Goal: Task Accomplishment & Management: Complete application form

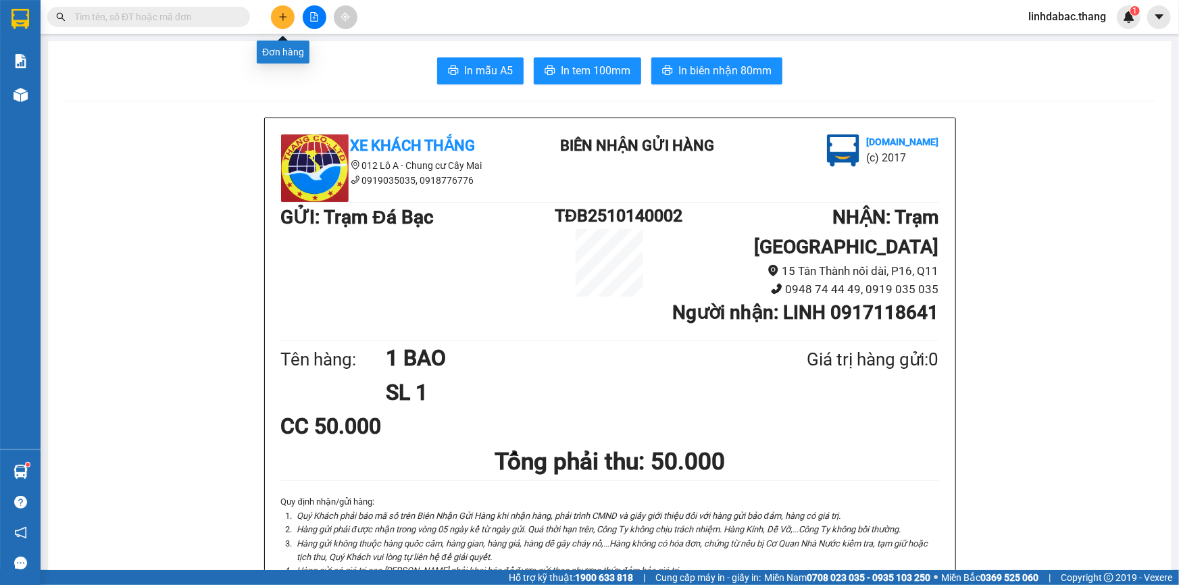
click at [283, 14] on icon "plus" at bounding box center [282, 16] width 1 height 7
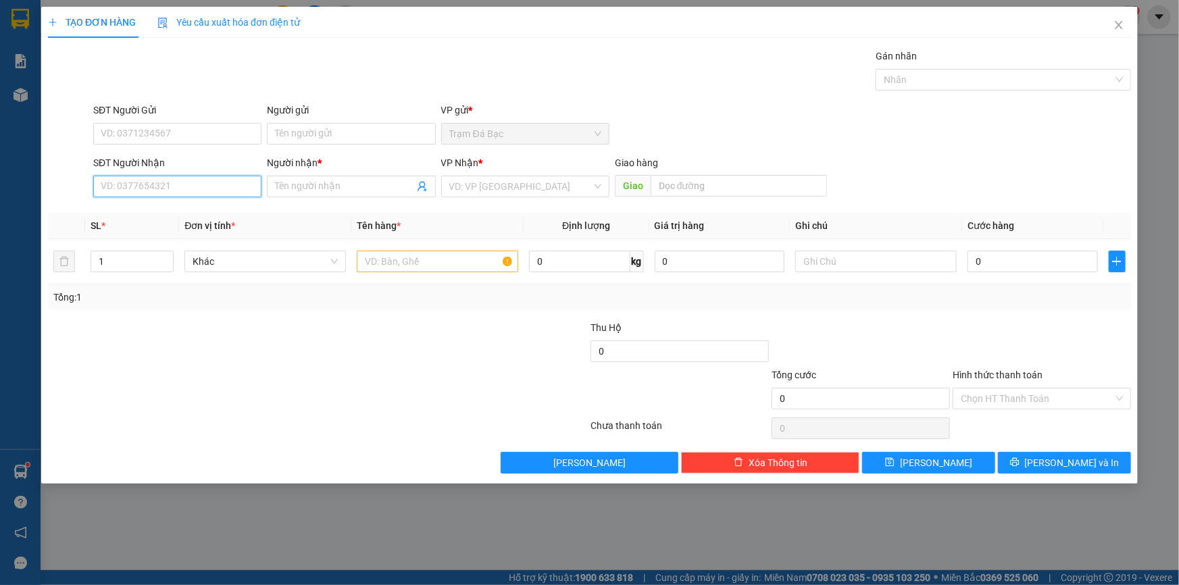
click at [213, 193] on input "SĐT Người Nhận" at bounding box center [177, 187] width 168 height 22
type input "0765075969"
click at [290, 183] on input "Người nhận *" at bounding box center [344, 186] width 138 height 15
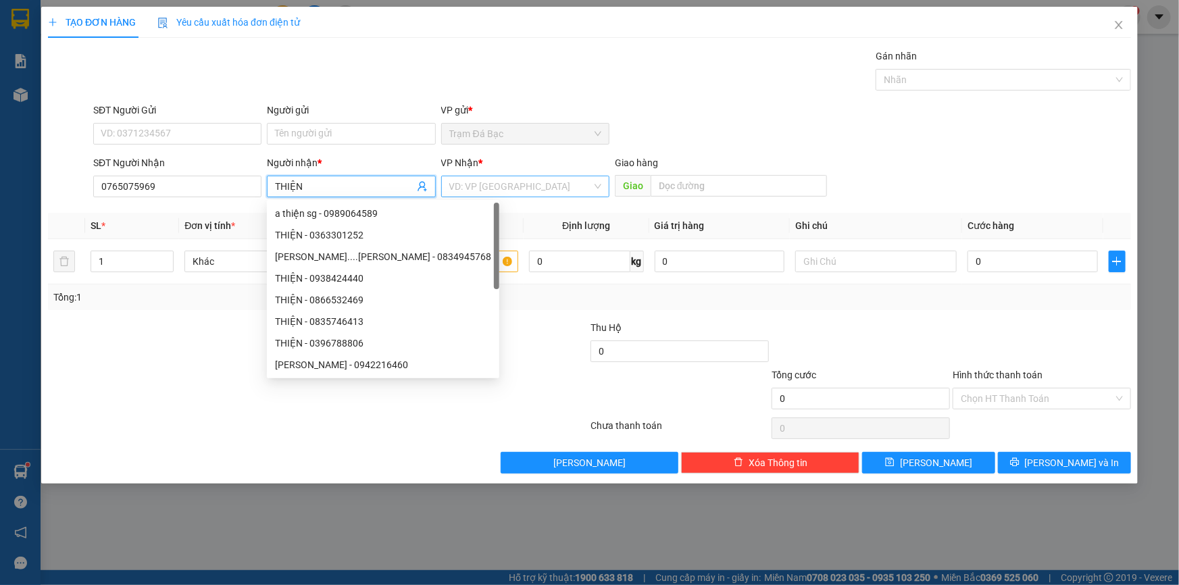
type input "THIỆN"
drag, startPoint x: 488, startPoint y: 184, endPoint x: 492, endPoint y: 193, distance: 9.1
click at [491, 186] on input "search" at bounding box center [520, 186] width 143 height 20
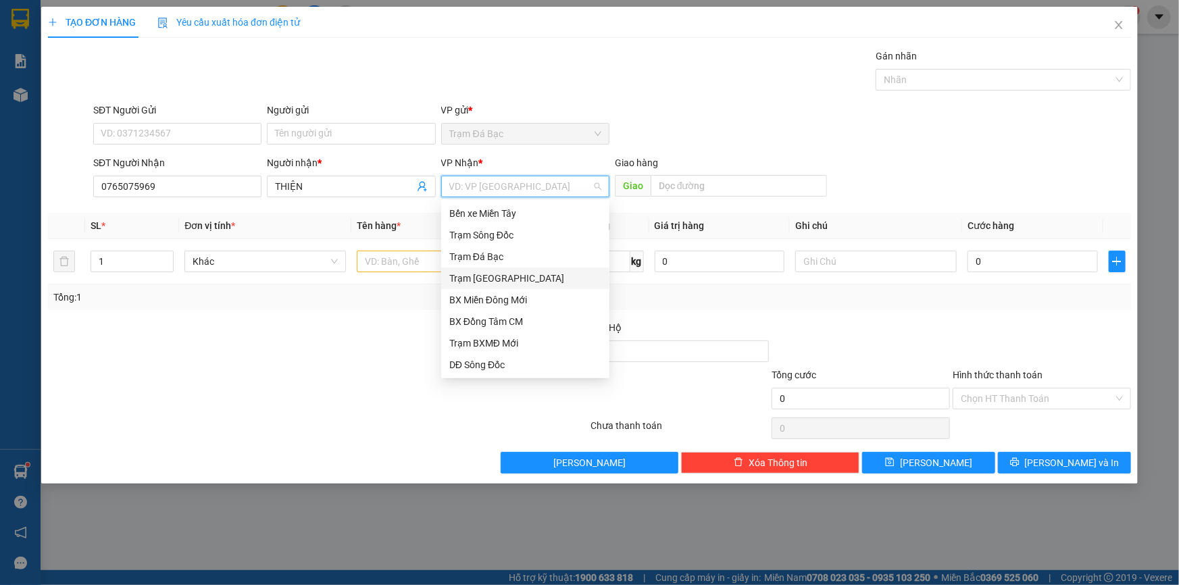
drag, startPoint x: 509, startPoint y: 281, endPoint x: 459, endPoint y: 286, distance: 51.0
click at [507, 284] on div "Trạm [GEOGRAPHIC_DATA]" at bounding box center [525, 278] width 152 height 15
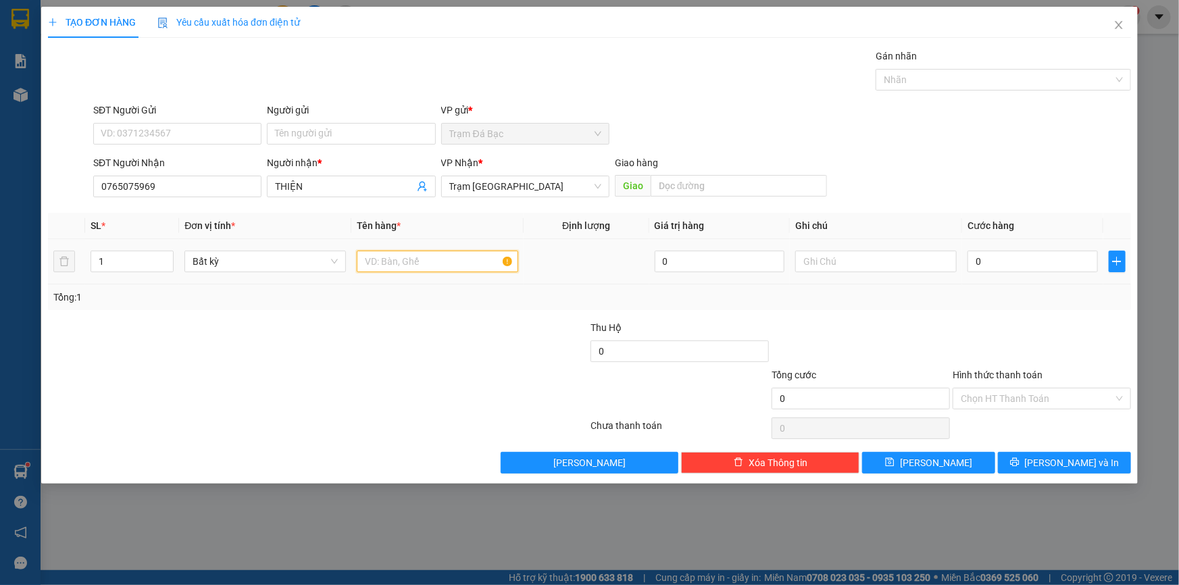
click at [406, 270] on input "text" at bounding box center [437, 262] width 161 height 22
click at [1012, 262] on input "0" at bounding box center [1032, 262] width 130 height 22
click at [419, 253] on input "1 BI THU" at bounding box center [437, 262] width 161 height 22
type input "1 CUC"
click at [1010, 263] on input "0" at bounding box center [1032, 262] width 130 height 22
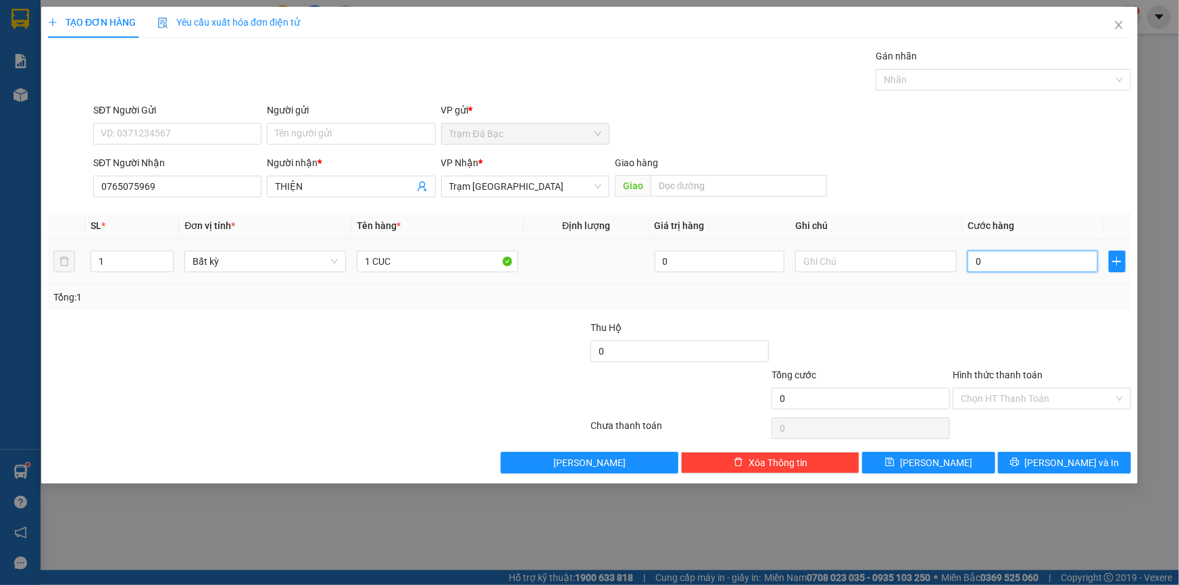
type input "5"
type input "50"
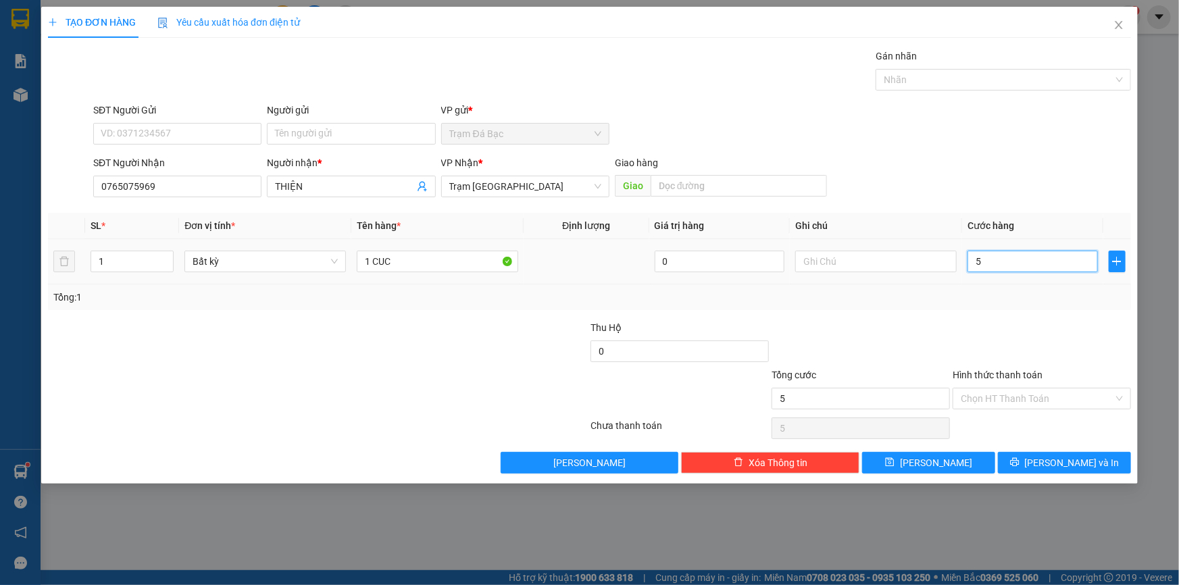
type input "50"
type input "50.000"
drag, startPoint x: 1013, startPoint y: 388, endPoint x: 986, endPoint y: 434, distance: 52.4
click at [1011, 392] on input "Hình thức thanh toán" at bounding box center [1037, 398] width 153 height 20
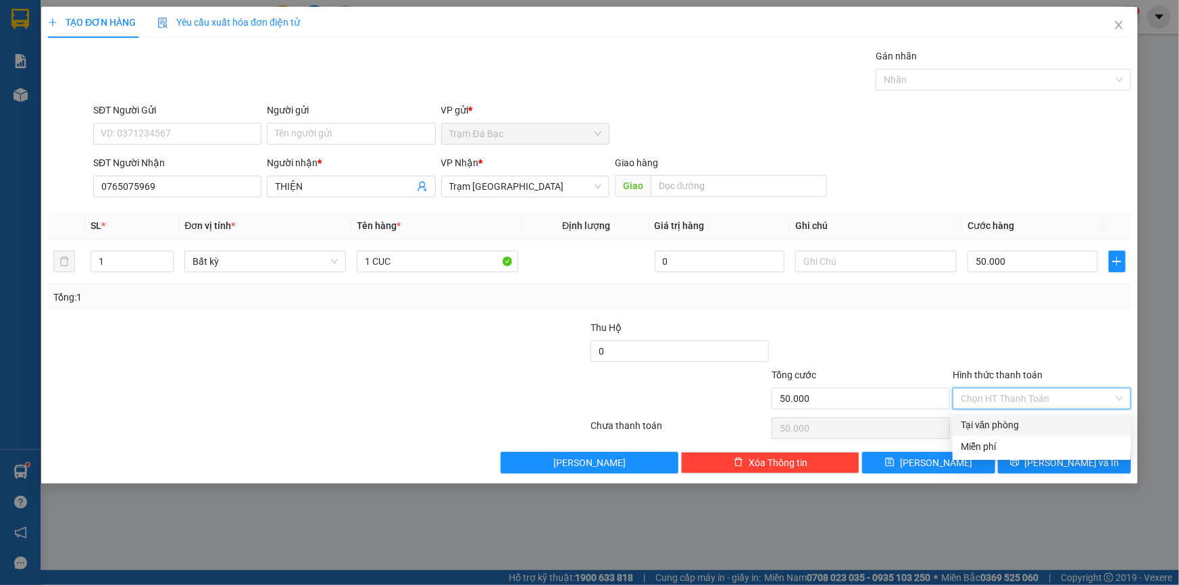
drag, startPoint x: 977, startPoint y: 425, endPoint x: 950, endPoint y: 469, distance: 51.9
click at [976, 426] on div "Tại văn phòng" at bounding box center [1042, 424] width 162 height 15
type input "0"
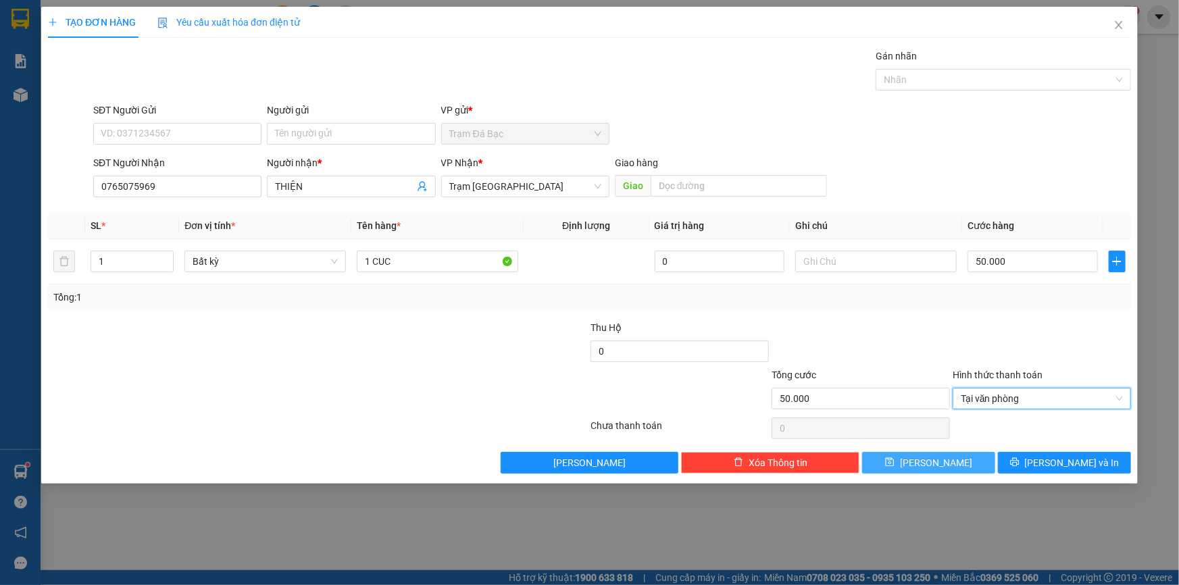
click at [950, 469] on button "[PERSON_NAME]" at bounding box center [928, 463] width 133 height 22
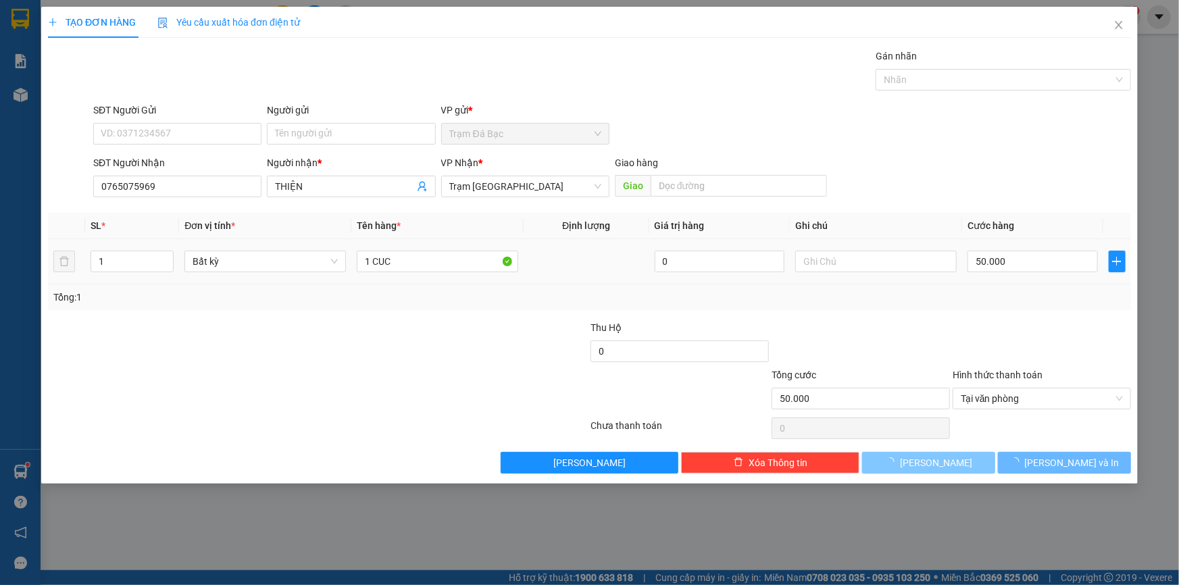
type input "0"
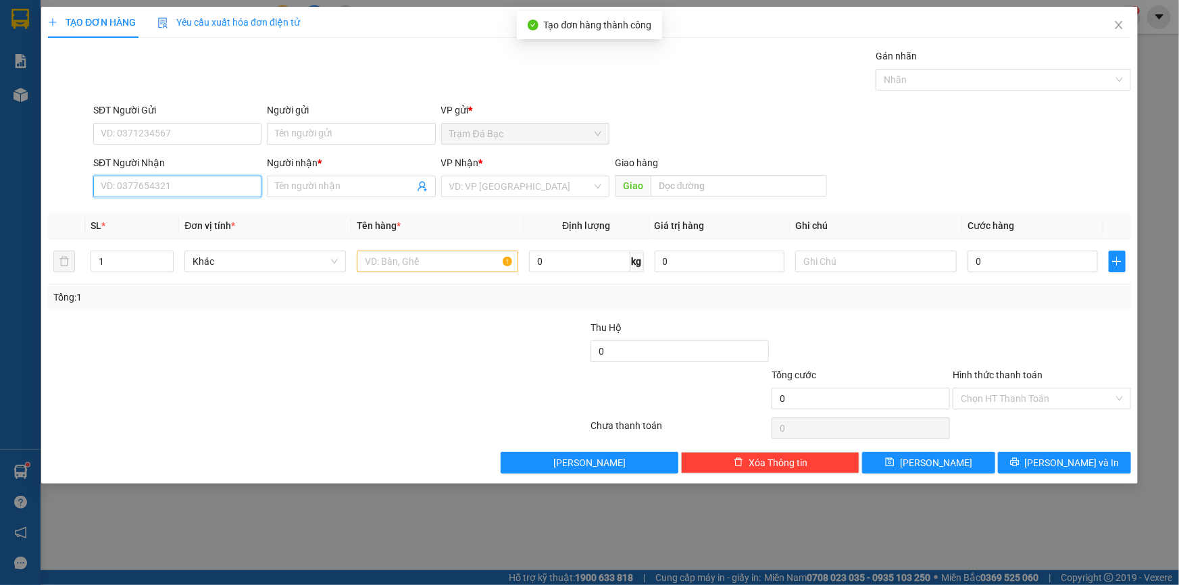
click at [185, 182] on input "SĐT Người Nhận" at bounding box center [177, 187] width 168 height 22
click at [197, 216] on div "0764118781 - THƯ" at bounding box center [177, 213] width 152 height 15
type input "0764118781"
type input "THƯ"
type input "0764118781"
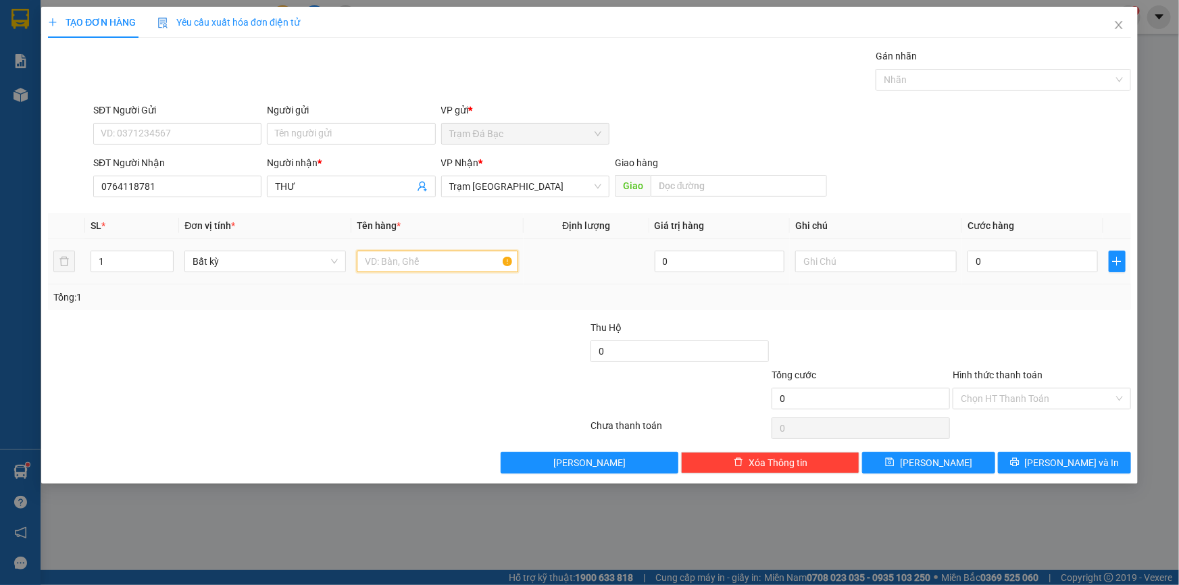
click at [381, 261] on input "text" at bounding box center [437, 262] width 161 height 22
type input "1 CUC"
click at [1048, 263] on input "0" at bounding box center [1032, 262] width 130 height 22
type input "4"
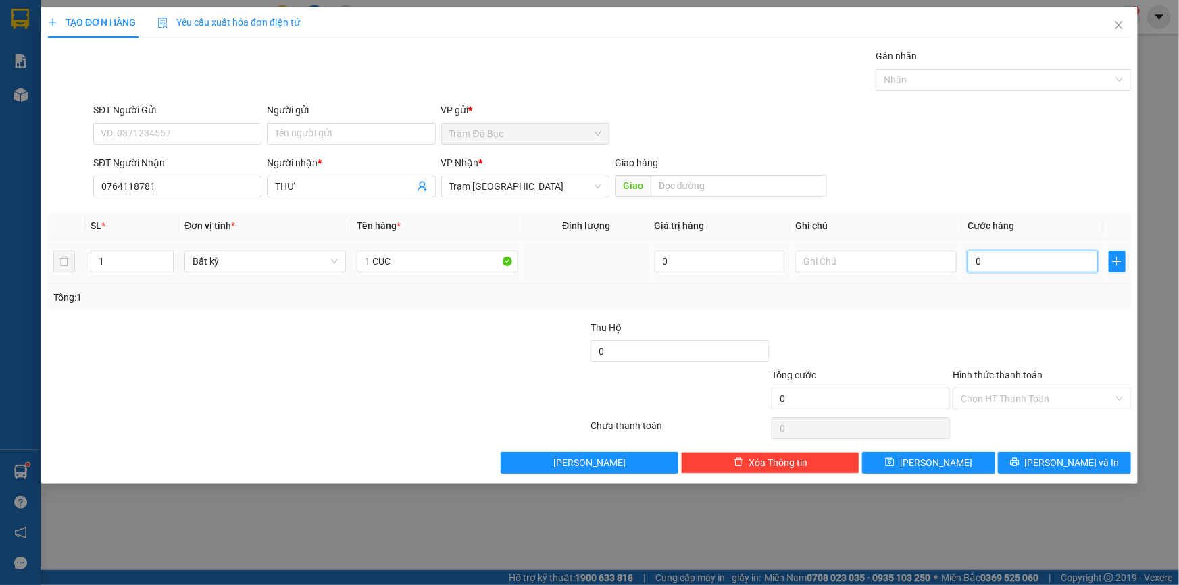
type input "4"
type input "40"
type input "40.000"
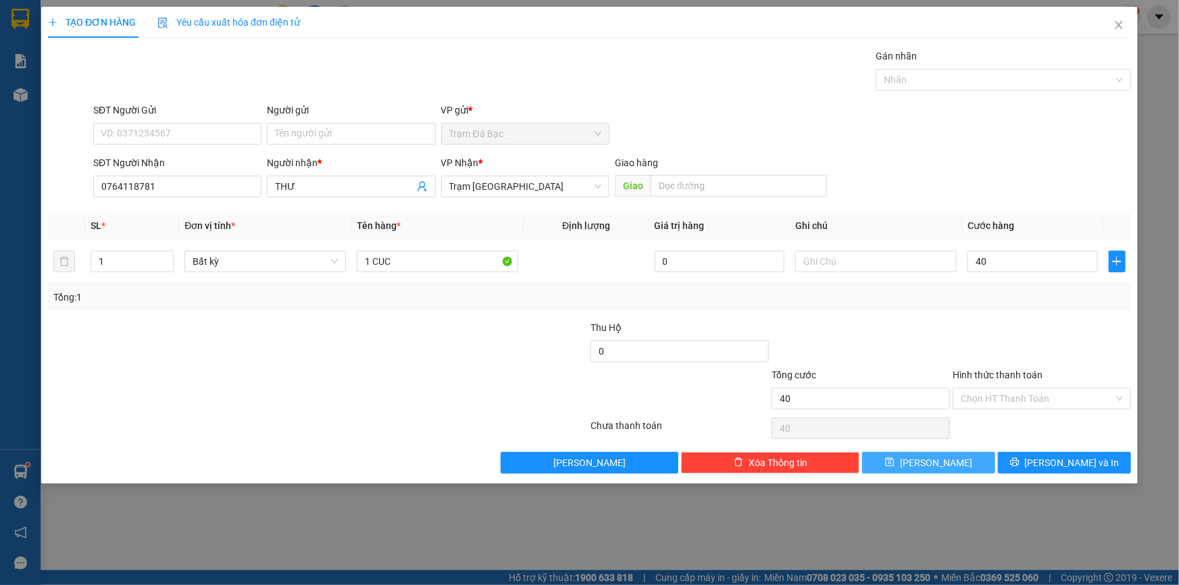
type input "40.000"
drag, startPoint x: 924, startPoint y: 467, endPoint x: 849, endPoint y: 421, distance: 88.3
click at [925, 467] on button "Lưu" at bounding box center [928, 463] width 133 height 22
type input "0"
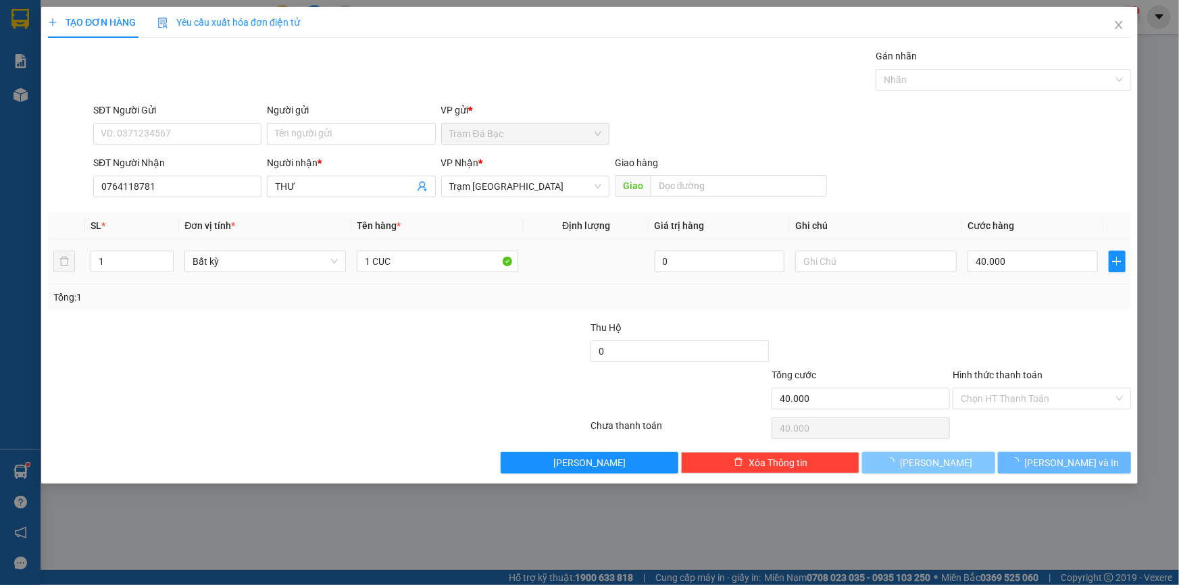
type input "0"
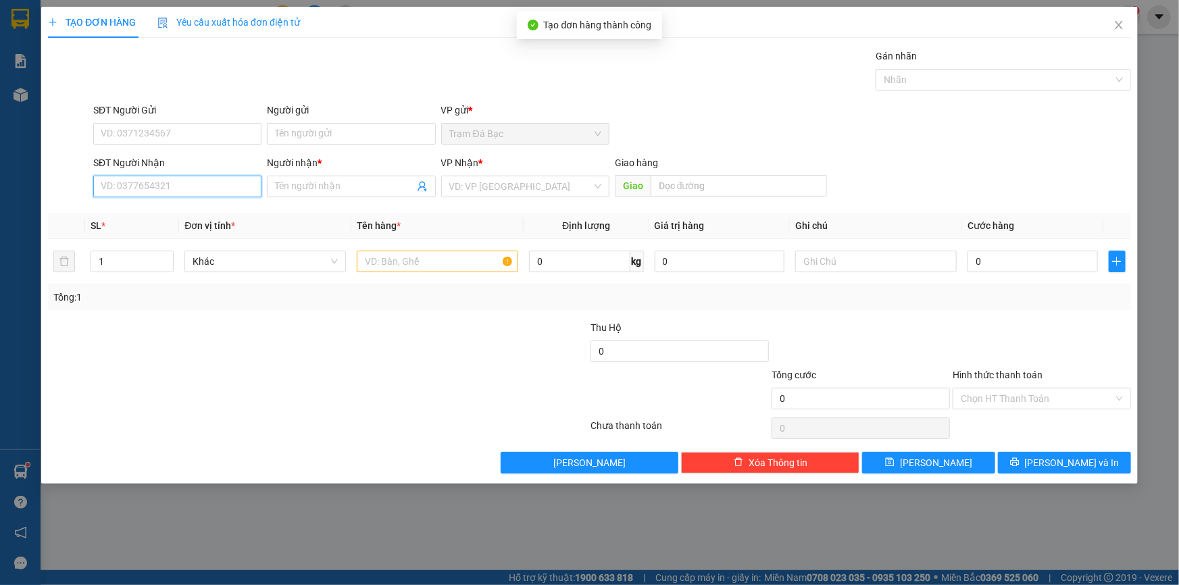
click at [199, 191] on input "SĐT Người Nhận" at bounding box center [177, 187] width 168 height 22
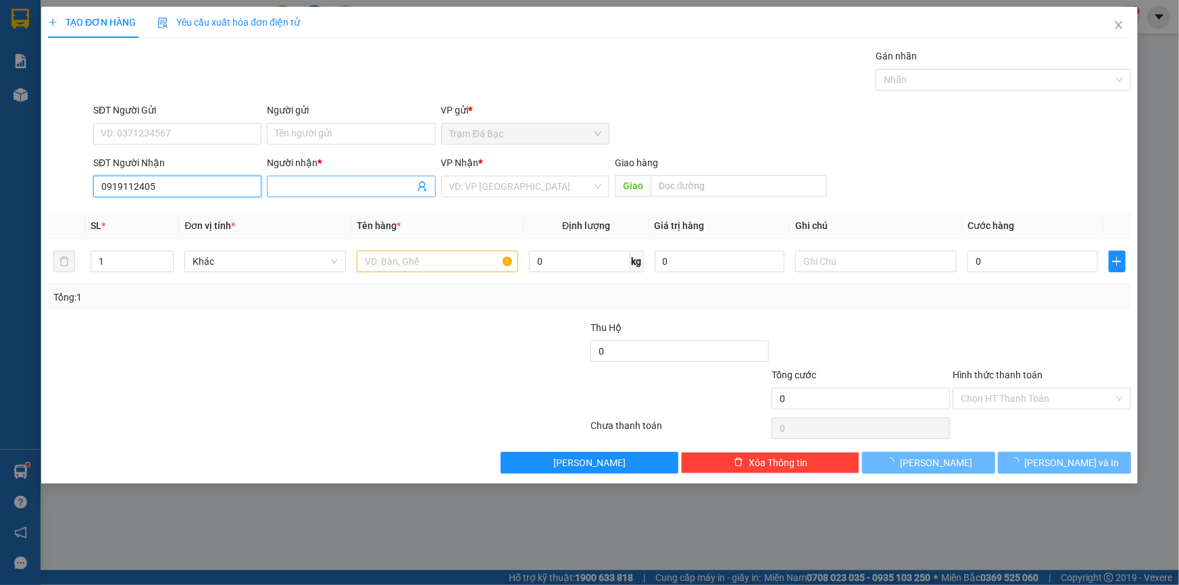
type input "0919112405"
click at [305, 194] on span at bounding box center [351, 187] width 168 height 22
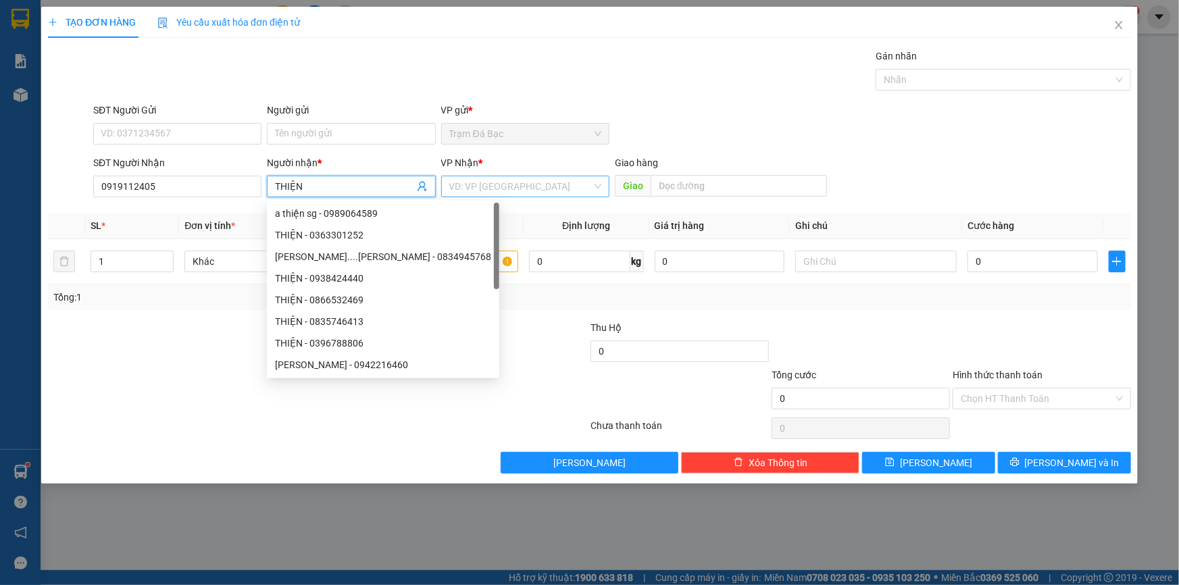
type input "THIỆN"
click at [476, 184] on input "search" at bounding box center [520, 186] width 143 height 20
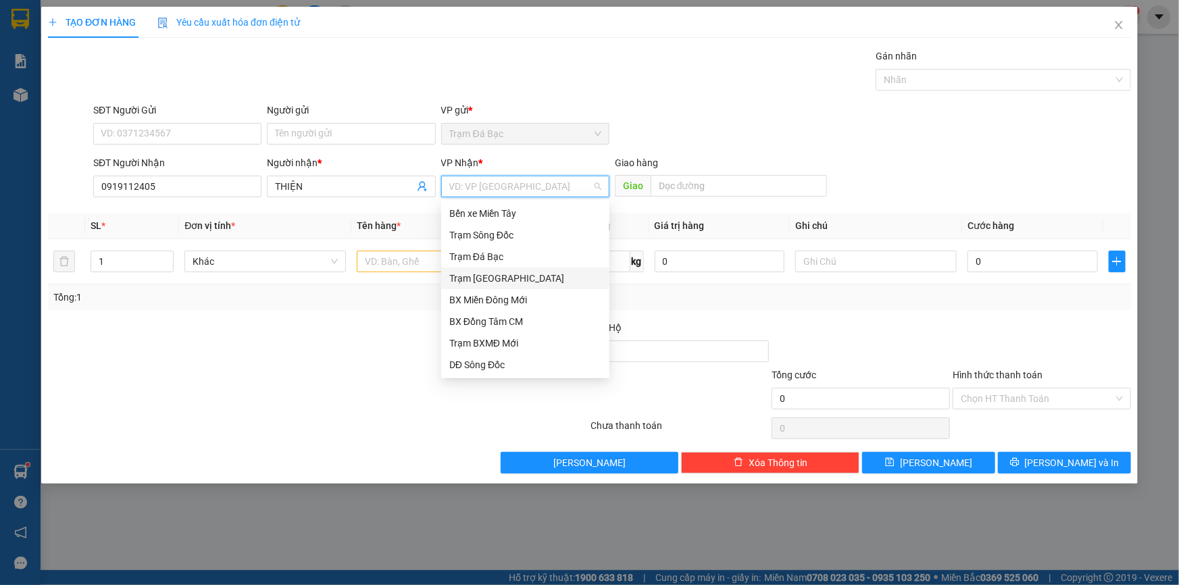
click at [494, 276] on div "Trạm Sài Gòn" at bounding box center [525, 278] width 152 height 15
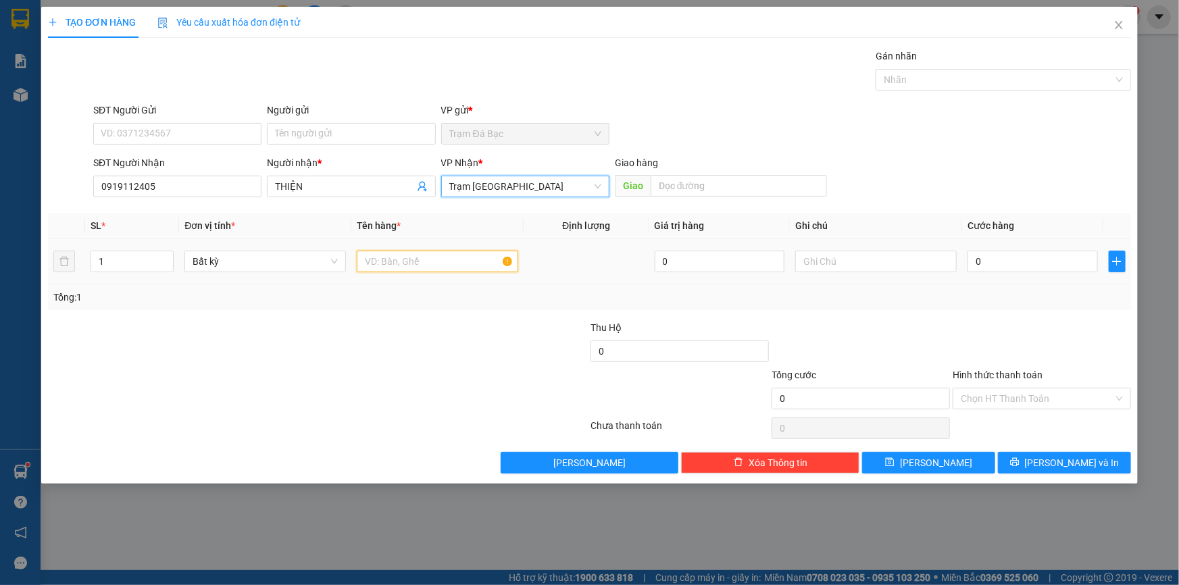
click at [440, 268] on input "text" at bounding box center [437, 262] width 161 height 22
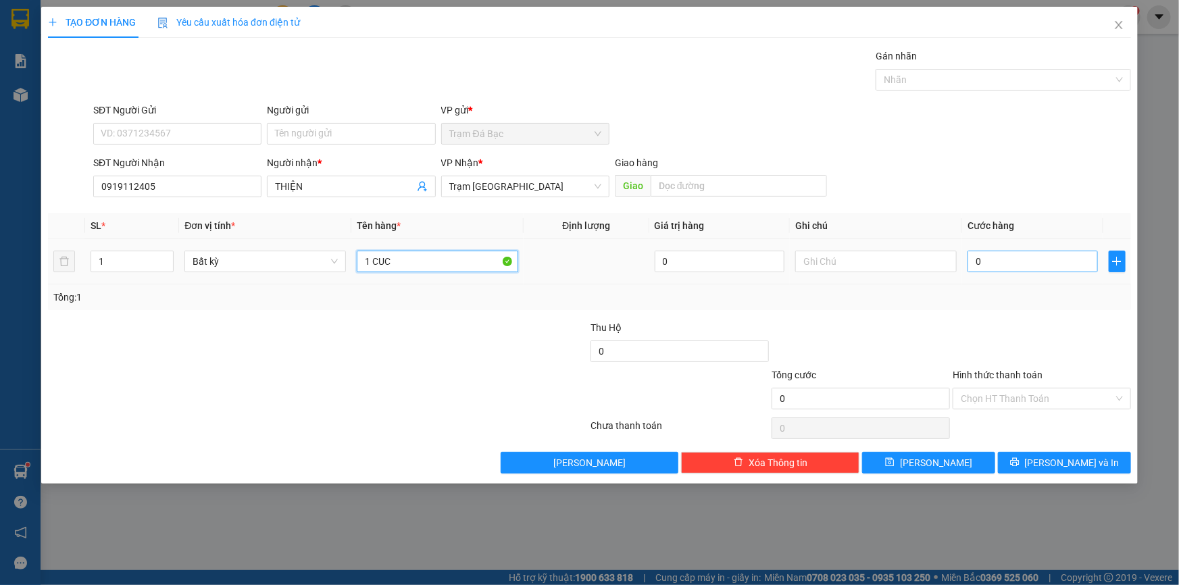
type input "1 CUC"
click at [1010, 259] on input "0" at bounding box center [1032, 262] width 130 height 22
type input "4"
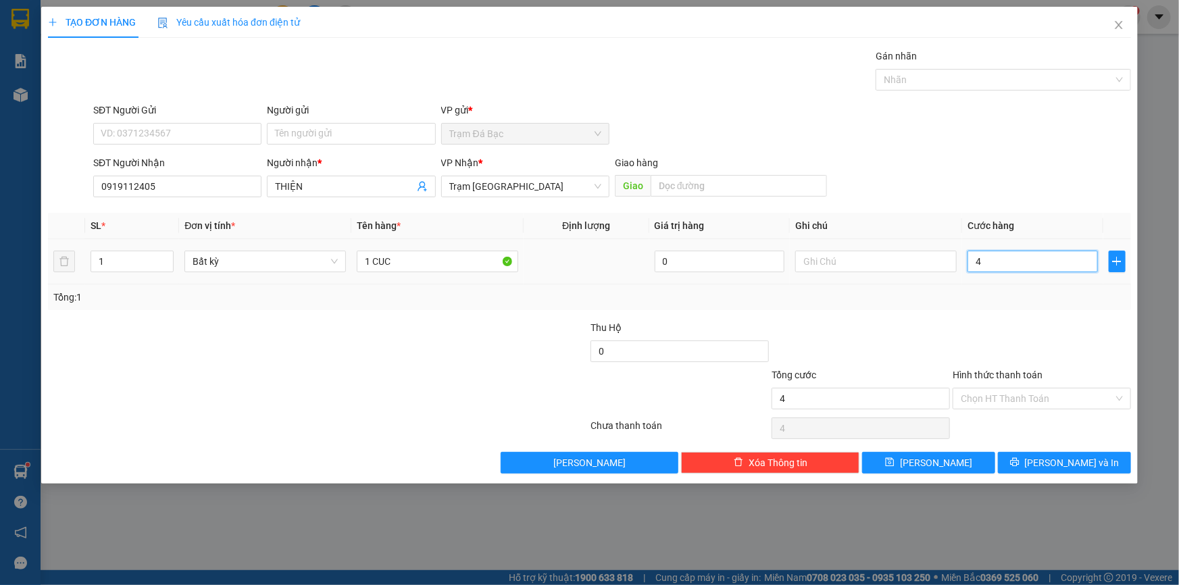
type input "40"
type input "40.000"
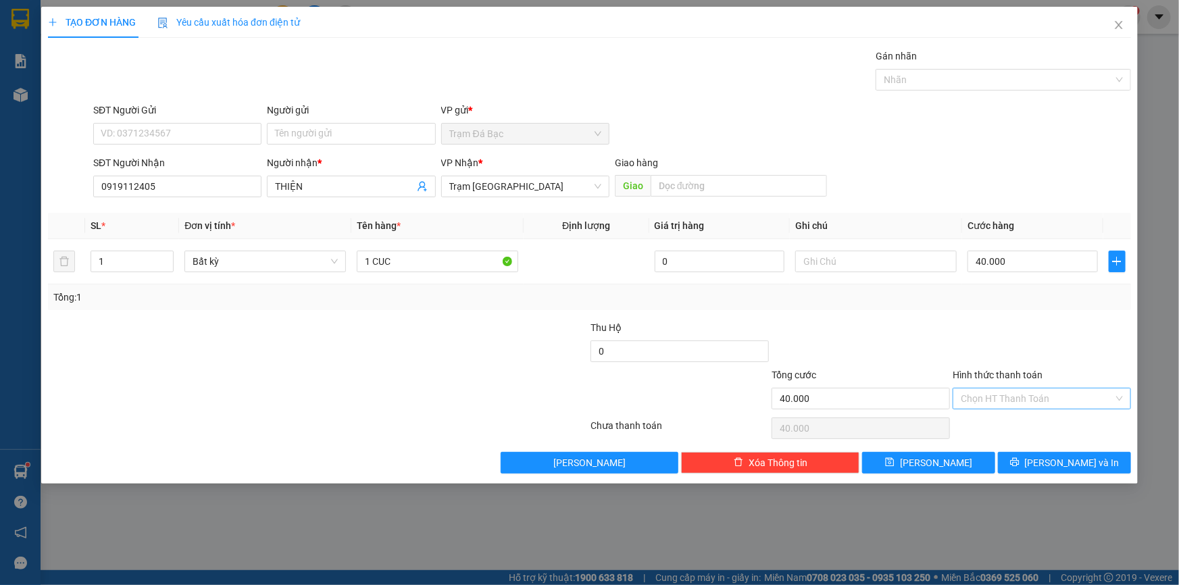
click at [989, 394] on input "Hình thức thanh toán" at bounding box center [1037, 398] width 153 height 20
click at [984, 424] on div "Tại văn phòng" at bounding box center [1042, 424] width 162 height 15
type input "0"
drag, startPoint x: 957, startPoint y: 465, endPoint x: 928, endPoint y: 460, distance: 29.4
click at [957, 465] on button "Lưu" at bounding box center [928, 463] width 133 height 22
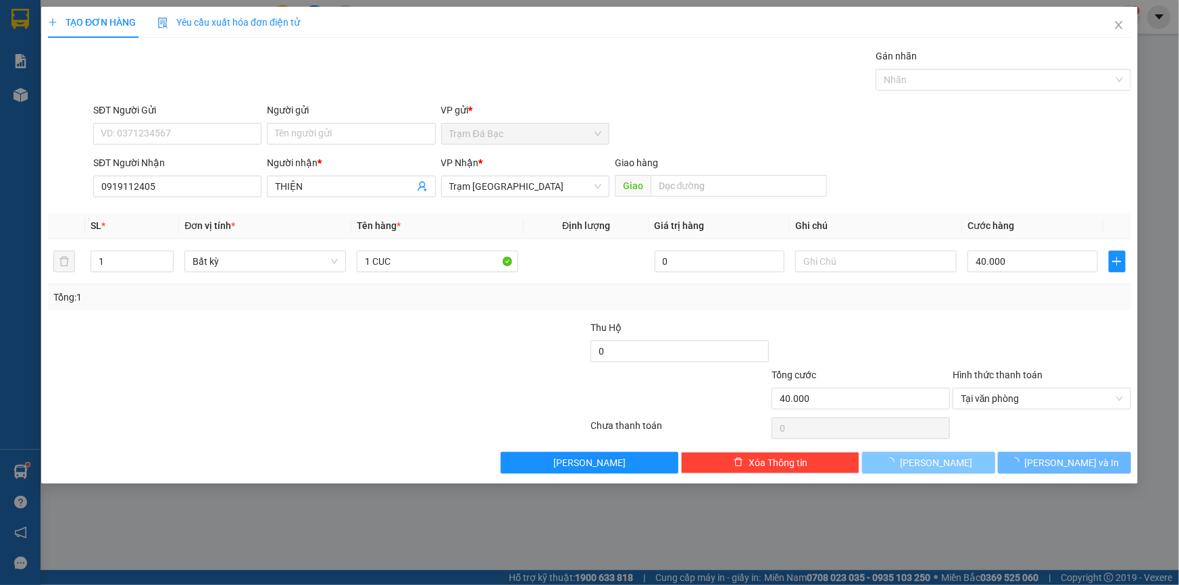
type input "0"
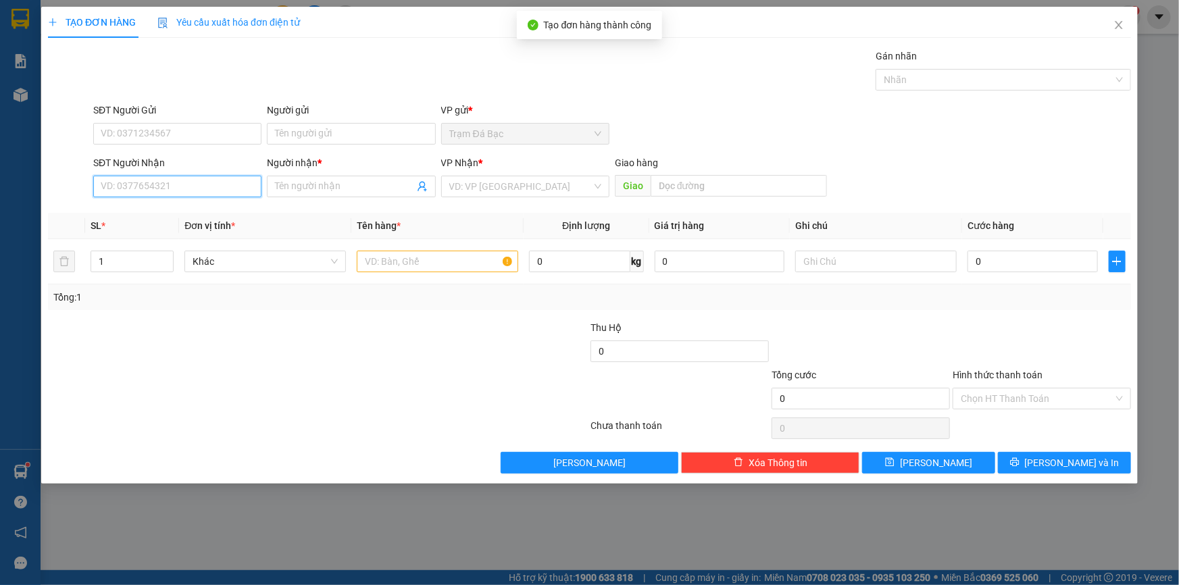
click at [182, 184] on input "SĐT Người Nhận" at bounding box center [177, 187] width 168 height 22
type input "0908519984"
click at [298, 194] on span at bounding box center [351, 187] width 168 height 22
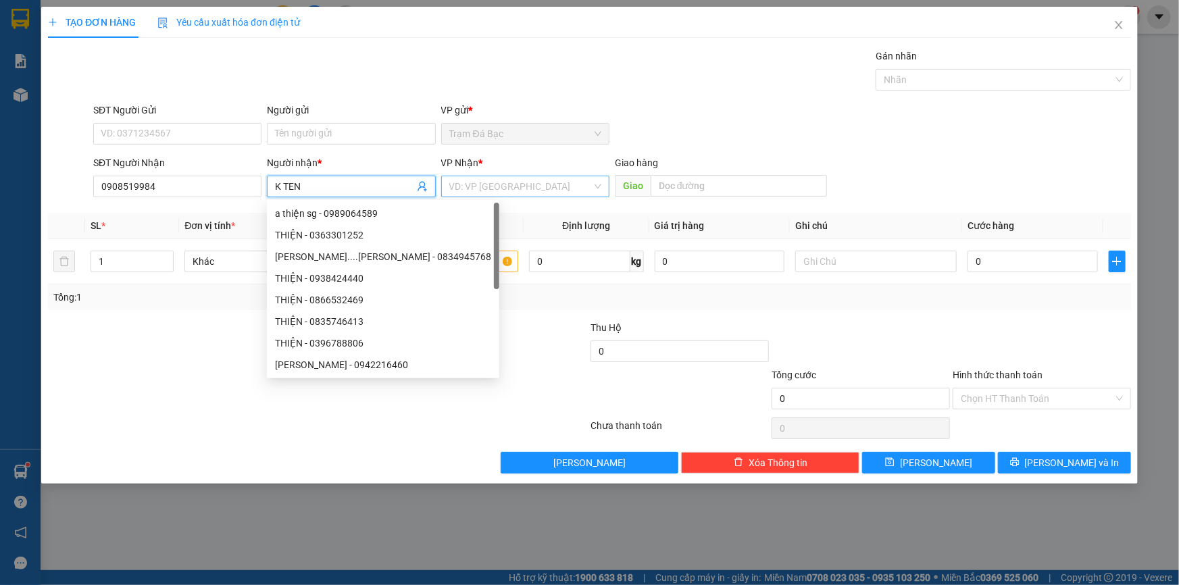
type input "K TEN"
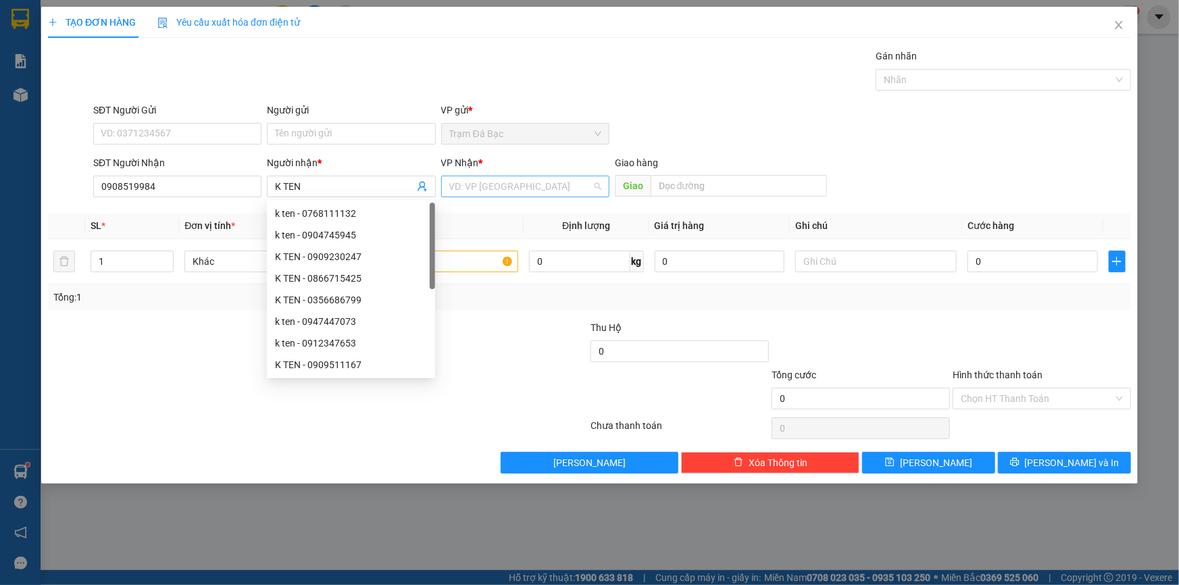
click at [474, 191] on input "search" at bounding box center [520, 186] width 143 height 20
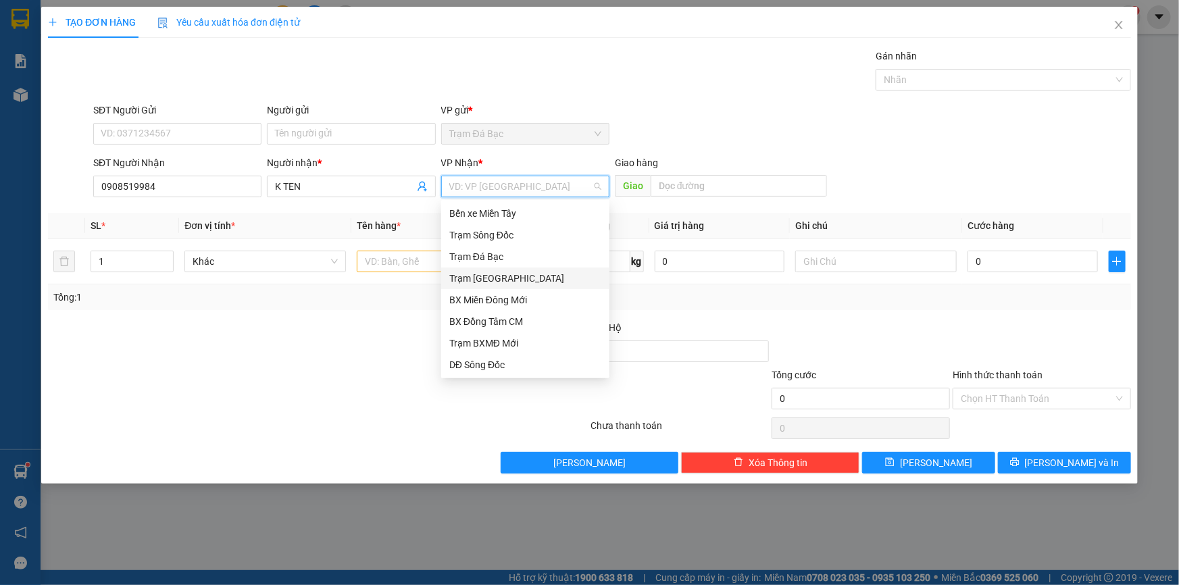
click at [515, 284] on div "Trạm Sài Gòn" at bounding box center [525, 278] width 152 height 15
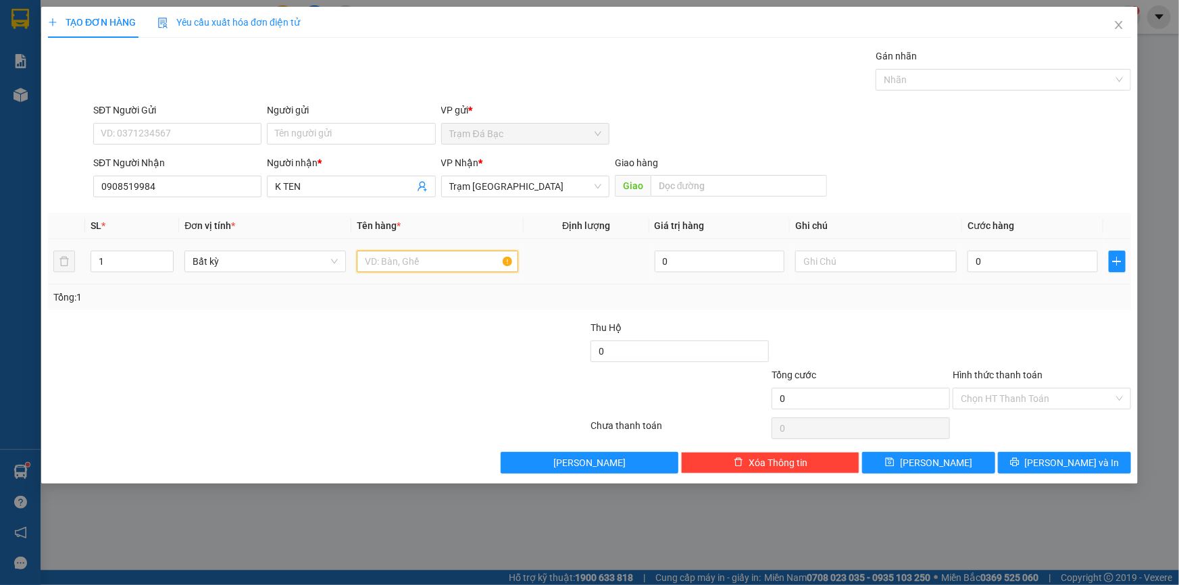
click at [462, 261] on input "text" at bounding box center [437, 262] width 161 height 22
type input "1TH"
click at [990, 264] on input "0" at bounding box center [1032, 262] width 130 height 22
type input "4"
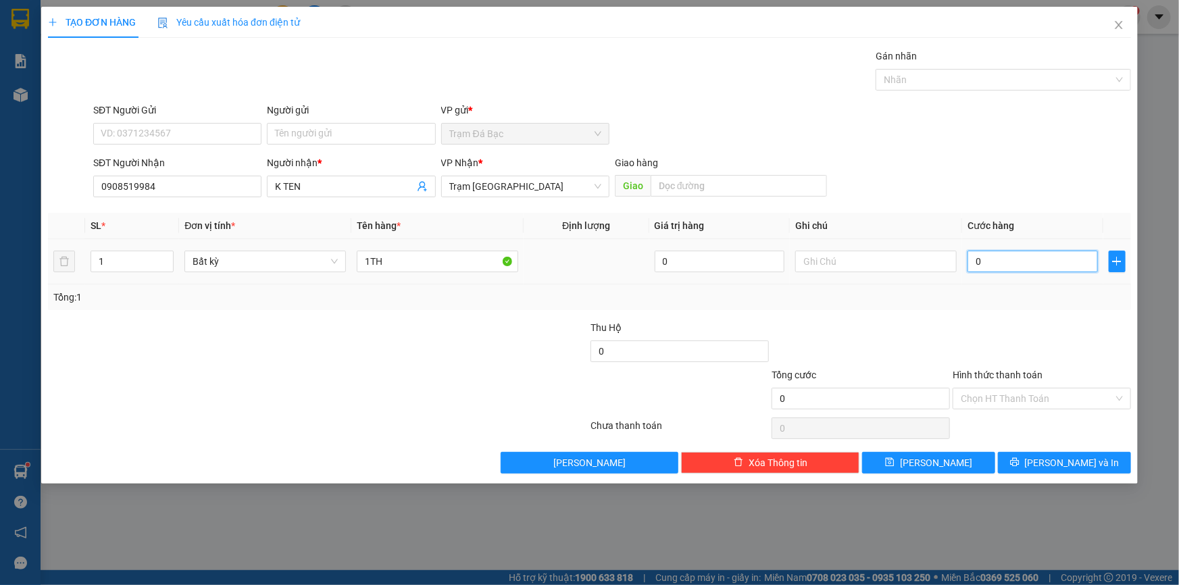
type input "4"
type input "40"
type input "40.000"
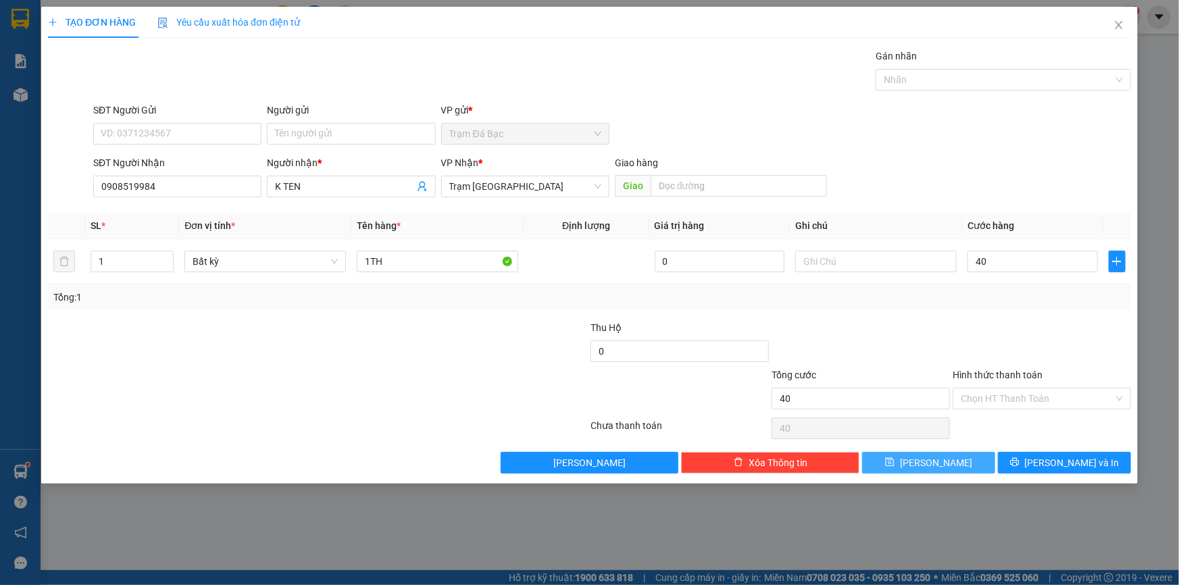
type input "40.000"
click at [948, 465] on button "Lưu" at bounding box center [928, 463] width 133 height 22
type input "0"
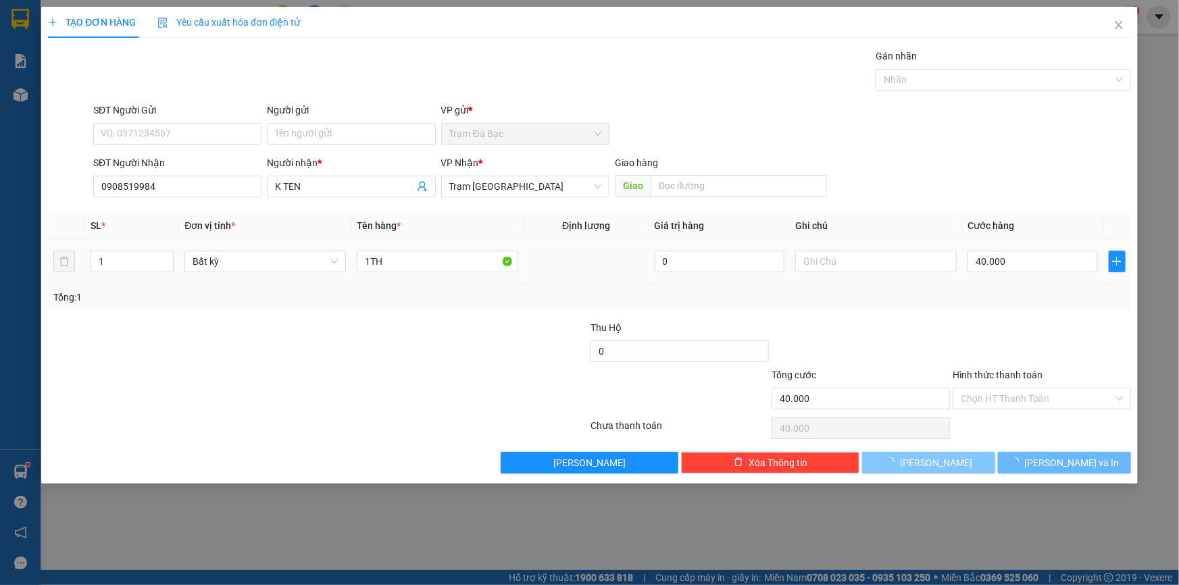
type input "0"
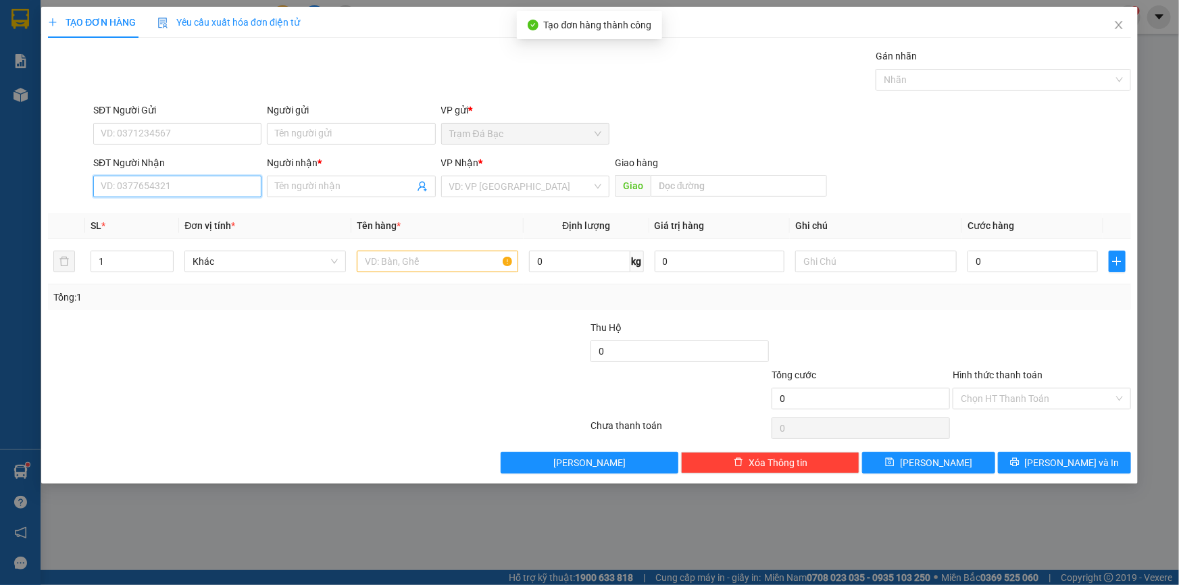
click at [213, 193] on input "SĐT Người Nhận" at bounding box center [177, 187] width 168 height 22
type input "0834789086"
click at [309, 182] on input "Người nhận *" at bounding box center [344, 186] width 138 height 15
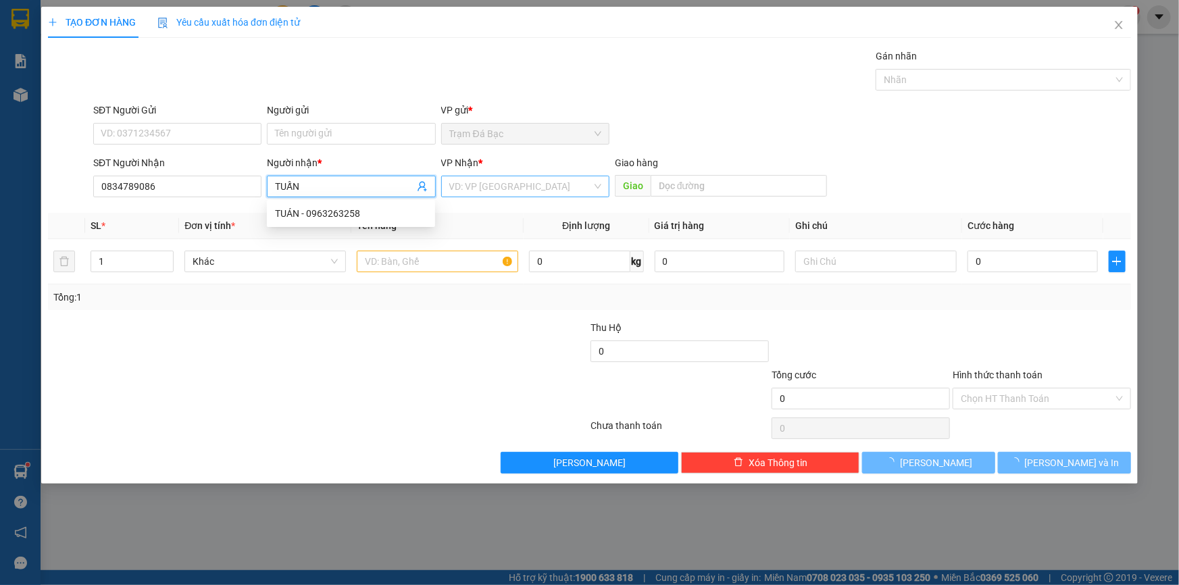
type input "TUẤN"
click at [471, 186] on input "search" at bounding box center [520, 186] width 143 height 20
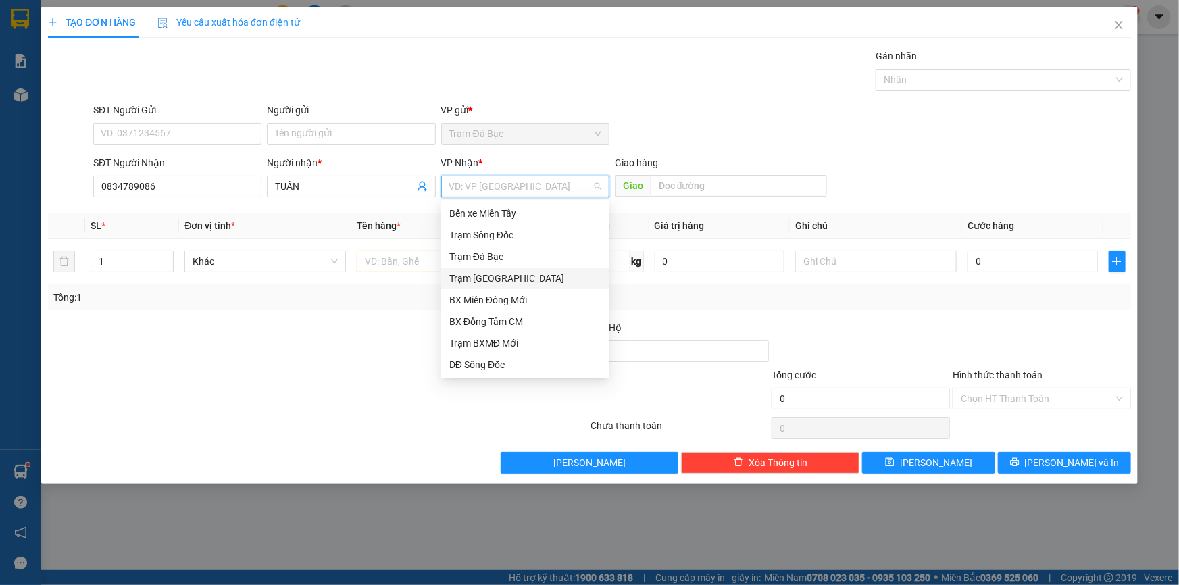
drag, startPoint x: 500, startPoint y: 276, endPoint x: 481, endPoint y: 280, distance: 19.5
click at [500, 275] on div "Trạm Sài Gòn" at bounding box center [525, 278] width 152 height 15
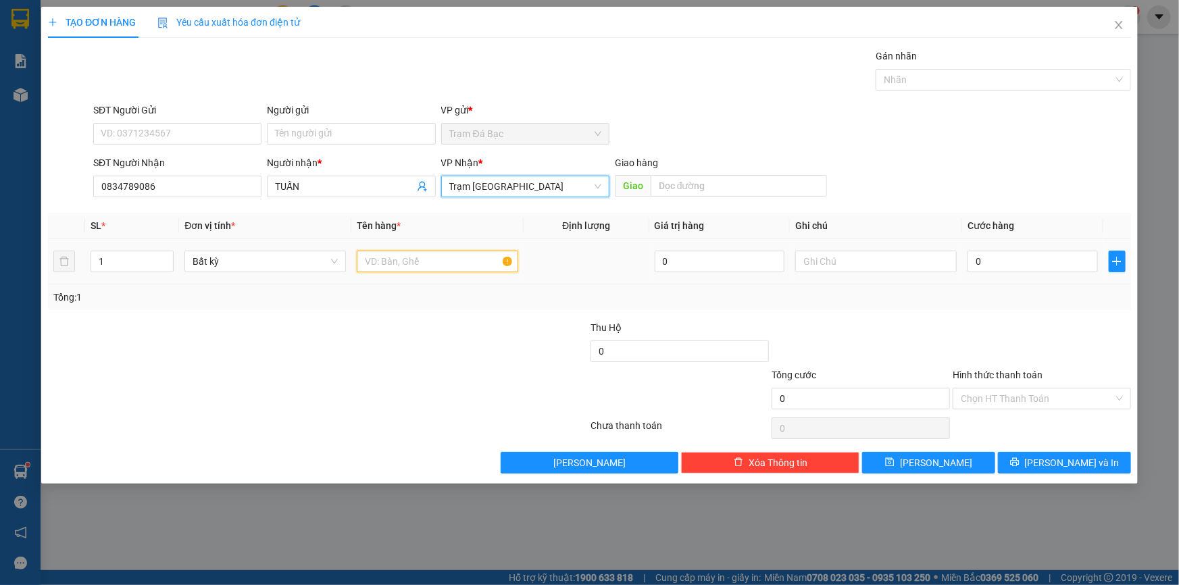
click at [441, 263] on input "text" at bounding box center [437, 262] width 161 height 22
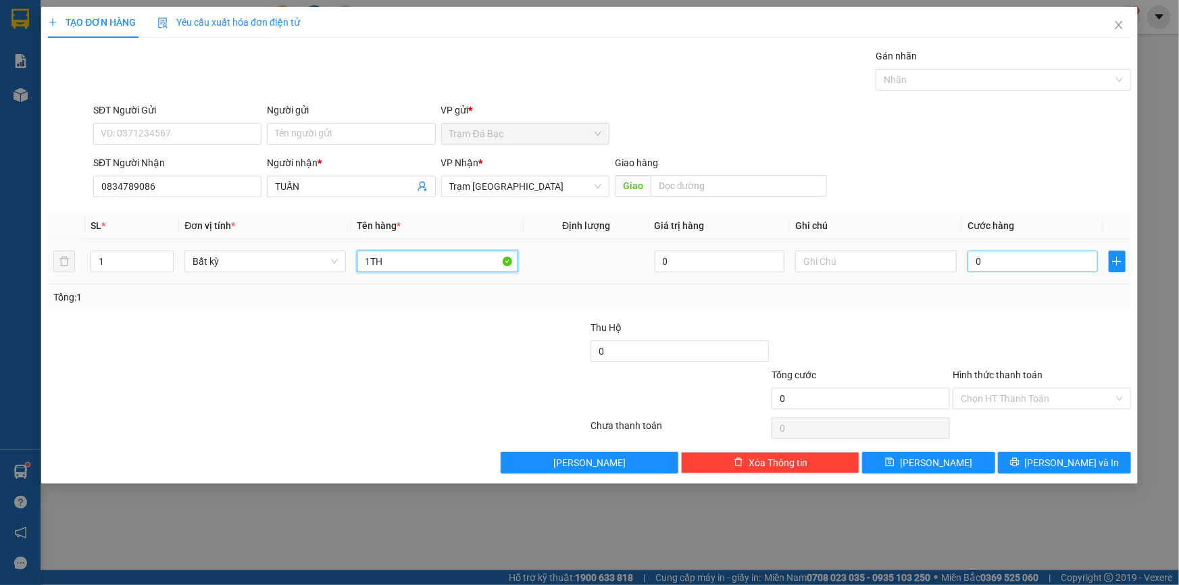
type input "1TH"
type input "5"
type input "50"
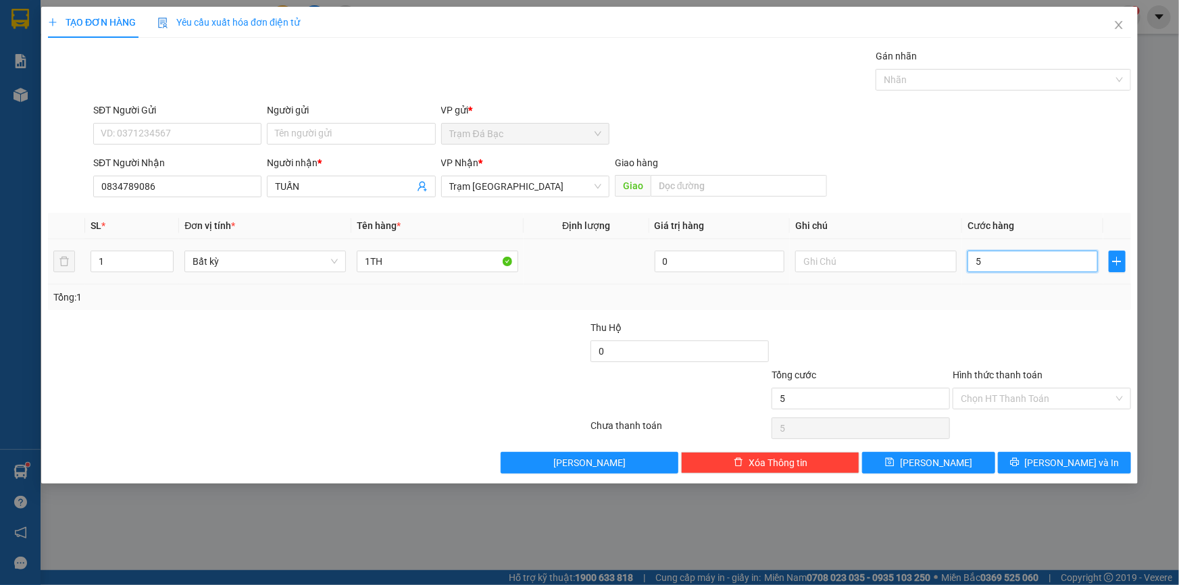
type input "50"
type input "50.000"
click at [1017, 405] on input "Hình thức thanh toán" at bounding box center [1037, 398] width 153 height 20
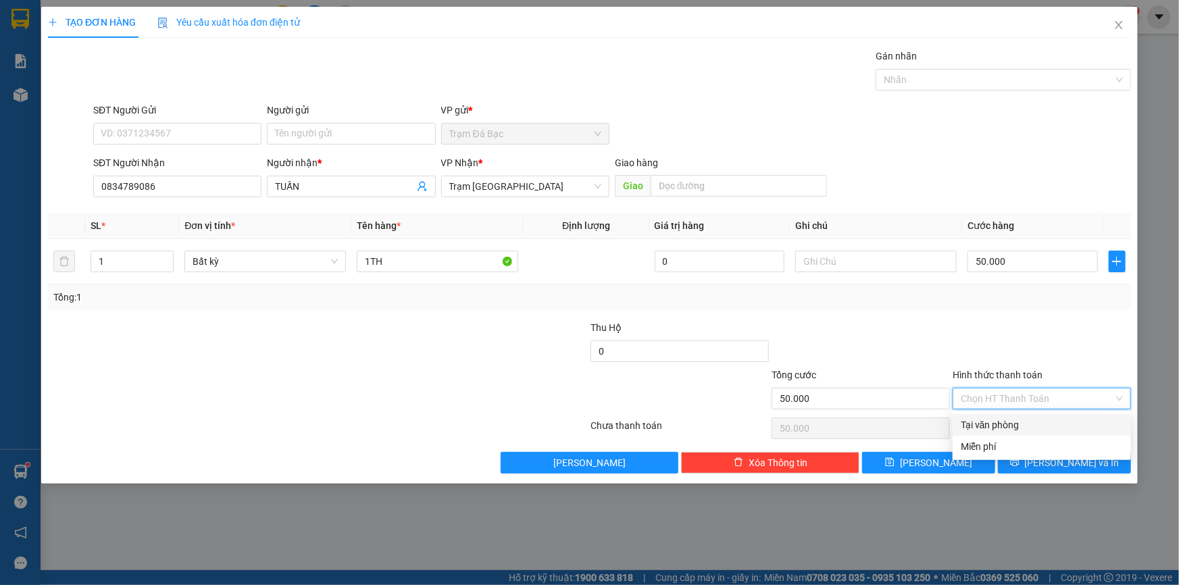
drag, startPoint x: 1016, startPoint y: 421, endPoint x: 1011, endPoint y: 427, distance: 7.7
click at [1014, 424] on div "Tại văn phòng" at bounding box center [1042, 424] width 162 height 15
type input "0"
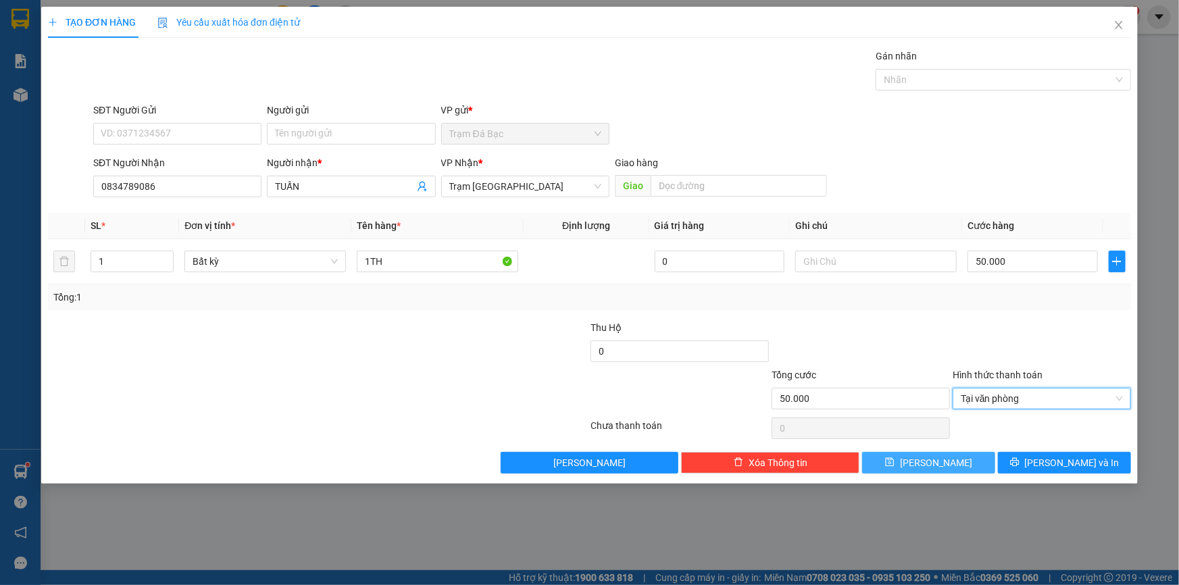
click at [952, 461] on button "Lưu" at bounding box center [928, 463] width 133 height 22
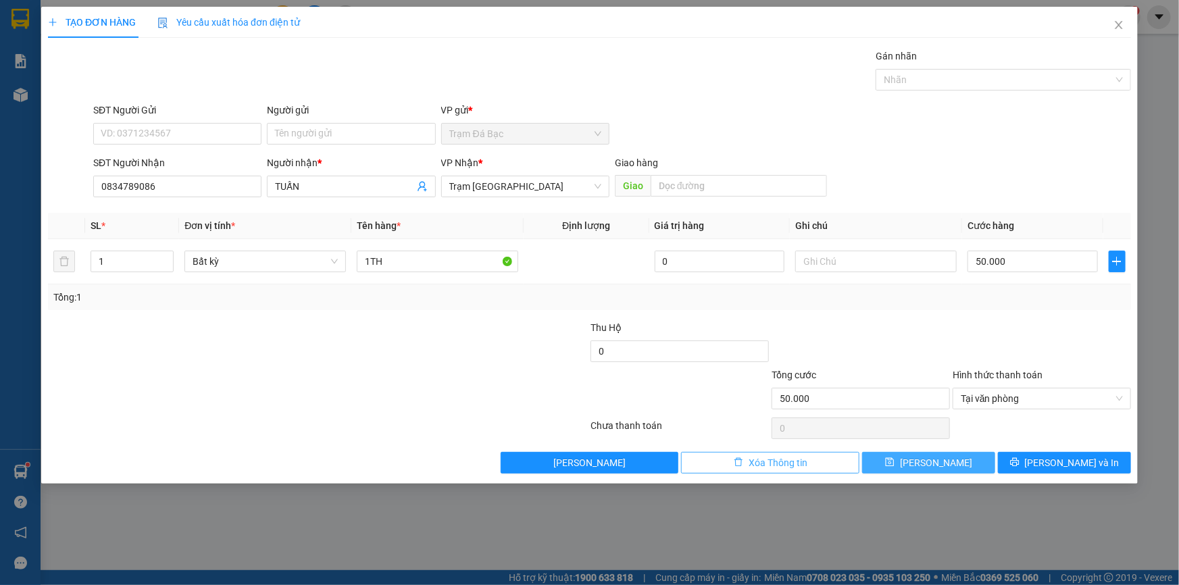
type input "0"
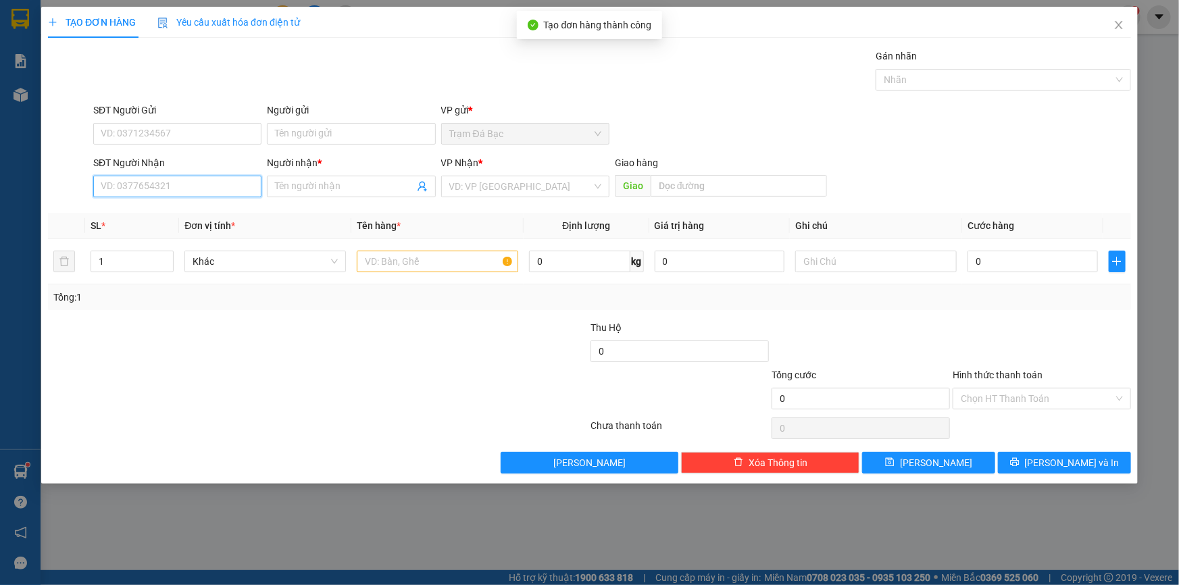
click at [175, 182] on input "SĐT Người Nhận" at bounding box center [177, 187] width 168 height 22
type input "0859587097"
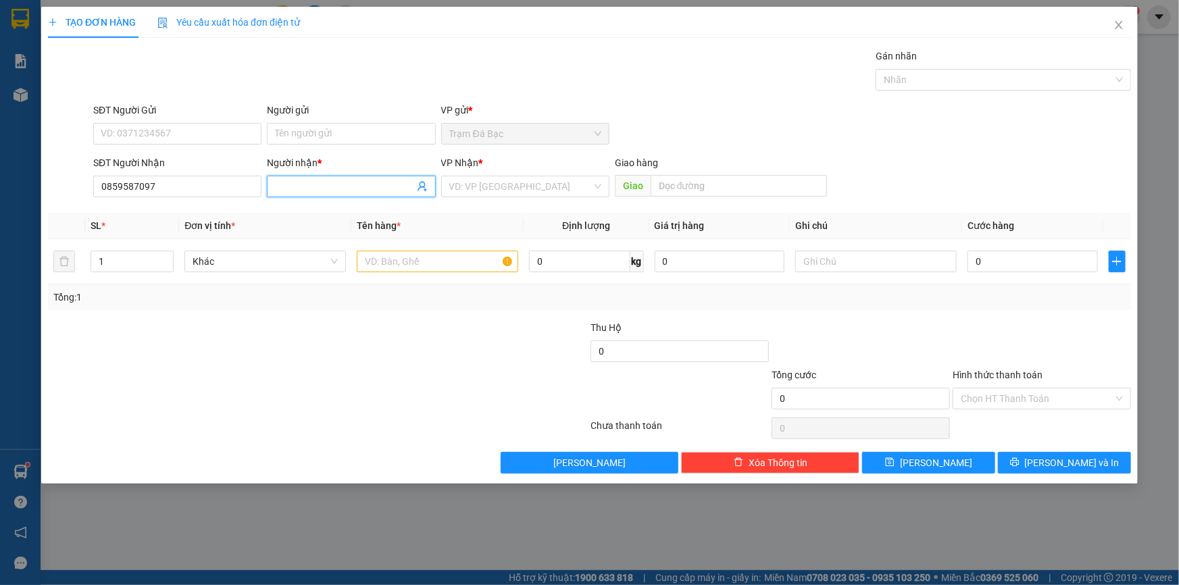
click at [286, 187] on input "Người nhận *" at bounding box center [344, 186] width 138 height 15
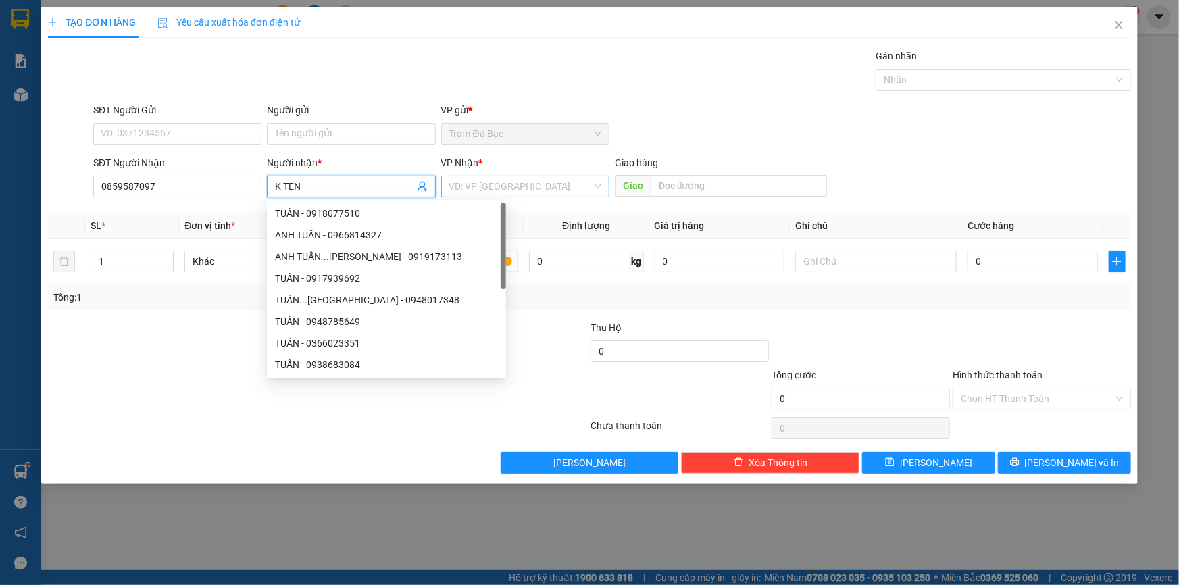
type input "K TEN"
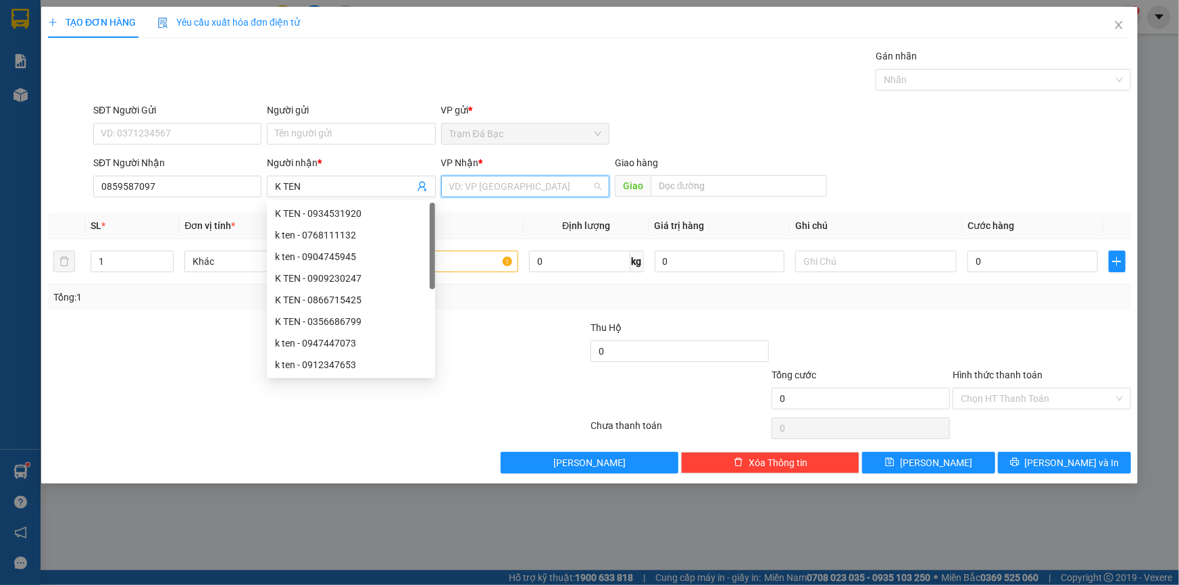
click at [478, 189] on input "search" at bounding box center [520, 186] width 143 height 20
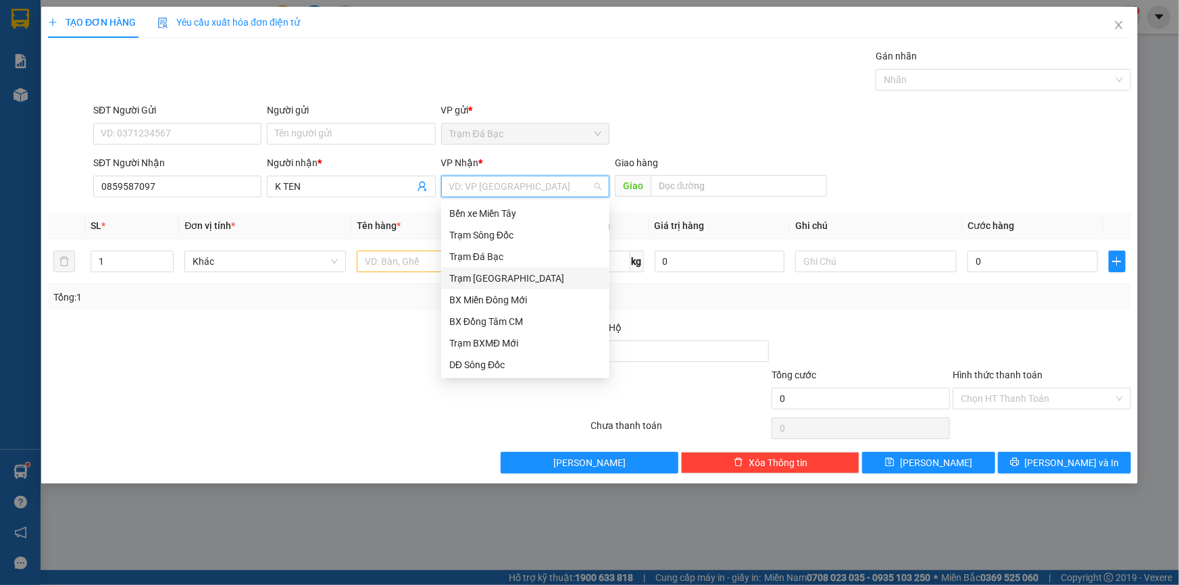
click at [500, 280] on div "Trạm Sài Gòn" at bounding box center [525, 278] width 152 height 15
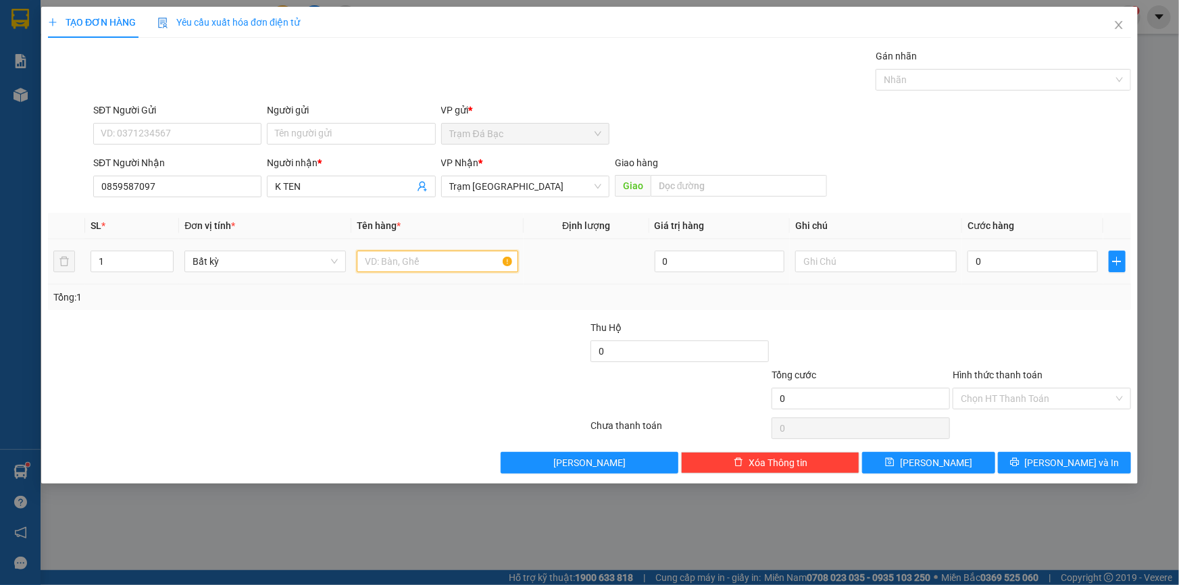
click at [437, 256] on input "text" at bounding box center [437, 262] width 161 height 22
type input "1TH"
click at [1044, 263] on input "0" at bounding box center [1032, 262] width 130 height 22
type input "4"
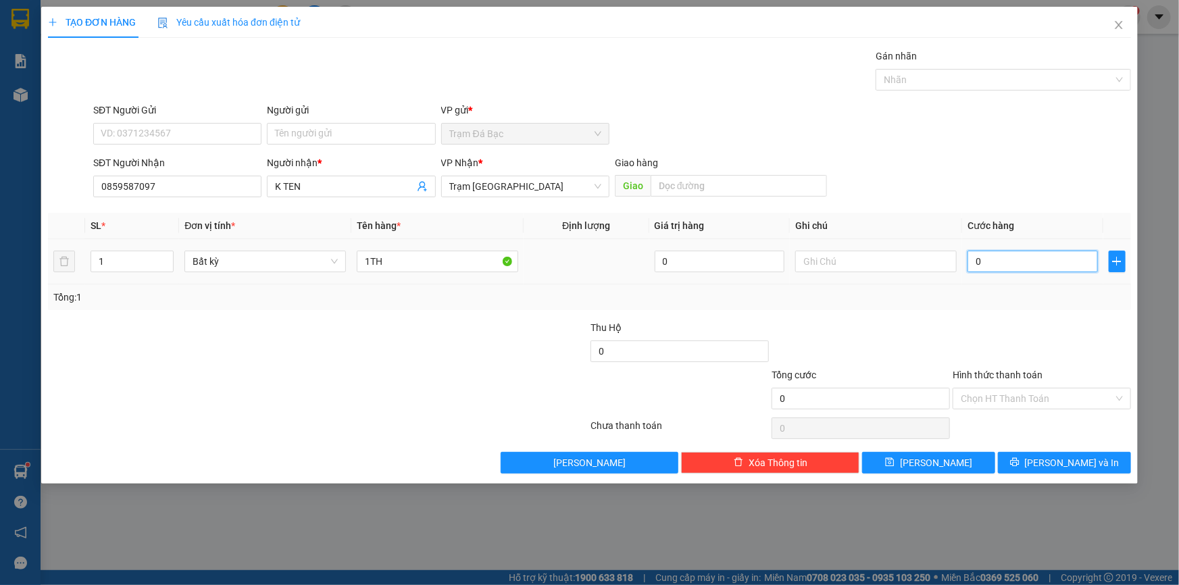
type input "4"
type input "40"
type input "40.000"
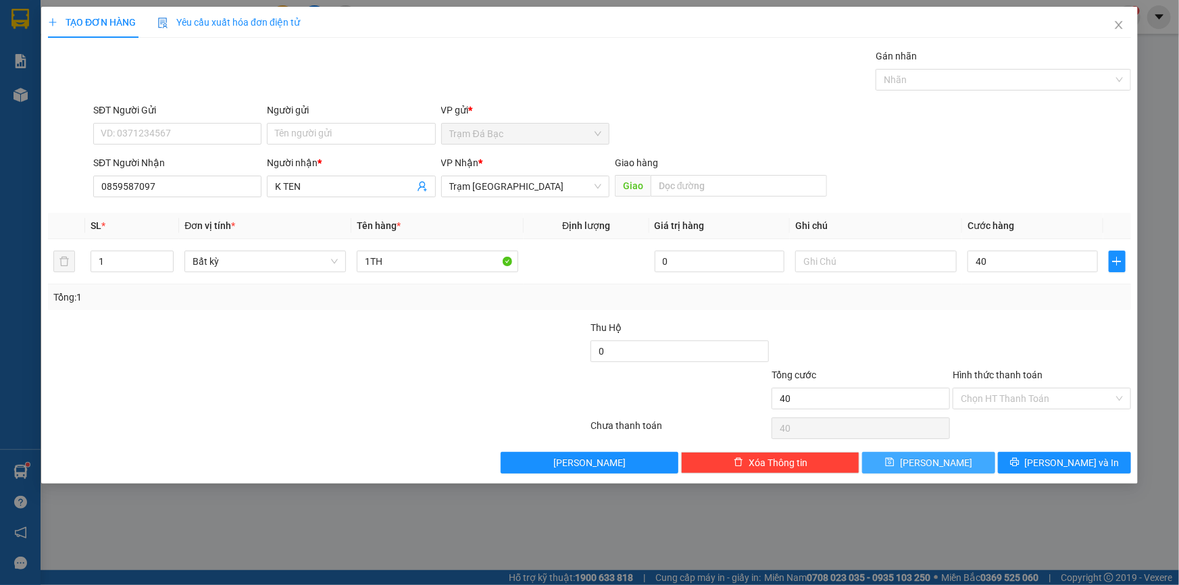
type input "40.000"
click at [957, 455] on button "Lưu" at bounding box center [928, 463] width 133 height 22
type input "0"
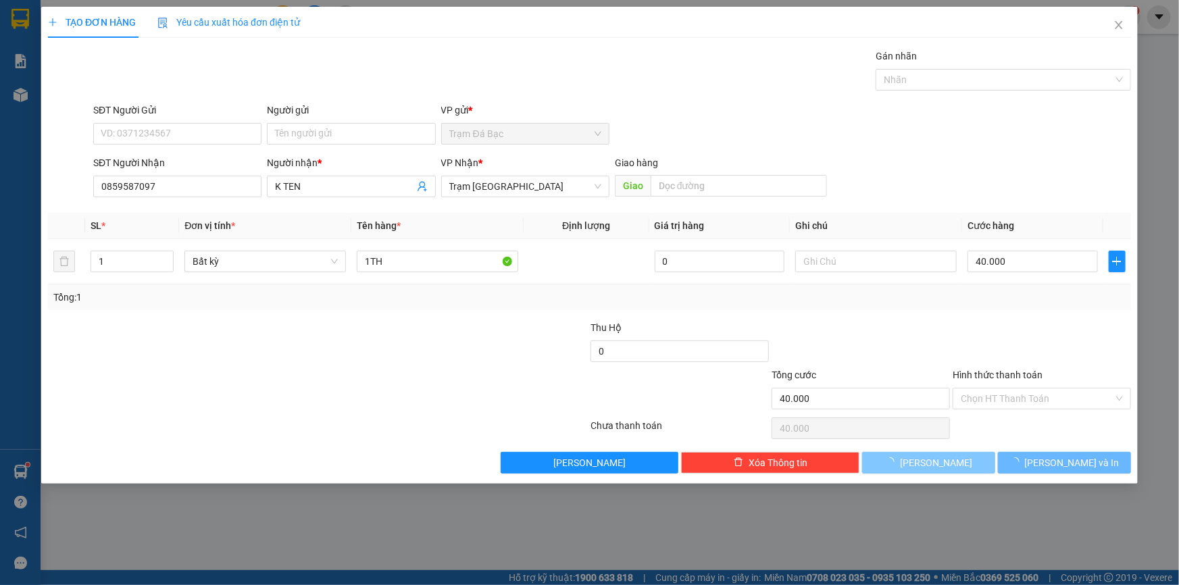
type input "0"
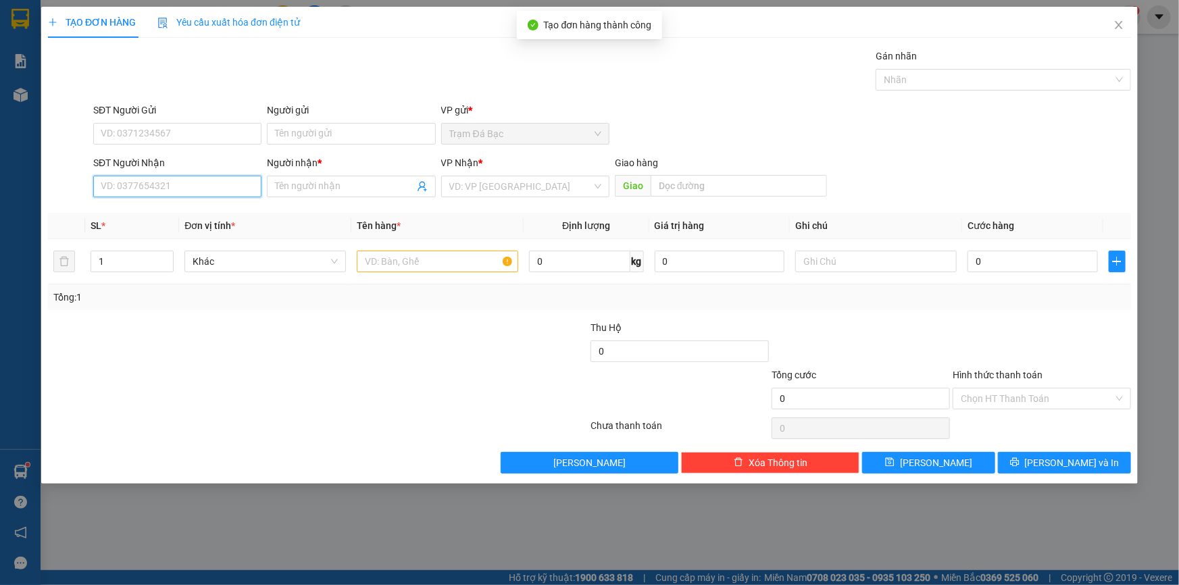
click at [233, 186] on input "SĐT Người Nhận" at bounding box center [177, 187] width 168 height 22
type input "0814815327"
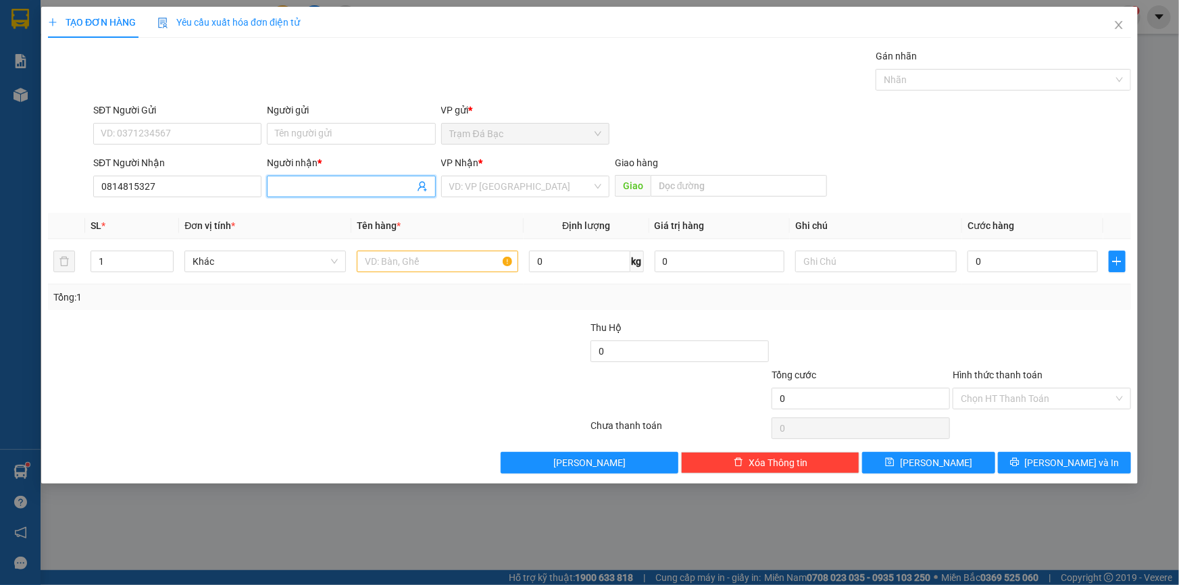
click at [291, 189] on input "Người nhận *" at bounding box center [344, 186] width 138 height 15
type input "NGIA"
click at [470, 186] on input "search" at bounding box center [520, 186] width 143 height 20
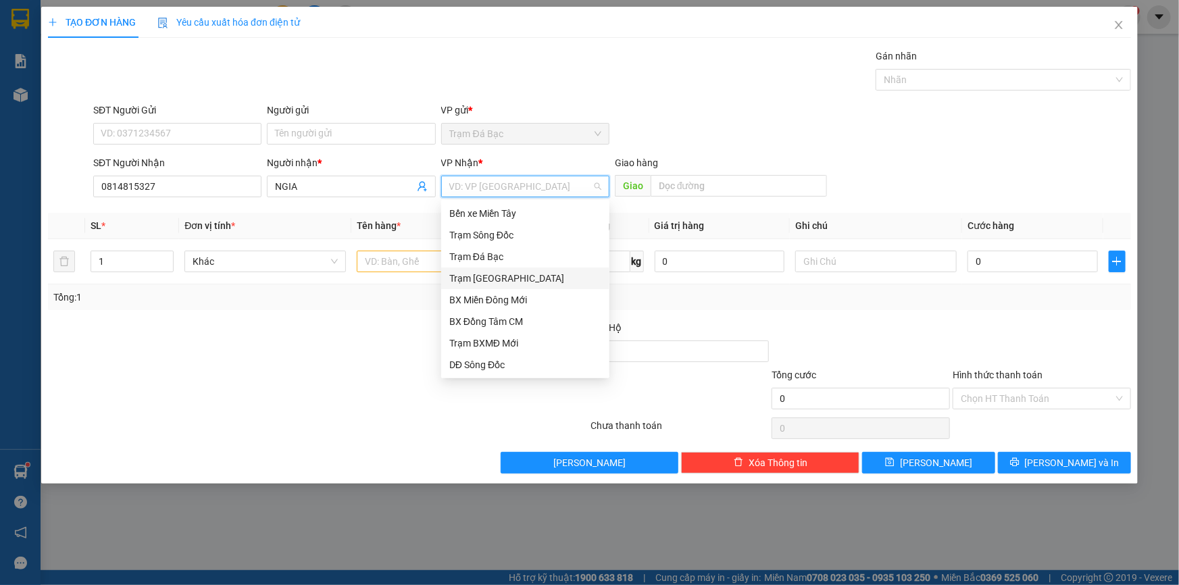
click at [492, 278] on div "Trạm Sài Gòn" at bounding box center [525, 278] width 152 height 15
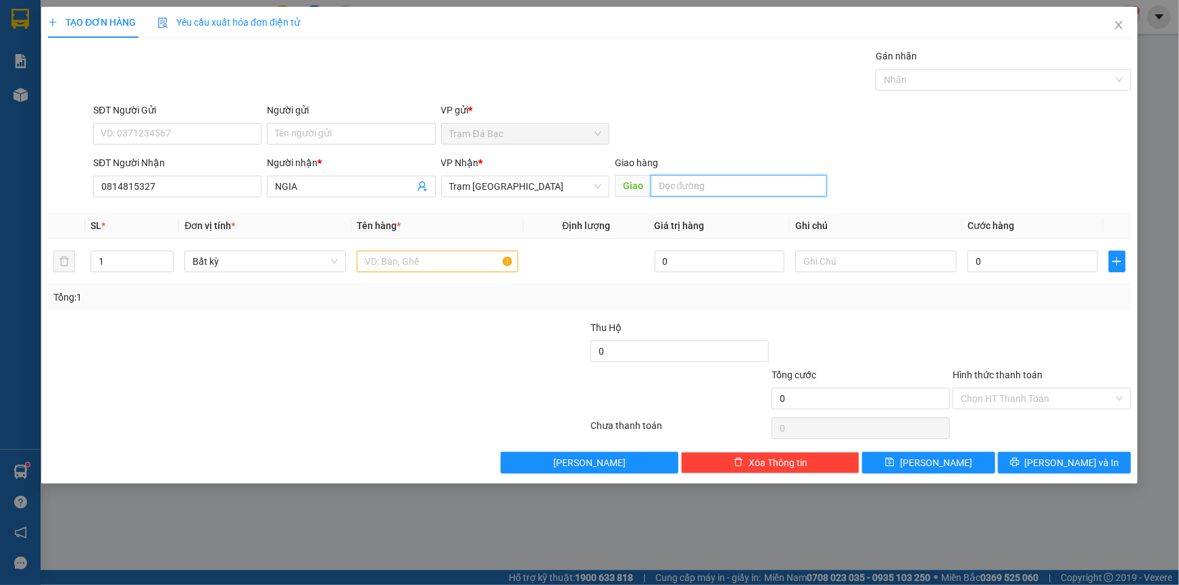
click at [711, 184] on input "text" at bounding box center [739, 186] width 176 height 22
type input "CAN THO"
click at [464, 260] on input "text" at bounding box center [437, 262] width 161 height 22
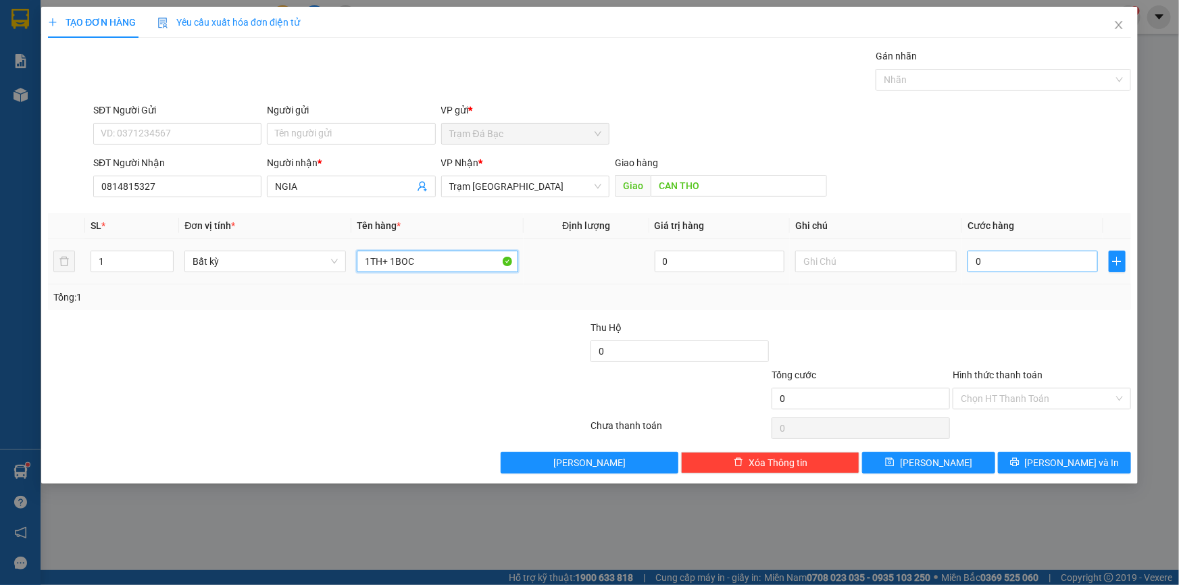
type input "1TH+ 1BOC"
click at [973, 257] on input "0" at bounding box center [1032, 262] width 130 height 22
type input "7"
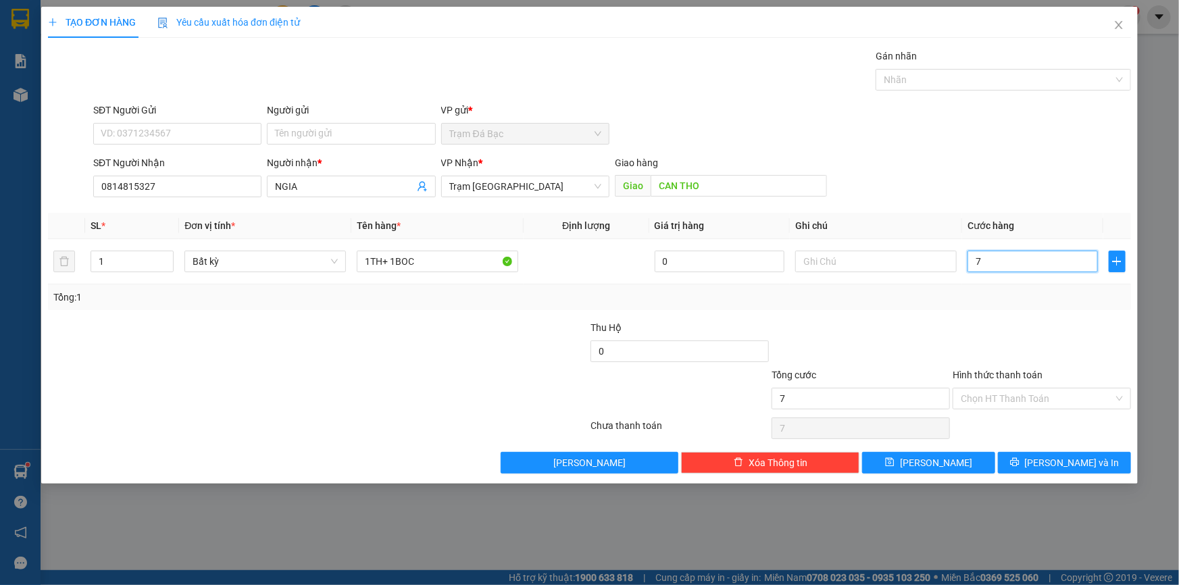
type input "70"
type input "70.000"
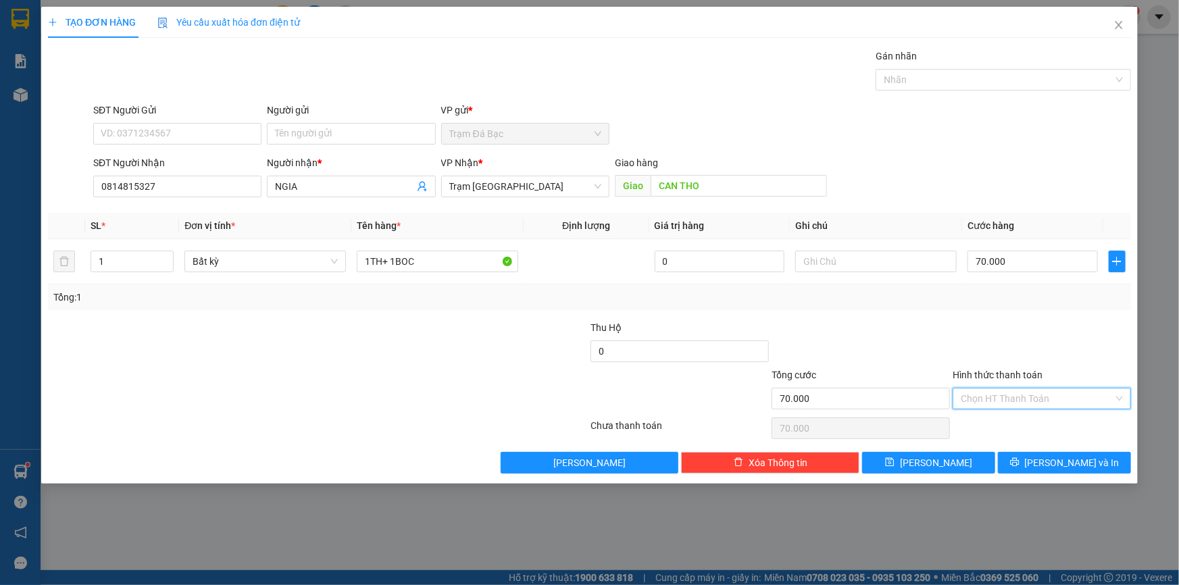
click at [1057, 395] on input "Hình thức thanh toán" at bounding box center [1037, 398] width 153 height 20
click at [1040, 425] on div "Tại văn phòng" at bounding box center [1042, 424] width 162 height 15
type input "0"
click at [954, 463] on button "Lưu" at bounding box center [928, 463] width 133 height 22
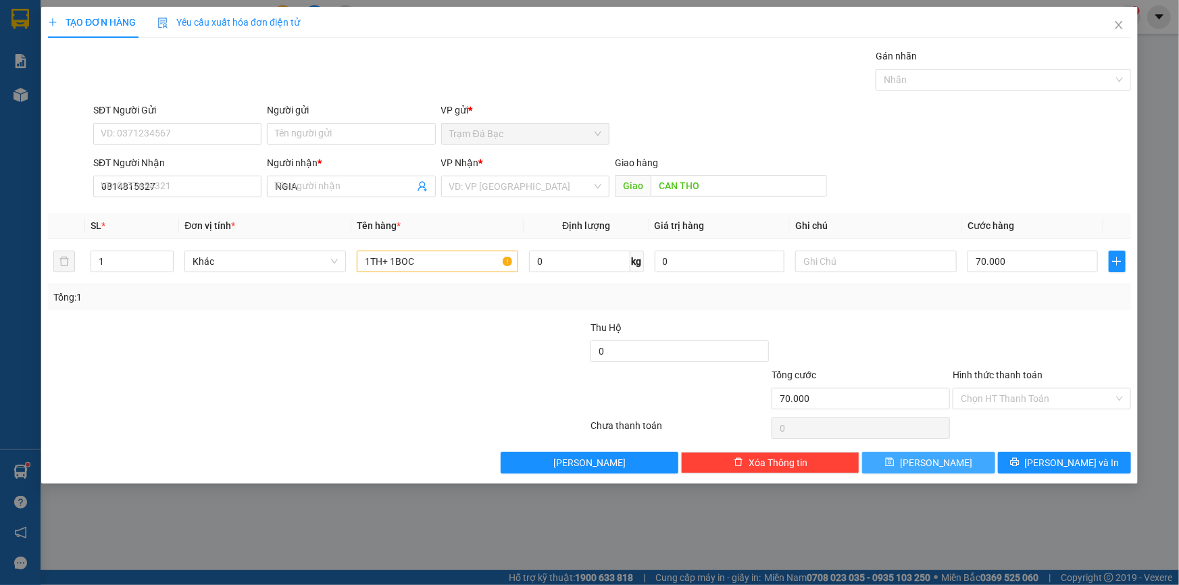
type input "0"
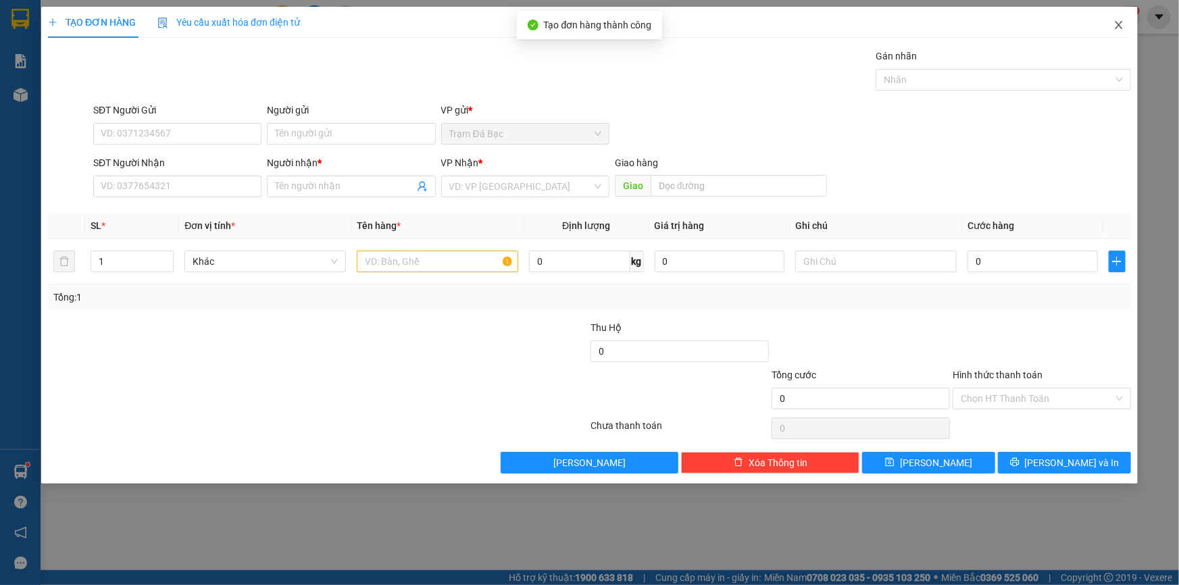
click at [1115, 23] on icon "close" at bounding box center [1118, 25] width 11 height 11
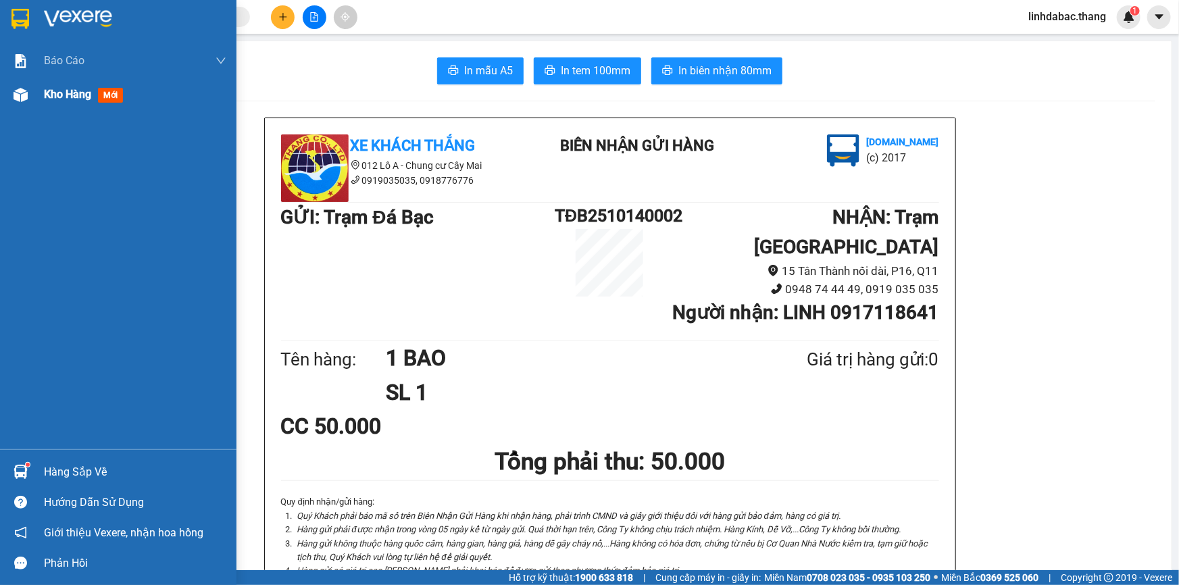
click at [61, 99] on span "Kho hàng" at bounding box center [67, 94] width 47 height 13
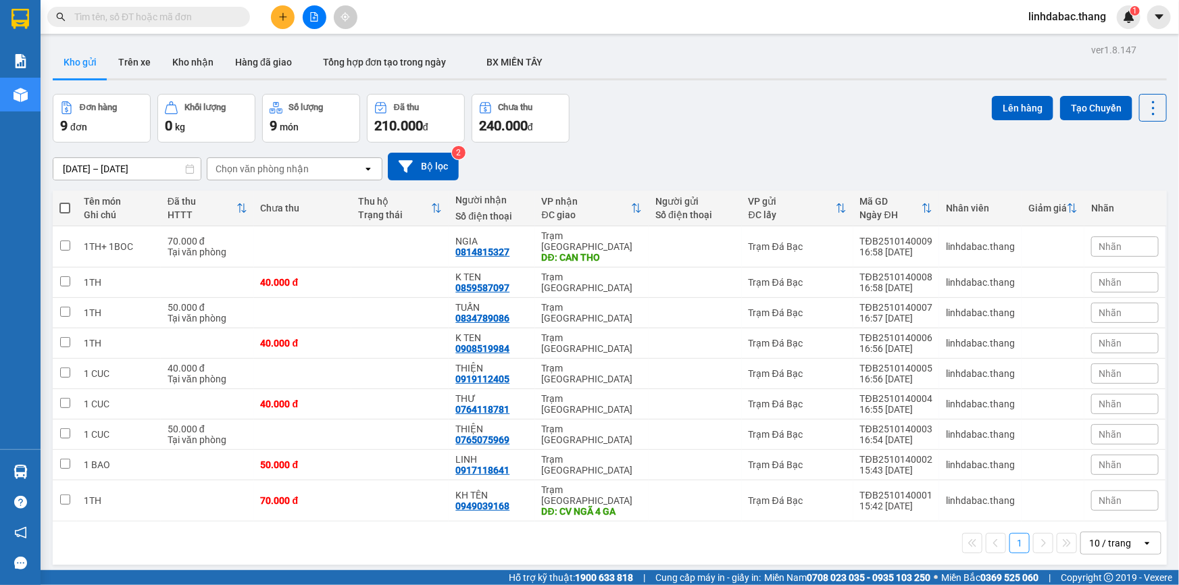
click at [1094, 536] on div "10 / trang" at bounding box center [1110, 543] width 42 height 14
click at [1103, 491] on span "100 / trang" at bounding box center [1105, 491] width 49 height 14
click at [1082, 430] on icon at bounding box center [1086, 434] width 9 height 9
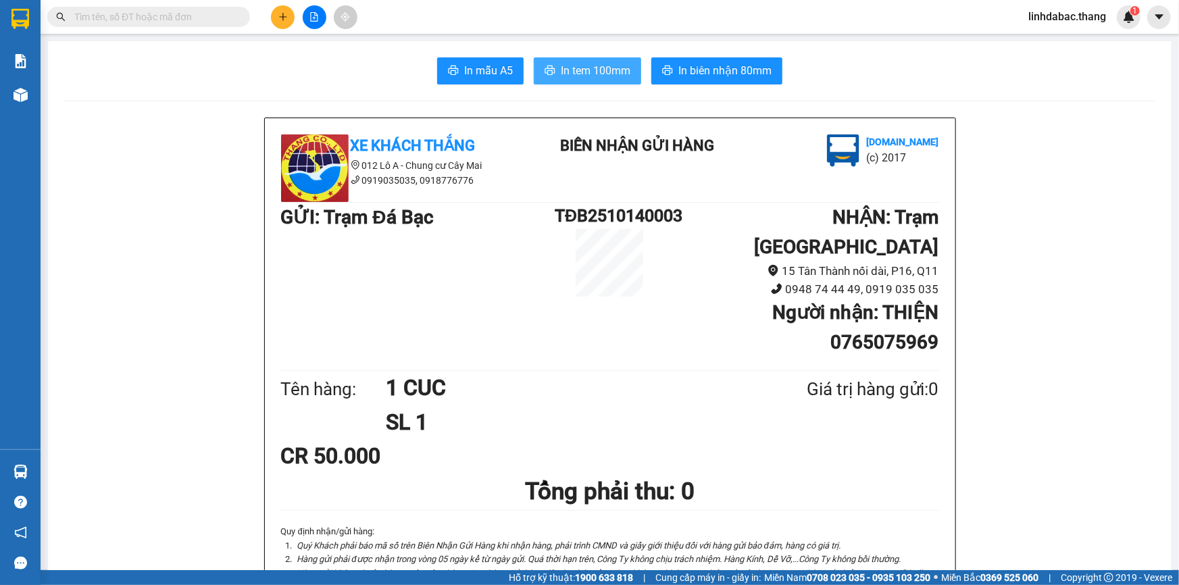
click at [621, 74] on span "In tem 100mm" at bounding box center [596, 70] width 70 height 17
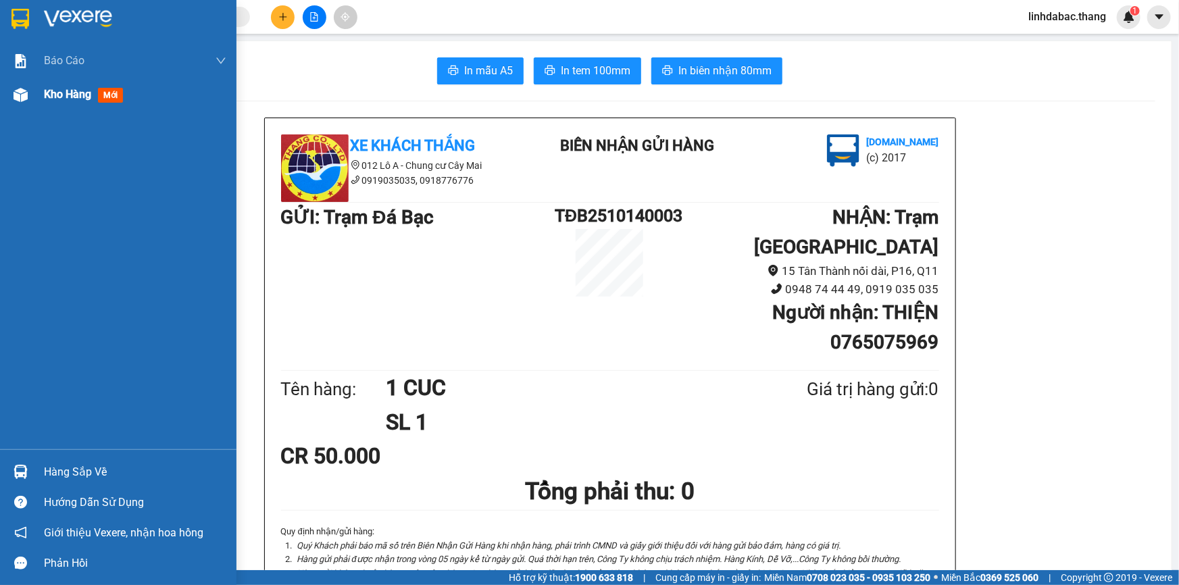
click at [68, 95] on span "Kho hàng" at bounding box center [67, 94] width 47 height 13
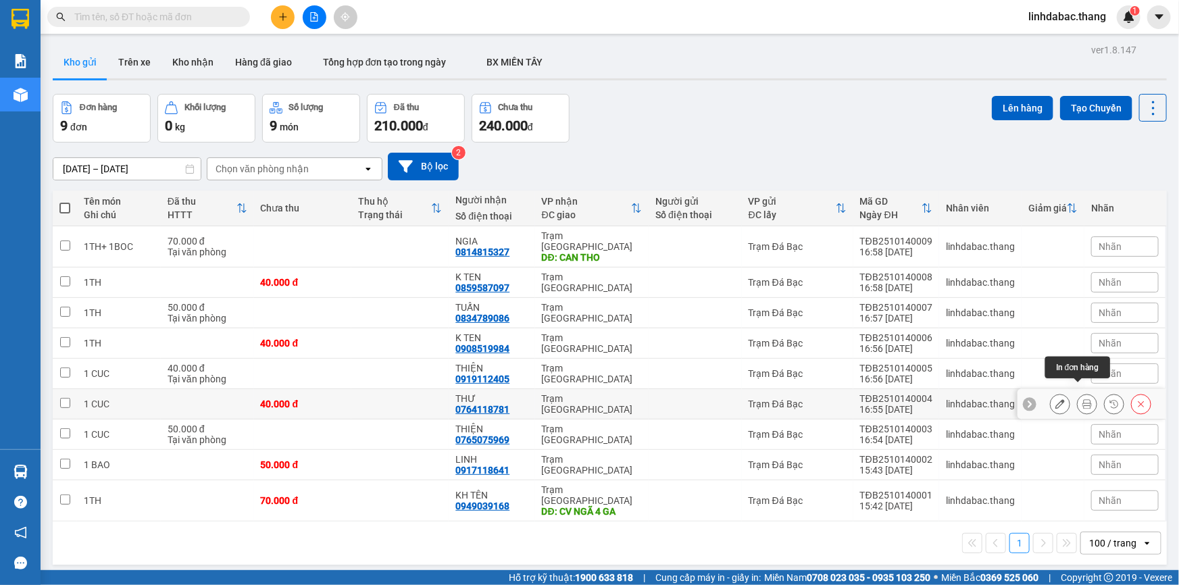
click at [1084, 392] on button at bounding box center [1086, 404] width 19 height 24
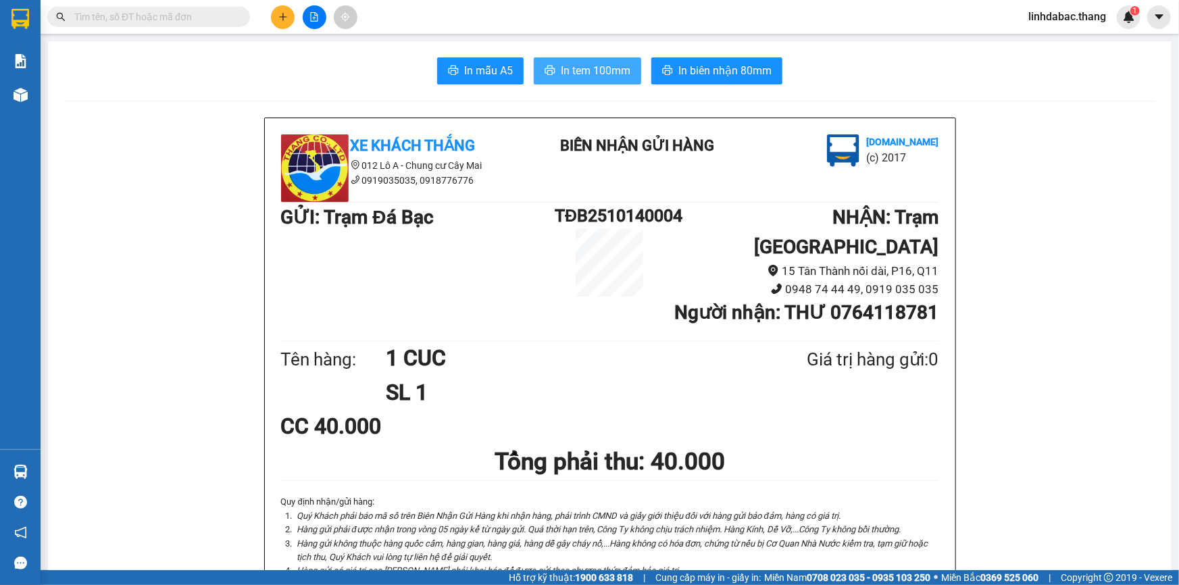
click at [586, 76] on span "In tem 100mm" at bounding box center [596, 70] width 70 height 17
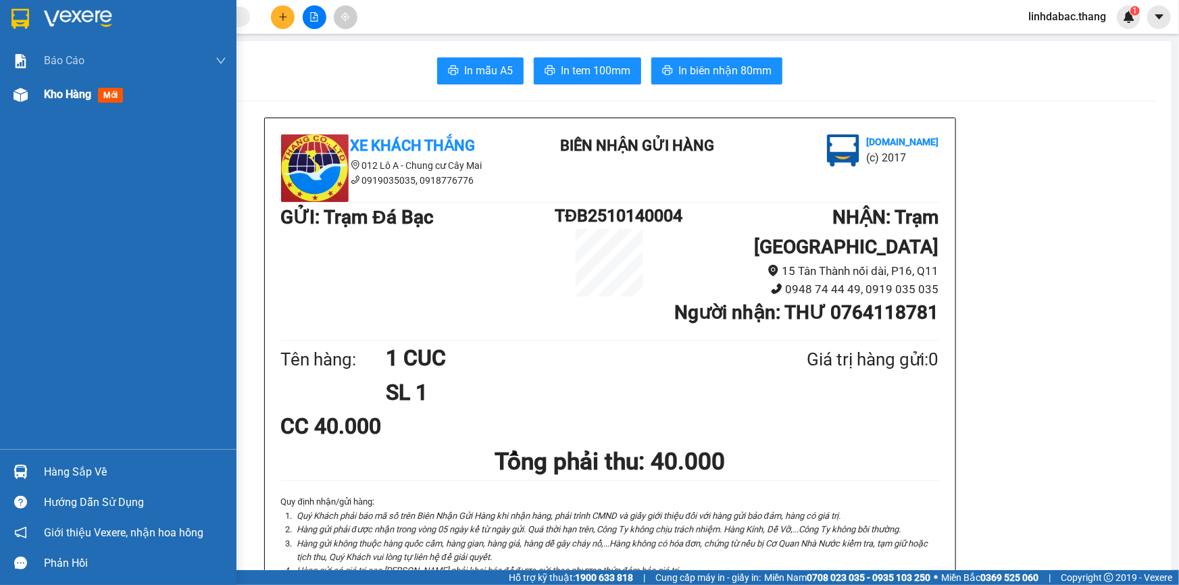
click at [45, 97] on span "Kho hàng" at bounding box center [67, 94] width 47 height 13
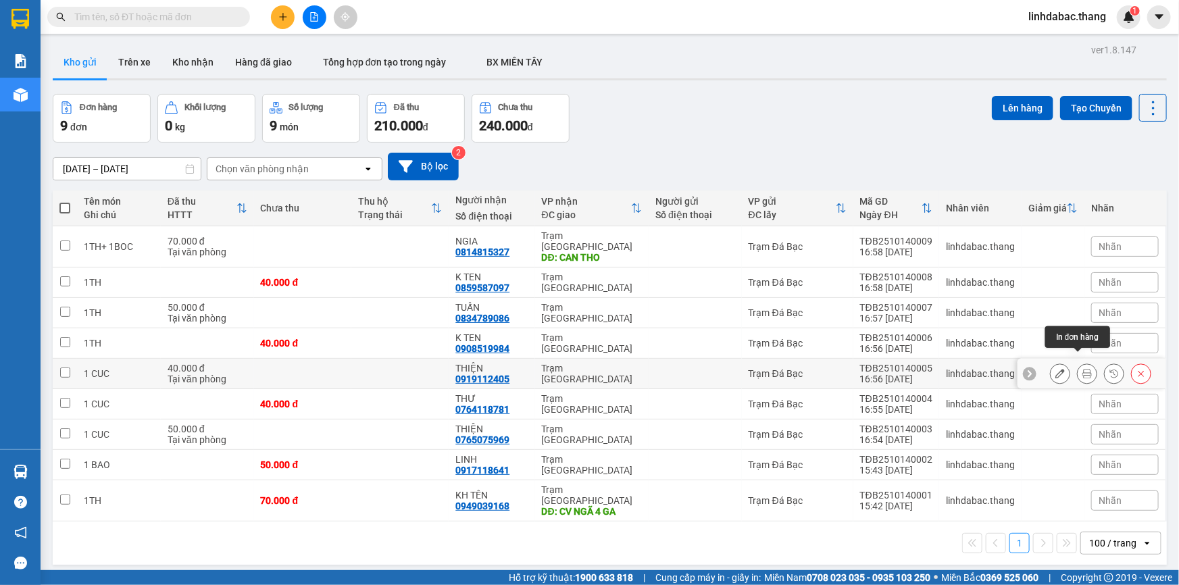
click at [1082, 369] on icon at bounding box center [1086, 373] width 9 height 9
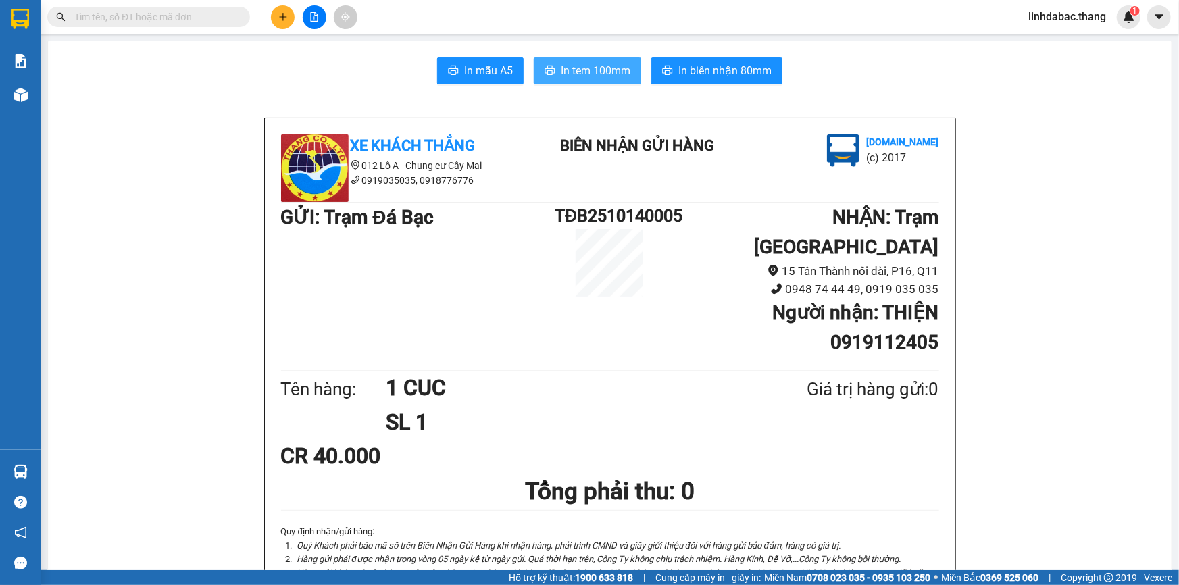
click at [607, 68] on span "In tem 100mm" at bounding box center [596, 70] width 70 height 17
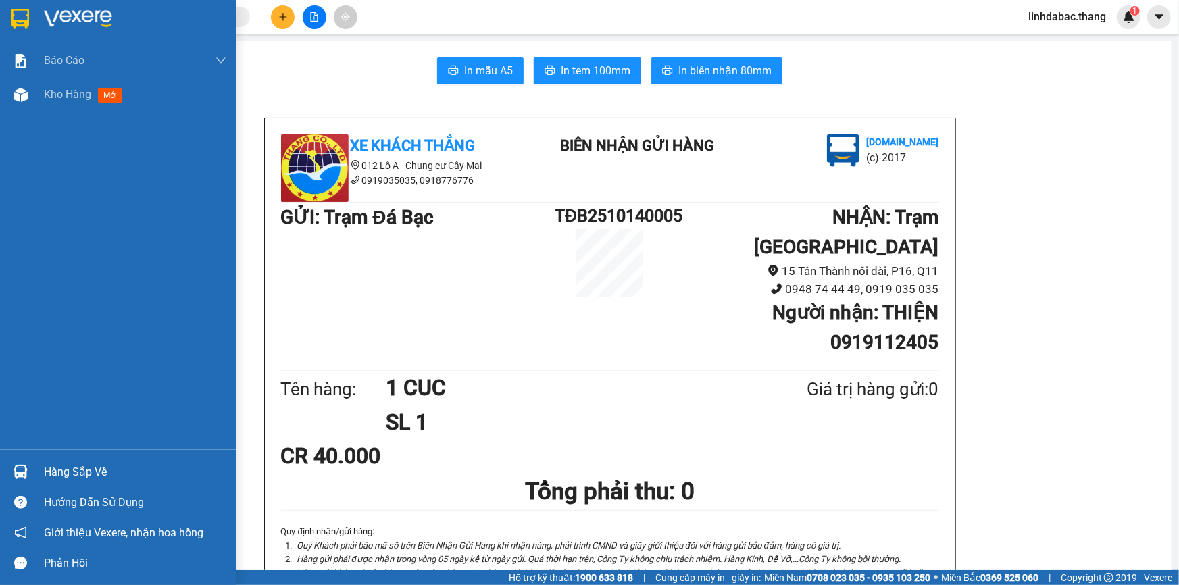
drag, startPoint x: 66, startPoint y: 86, endPoint x: 66, endPoint y: 112, distance: 25.7
click at [66, 87] on div "Kho hàng mới" at bounding box center [86, 94] width 84 height 17
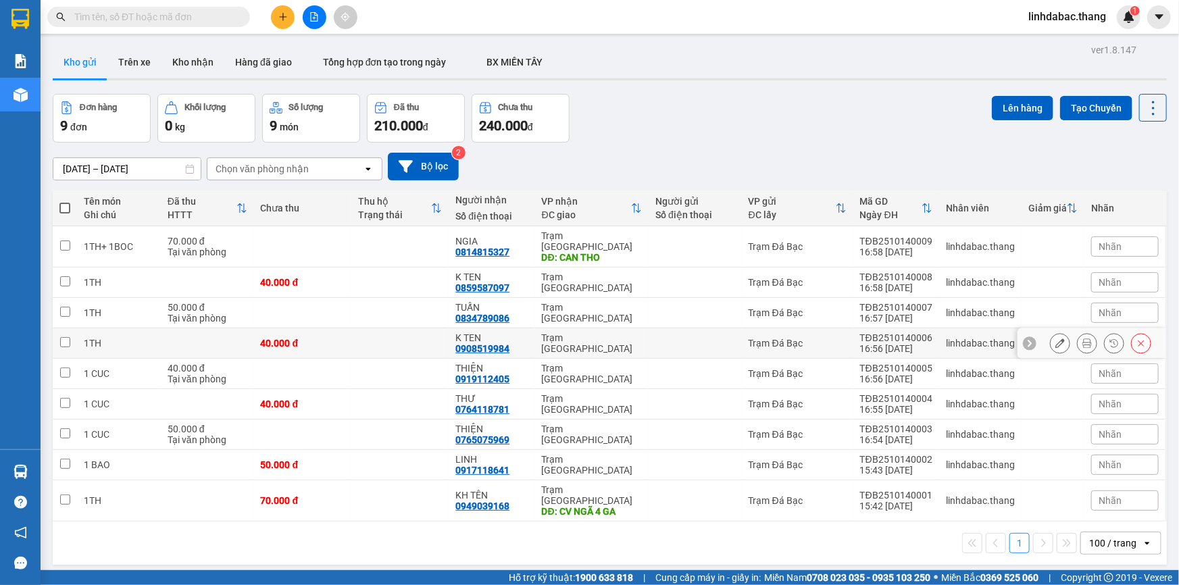
click at [1077, 333] on button at bounding box center [1086, 344] width 19 height 24
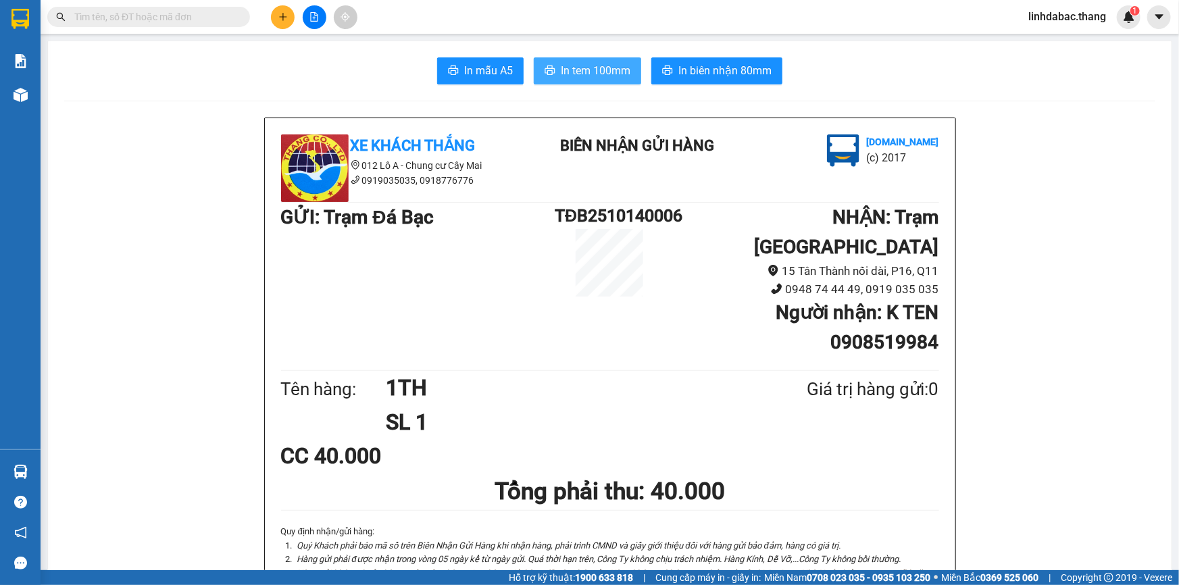
click at [605, 67] on span "In tem 100mm" at bounding box center [596, 70] width 70 height 17
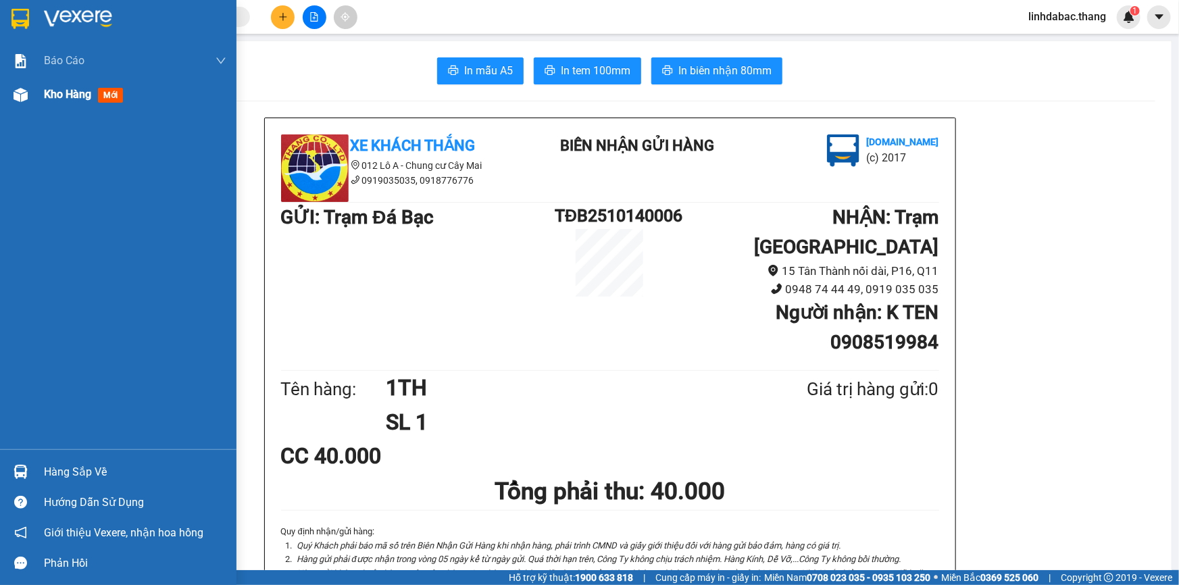
click at [67, 98] on span "Kho hàng" at bounding box center [67, 94] width 47 height 13
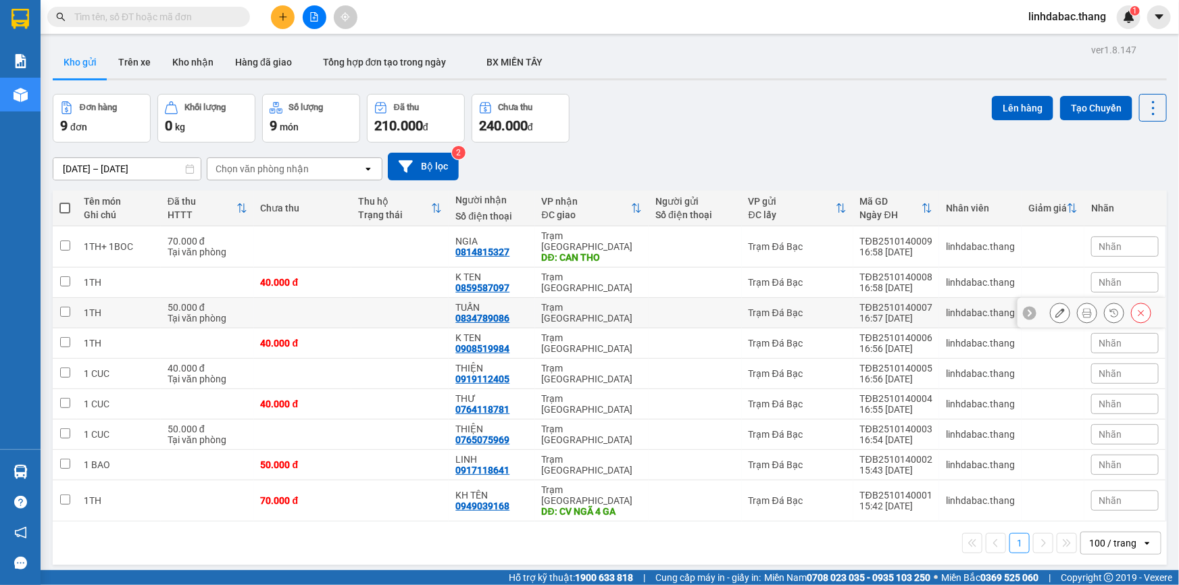
click at [1082, 308] on icon at bounding box center [1086, 312] width 9 height 9
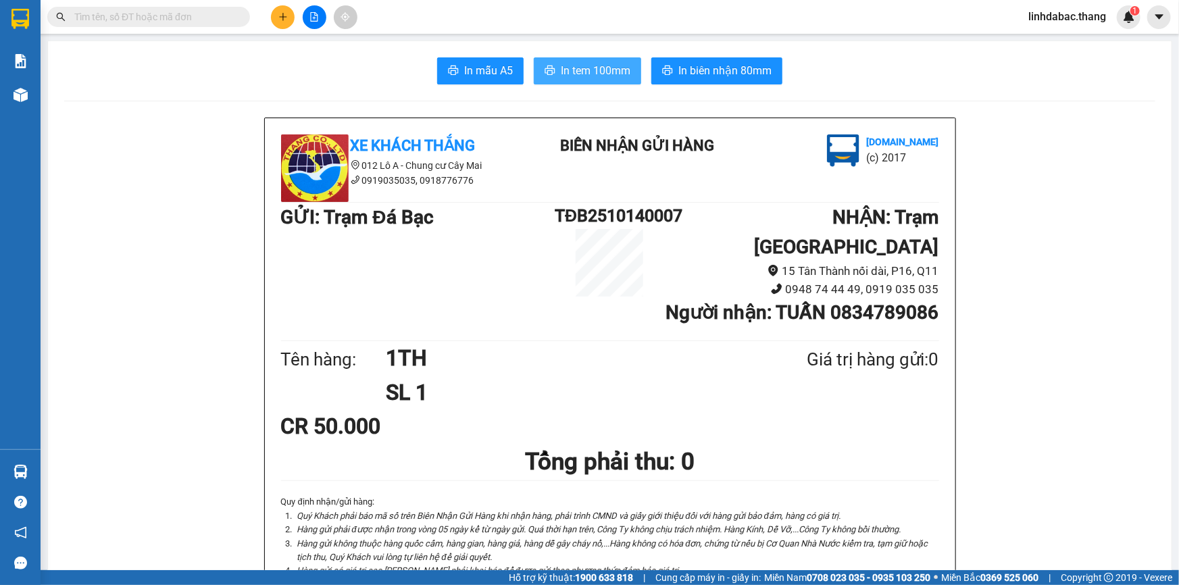
click at [592, 75] on span "In tem 100mm" at bounding box center [596, 70] width 70 height 17
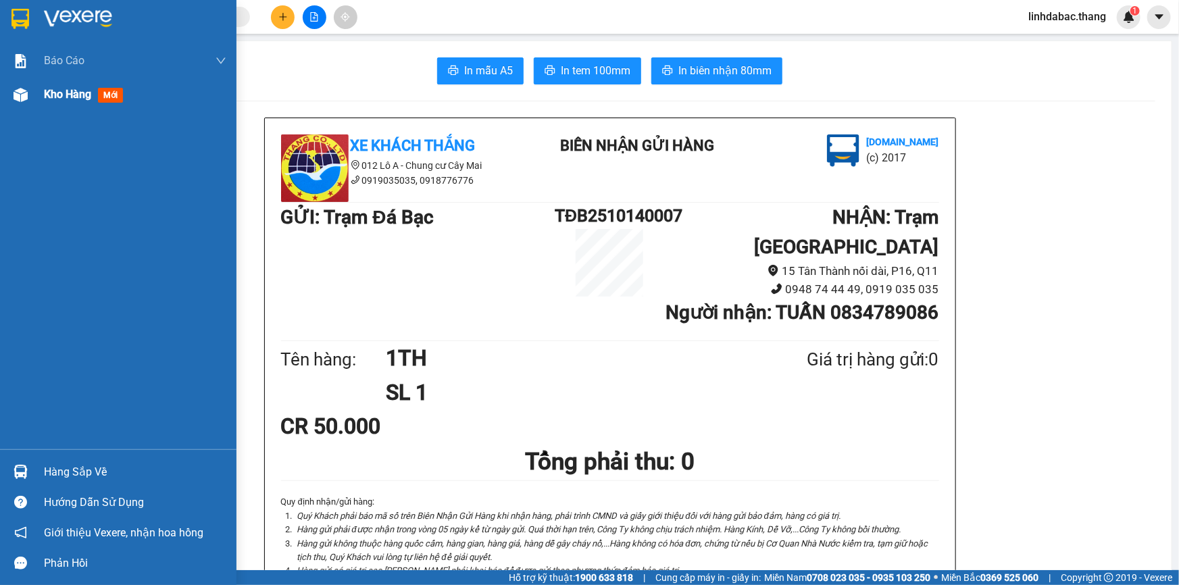
click at [93, 95] on div "Kho hàng mới" at bounding box center [86, 94] width 84 height 17
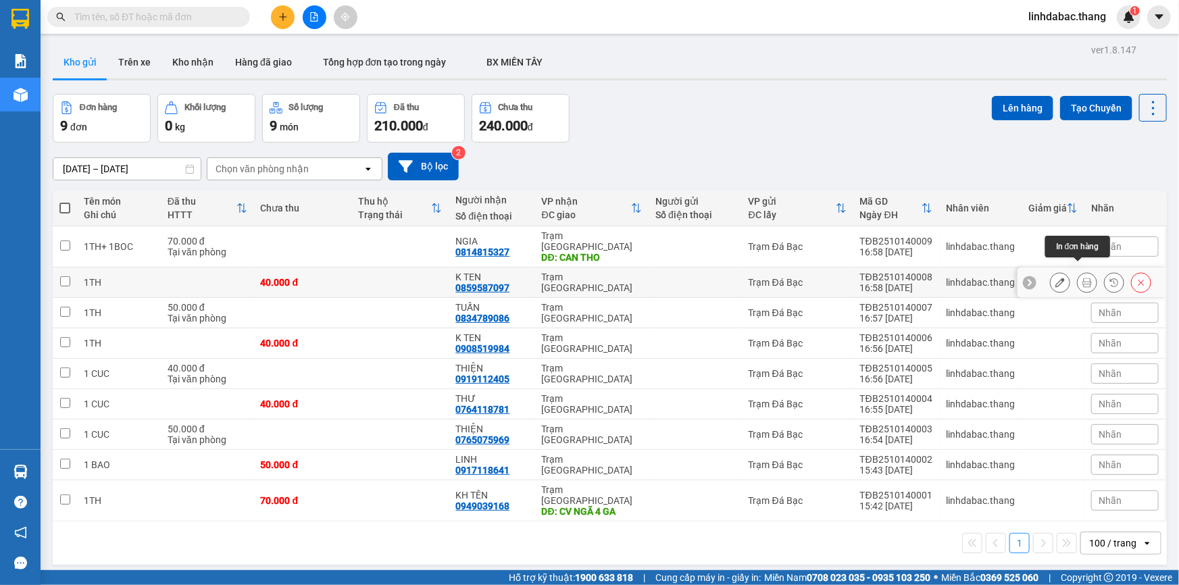
click at [1082, 278] on icon at bounding box center [1086, 282] width 9 height 9
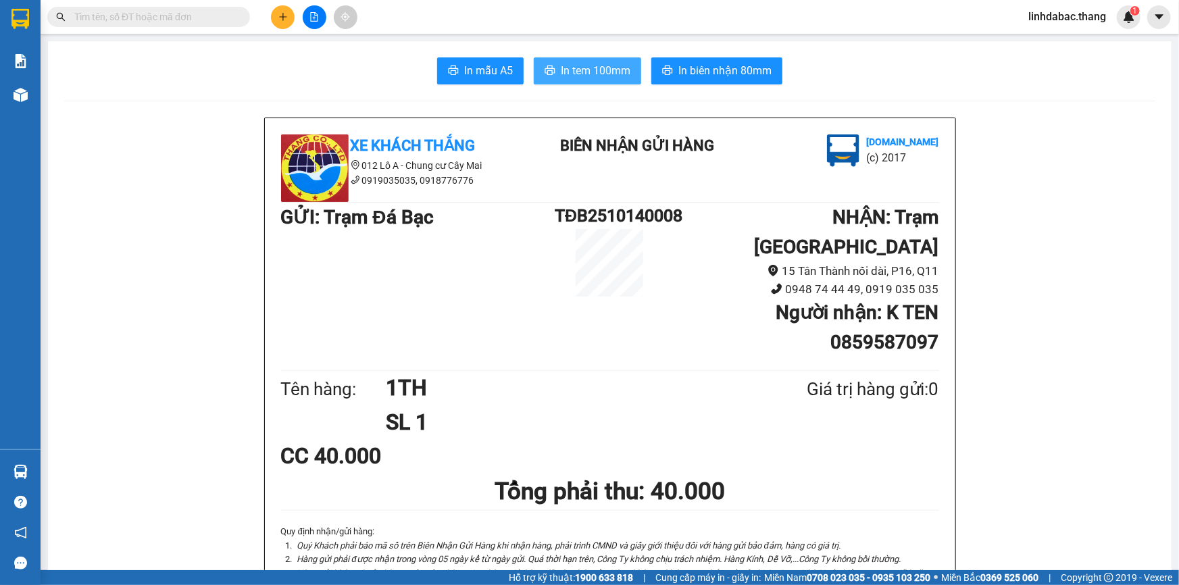
click at [607, 71] on span "In tem 100mm" at bounding box center [596, 70] width 70 height 17
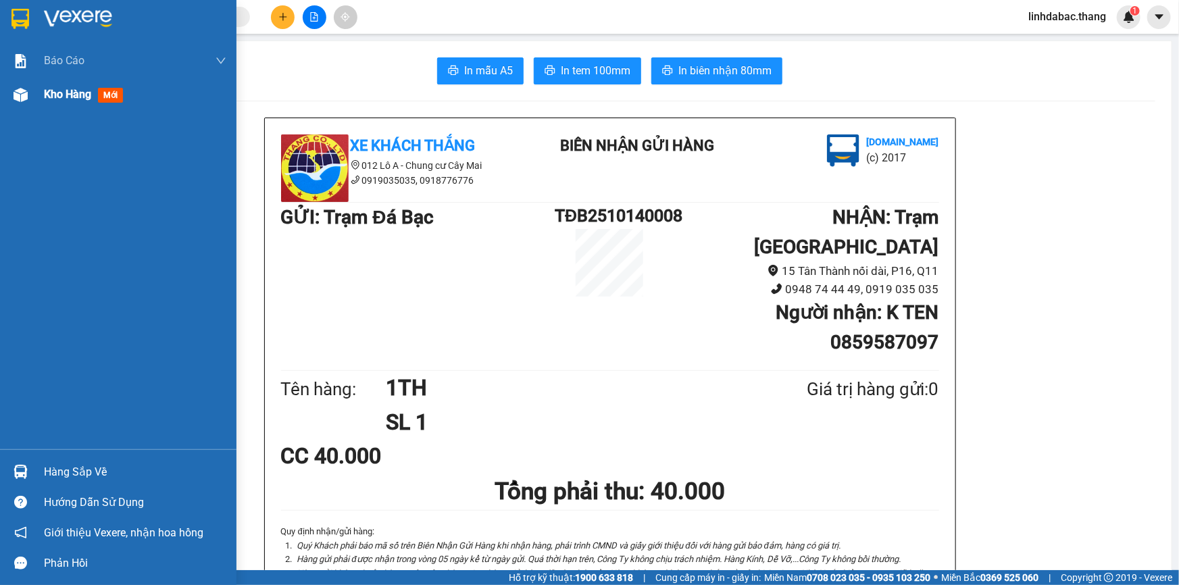
click at [63, 94] on span "Kho hàng" at bounding box center [67, 94] width 47 height 13
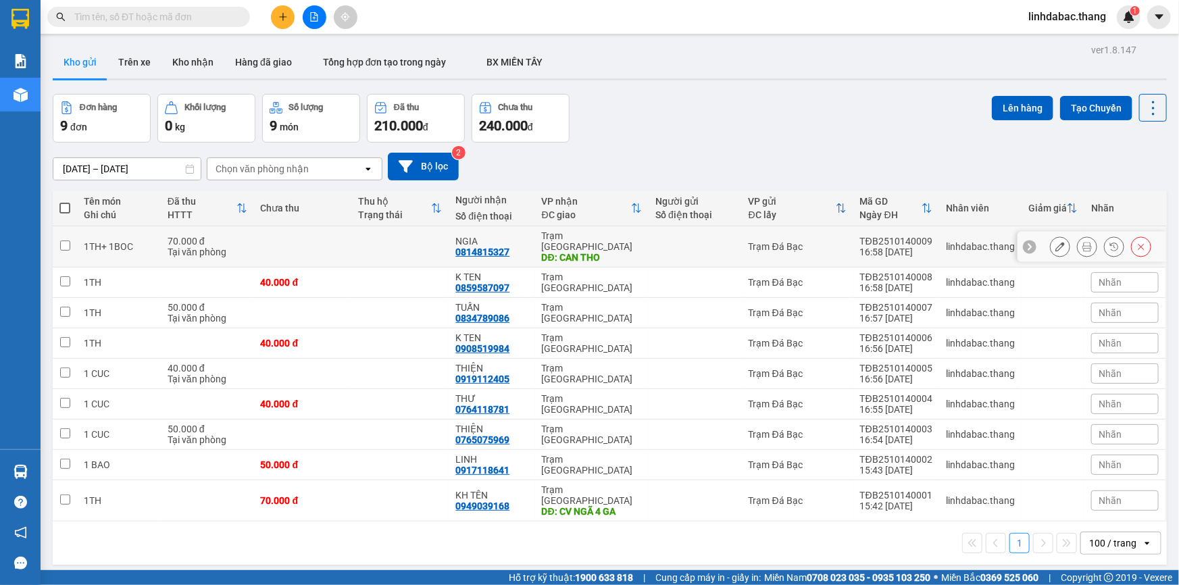
click at [1082, 242] on icon at bounding box center [1086, 246] width 9 height 9
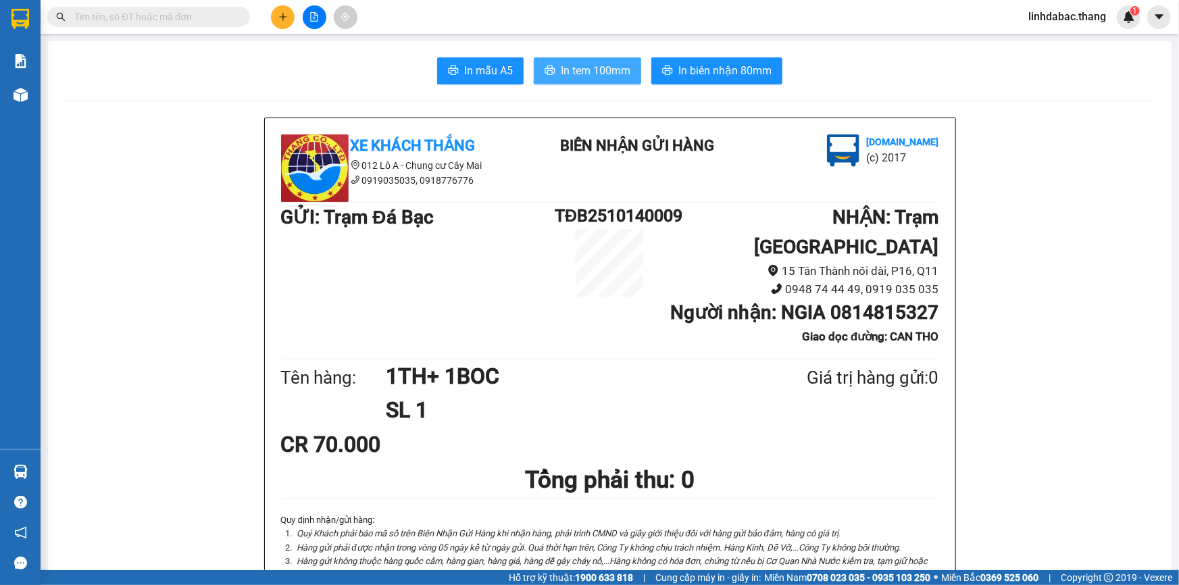
click at [611, 78] on span "In tem 100mm" at bounding box center [596, 70] width 70 height 17
click at [283, 20] on icon "plus" at bounding box center [282, 16] width 9 height 9
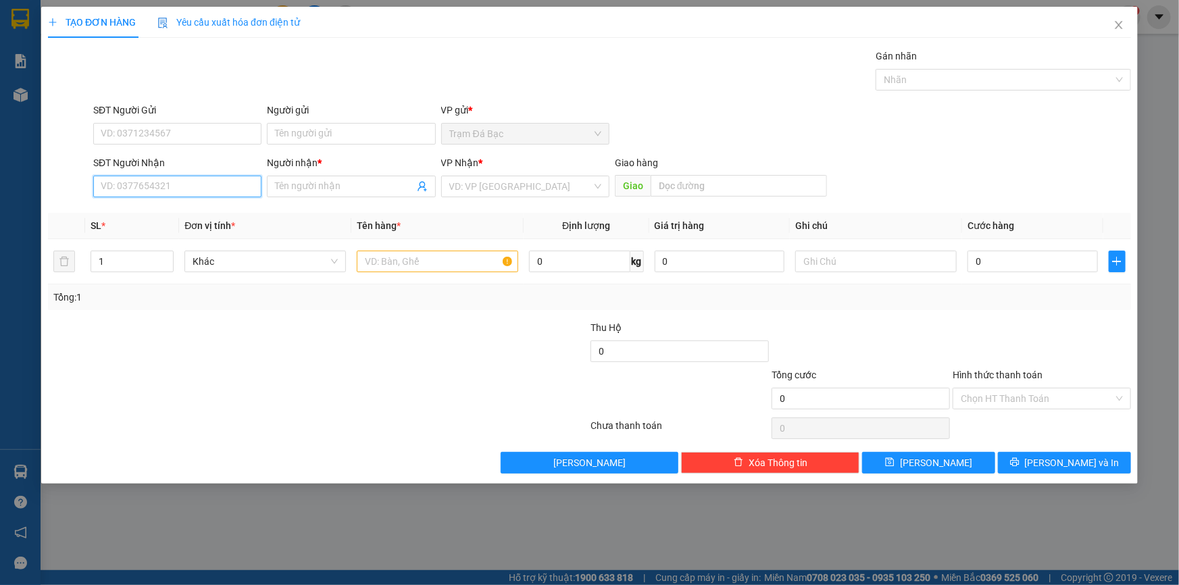
click at [173, 184] on input "SĐT Người Nhận" at bounding box center [177, 187] width 168 height 22
click at [211, 218] on div "0907880199 - LAB HÙNG" at bounding box center [177, 213] width 152 height 15
type input "0907880199"
type input "LAB HÙNG"
type input "0907880199"
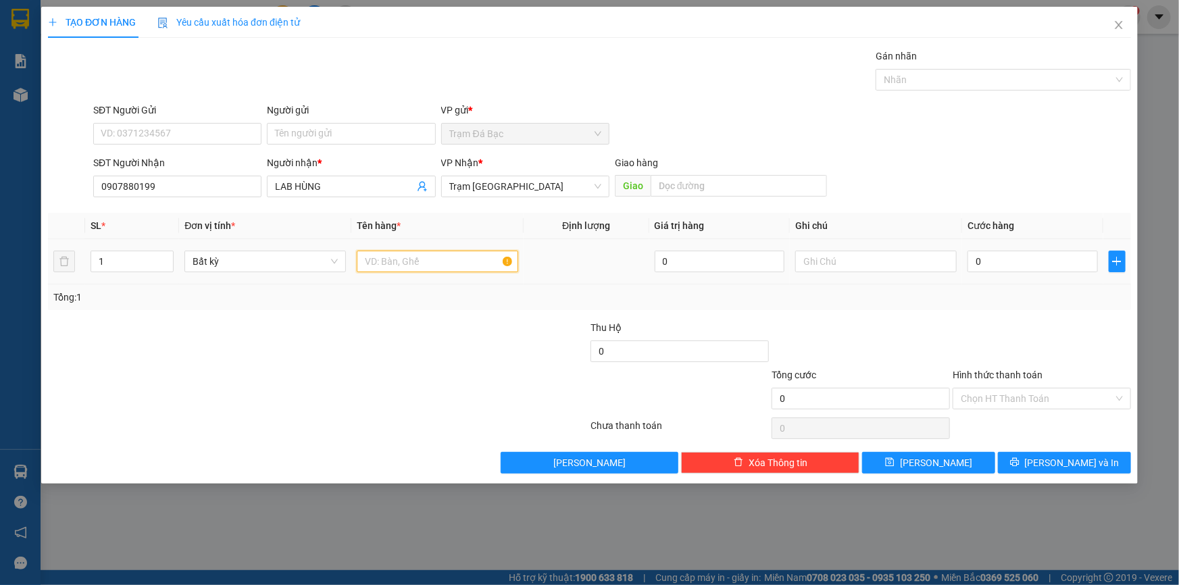
click at [436, 262] on input "text" at bounding box center [437, 262] width 161 height 22
type input "1 HOP"
click at [1017, 259] on input "0" at bounding box center [1032, 262] width 130 height 22
type input "4"
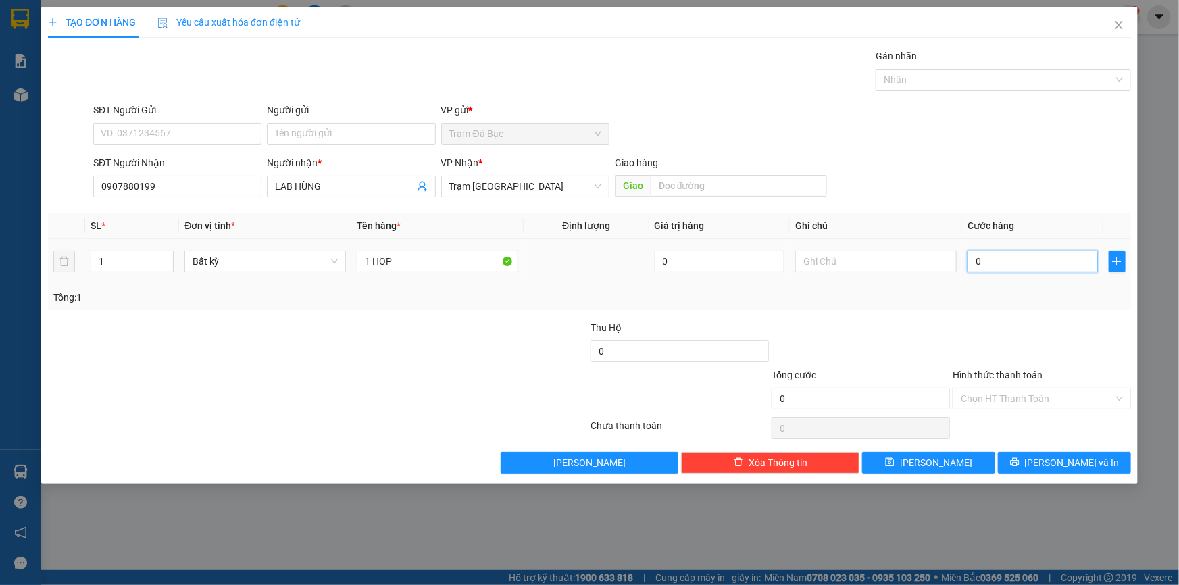
type input "4"
type input "40"
type input "40.000"
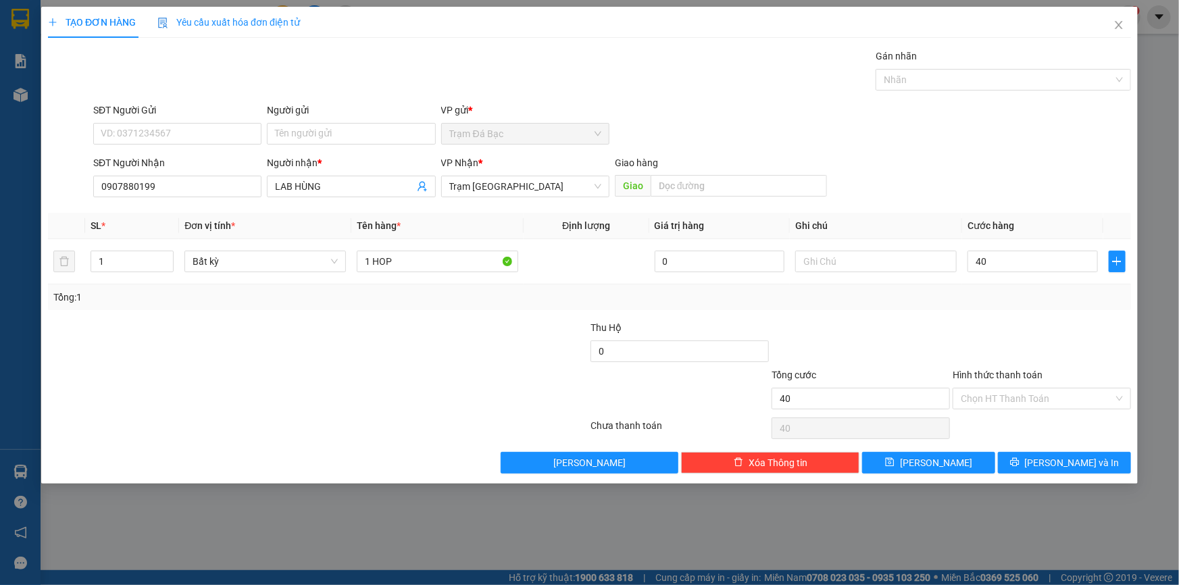
type input "40.000"
drag, startPoint x: 1027, startPoint y: 384, endPoint x: 1026, endPoint y: 393, distance: 9.6
click at [1027, 386] on div "Hình thức thanh toán" at bounding box center [1041, 377] width 178 height 20
click at [1026, 394] on input "Hình thức thanh toán" at bounding box center [1037, 398] width 153 height 20
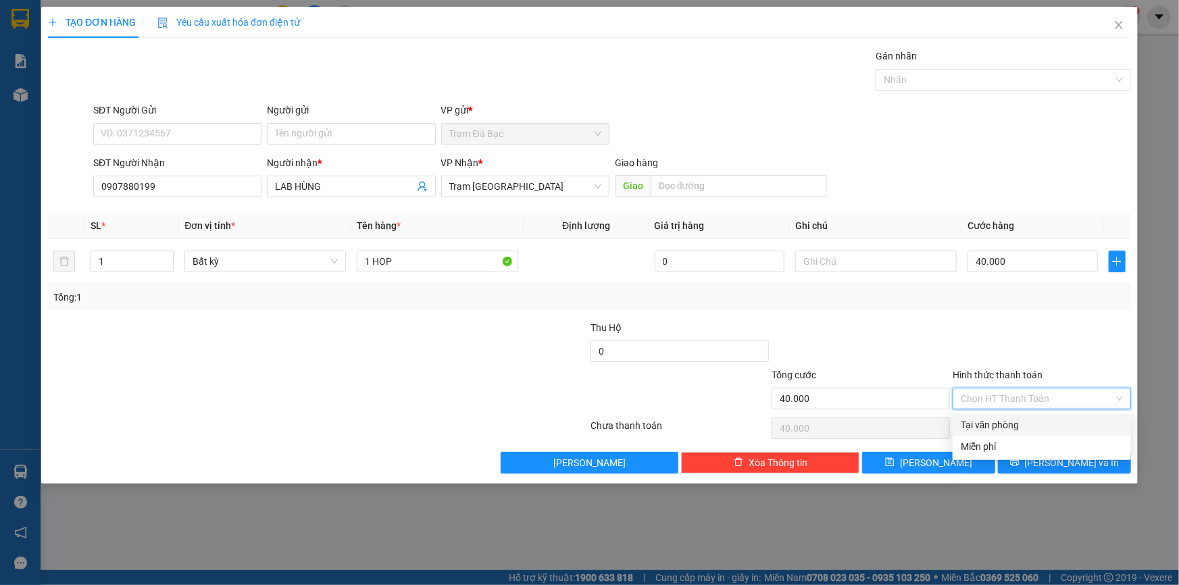
click at [1019, 428] on div "Tại văn phòng" at bounding box center [1042, 424] width 162 height 15
type input "0"
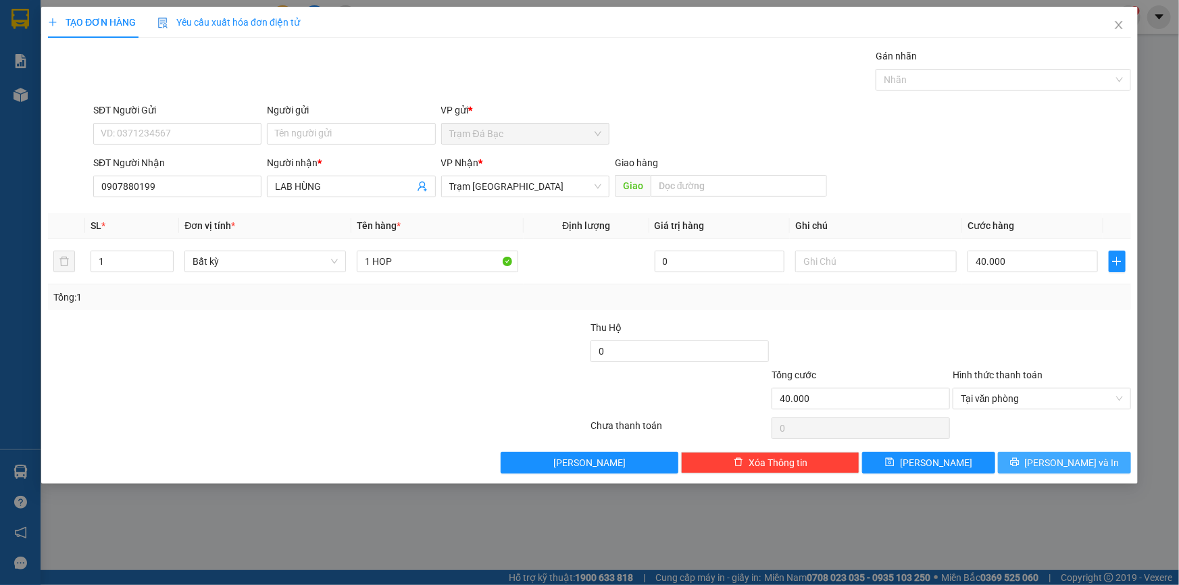
click at [1058, 465] on span "[PERSON_NAME] và In" at bounding box center [1072, 462] width 95 height 15
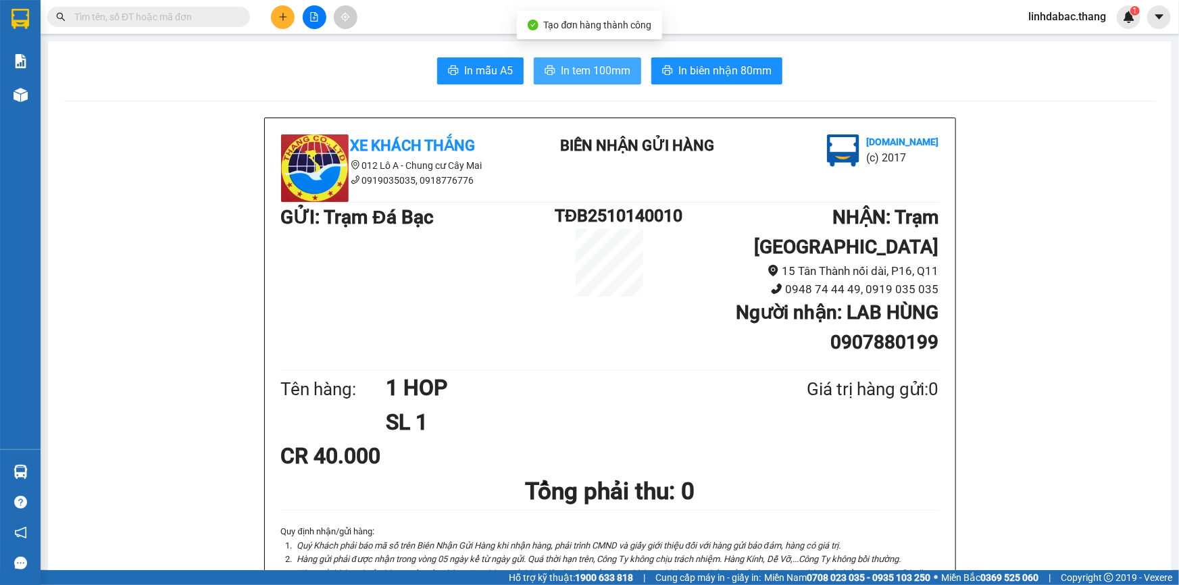
click at [581, 80] on button "In tem 100mm" at bounding box center [587, 70] width 107 height 27
click at [278, 18] on icon "plus" at bounding box center [282, 16] width 9 height 9
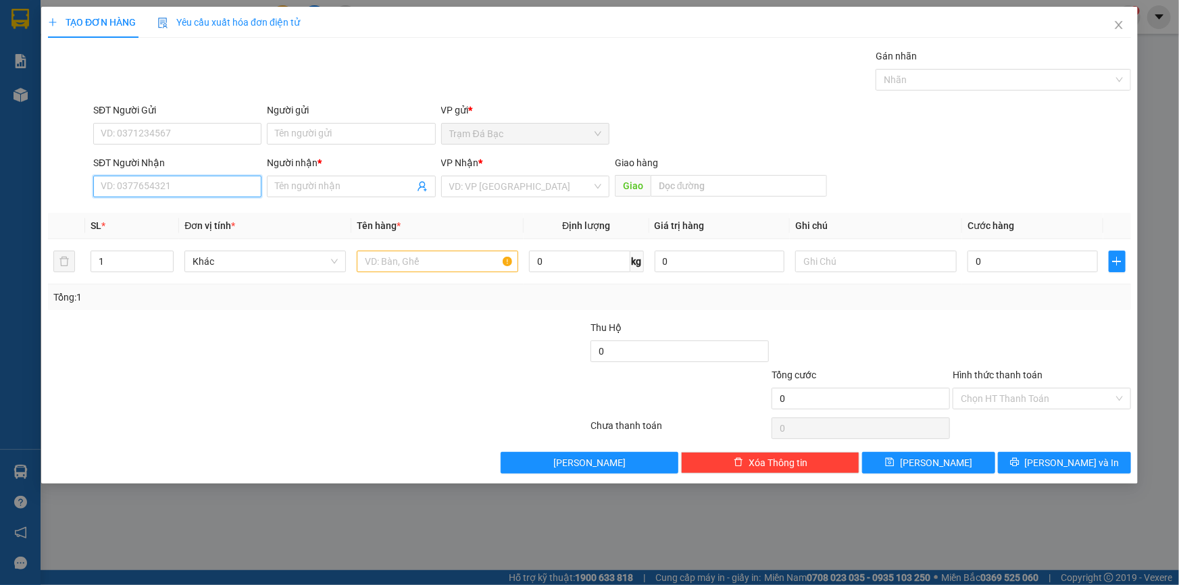
click at [196, 189] on input "SĐT Người Nhận" at bounding box center [177, 187] width 168 height 22
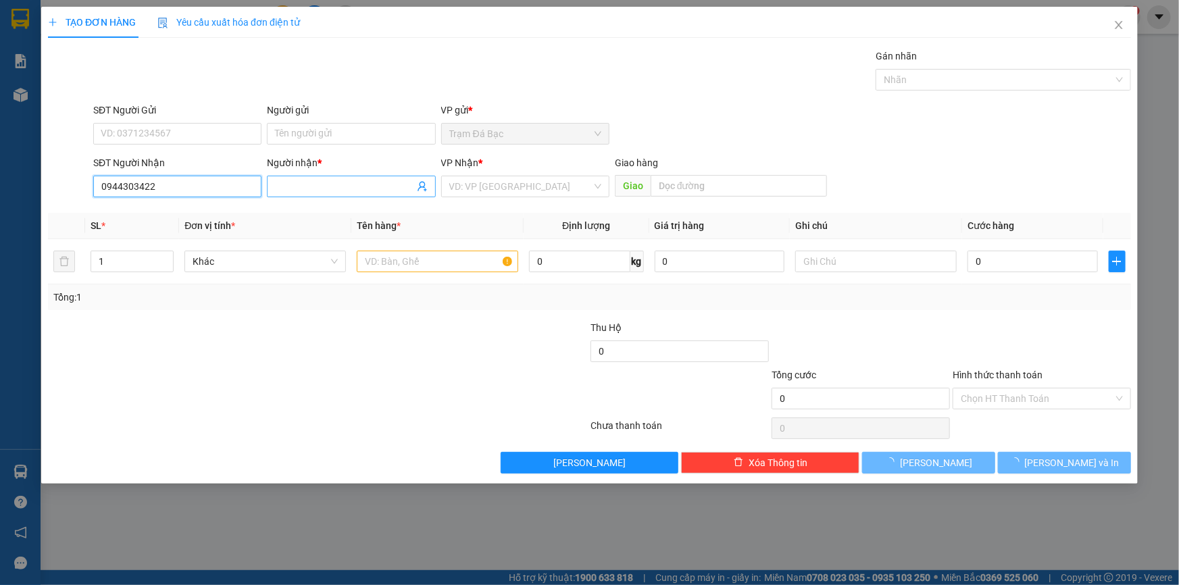
type input "0944303422"
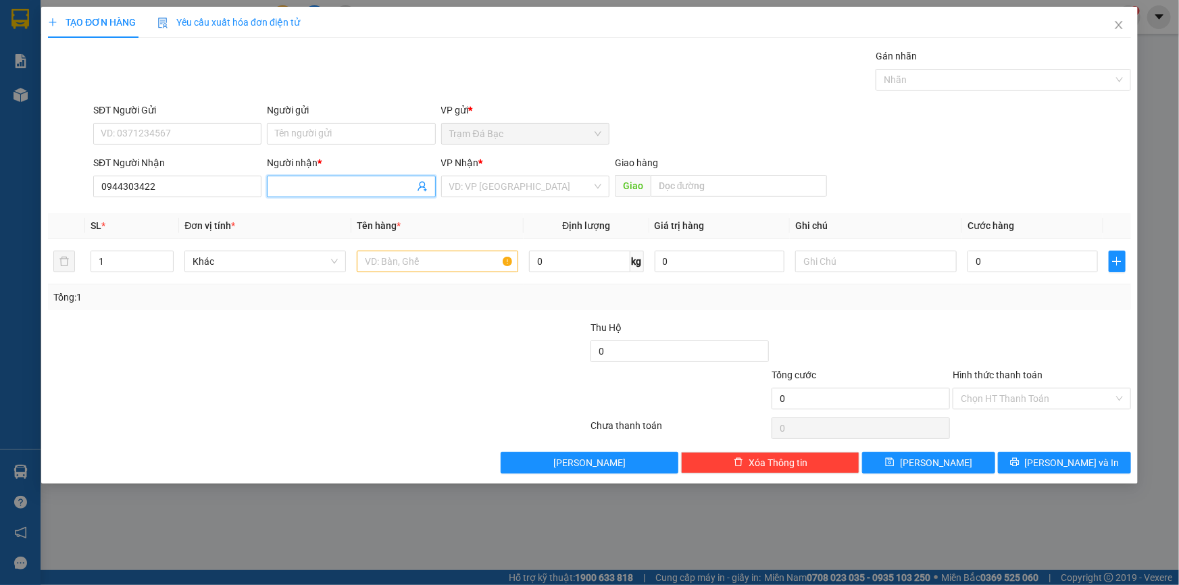
click at [297, 189] on input "Người nhận *" at bounding box center [344, 186] width 138 height 15
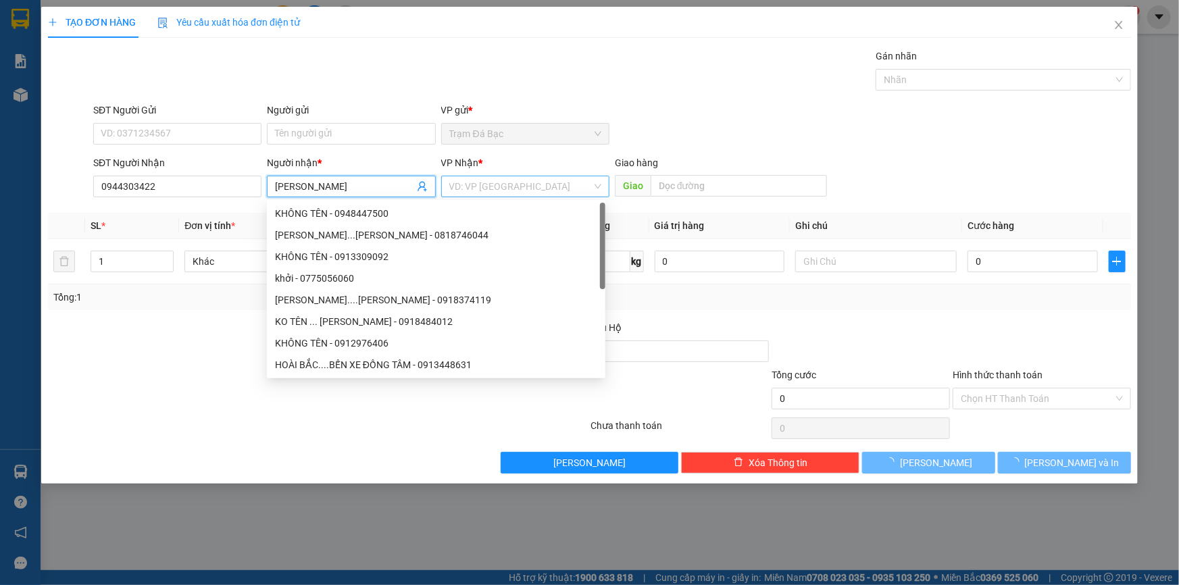
type input "HOANG THI"
click at [508, 182] on input "search" at bounding box center [520, 186] width 143 height 20
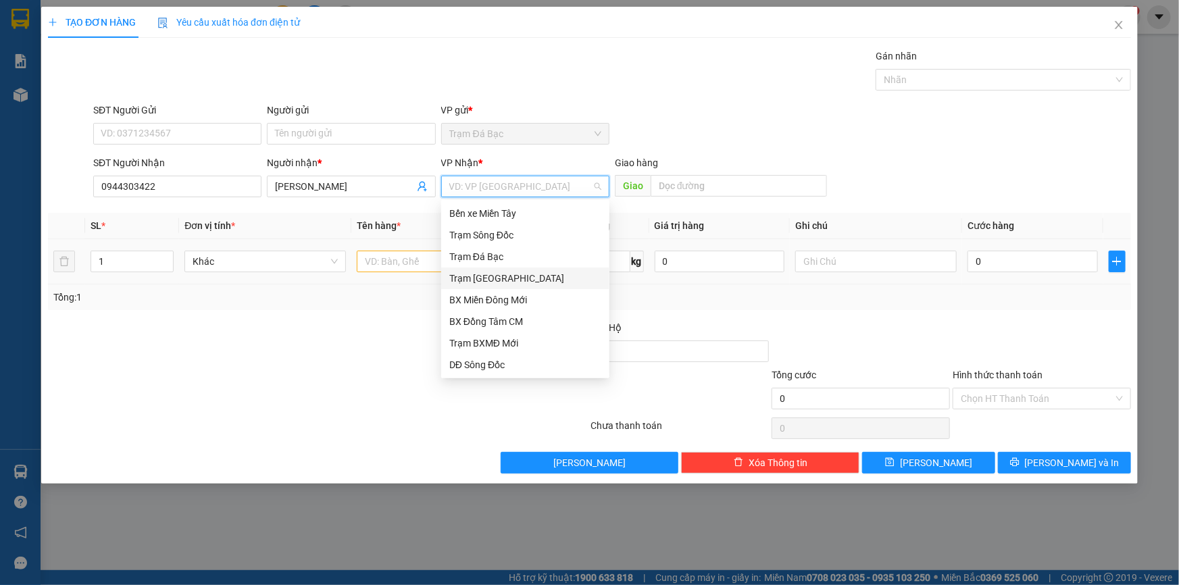
drag, startPoint x: 482, startPoint y: 277, endPoint x: 470, endPoint y: 278, distance: 11.5
click at [481, 278] on div "Trạm [GEOGRAPHIC_DATA]" at bounding box center [525, 278] width 152 height 15
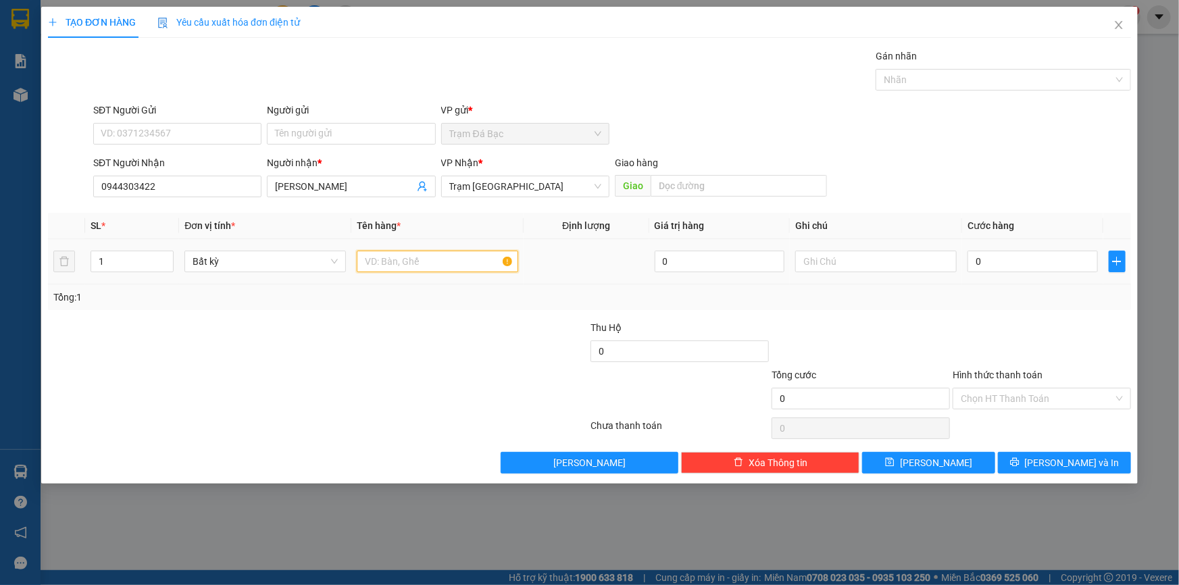
click at [420, 264] on input "text" at bounding box center [437, 262] width 161 height 22
type input "1TH"
click at [989, 261] on input "0" at bounding box center [1032, 262] width 130 height 22
type input "5"
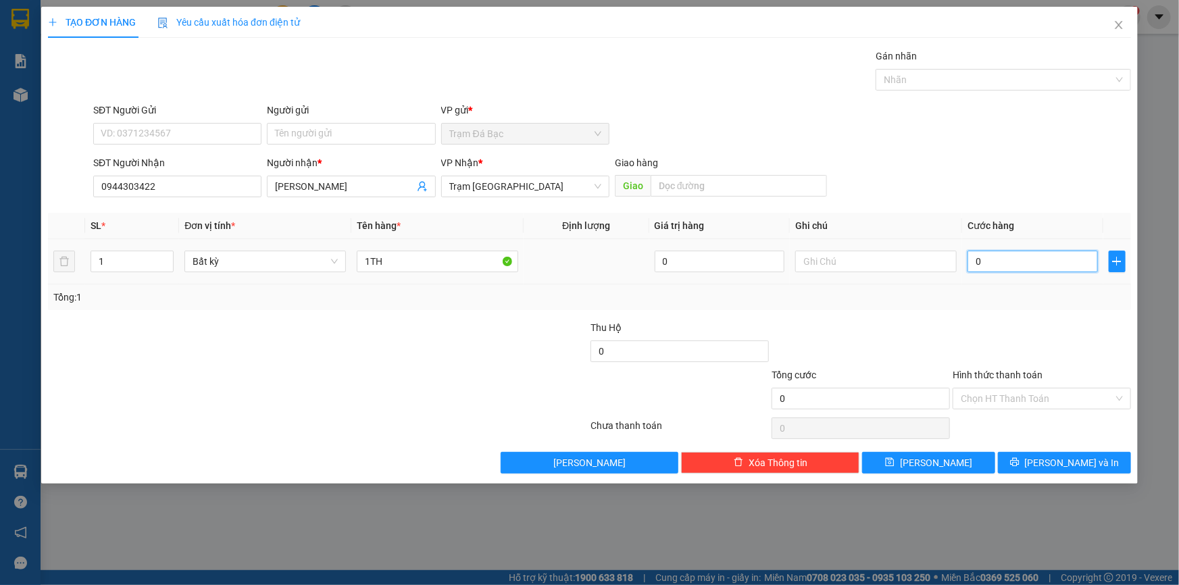
type input "5"
type input "50"
type input "50.000"
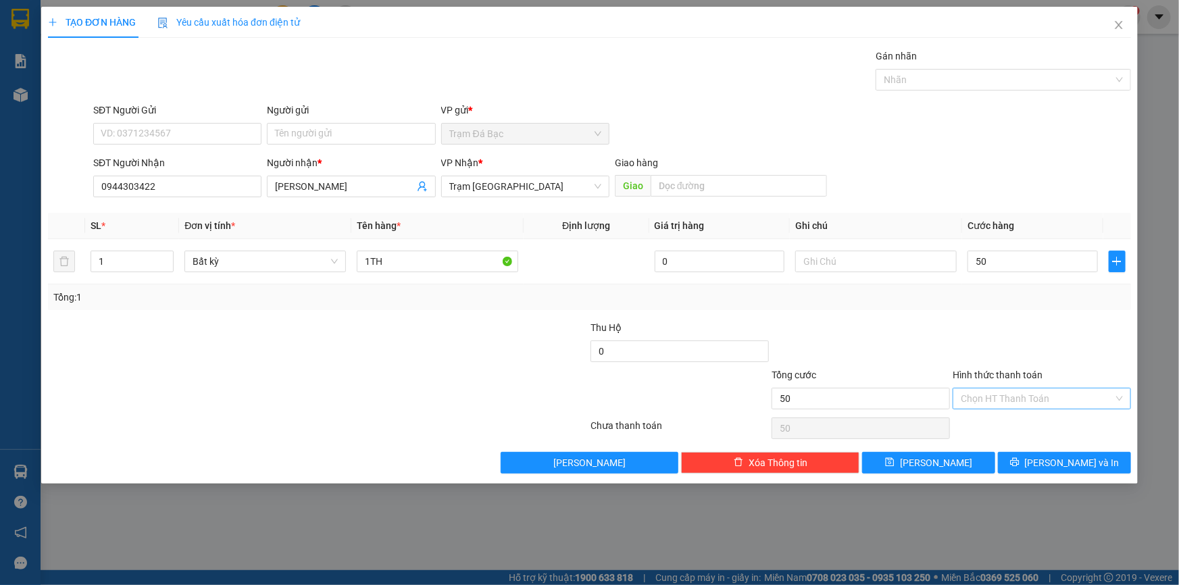
type input "50.000"
click at [999, 394] on input "Hình thức thanh toán" at bounding box center [1037, 398] width 153 height 20
drag, startPoint x: 993, startPoint y: 422, endPoint x: 994, endPoint y: 439, distance: 17.6
click at [993, 422] on div "Tại văn phòng" at bounding box center [1042, 424] width 162 height 15
type input "0"
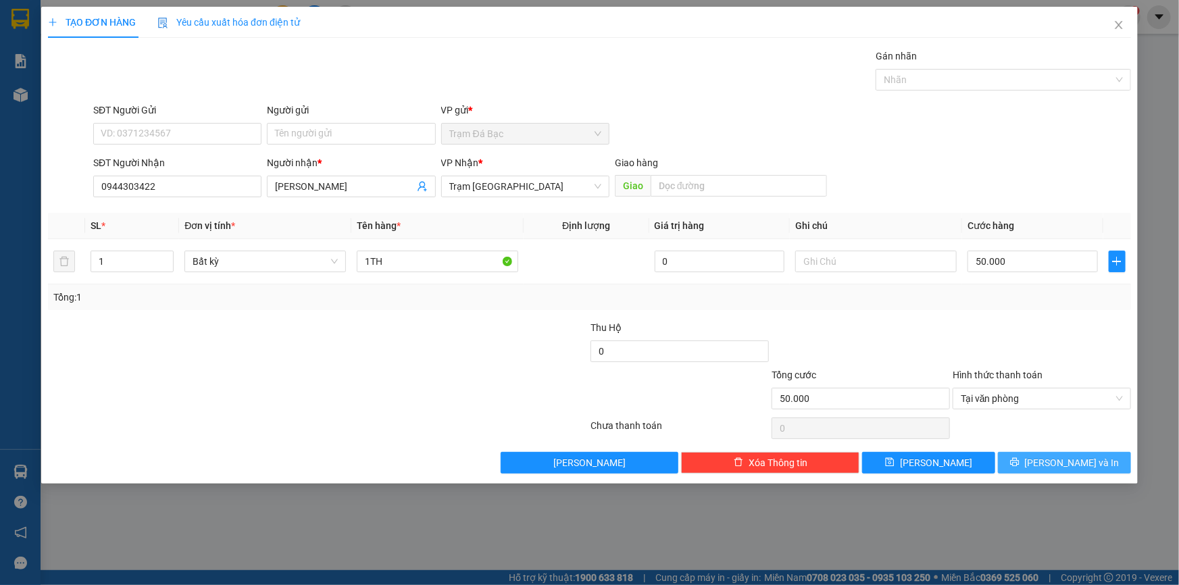
drag, startPoint x: 1048, startPoint y: 465, endPoint x: 1048, endPoint y: 472, distance: 6.8
click at [1048, 467] on button "[PERSON_NAME] và In" at bounding box center [1064, 463] width 133 height 22
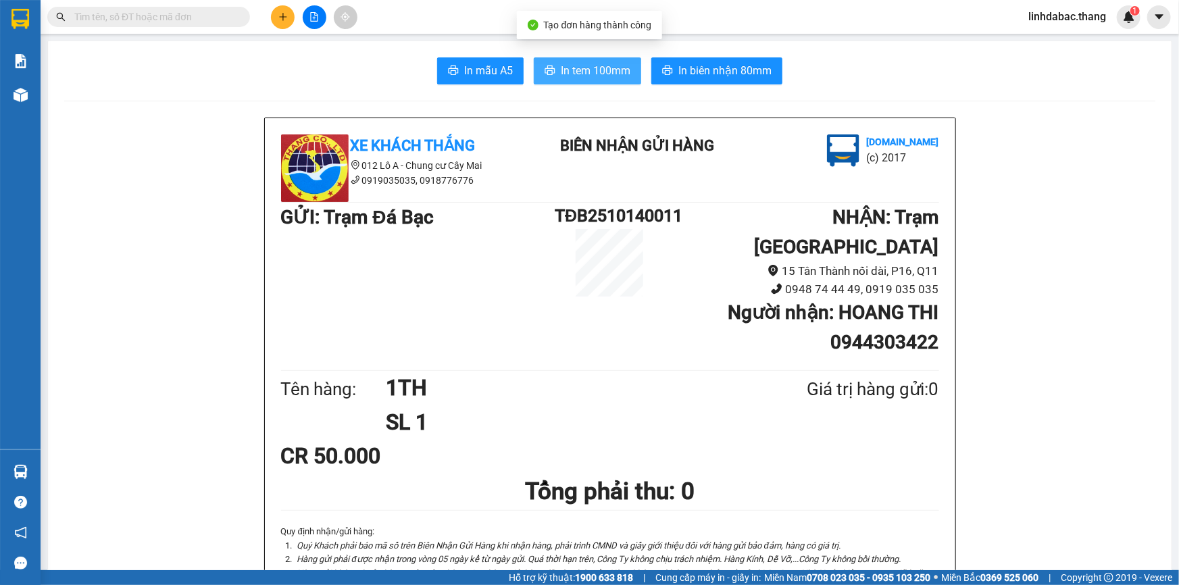
click at [575, 59] on button "In tem 100mm" at bounding box center [587, 70] width 107 height 27
click at [281, 16] on icon "plus" at bounding box center [282, 16] width 9 height 9
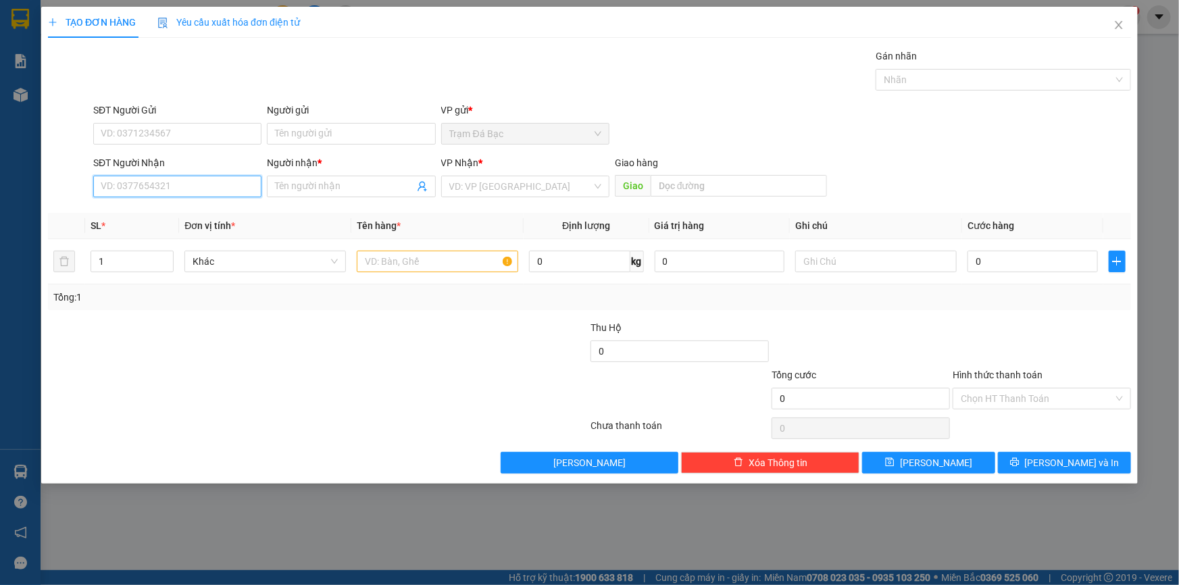
click at [174, 190] on input "SĐT Người Nhận" at bounding box center [177, 187] width 168 height 22
type input "0989939250"
click at [295, 189] on input "Người nhận *" at bounding box center [344, 186] width 138 height 15
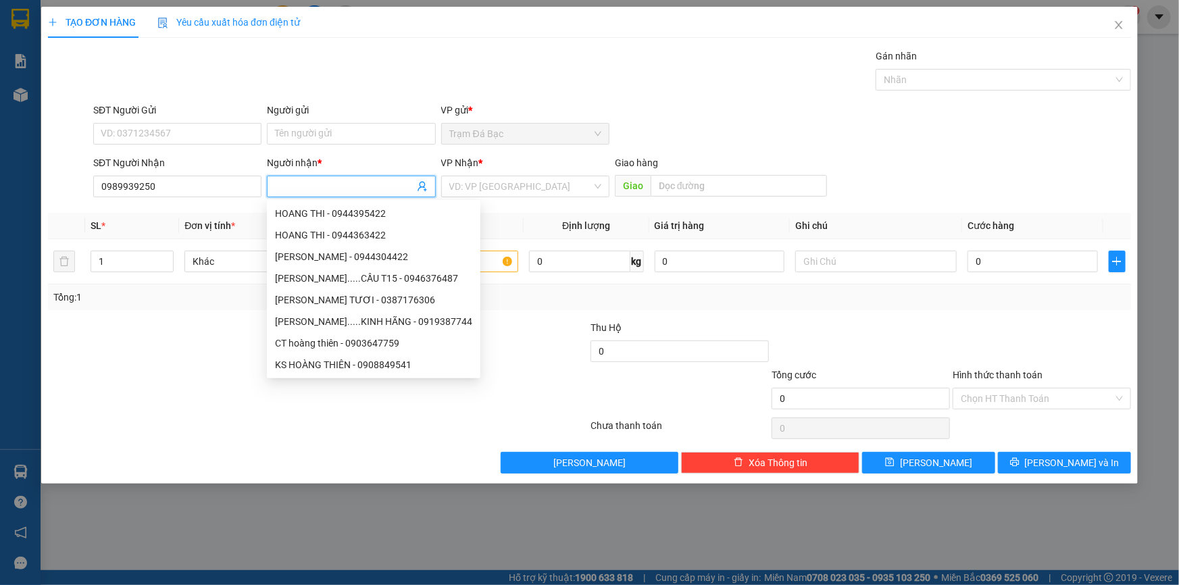
type input "1"
type input "K TEN"
drag, startPoint x: 480, startPoint y: 184, endPoint x: 480, endPoint y: 196, distance: 12.2
click at [481, 188] on input "search" at bounding box center [520, 186] width 143 height 20
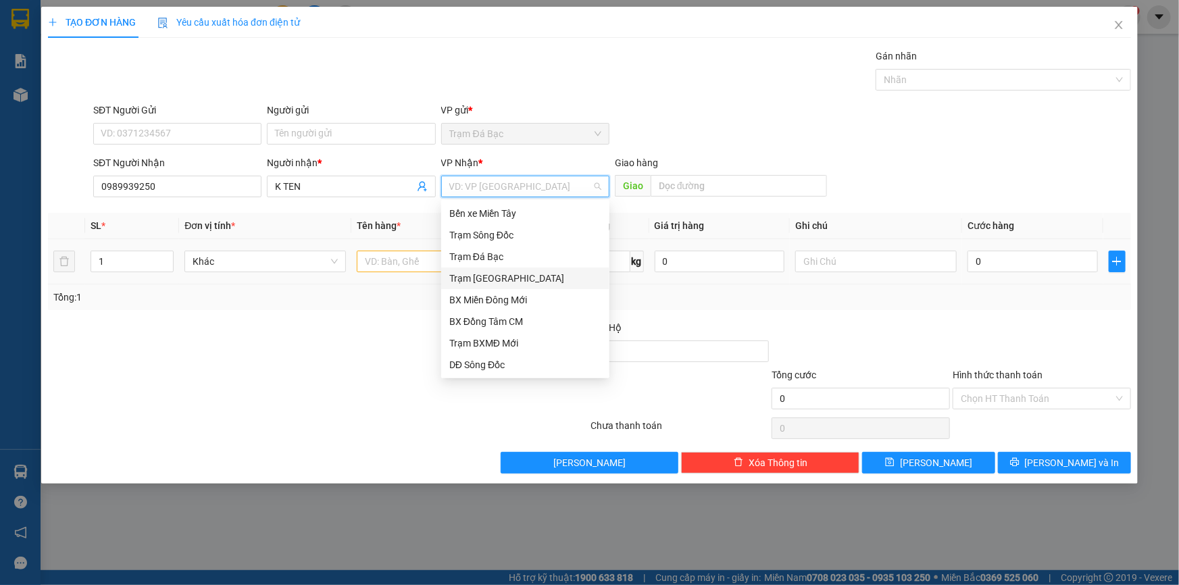
drag, startPoint x: 493, startPoint y: 282, endPoint x: 415, endPoint y: 269, distance: 78.7
click at [493, 282] on div "Trạm [GEOGRAPHIC_DATA]" at bounding box center [525, 278] width 152 height 15
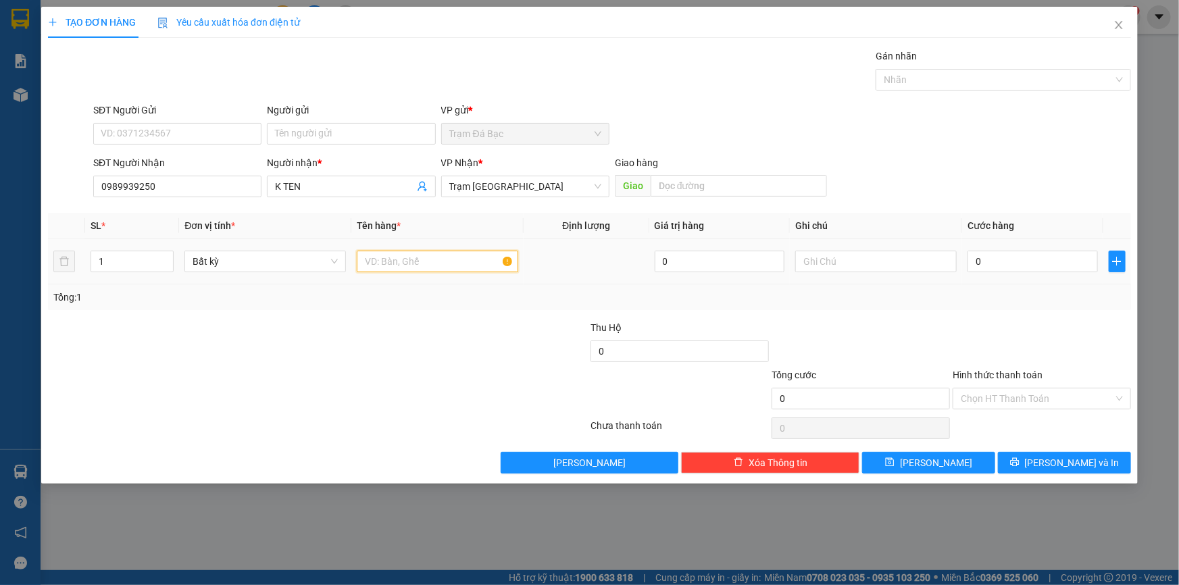
click at [415, 268] on input "text" at bounding box center [437, 262] width 161 height 22
type input "1TH"
click at [1018, 263] on input "0" at bounding box center [1032, 262] width 130 height 22
type input "5"
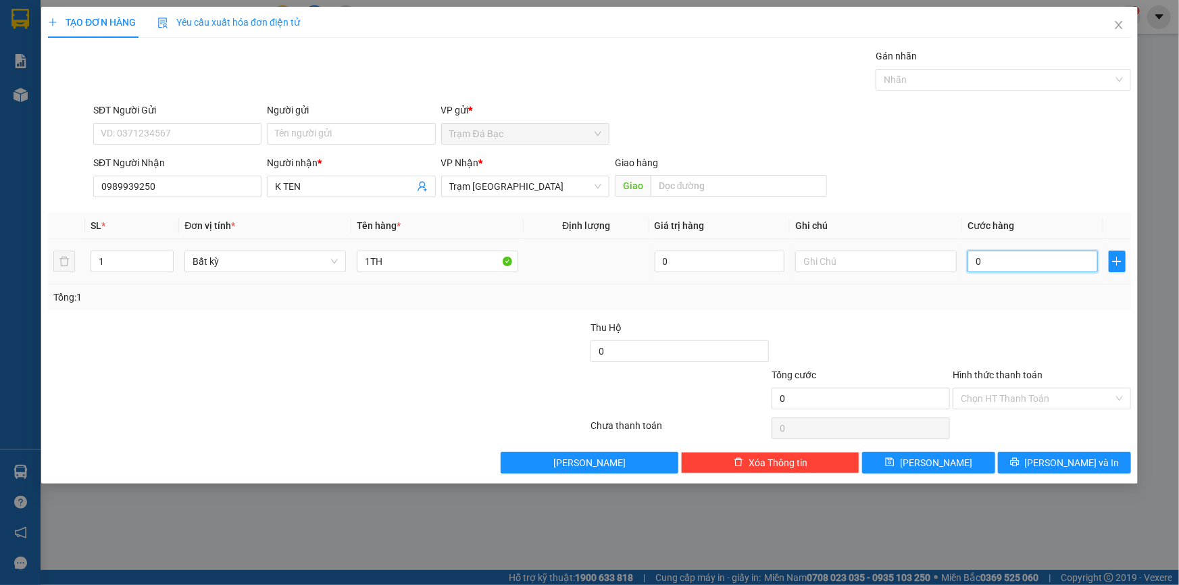
type input "5"
type input "50"
type input "50.000"
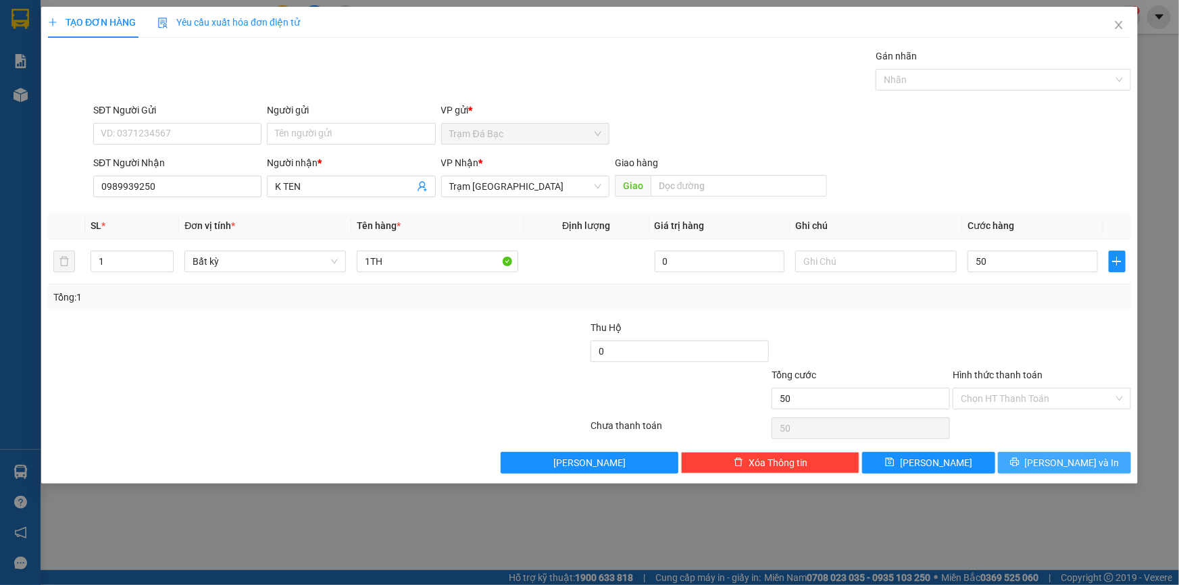
type input "50.000"
drag, startPoint x: 1040, startPoint y: 464, endPoint x: 971, endPoint y: 432, distance: 75.9
click at [1019, 463] on icon "printer" at bounding box center [1014, 461] width 9 height 9
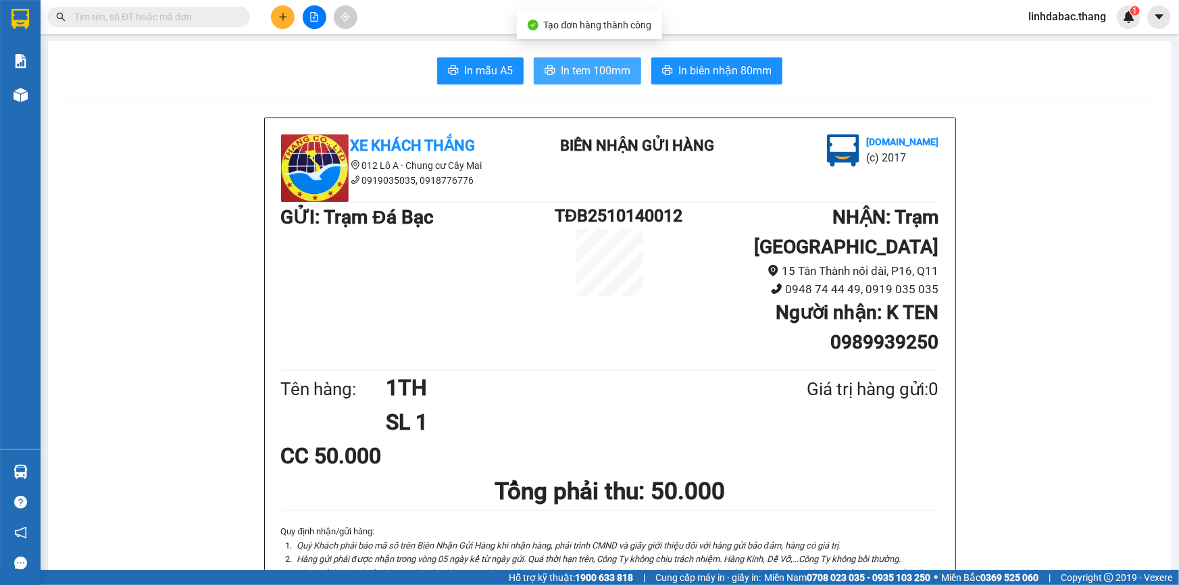
click at [618, 60] on button "In tem 100mm" at bounding box center [587, 70] width 107 height 27
click at [284, 24] on button at bounding box center [283, 17] width 24 height 24
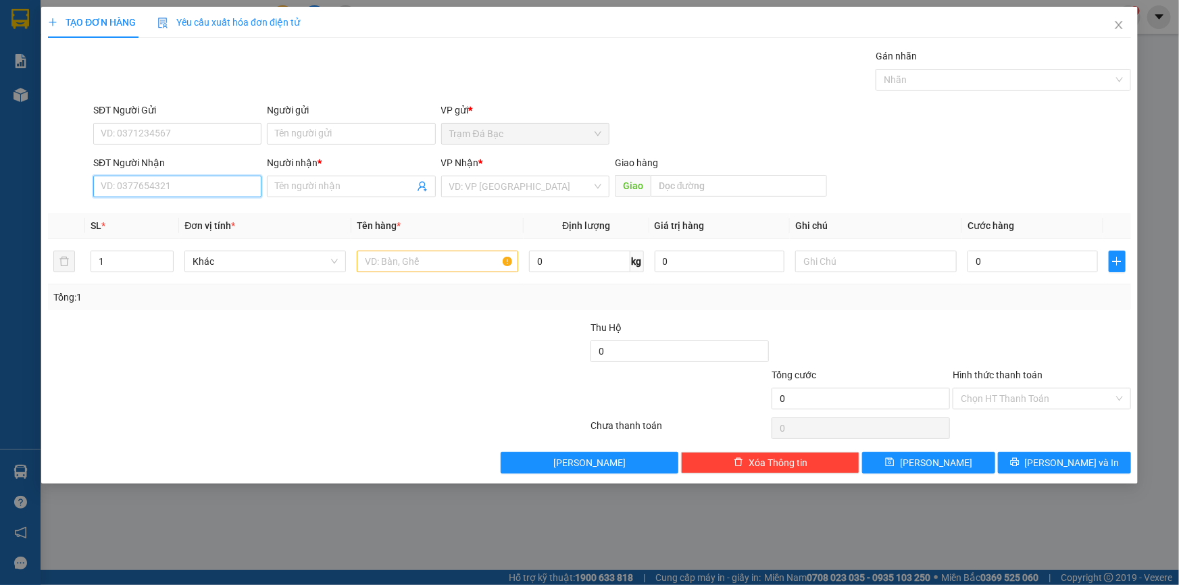
click at [182, 185] on input "SĐT Người Nhận" at bounding box center [177, 187] width 168 height 22
type input "0948353000"
click at [292, 190] on input "Người nhận *" at bounding box center [344, 186] width 138 height 15
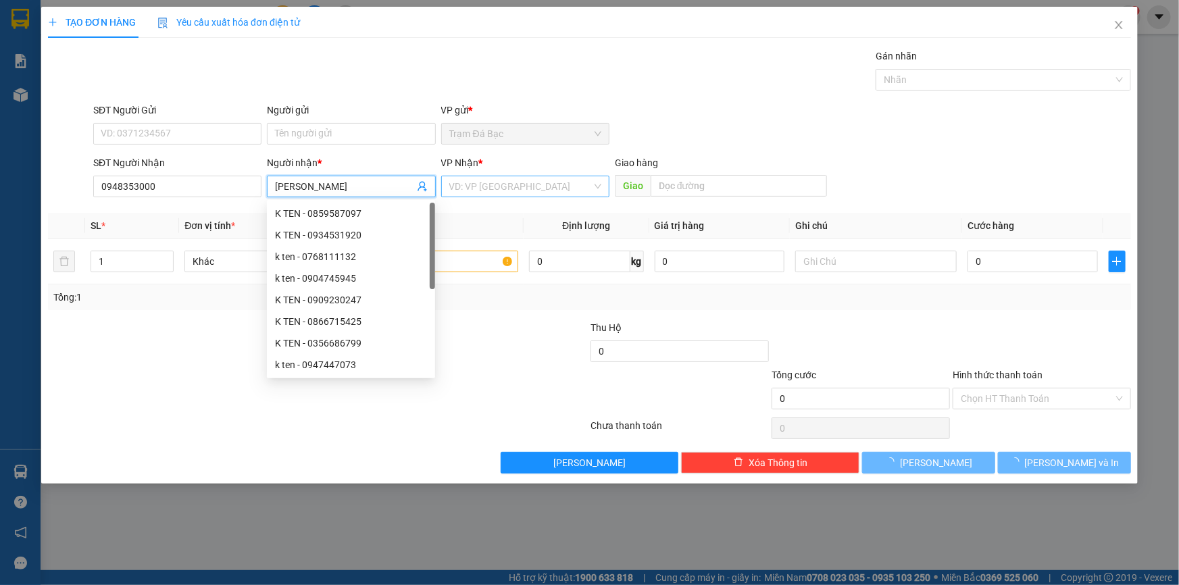
type input "THUY DUNG"
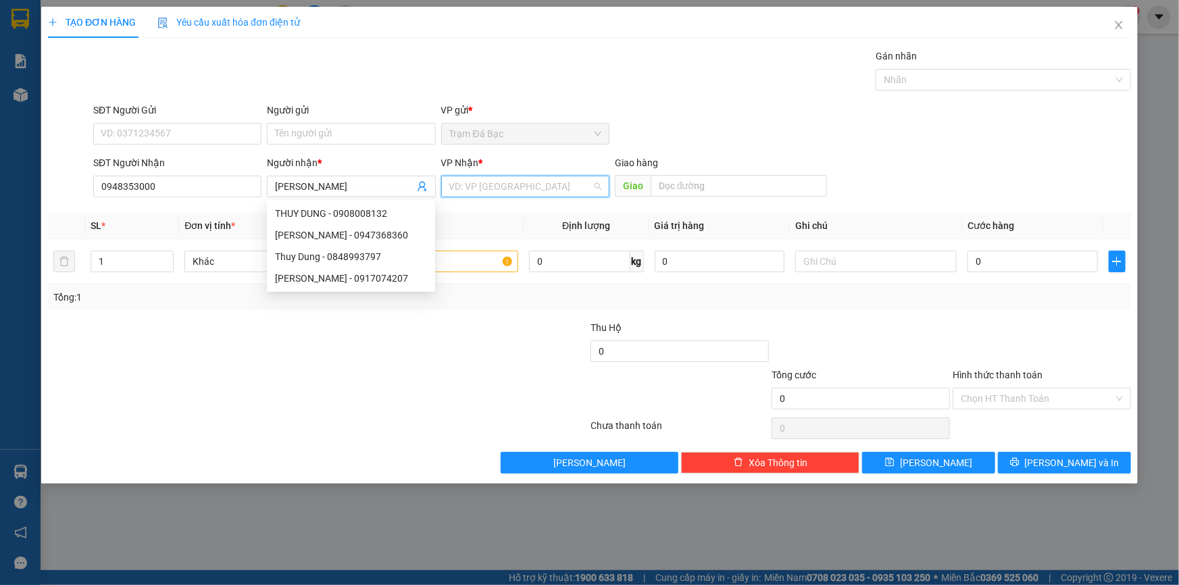
drag, startPoint x: 484, startPoint y: 186, endPoint x: 480, endPoint y: 230, distance: 44.1
click at [484, 189] on input "search" at bounding box center [520, 186] width 143 height 20
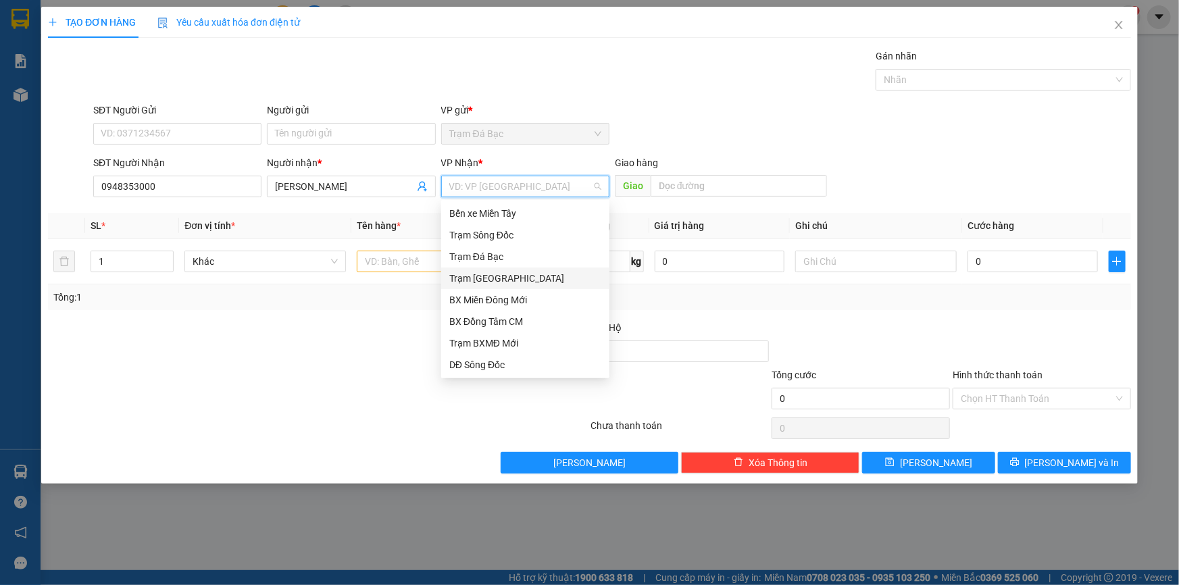
click at [490, 279] on div "Trạm [GEOGRAPHIC_DATA]" at bounding box center [525, 278] width 152 height 15
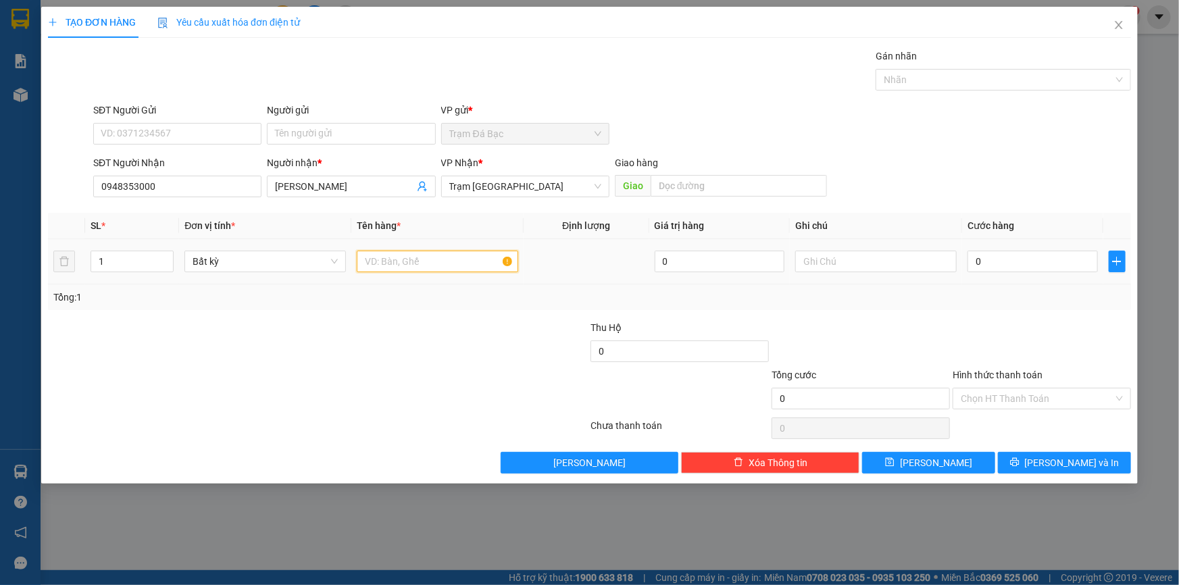
click at [427, 259] on input "text" at bounding box center [437, 262] width 161 height 22
type input "2TH"
type input "2"
drag, startPoint x: 161, startPoint y: 252, endPoint x: 181, endPoint y: 258, distance: 21.2
click at [161, 252] on span "Increase Value" at bounding box center [165, 256] width 15 height 10
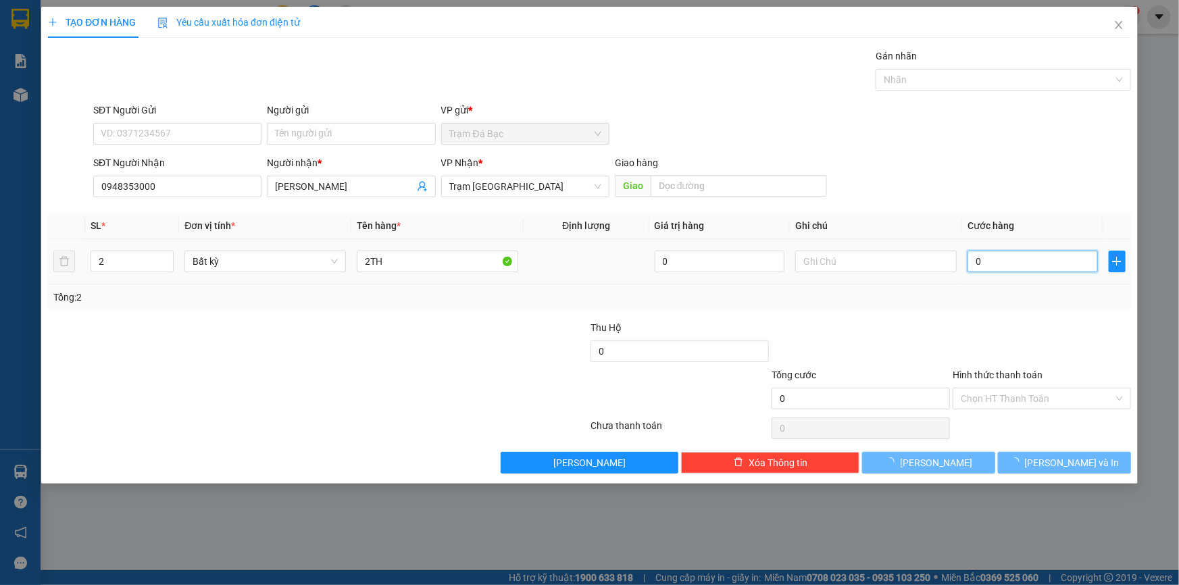
click at [1040, 268] on input "0" at bounding box center [1032, 262] width 130 height 22
type input "2"
type input "20"
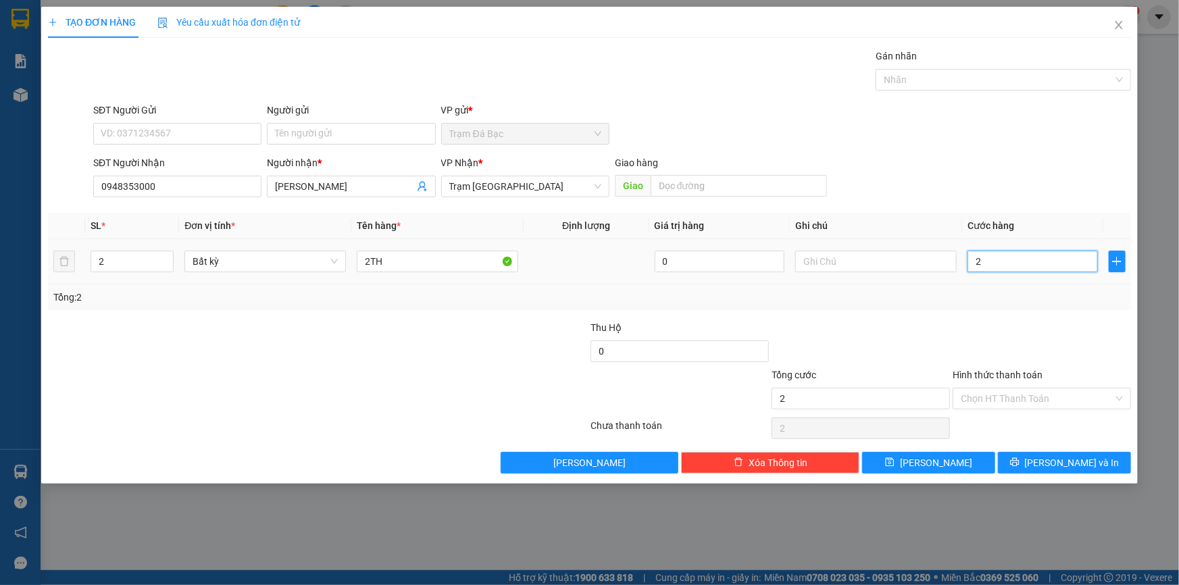
type input "20"
type input "200"
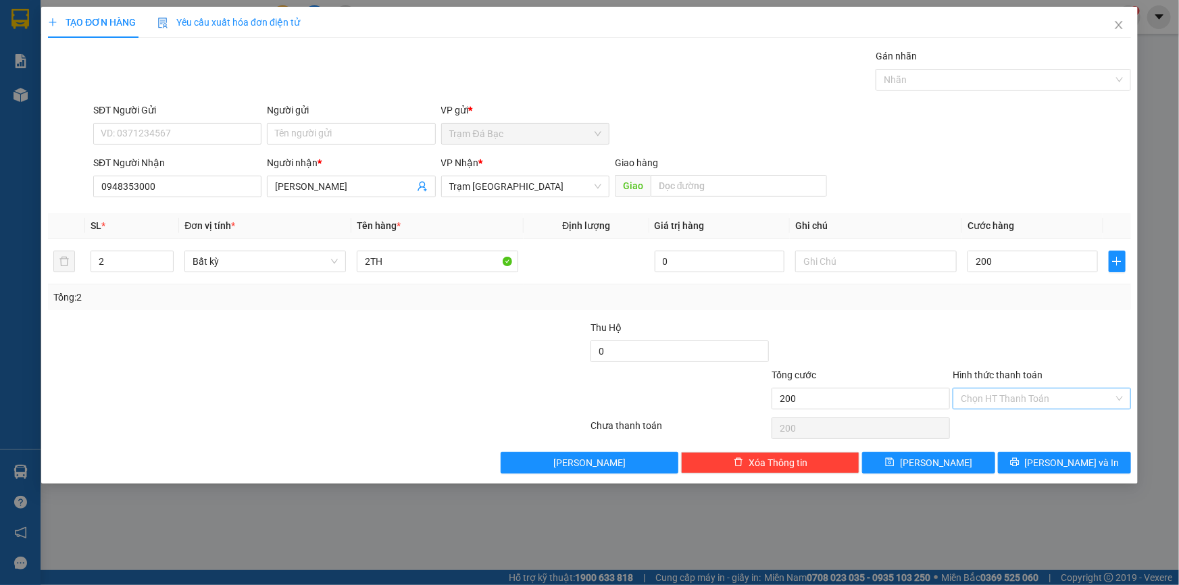
type input "200.000"
click at [1043, 405] on input "Hình thức thanh toán" at bounding box center [1037, 398] width 153 height 20
drag, startPoint x: 1031, startPoint y: 422, endPoint x: 979, endPoint y: 440, distance: 54.5
click at [1027, 423] on div "Tại văn phòng" at bounding box center [1042, 424] width 162 height 15
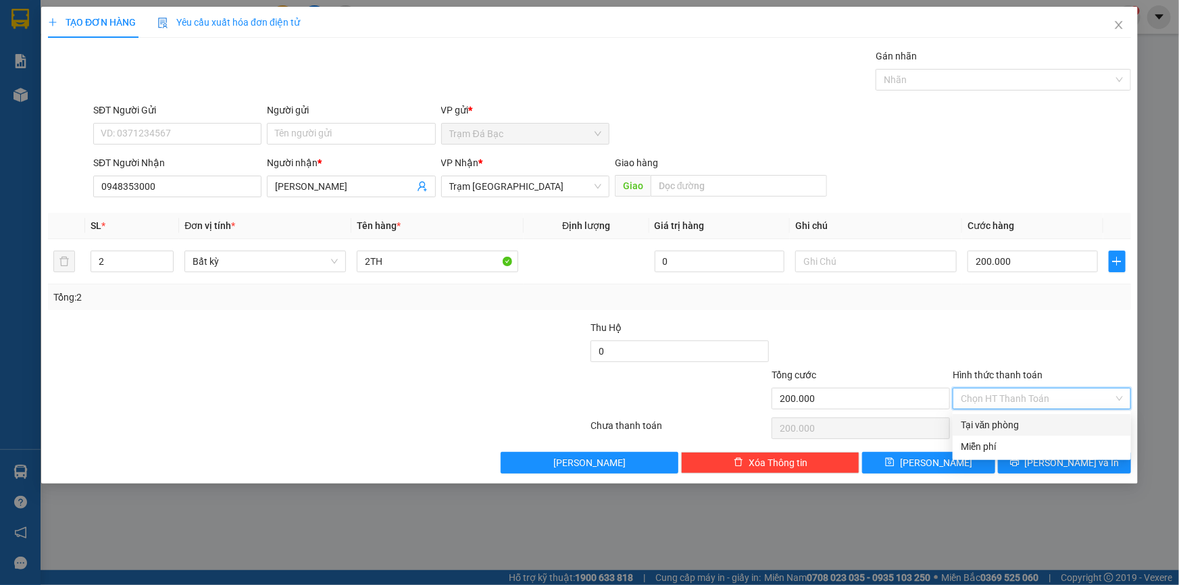
type input "0"
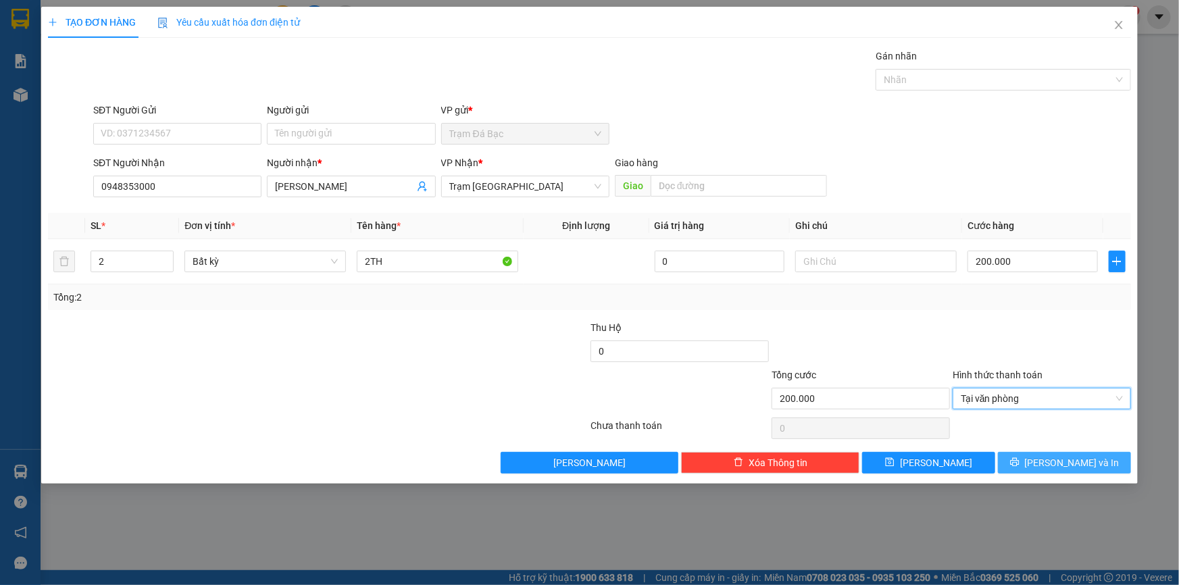
click at [1014, 459] on button "[PERSON_NAME] và In" at bounding box center [1064, 463] width 133 height 22
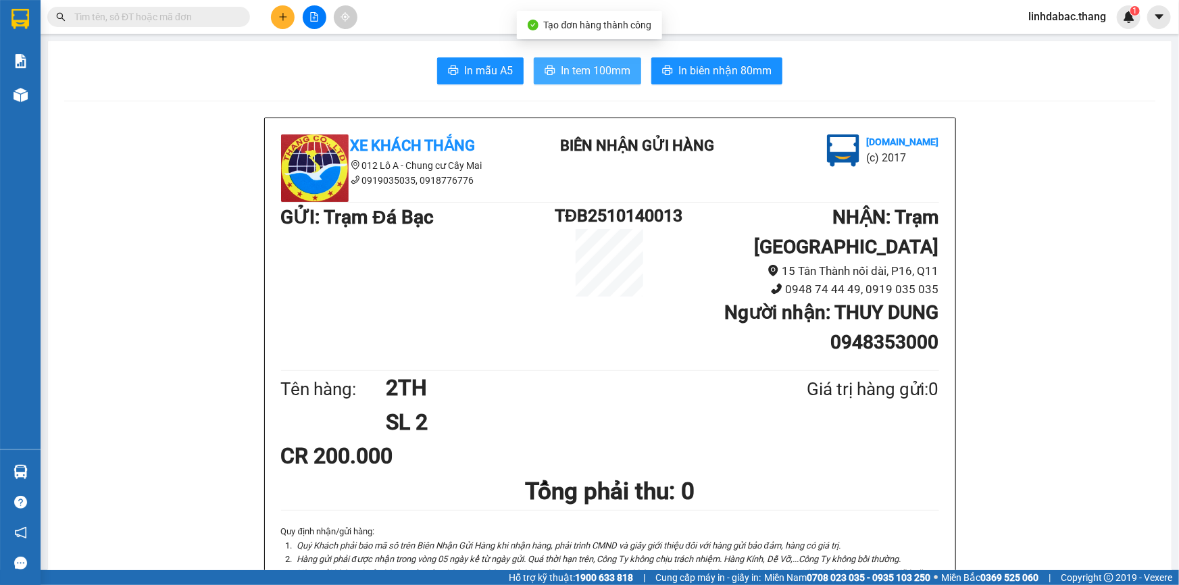
click at [612, 71] on span "In tem 100mm" at bounding box center [596, 70] width 70 height 17
click at [282, 20] on icon "plus" at bounding box center [282, 16] width 9 height 9
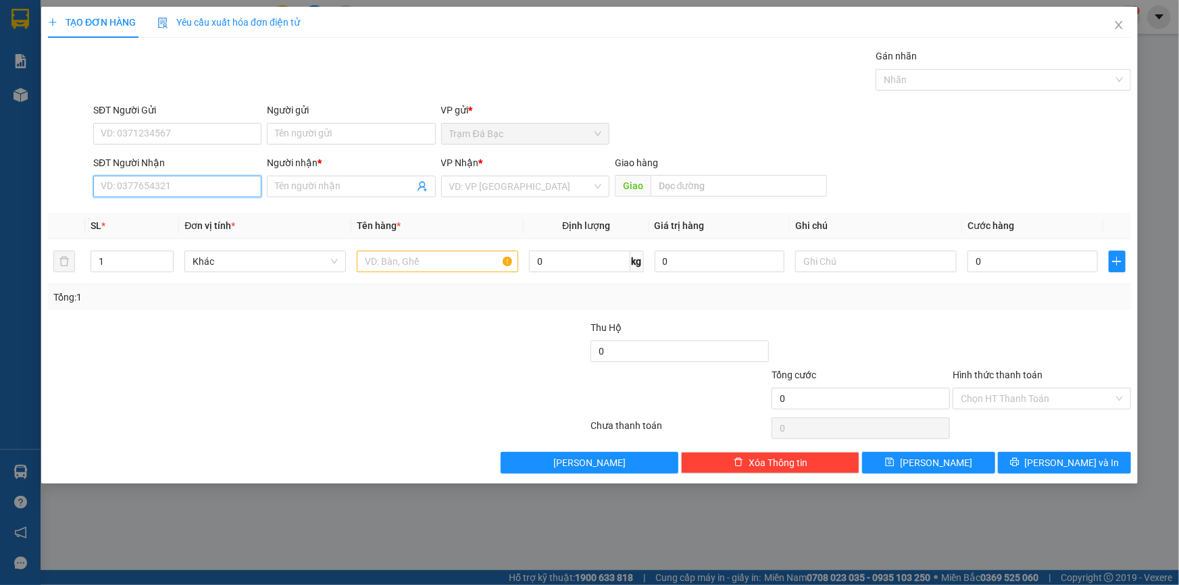
click at [189, 189] on input "SĐT Người Nhận" at bounding box center [177, 187] width 168 height 22
type input "0987756749"
click at [290, 190] on input "Người nhận *" at bounding box center [344, 186] width 138 height 15
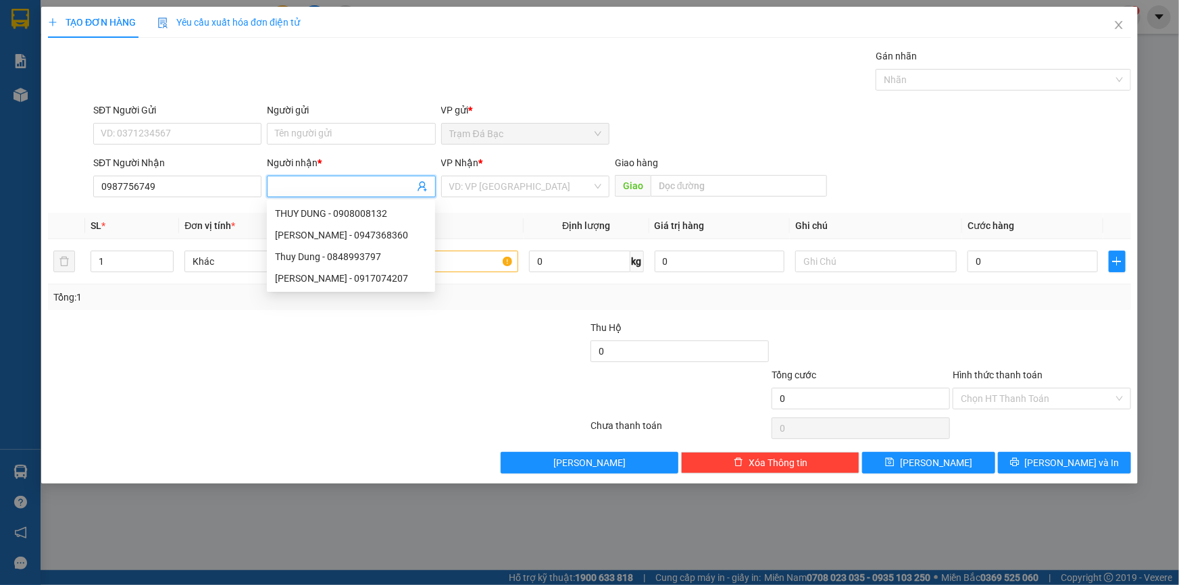
type input "A"
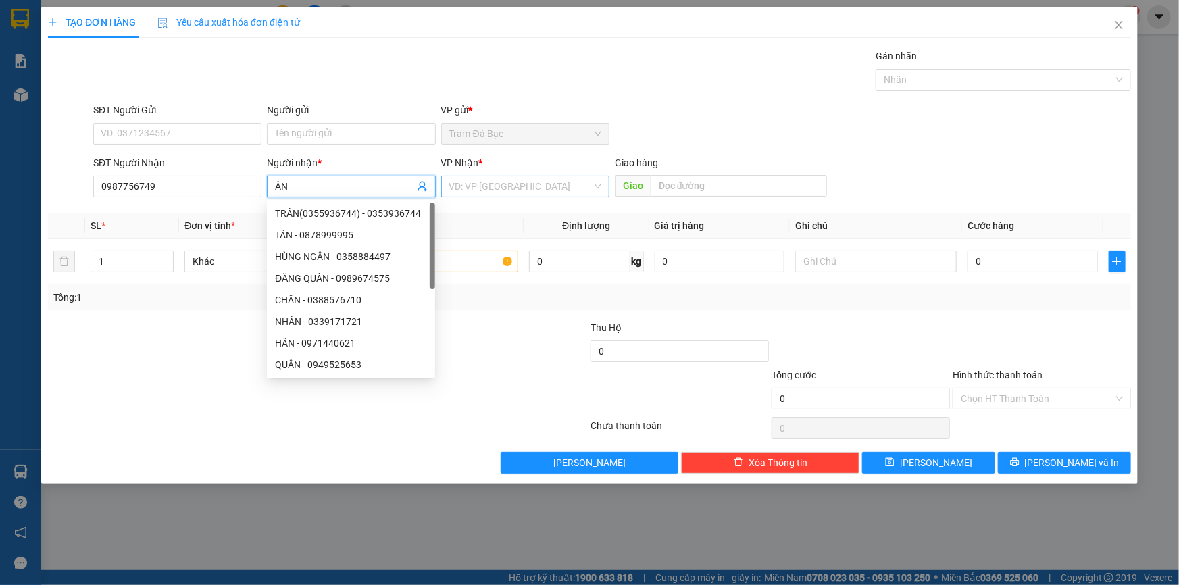
type input "ÂN"
click at [511, 193] on input "search" at bounding box center [520, 186] width 143 height 20
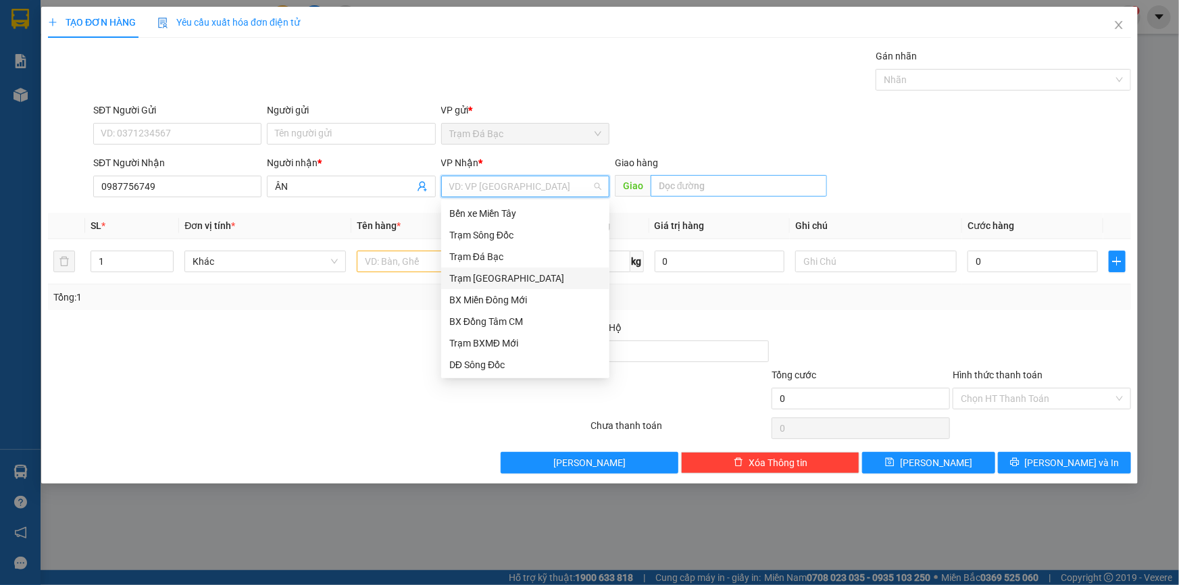
drag, startPoint x: 511, startPoint y: 281, endPoint x: 676, endPoint y: 193, distance: 187.1
click at [515, 278] on div "Trạm [GEOGRAPHIC_DATA]" at bounding box center [525, 278] width 152 height 15
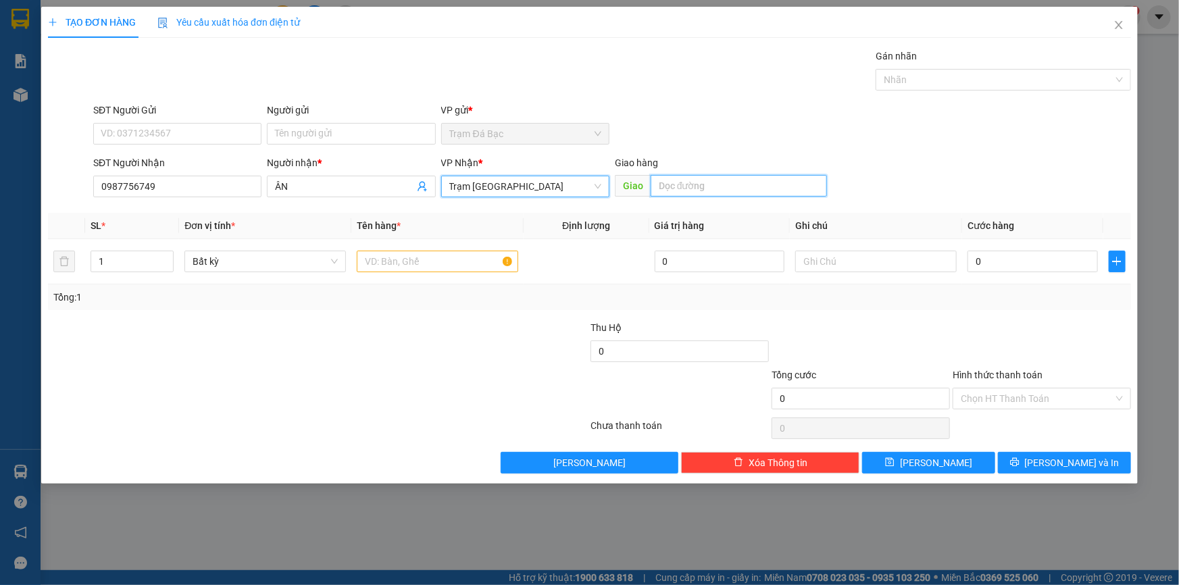
click at [704, 179] on input "text" at bounding box center [739, 186] width 176 height 22
type input "LINH XUÂN"
click at [409, 263] on input "text" at bounding box center [437, 262] width 161 height 22
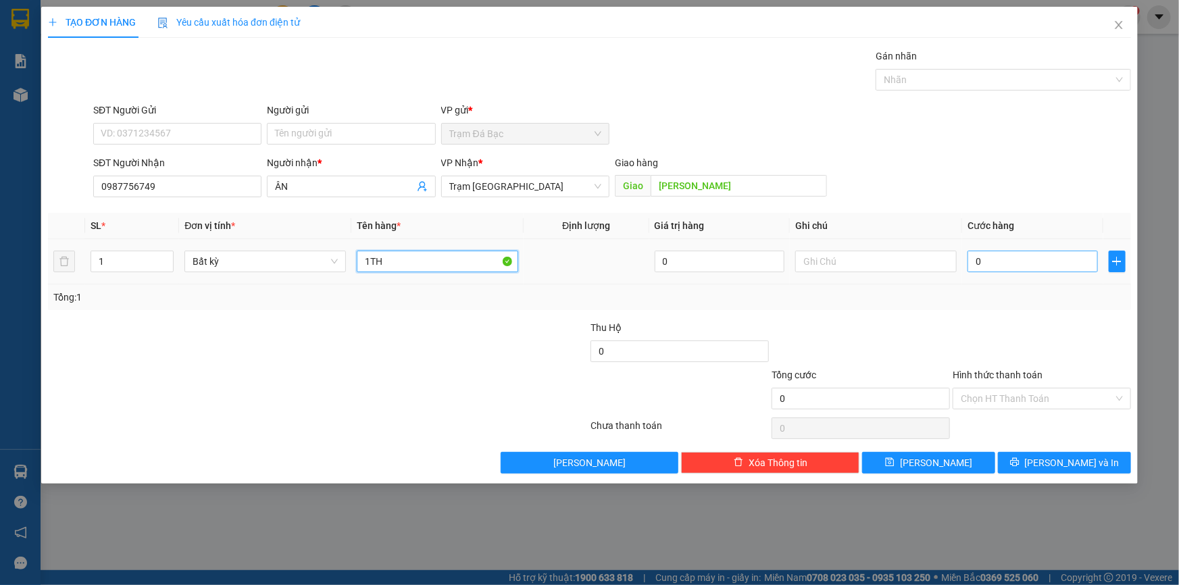
type input "1TH"
click at [987, 259] on input "0" at bounding box center [1032, 262] width 130 height 22
type input "1"
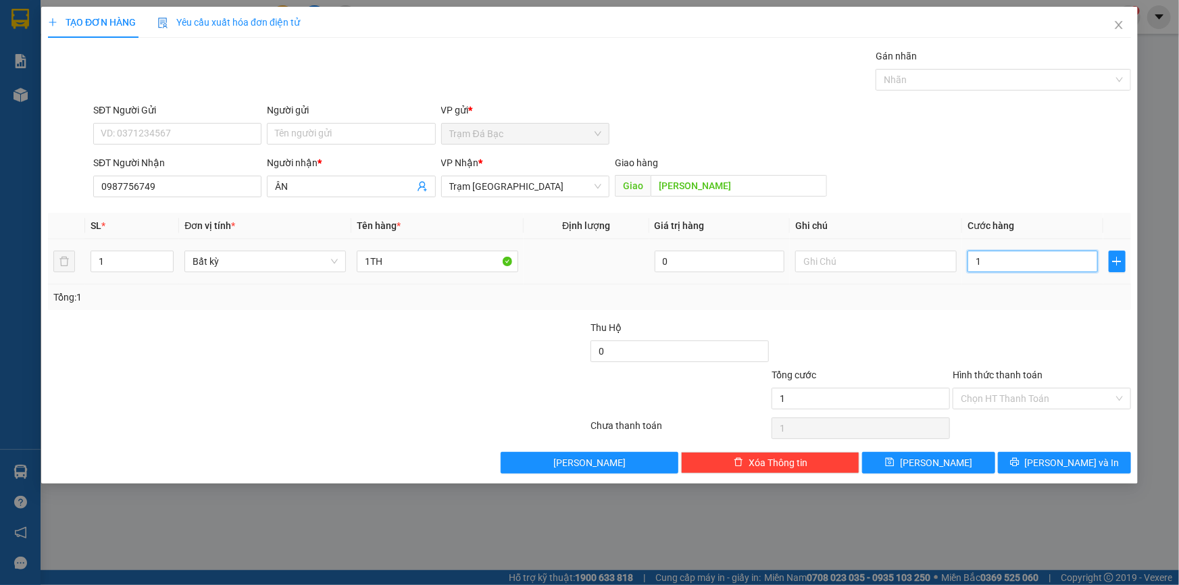
type input "10"
type input "100"
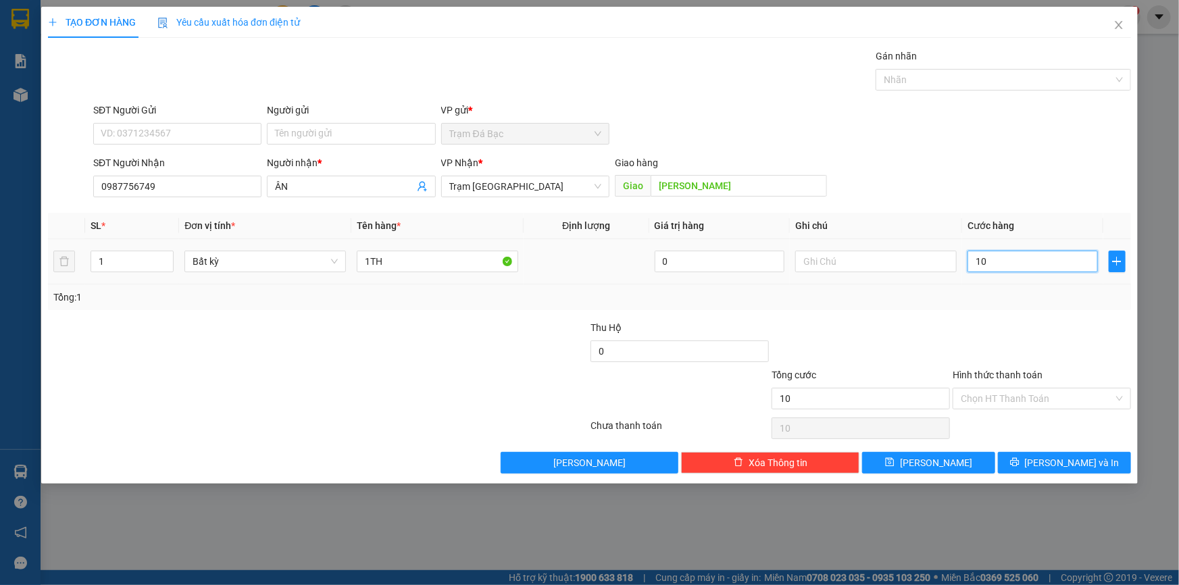
type input "100"
type input "100.000"
drag, startPoint x: 1051, startPoint y: 456, endPoint x: 948, endPoint y: 419, distance: 109.6
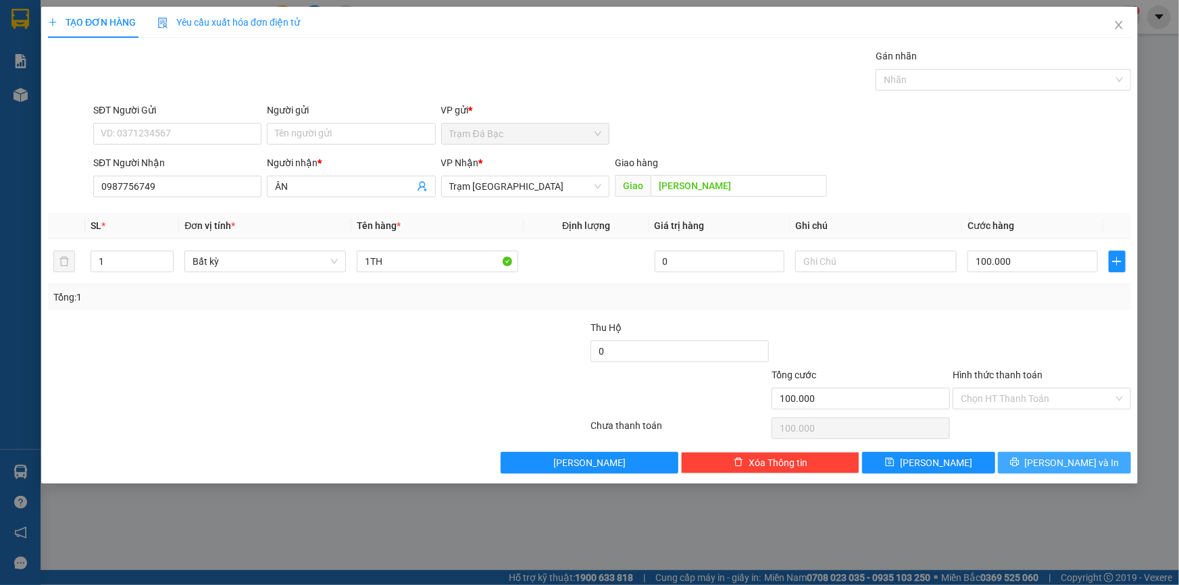
click at [1050, 456] on button "[PERSON_NAME] và In" at bounding box center [1064, 463] width 133 height 22
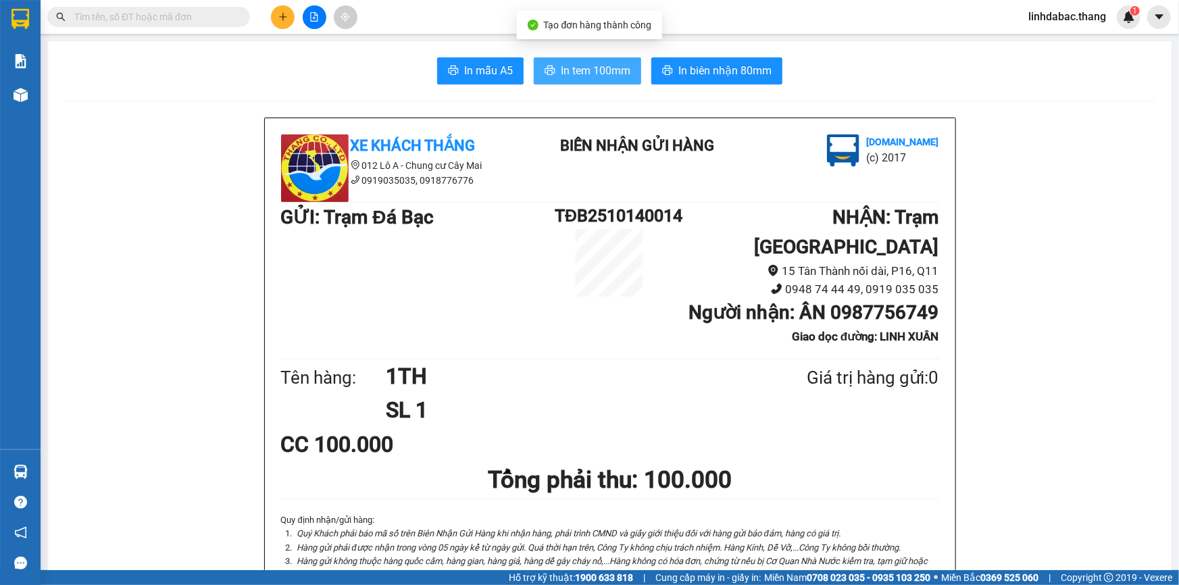
drag, startPoint x: 611, startPoint y: 50, endPoint x: 609, endPoint y: 61, distance: 11.7
click at [609, 62] on span "In tem 100mm" at bounding box center [596, 70] width 70 height 17
drag, startPoint x: 288, startPoint y: 22, endPoint x: 257, endPoint y: 156, distance: 137.3
click at [284, 34] on body "Kết quả tìm kiếm ( 0 ) Bộ lọc No Data linhdabac.thang 1 Báo cáo Báo cáo dòng ti…" at bounding box center [589, 292] width 1179 height 585
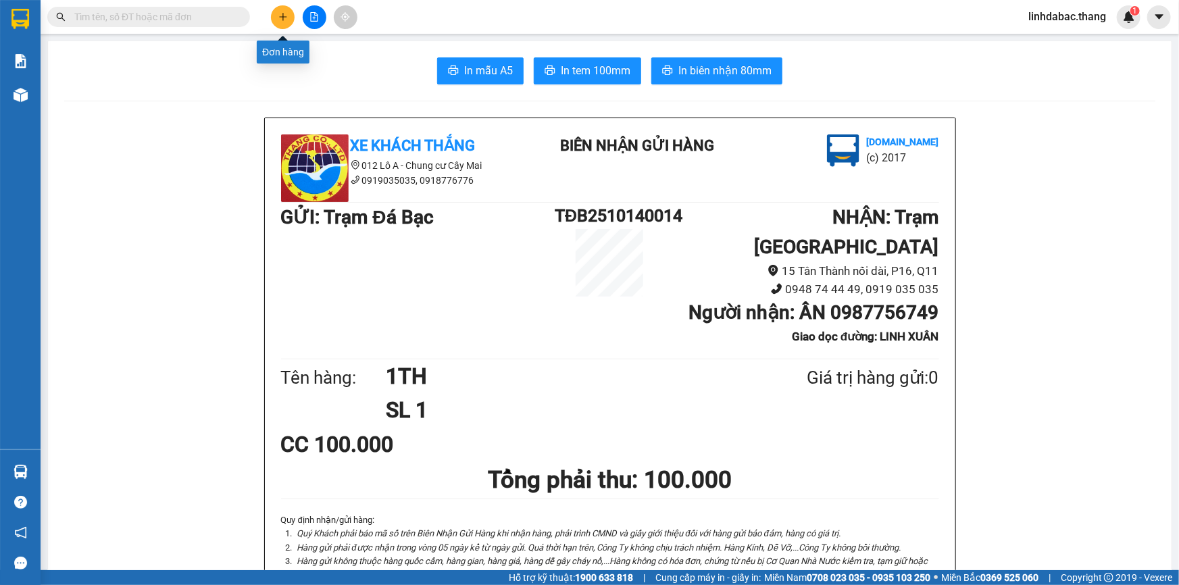
click at [281, 18] on icon "plus" at bounding box center [282, 16] width 9 height 9
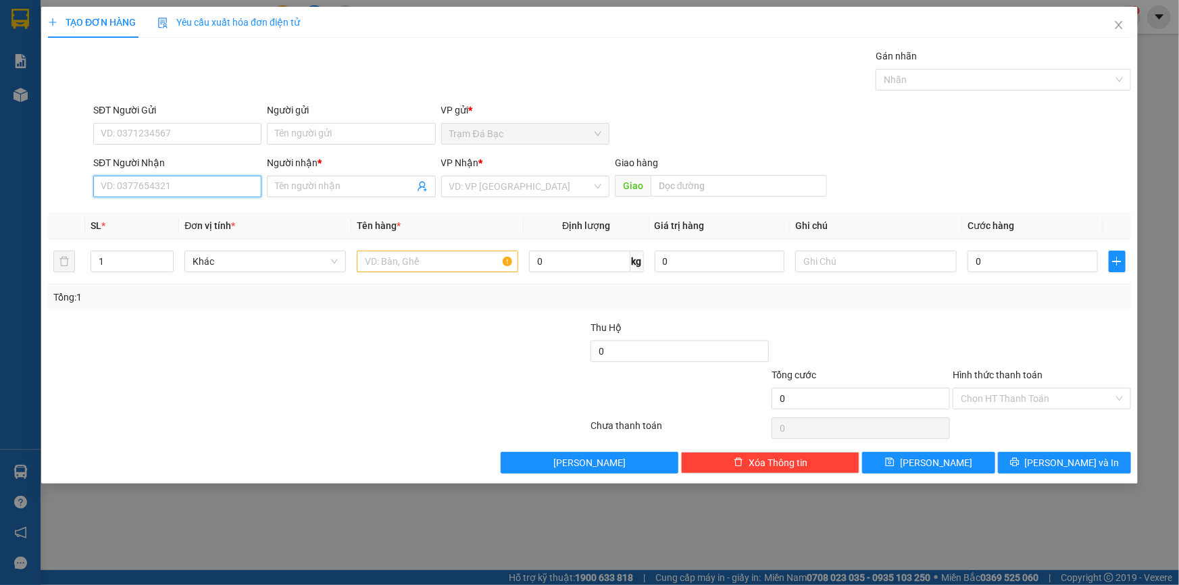
click at [184, 181] on input "SĐT Người Nhận" at bounding box center [177, 187] width 168 height 22
type input "0949409991"
click at [287, 189] on input "Người nhận *" at bounding box center [344, 186] width 138 height 15
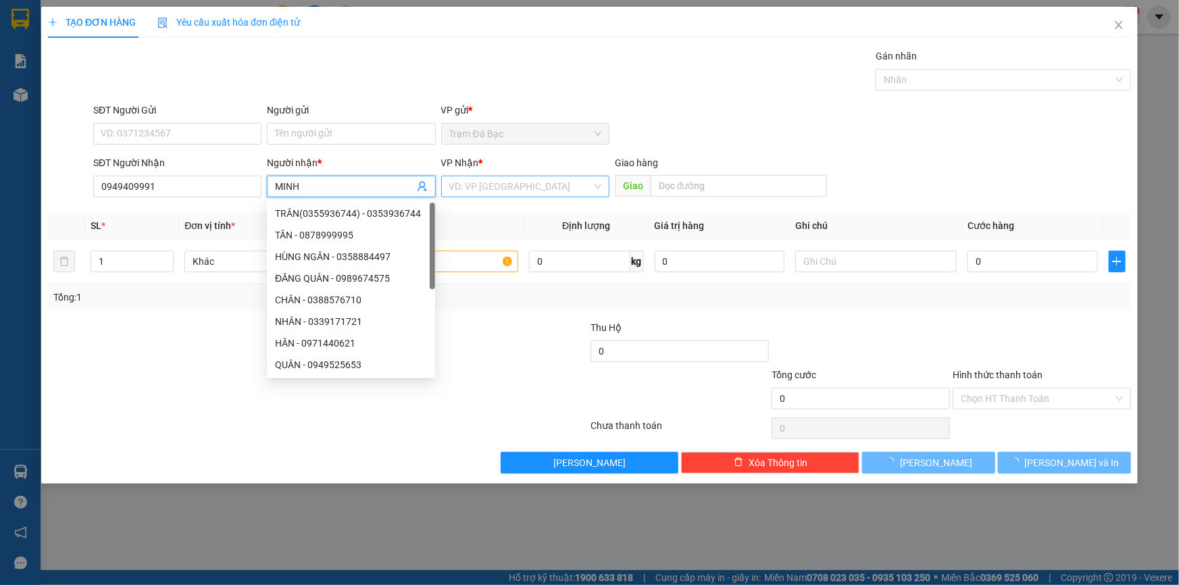
type input "MINH"
click at [513, 203] on body "Kết quả tìm kiếm ( 0 ) Bộ lọc No Data linhdabac.thang 1 Báo cáo Báo cáo dòng ti…" at bounding box center [589, 292] width 1179 height 585
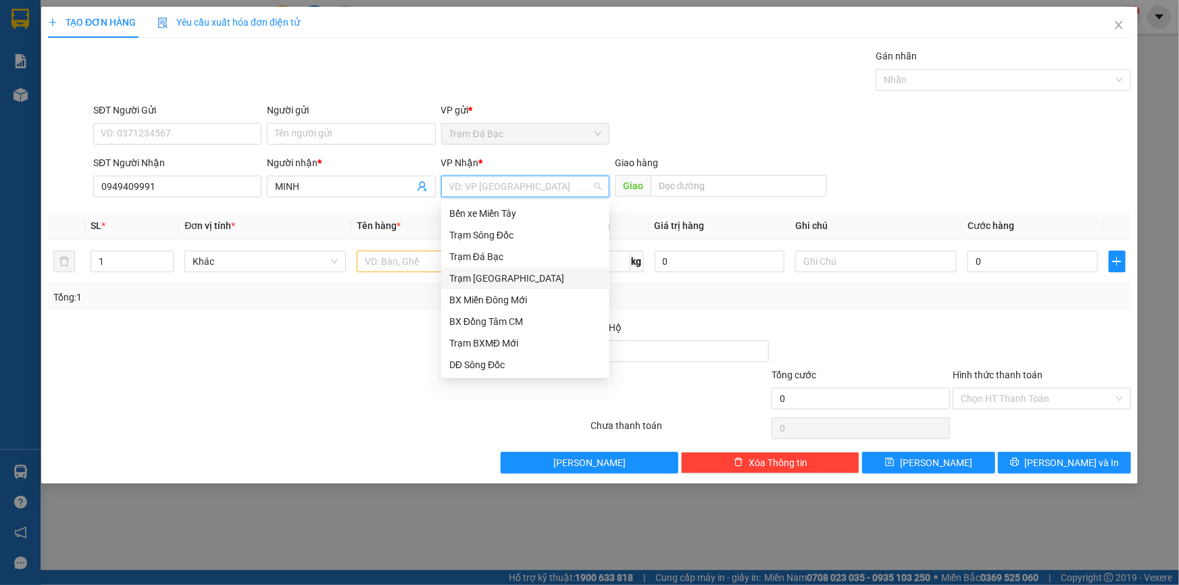
drag, startPoint x: 508, startPoint y: 278, endPoint x: 524, endPoint y: 270, distance: 18.4
click at [509, 278] on div "Trạm [GEOGRAPHIC_DATA]" at bounding box center [525, 278] width 152 height 15
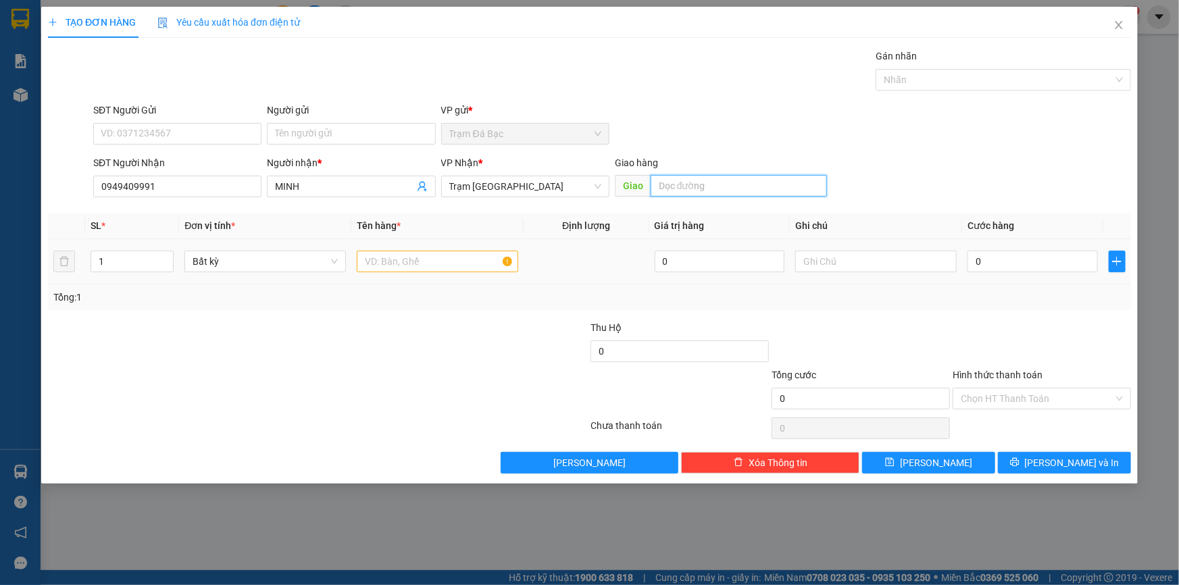
click at [655, 187] on input "text" at bounding box center [739, 186] width 176 height 22
type input "CAN THO"
click at [471, 261] on input "text" at bounding box center [437, 262] width 161 height 22
type input "1TH"
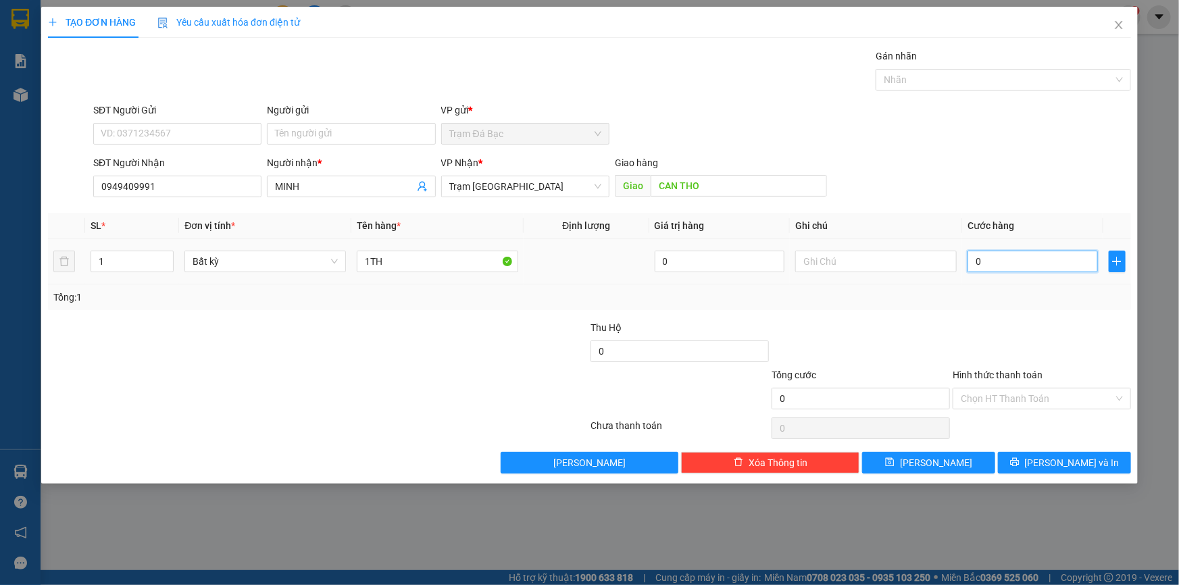
type input "1"
type input "10"
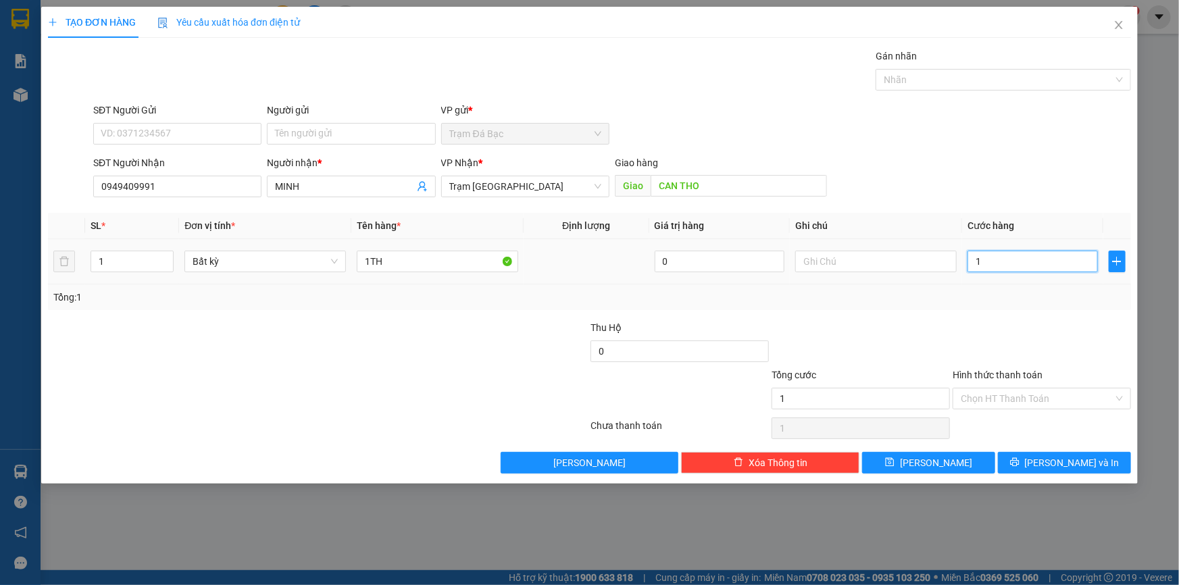
type input "10"
type input "100"
type input "100.000"
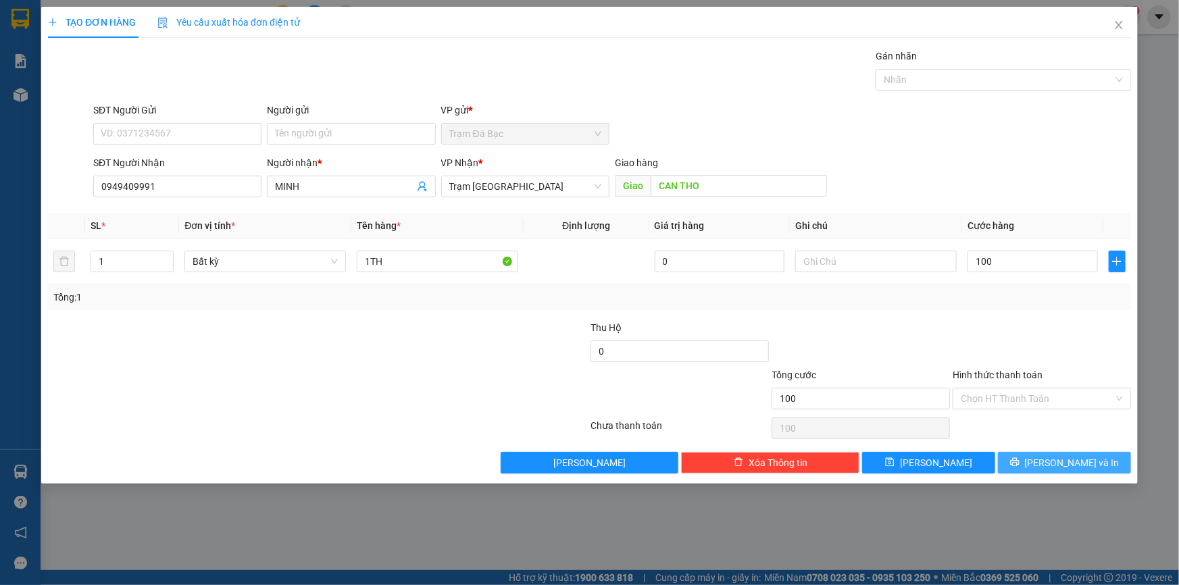
type input "100.000"
click at [1020, 459] on button "[PERSON_NAME] và In" at bounding box center [1064, 463] width 133 height 22
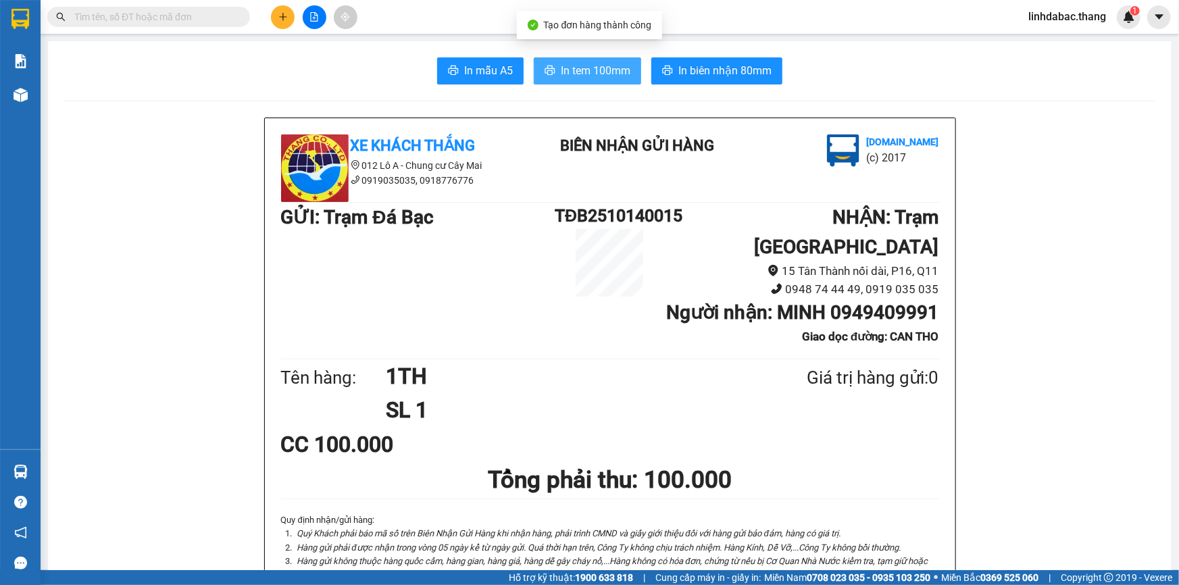
click at [563, 72] on span "In tem 100mm" at bounding box center [596, 70] width 70 height 17
click at [284, 21] on icon "plus" at bounding box center [282, 16] width 9 height 9
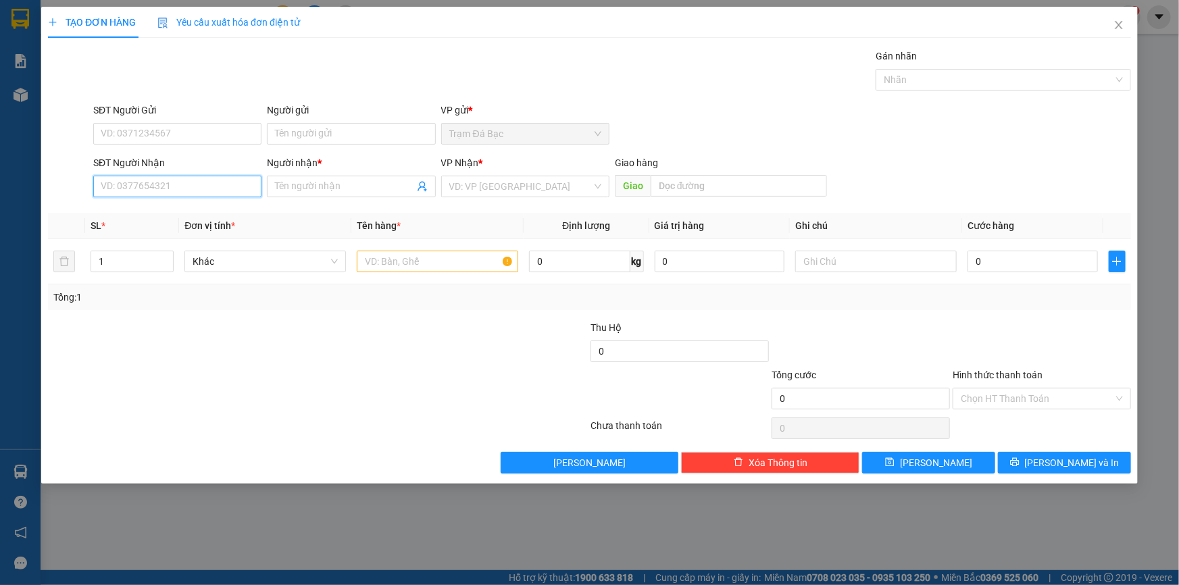
click at [182, 191] on input "SĐT Người Nhận" at bounding box center [177, 187] width 168 height 22
type input "0912811335"
click at [297, 191] on input "Người nhận *" at bounding box center [344, 186] width 138 height 15
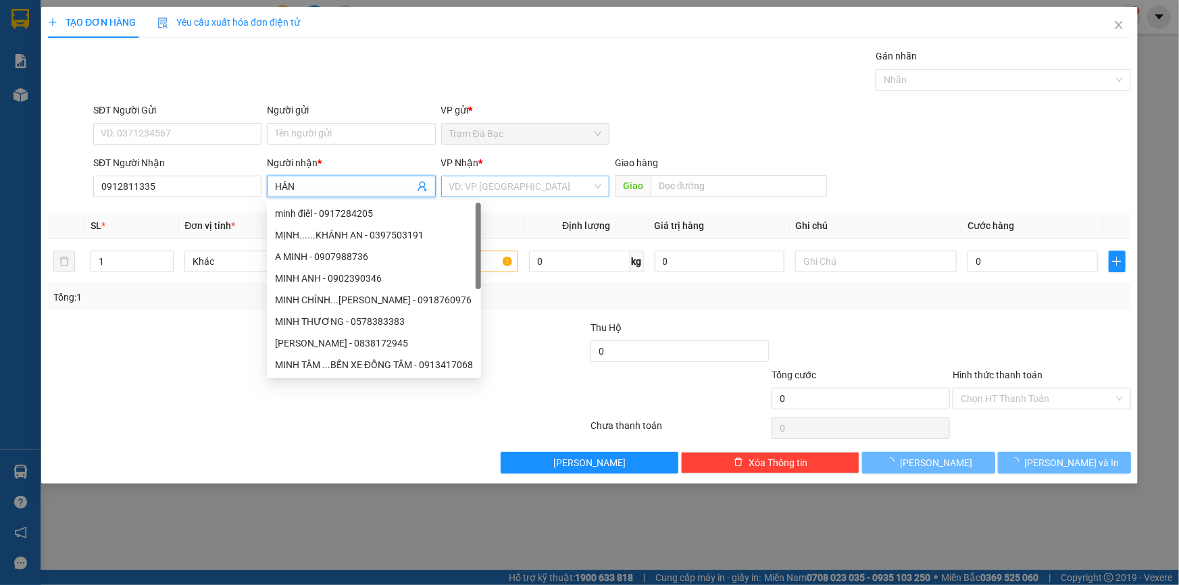
type input "HÂN"
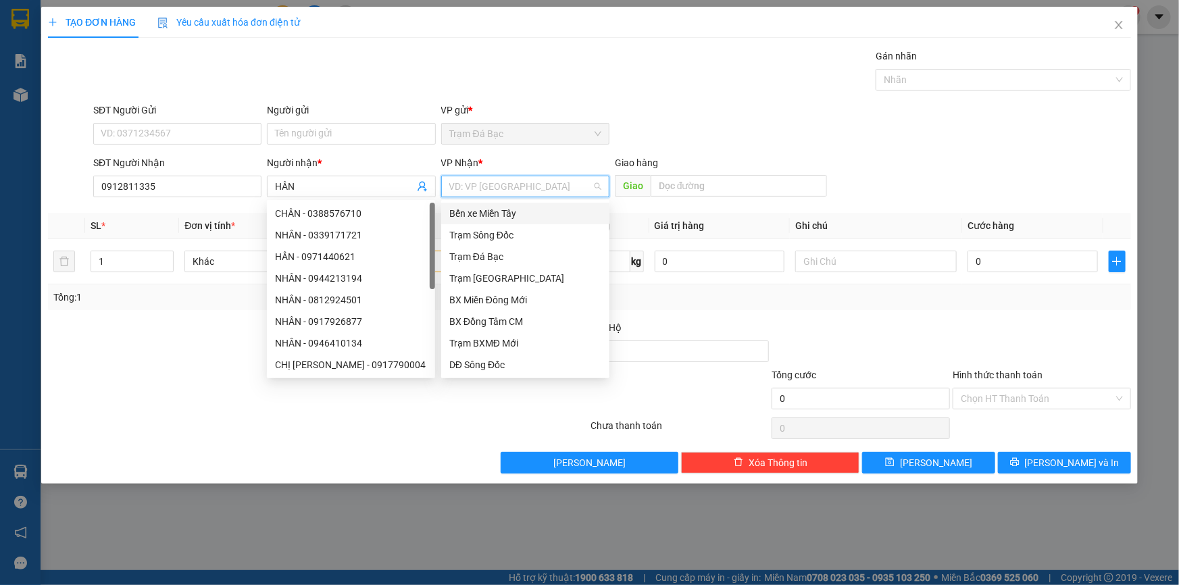
click at [491, 187] on input "search" at bounding box center [520, 186] width 143 height 20
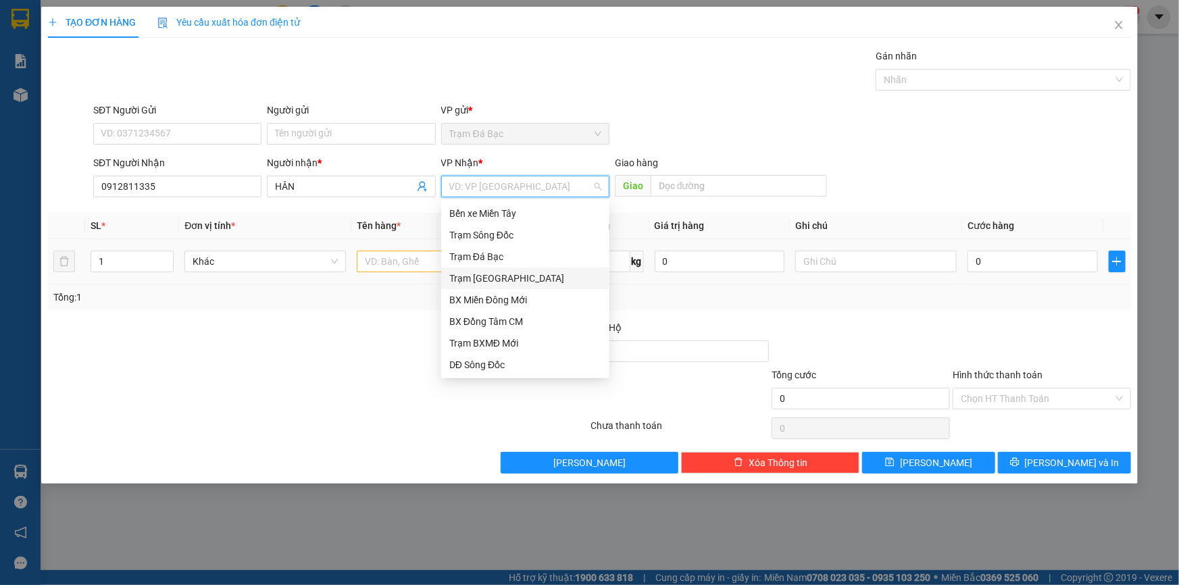
drag, startPoint x: 507, startPoint y: 280, endPoint x: 431, endPoint y: 250, distance: 81.9
click at [495, 276] on div "Trạm [GEOGRAPHIC_DATA]" at bounding box center [525, 278] width 152 height 15
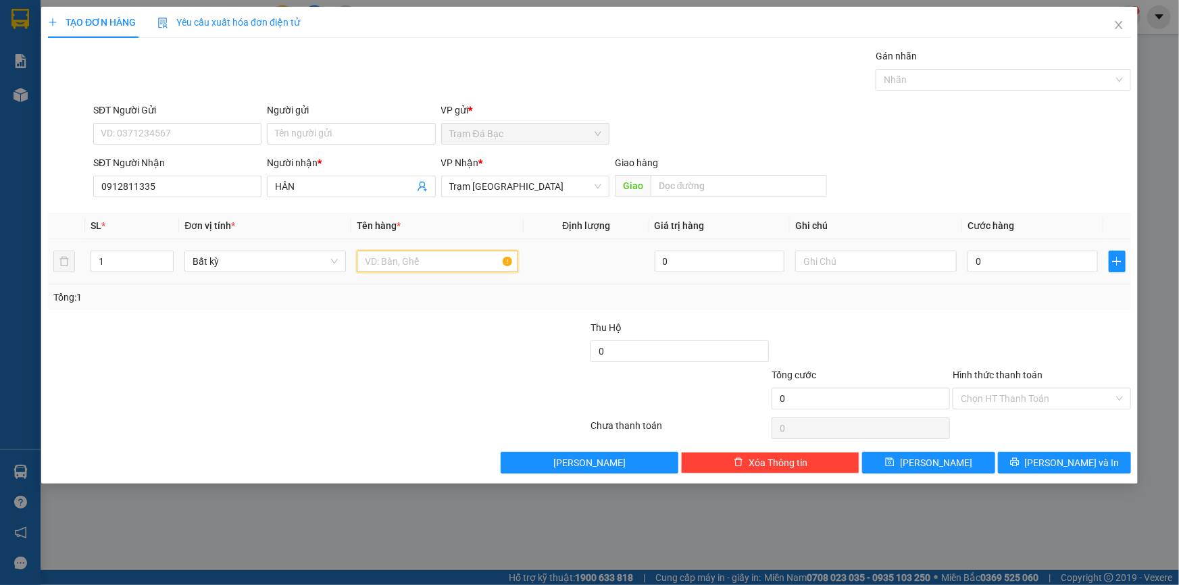
click at [422, 257] on input "text" at bounding box center [437, 262] width 161 height 22
type input "1 CUC"
click at [1017, 261] on input "0" at bounding box center [1032, 262] width 130 height 22
type input "1"
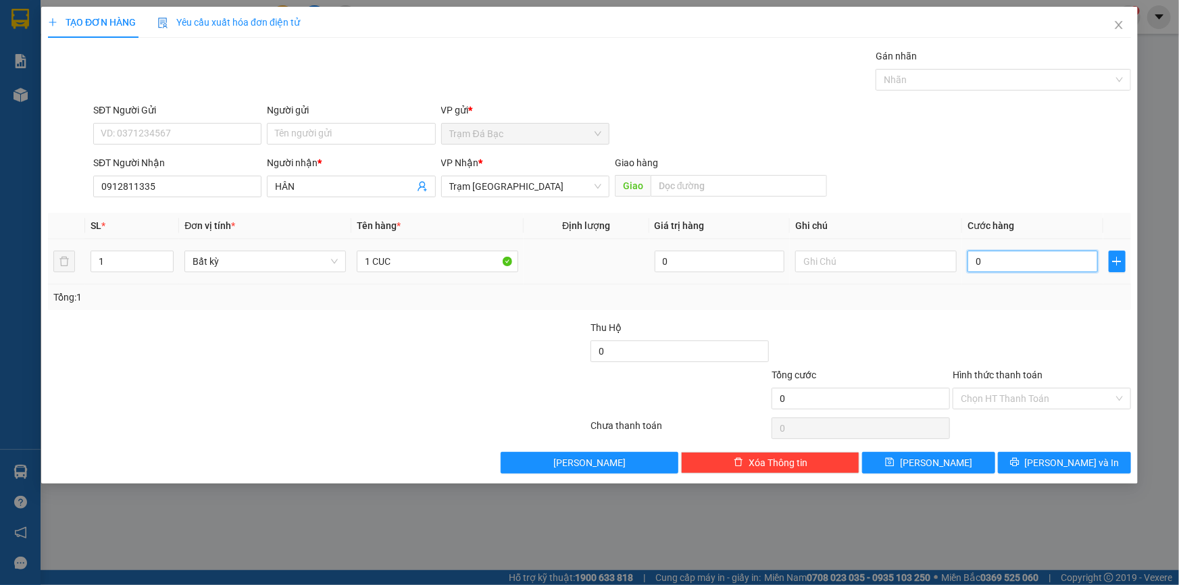
type input "1"
type input "10"
type input "100"
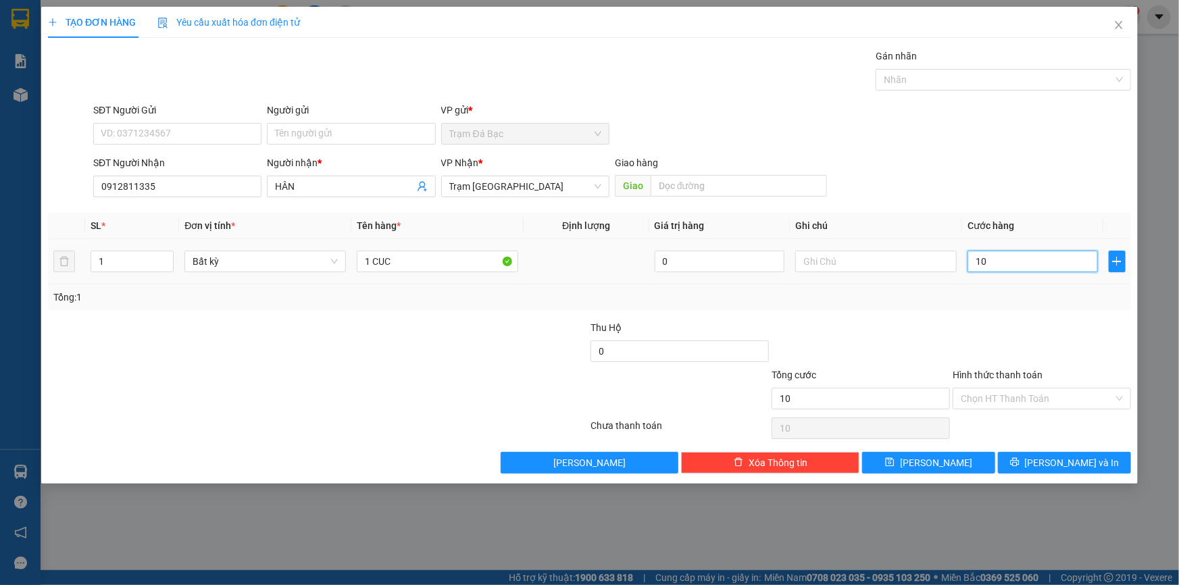
type input "100"
type input "1.000"
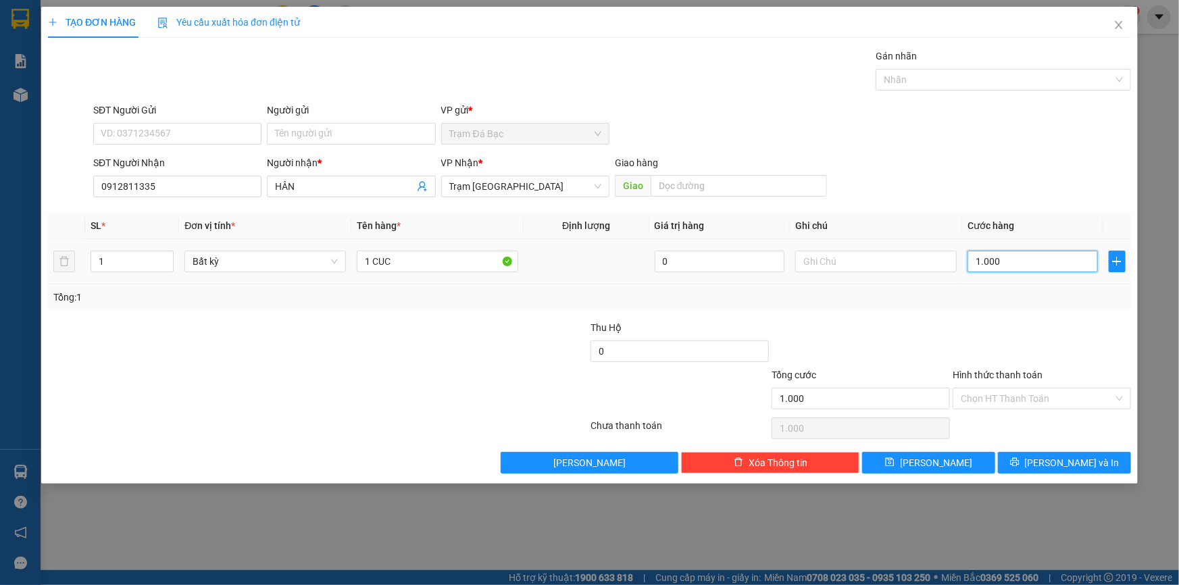
type input "100"
type input "100.000"
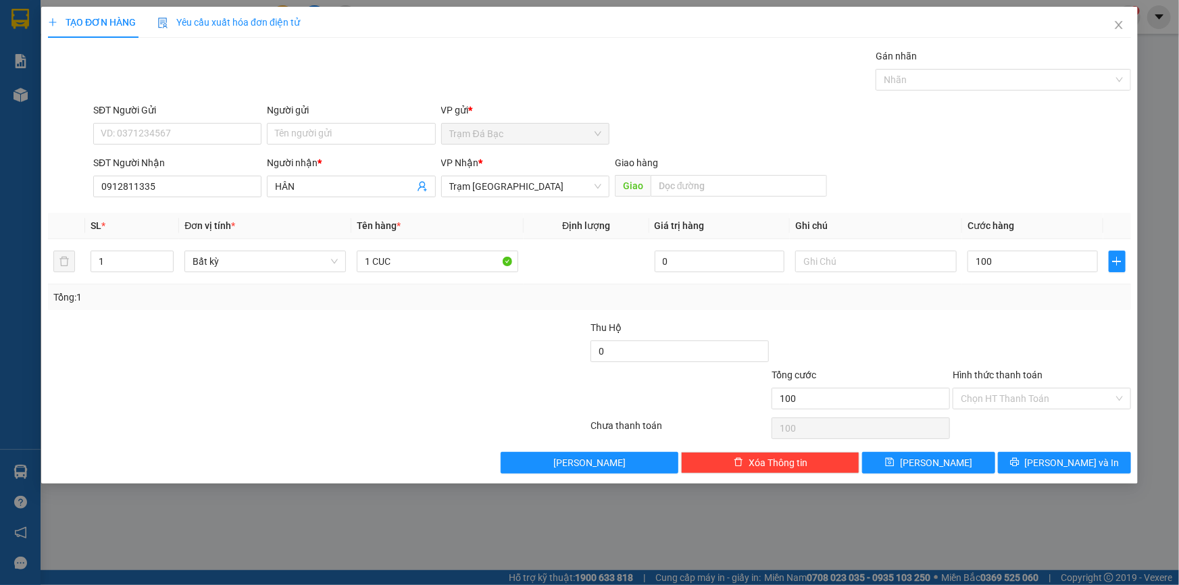
type input "100.000"
click at [1055, 446] on div "Transit Pickup Surcharge Ids Transit Deliver Surcharge Ids Transit Deliver Surc…" at bounding box center [589, 261] width 1083 height 425
click at [1055, 460] on span "[PERSON_NAME] và In" at bounding box center [1072, 462] width 95 height 15
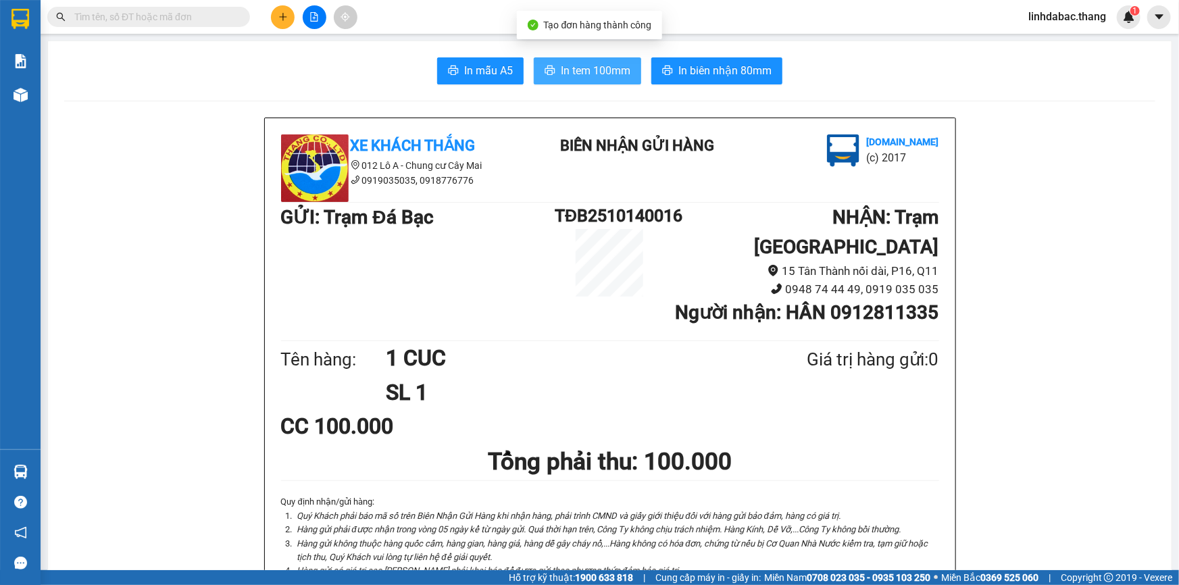
click at [582, 59] on button "In tem 100mm" at bounding box center [587, 70] width 107 height 27
click at [280, 18] on icon "plus" at bounding box center [282, 16] width 9 height 9
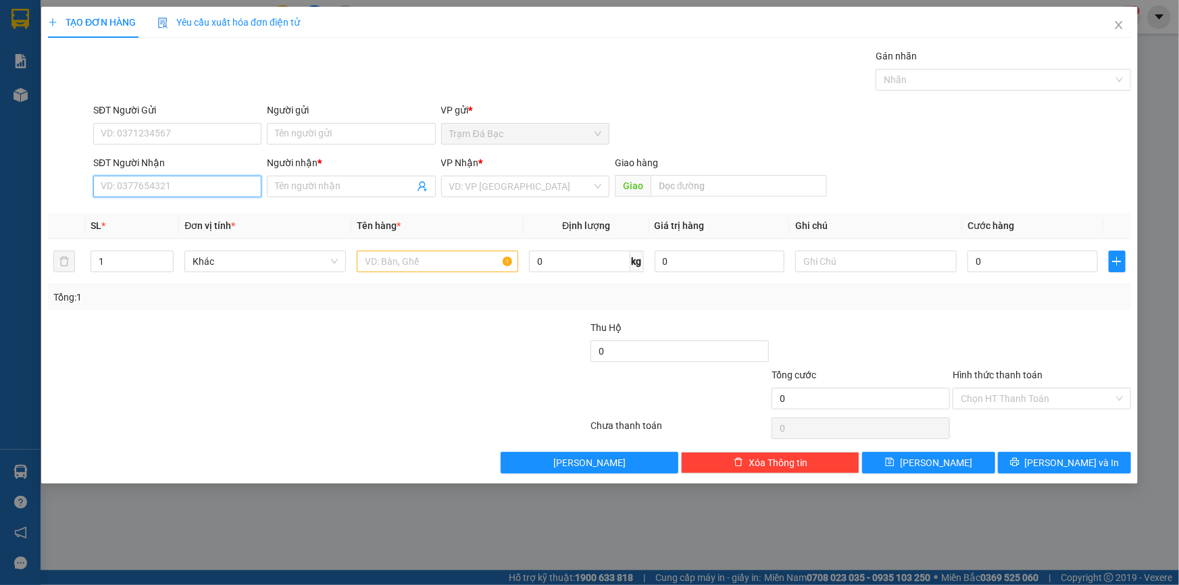
click at [203, 187] on input "SĐT Người Nhận" at bounding box center [177, 187] width 168 height 22
type input "0763002244"
click at [295, 188] on input "Người nhận *" at bounding box center [344, 186] width 138 height 15
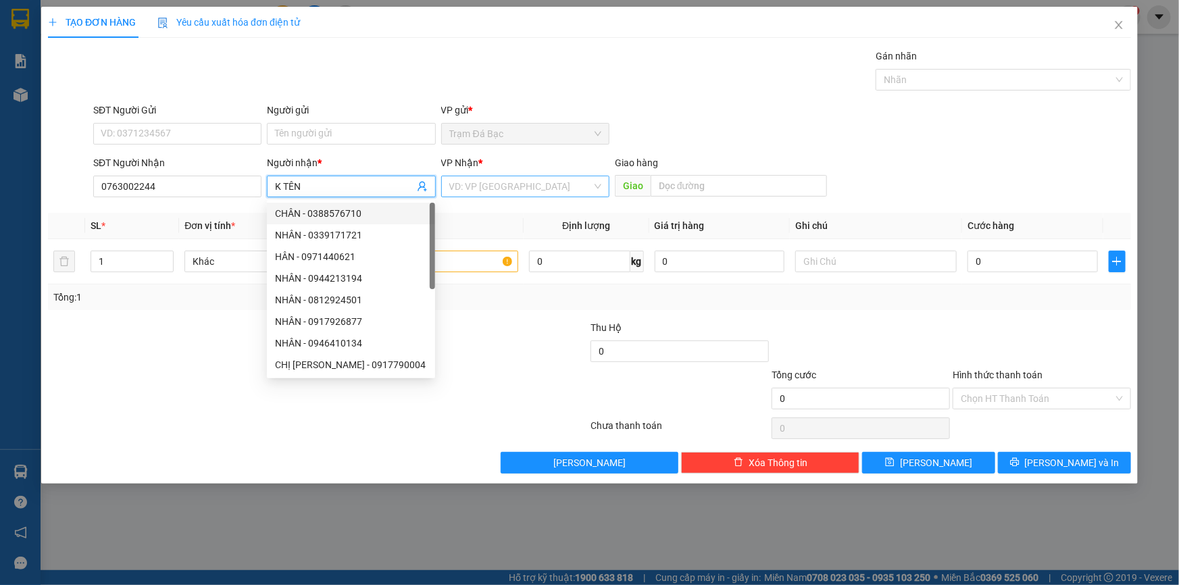
type input "K TÊN"
click at [453, 184] on input "search" at bounding box center [520, 186] width 143 height 20
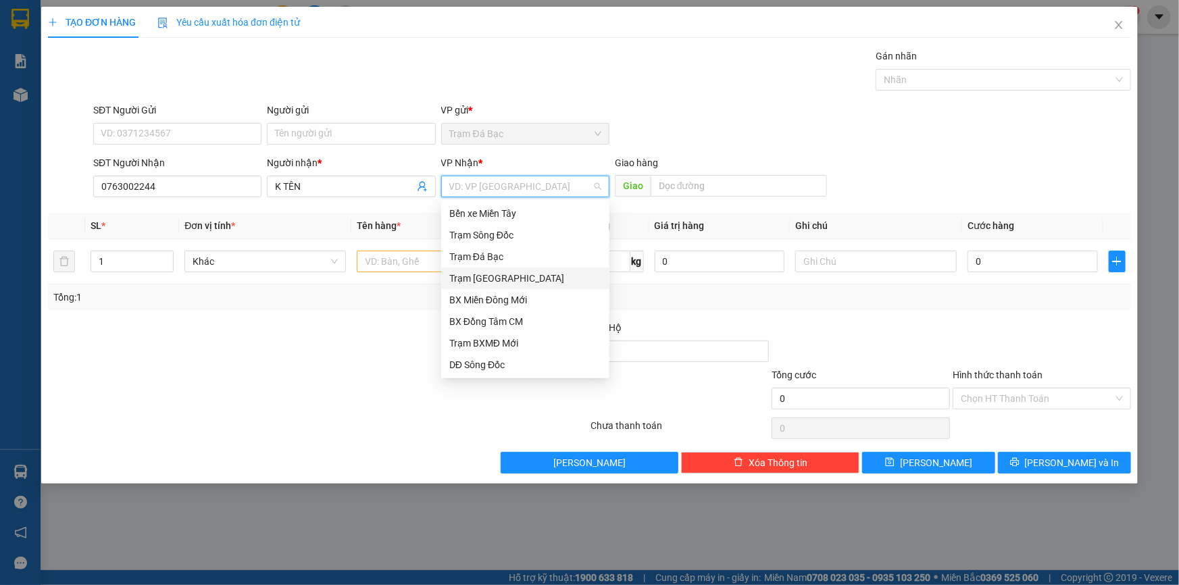
click at [505, 280] on div "Trạm [GEOGRAPHIC_DATA]" at bounding box center [525, 278] width 152 height 15
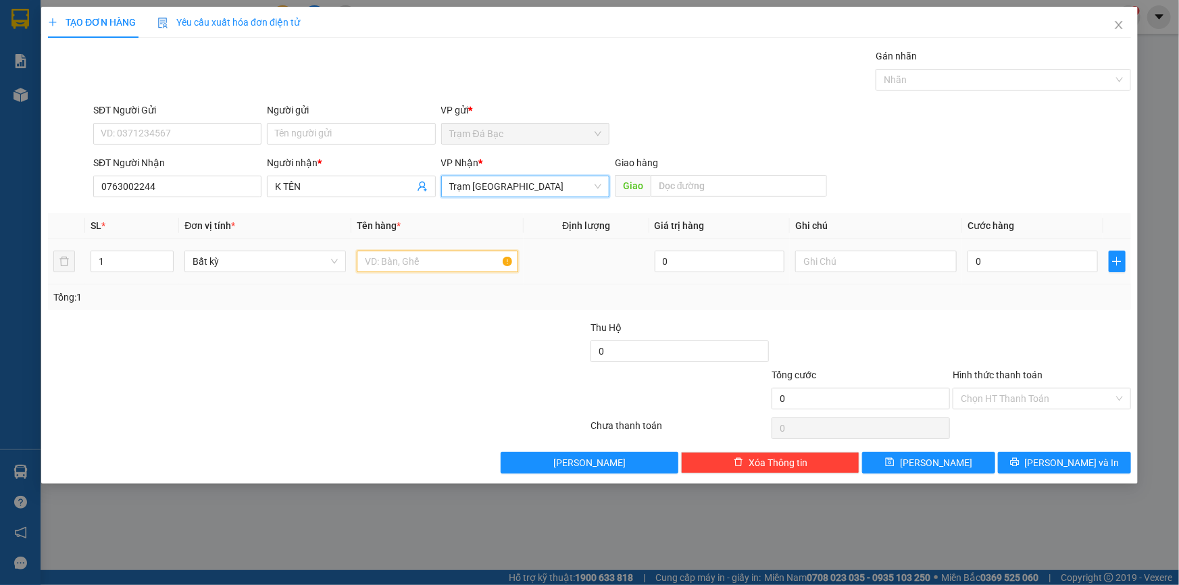
click at [369, 269] on input "text" at bounding box center [437, 262] width 161 height 22
click at [672, 185] on input "text" at bounding box center [739, 186] width 176 height 22
type input "CAN THO"
click at [426, 266] on input "text" at bounding box center [437, 262] width 161 height 22
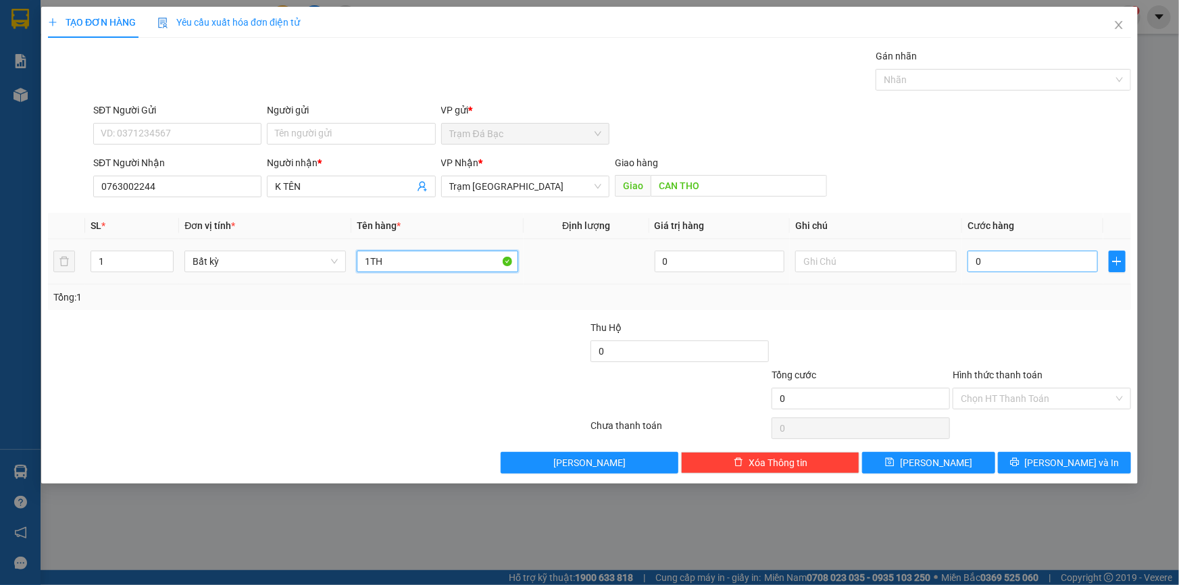
type input "1TH"
click at [1007, 263] on input "0" at bounding box center [1032, 262] width 130 height 22
type input "1"
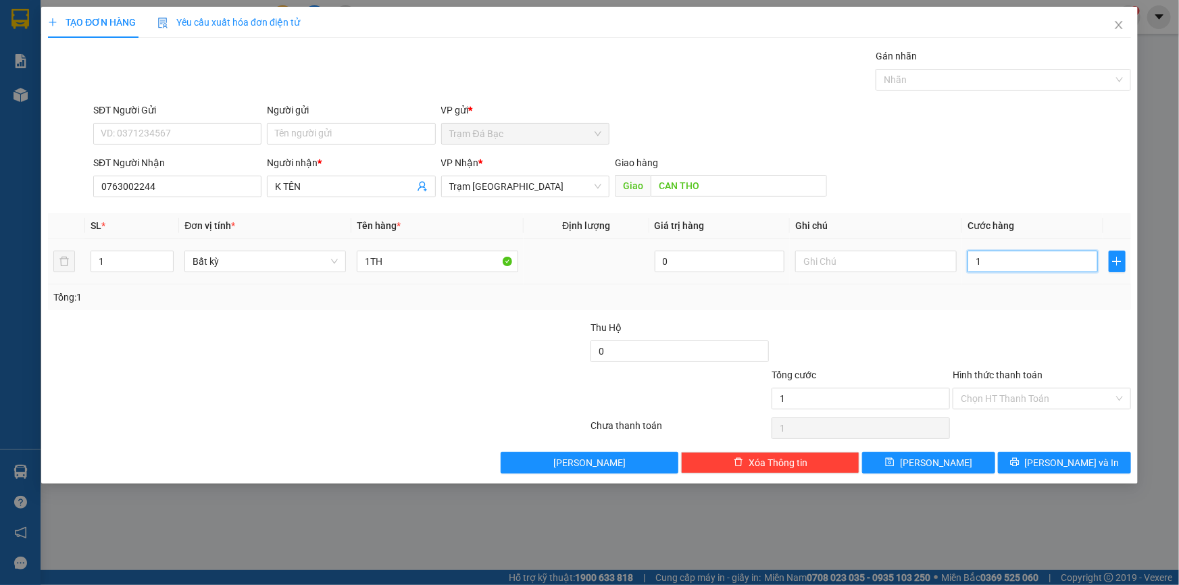
type input "10"
type input "100"
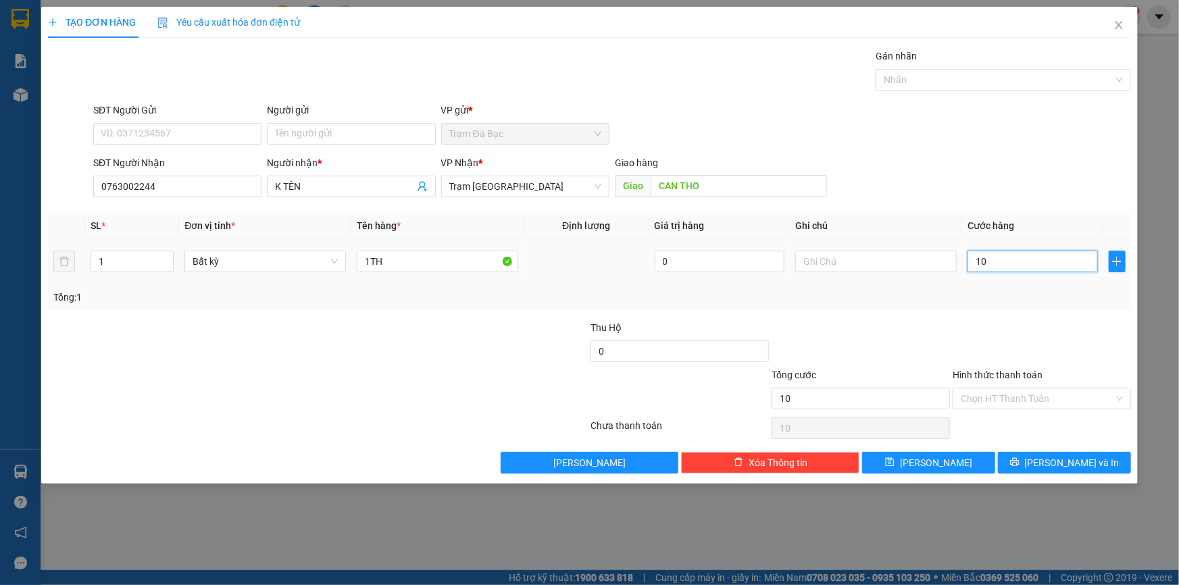
type input "100"
type input "100.000"
click at [1027, 459] on button "[PERSON_NAME] và In" at bounding box center [1064, 463] width 133 height 22
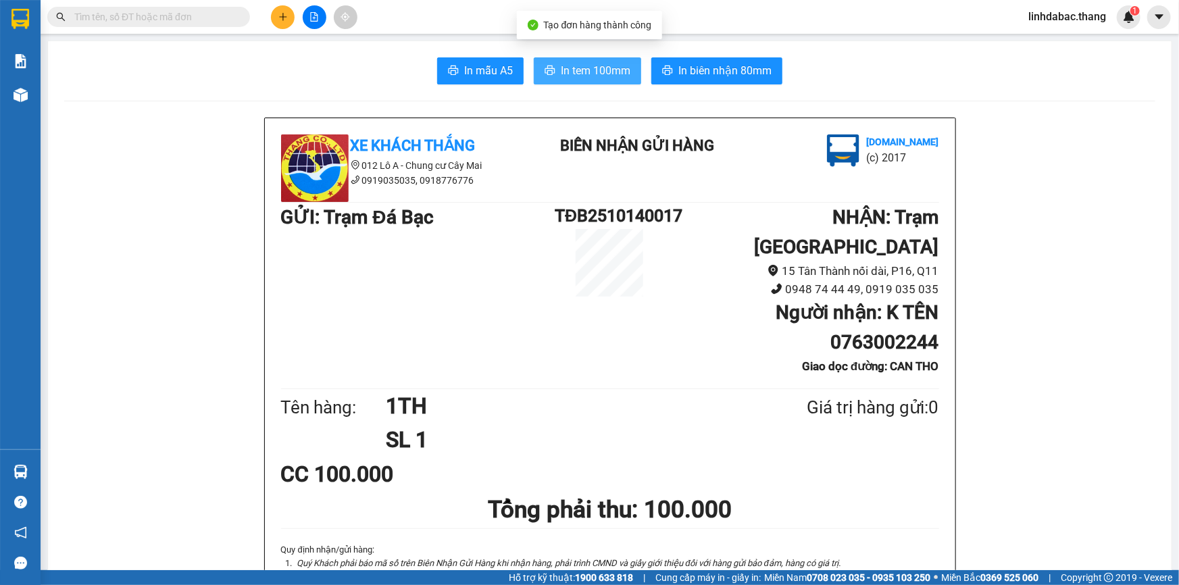
click at [605, 67] on span "In tem 100mm" at bounding box center [596, 70] width 70 height 17
click at [280, 14] on icon "plus" at bounding box center [282, 16] width 9 height 9
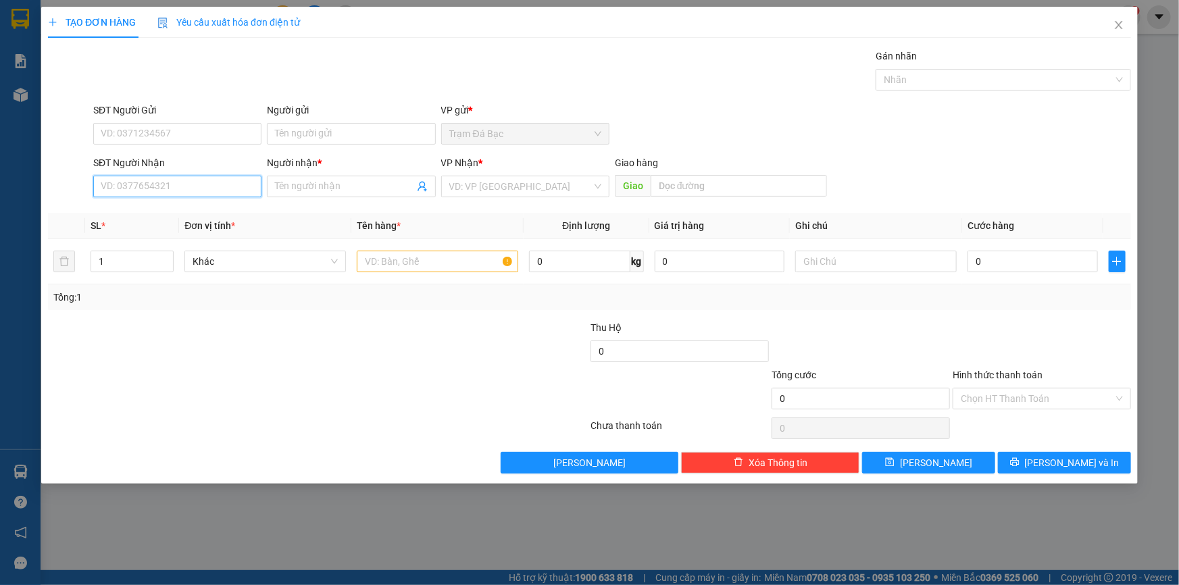
click at [193, 188] on input "SĐT Người Nhận" at bounding box center [177, 187] width 168 height 22
click at [1123, 26] on icon "close" at bounding box center [1118, 25] width 11 height 11
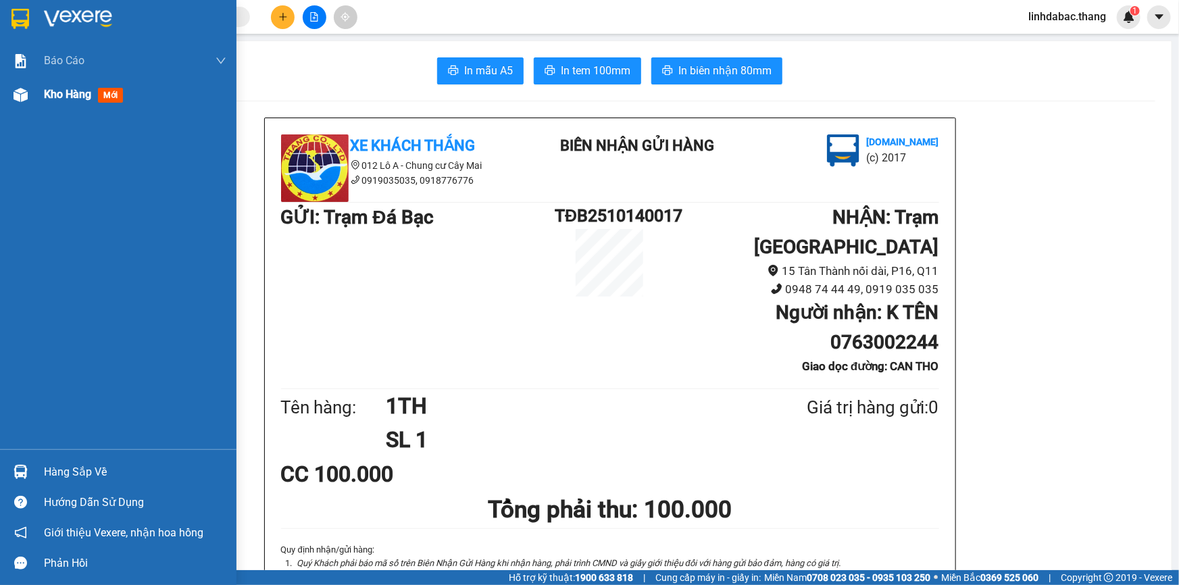
click at [57, 95] on span "Kho hàng" at bounding box center [67, 94] width 47 height 13
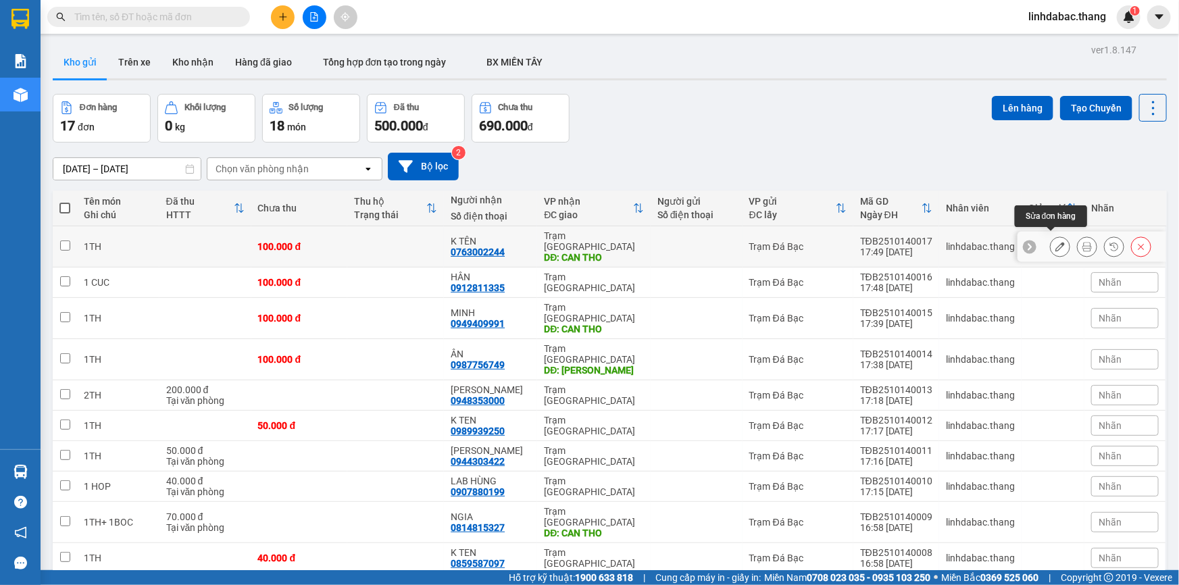
click at [1055, 242] on icon at bounding box center [1059, 246] width 9 height 9
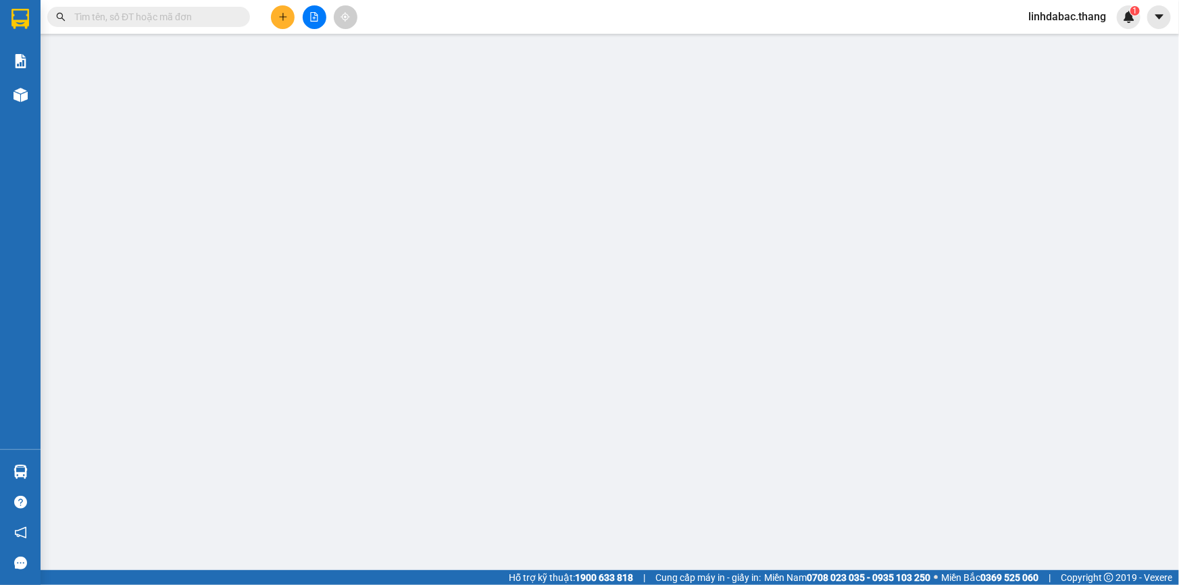
type input "0763002244"
type input "K TÊN"
type input "CAN THO"
type input "100.000"
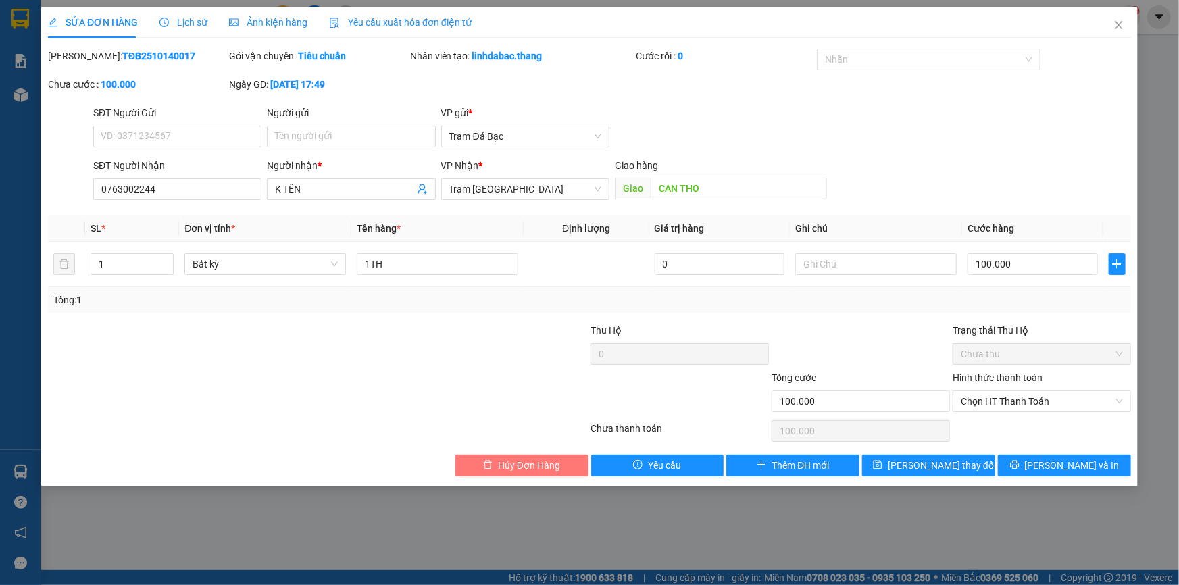
click at [563, 469] on button "Hủy Đơn Hàng" at bounding box center [521, 466] width 133 height 22
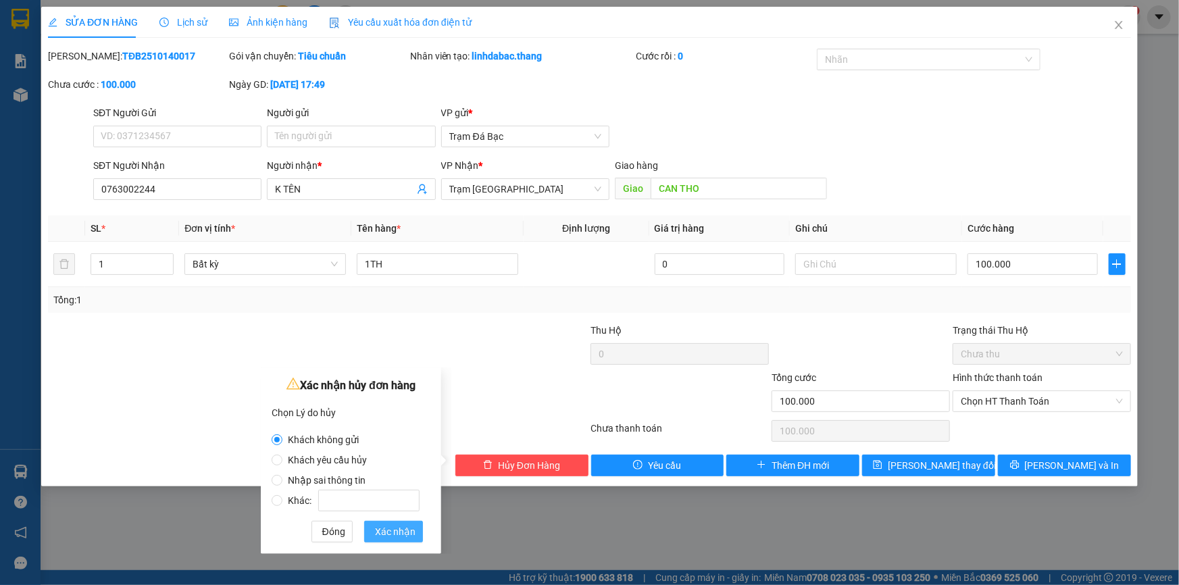
click at [399, 538] on button "Xác nhận" at bounding box center [393, 532] width 59 height 22
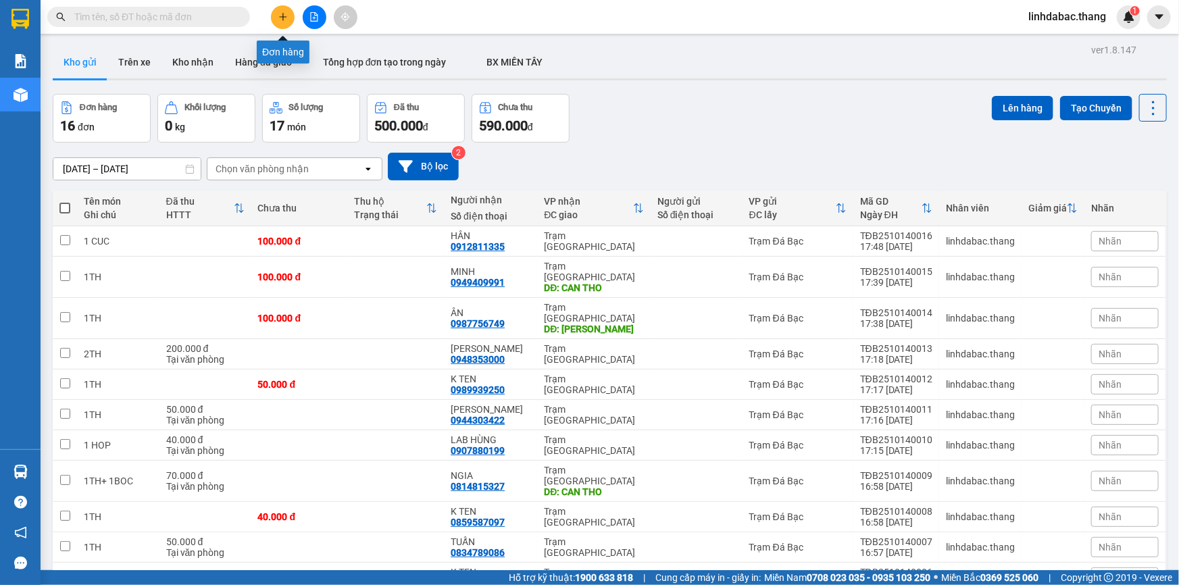
click at [283, 18] on icon "plus" at bounding box center [282, 16] width 9 height 9
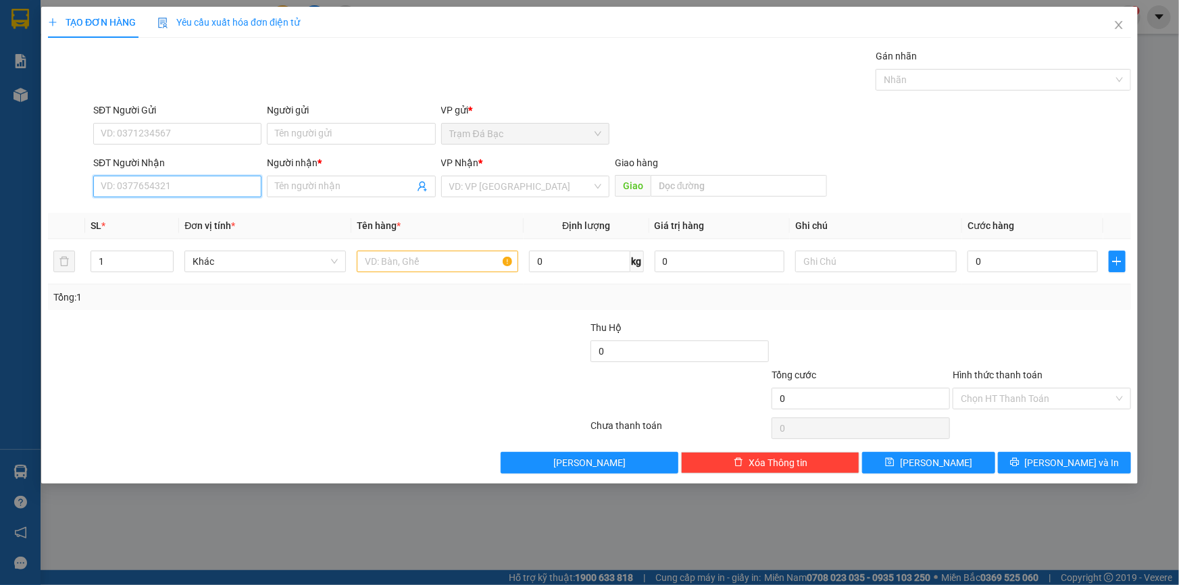
click at [169, 180] on input "SĐT Người Nhận" at bounding box center [177, 187] width 168 height 22
type input "0763002244"
click at [303, 188] on input "Người nhận *" at bounding box center [344, 186] width 138 height 15
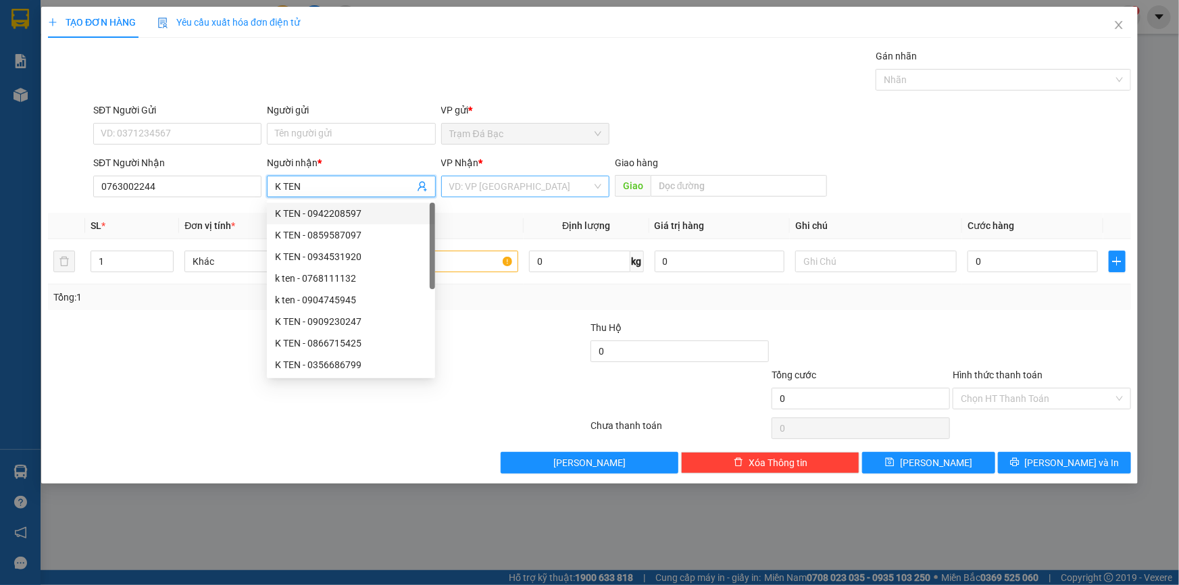
type input "K TEN"
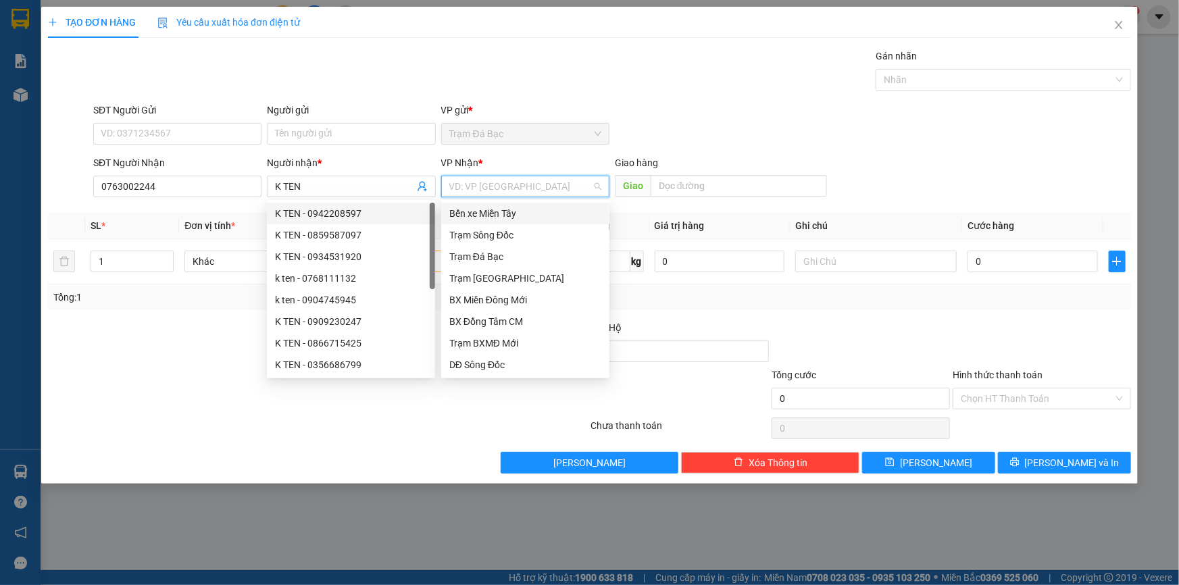
click at [459, 189] on input "search" at bounding box center [520, 186] width 143 height 20
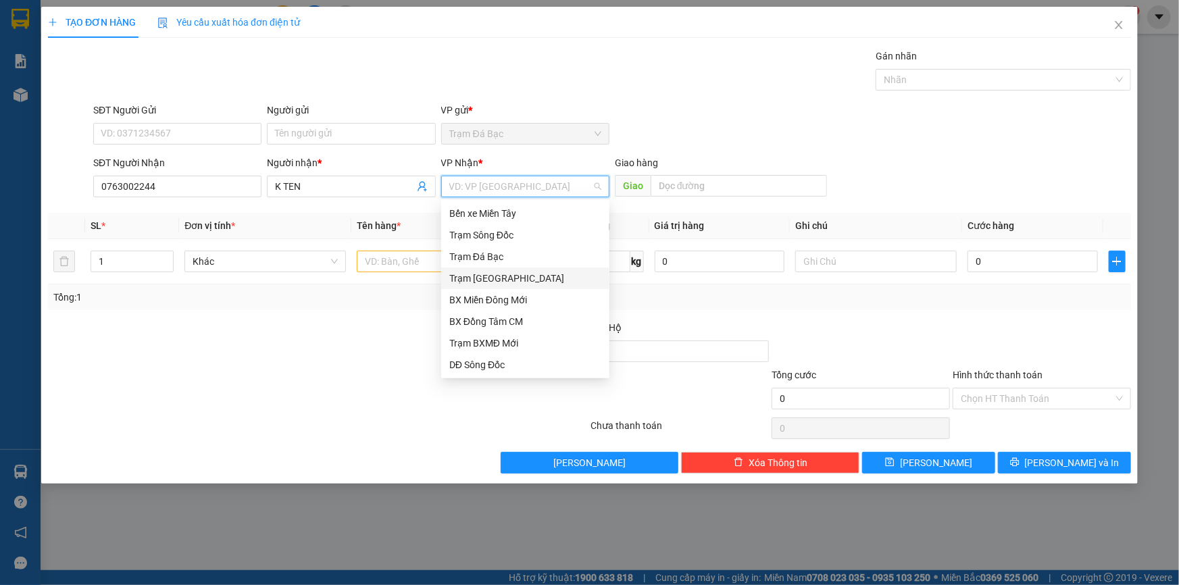
click at [503, 277] on div "Trạm [GEOGRAPHIC_DATA]" at bounding box center [525, 278] width 152 height 15
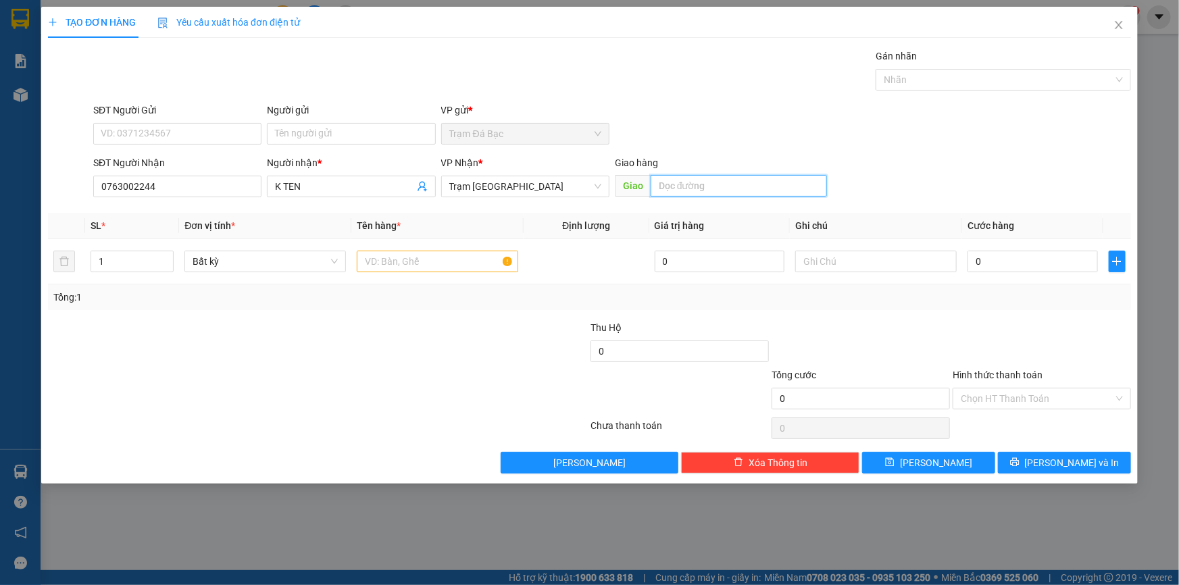
click at [667, 178] on input "text" at bounding box center [739, 186] width 176 height 22
type input "CAN THO"
click at [469, 263] on input "text" at bounding box center [437, 262] width 161 height 22
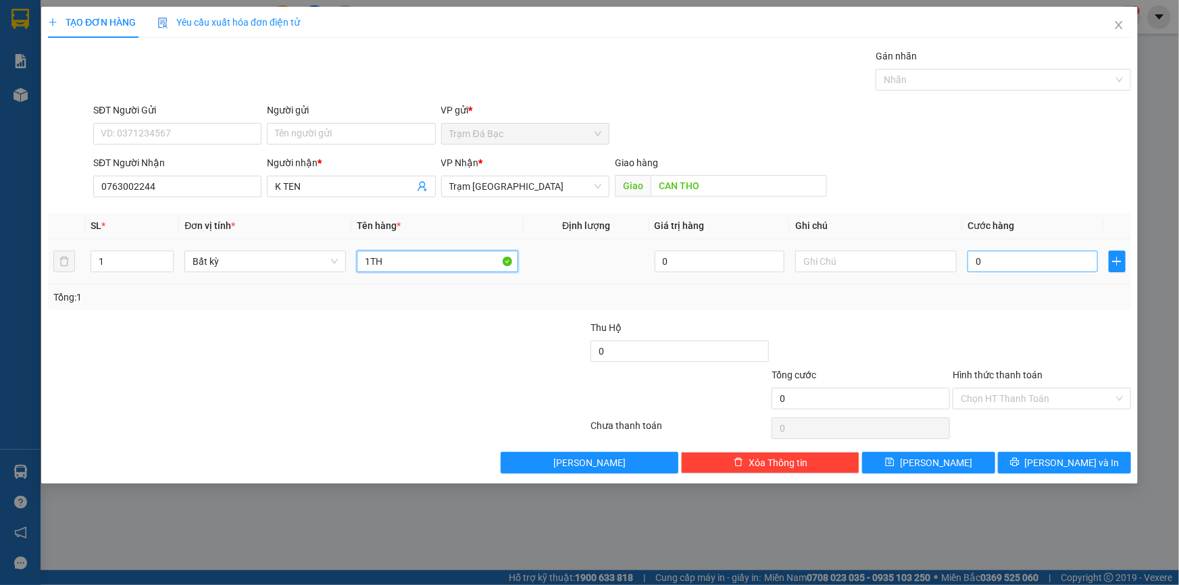
type input "1TH"
type input "1"
type input "10"
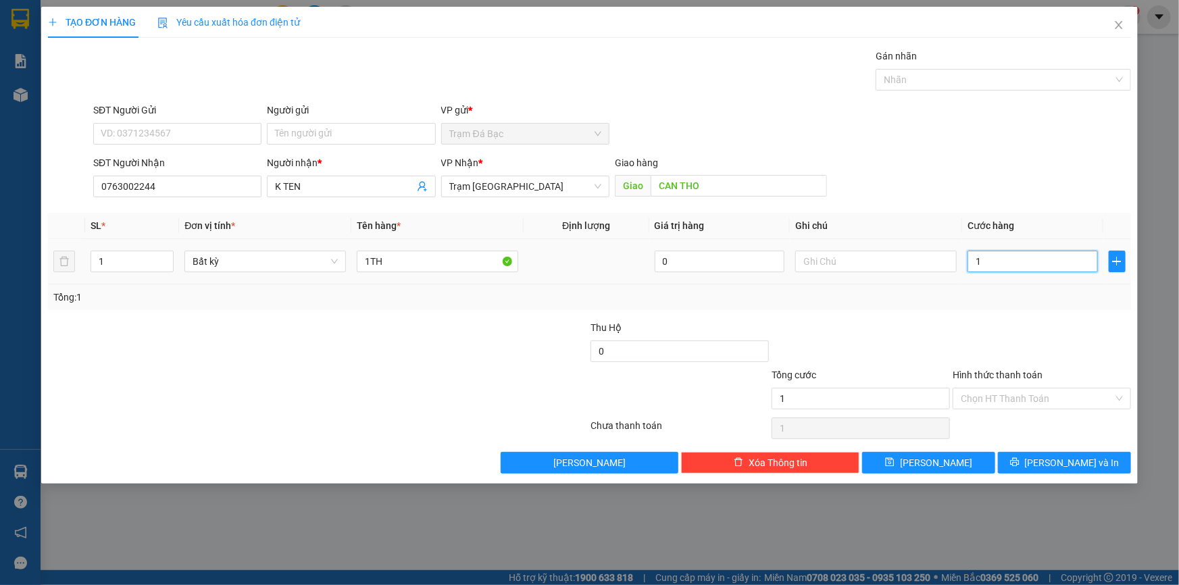
type input "10"
type input "100"
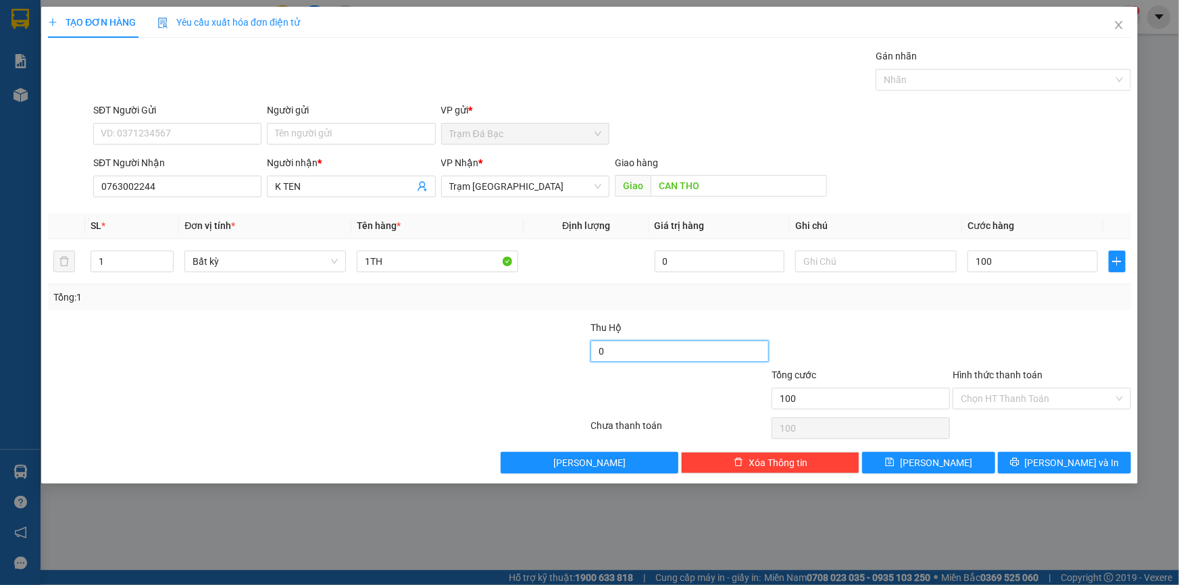
type input "100.000"
click at [731, 361] on input "0" at bounding box center [679, 351] width 178 height 22
type input "4.875.000"
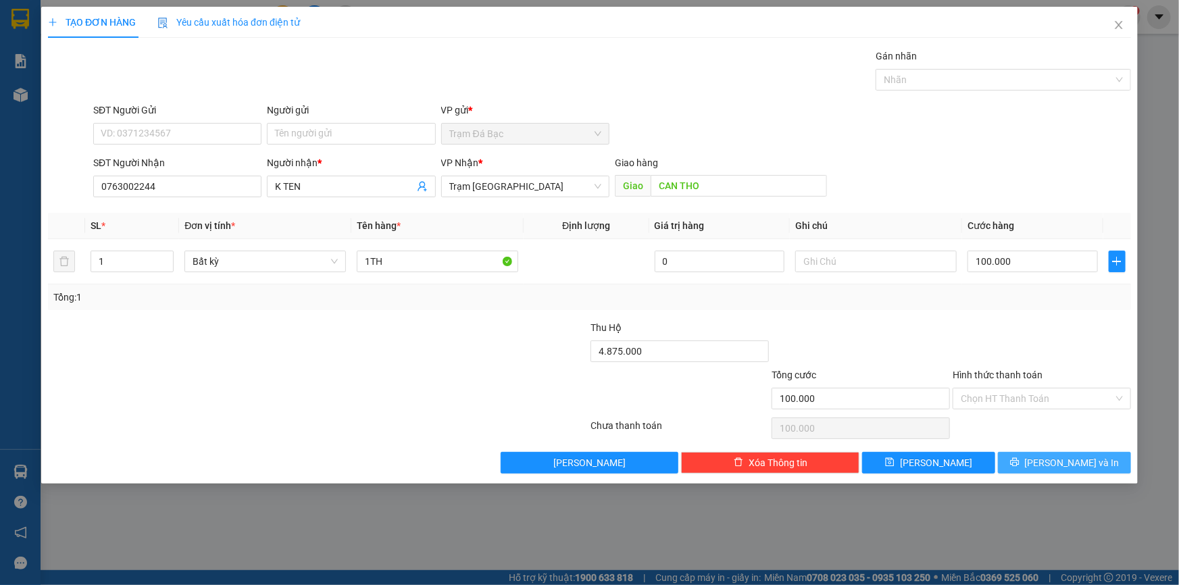
click at [1019, 465] on icon "printer" at bounding box center [1014, 462] width 9 height 9
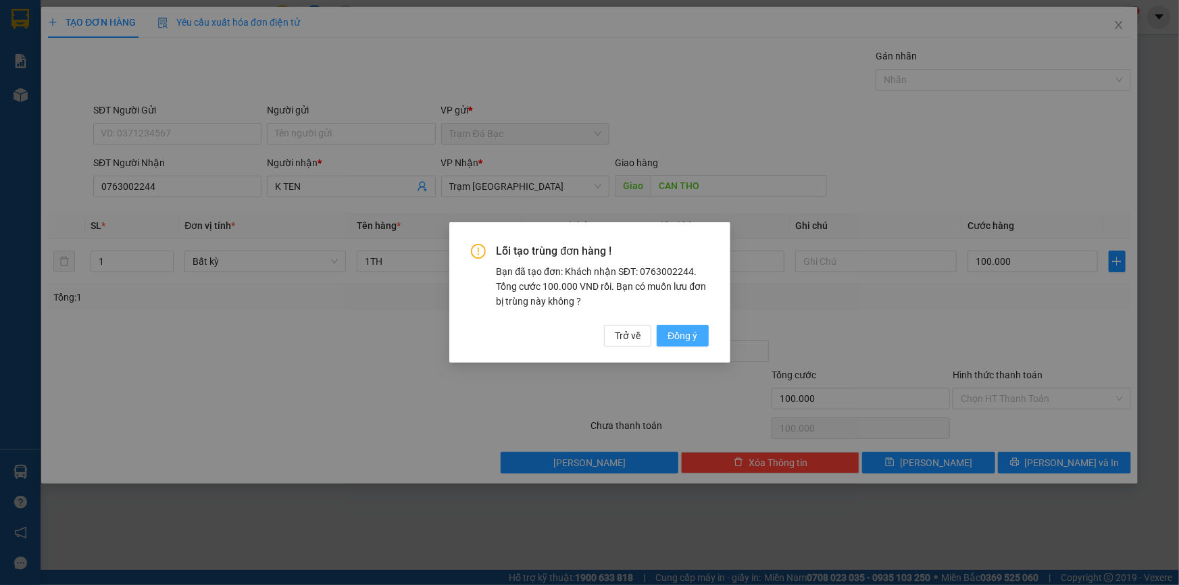
click at [686, 338] on span "Đồng ý" at bounding box center [682, 335] width 30 height 15
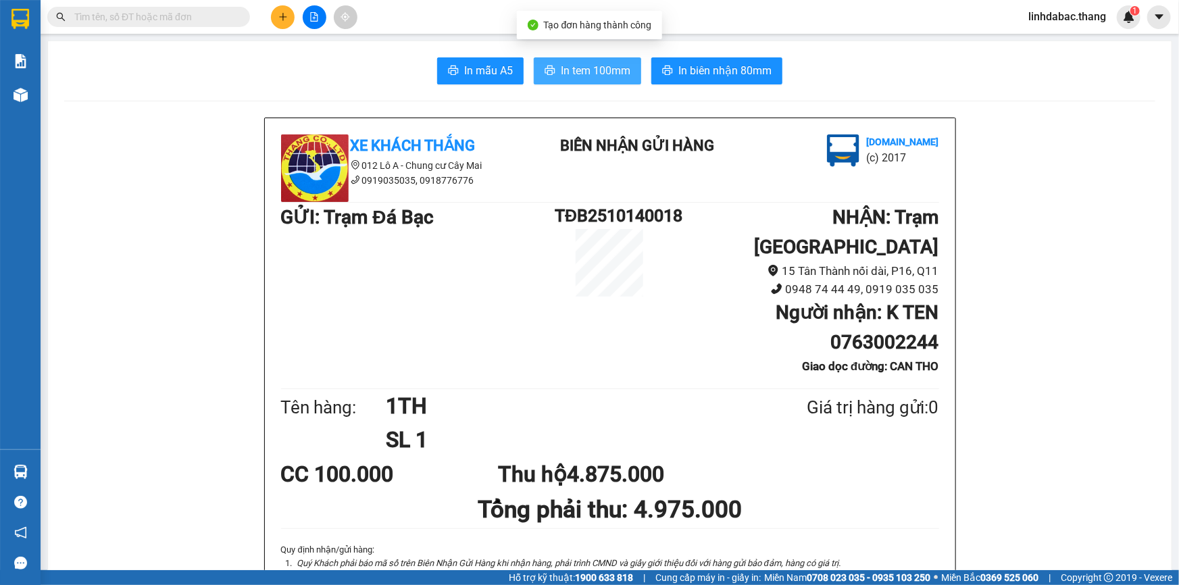
click at [607, 63] on span "In tem 100mm" at bounding box center [596, 70] width 70 height 17
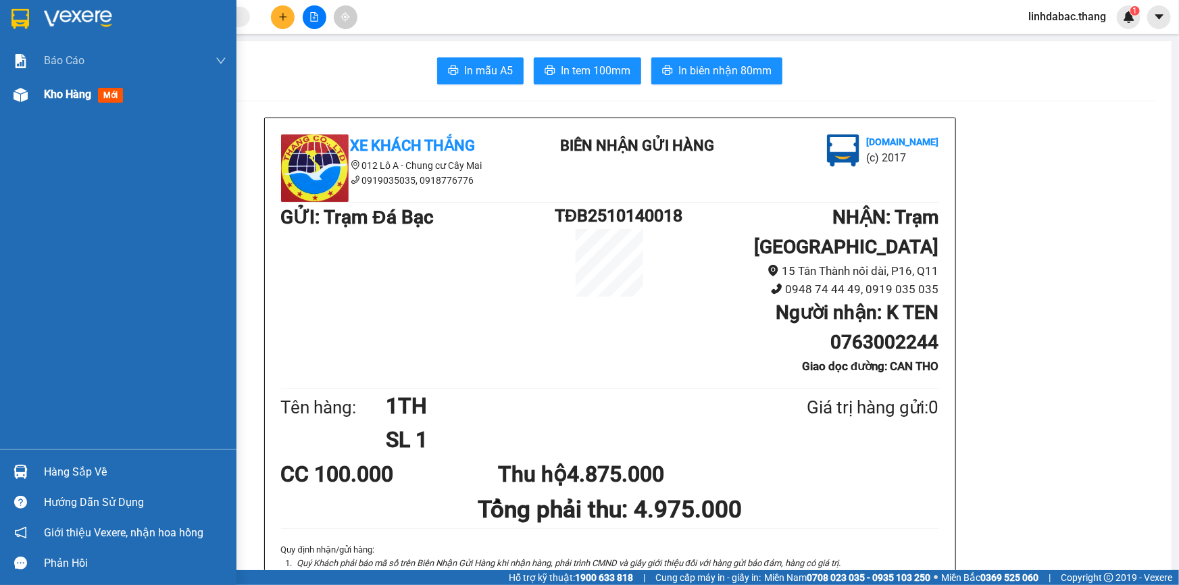
click at [68, 96] on span "Kho hàng" at bounding box center [67, 94] width 47 height 13
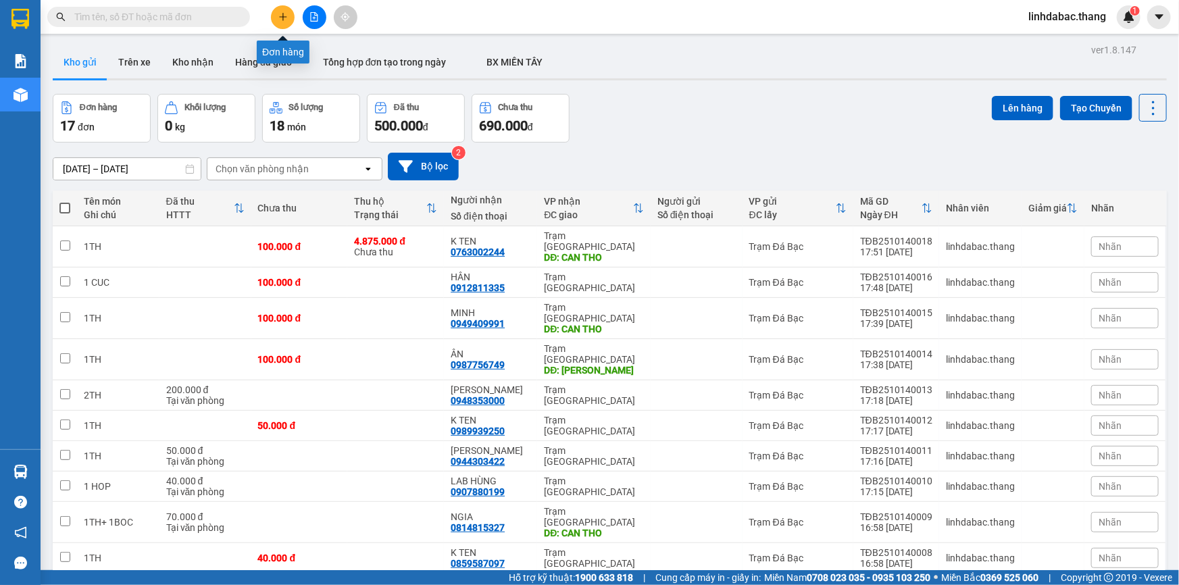
click at [284, 20] on icon "plus" at bounding box center [282, 16] width 9 height 9
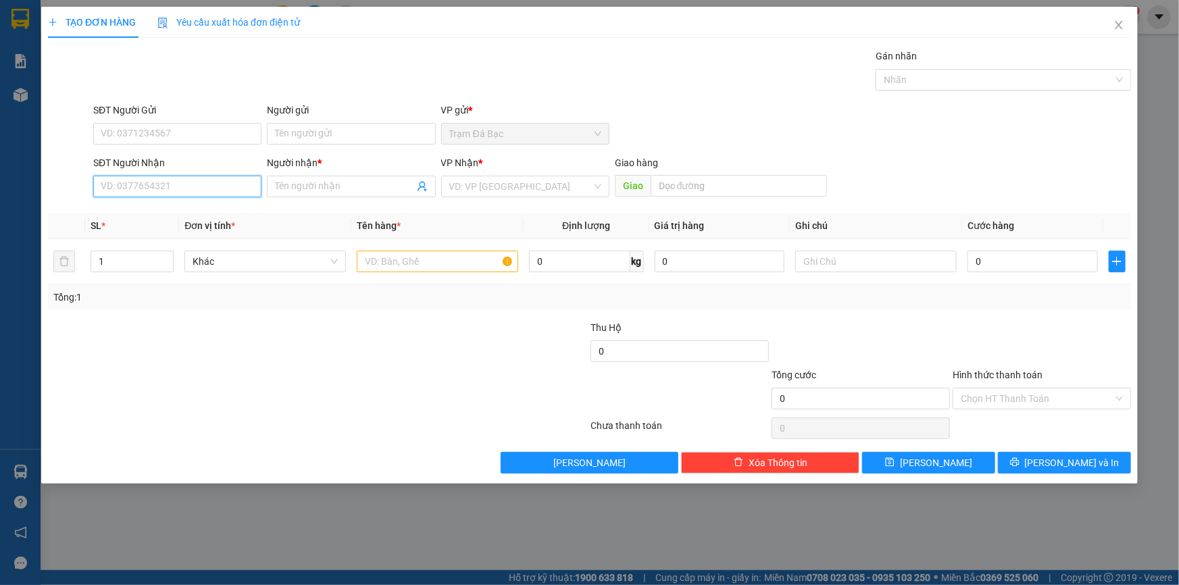
click at [186, 188] on input "SĐT Người Nhận" at bounding box center [177, 187] width 168 height 22
click at [163, 215] on div "0919697925 - CHÂU" at bounding box center [177, 213] width 152 height 15
type input "0919697925"
type input "CHÂU"
type input "0919697925"
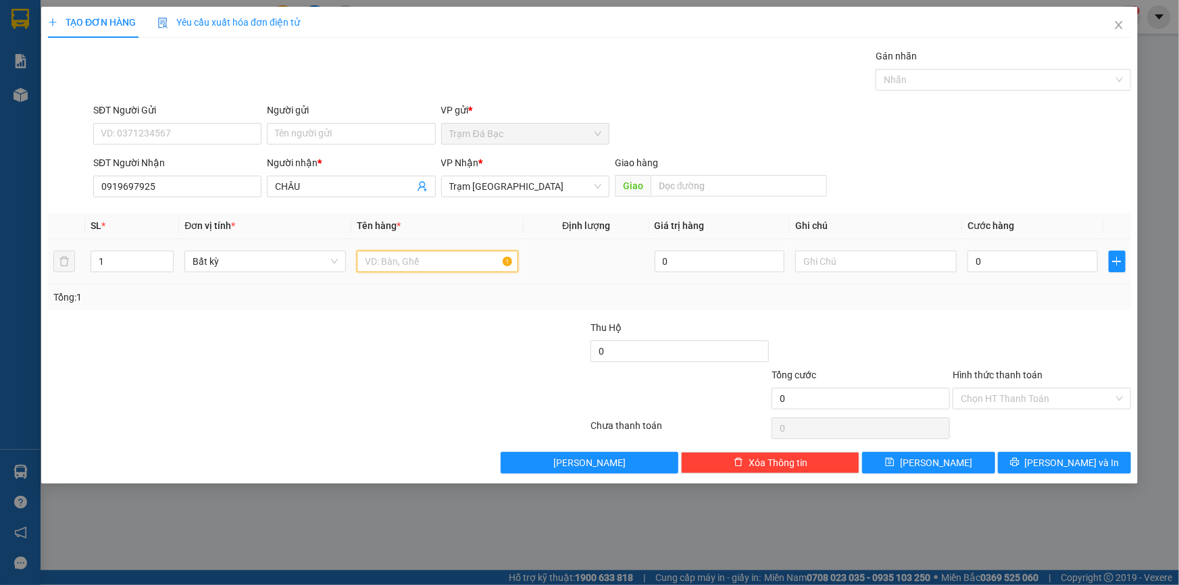
click at [378, 257] on input "text" at bounding box center [437, 262] width 161 height 22
type input "1TH"
drag, startPoint x: 1009, startPoint y: 273, endPoint x: 1010, endPoint y: 257, distance: 15.6
click at [1010, 273] on div "0" at bounding box center [1032, 261] width 130 height 27
click at [1010, 255] on input "0" at bounding box center [1032, 262] width 130 height 22
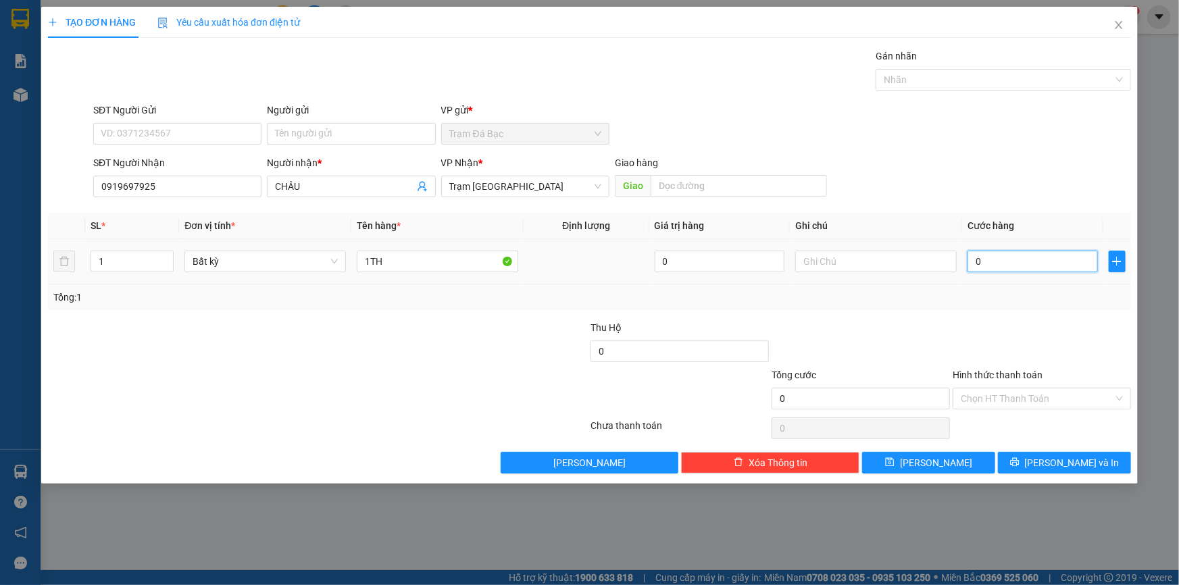
type input "4"
type input "40"
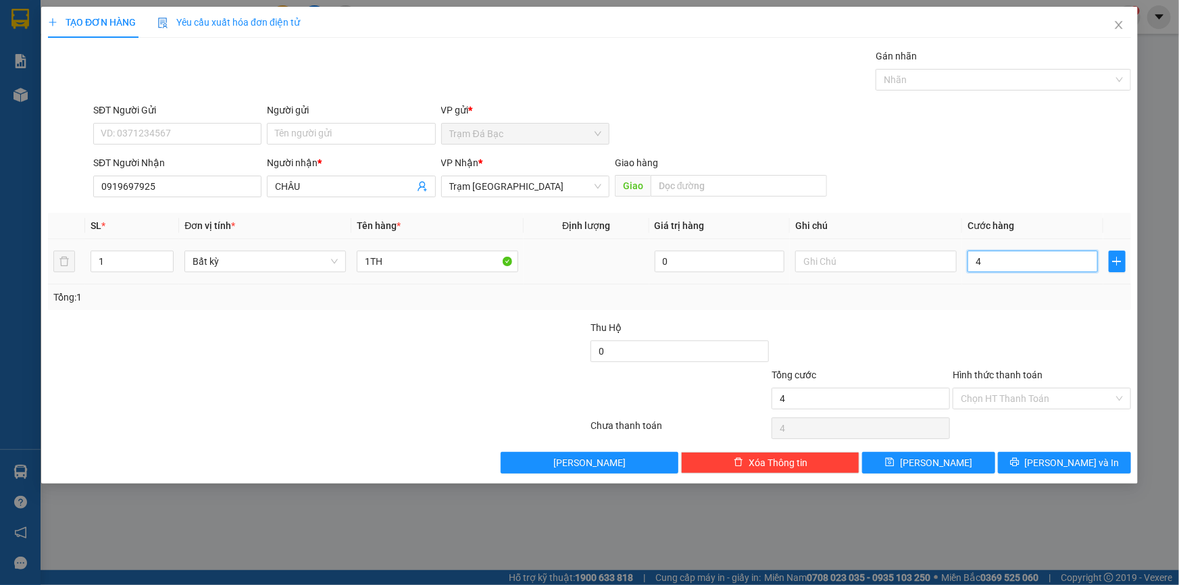
type input "40"
type input "40.000"
click at [1062, 455] on span "[PERSON_NAME] và In" at bounding box center [1072, 462] width 95 height 15
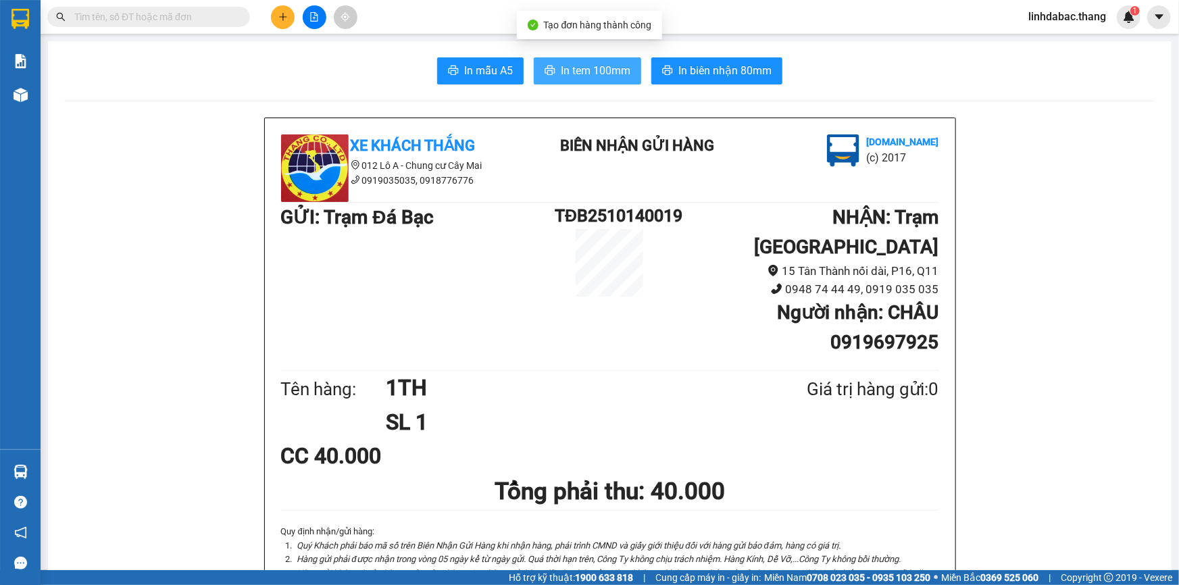
drag, startPoint x: 620, startPoint y: 68, endPoint x: 617, endPoint y: 75, distance: 7.9
click at [619, 68] on span "In tem 100mm" at bounding box center [596, 70] width 70 height 17
click at [286, 22] on button at bounding box center [283, 17] width 24 height 24
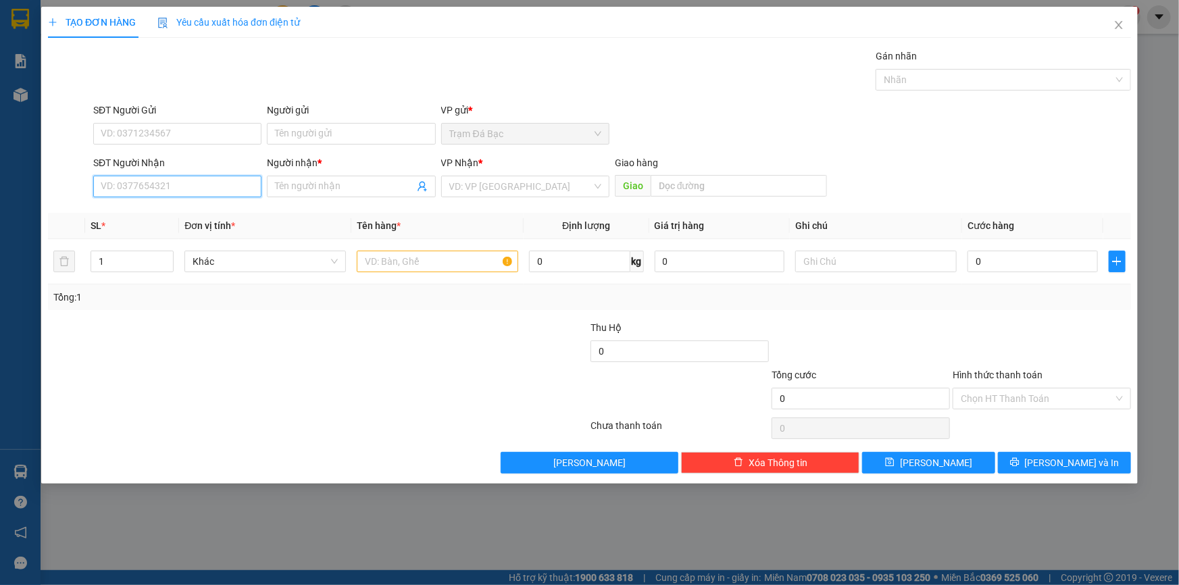
click at [205, 194] on input "SĐT Người Nhận" at bounding box center [177, 187] width 168 height 22
type input "0"
click at [201, 220] on div "0776552973 - K TÊN" at bounding box center [177, 213] width 152 height 15
type input "0776552973"
type input "K TÊN"
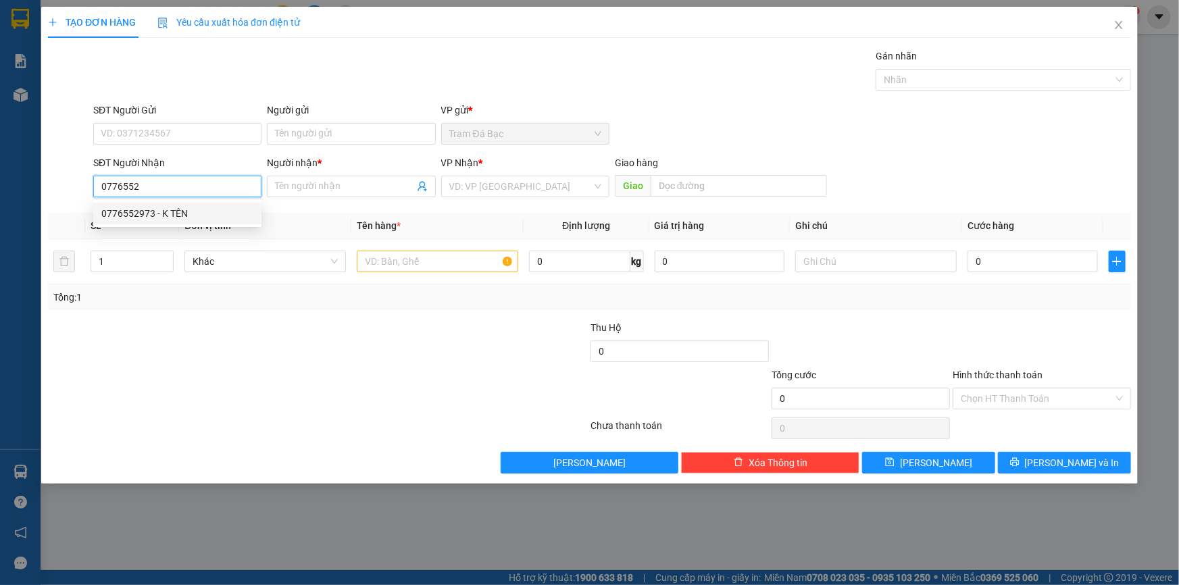
type input "CẦU MỸ THUẬN"
type input "0776552973"
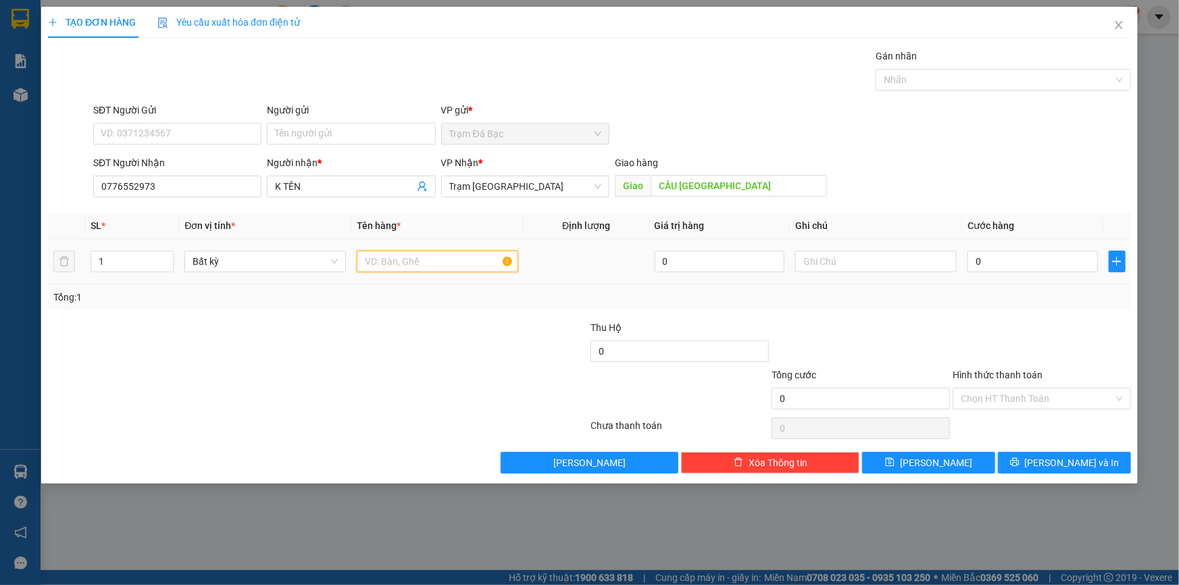
click at [380, 269] on input "text" at bounding box center [437, 262] width 161 height 22
type input "1TH"
click at [985, 257] on input "0" at bounding box center [1032, 262] width 130 height 22
type input "1"
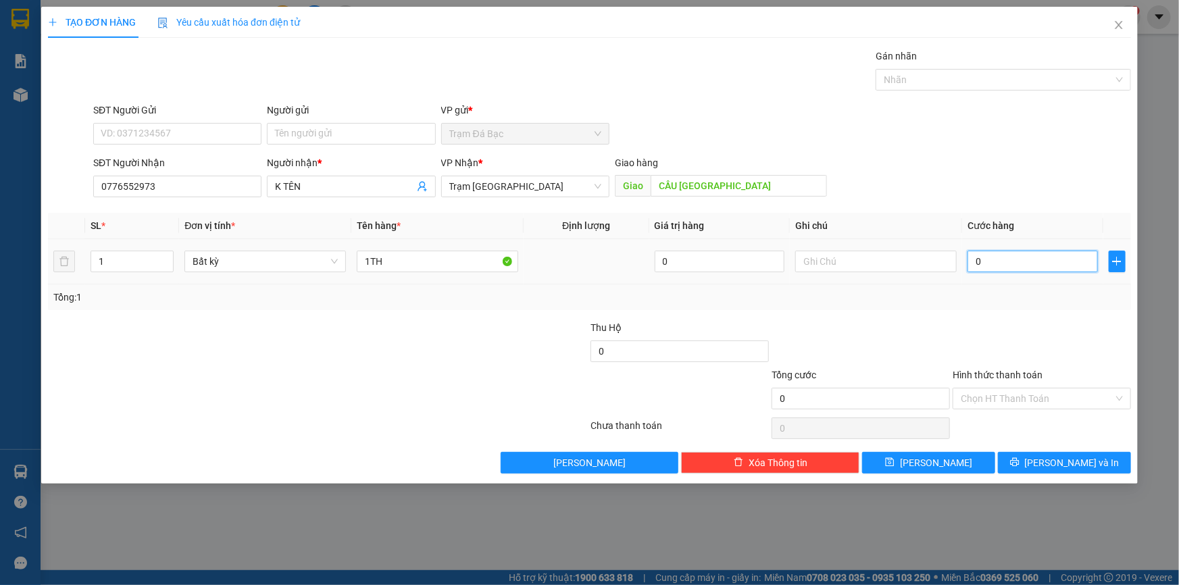
type input "1"
type input "10"
type input "100"
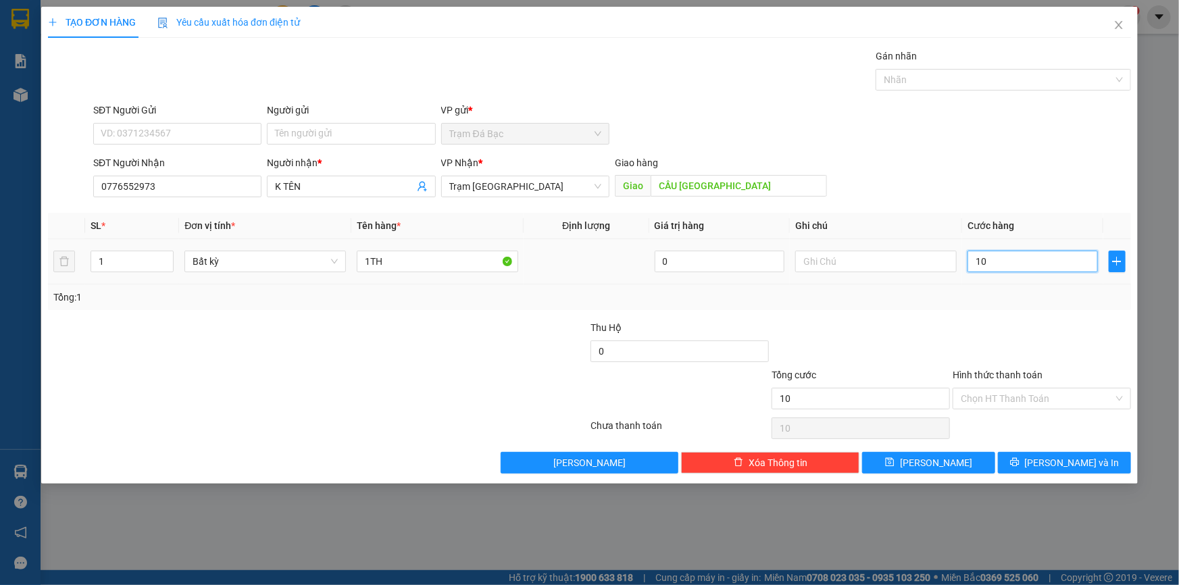
type input "100"
type input "100.000"
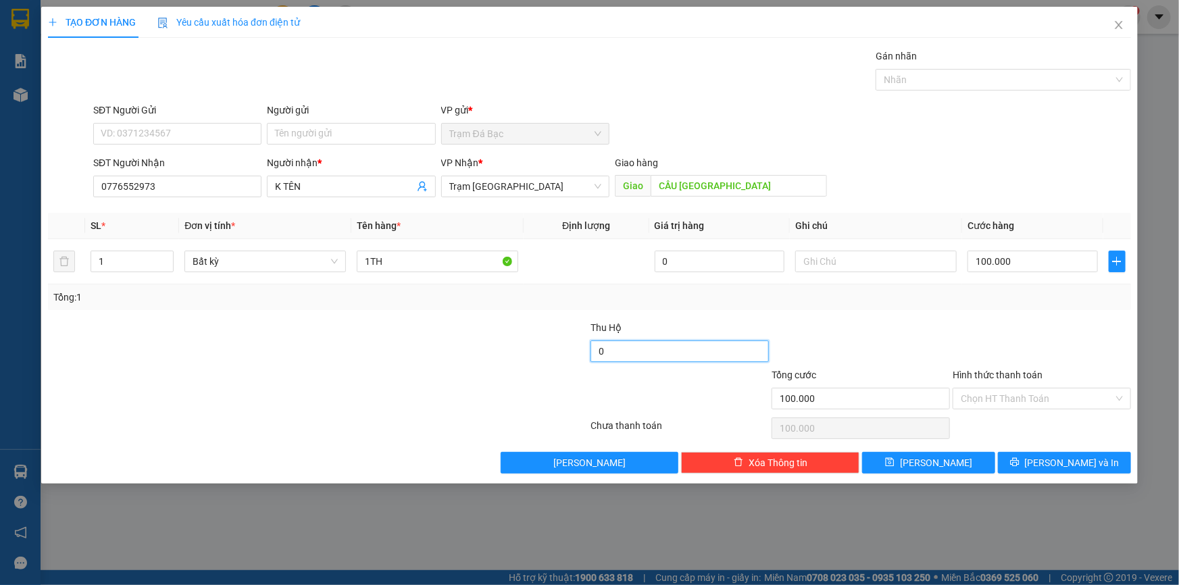
click at [753, 351] on input "0" at bounding box center [679, 351] width 178 height 22
type input "1.300.000"
click at [1043, 467] on button "[PERSON_NAME] và In" at bounding box center [1064, 463] width 133 height 22
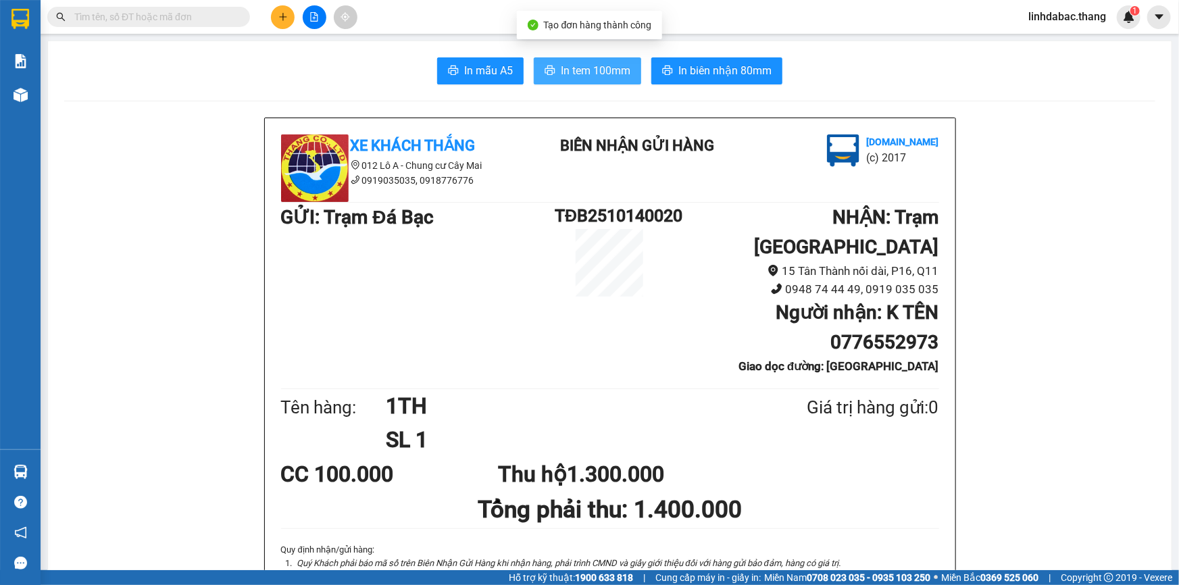
click at [592, 78] on span "In tem 100mm" at bounding box center [596, 70] width 70 height 17
click at [278, 20] on icon "plus" at bounding box center [282, 16] width 9 height 9
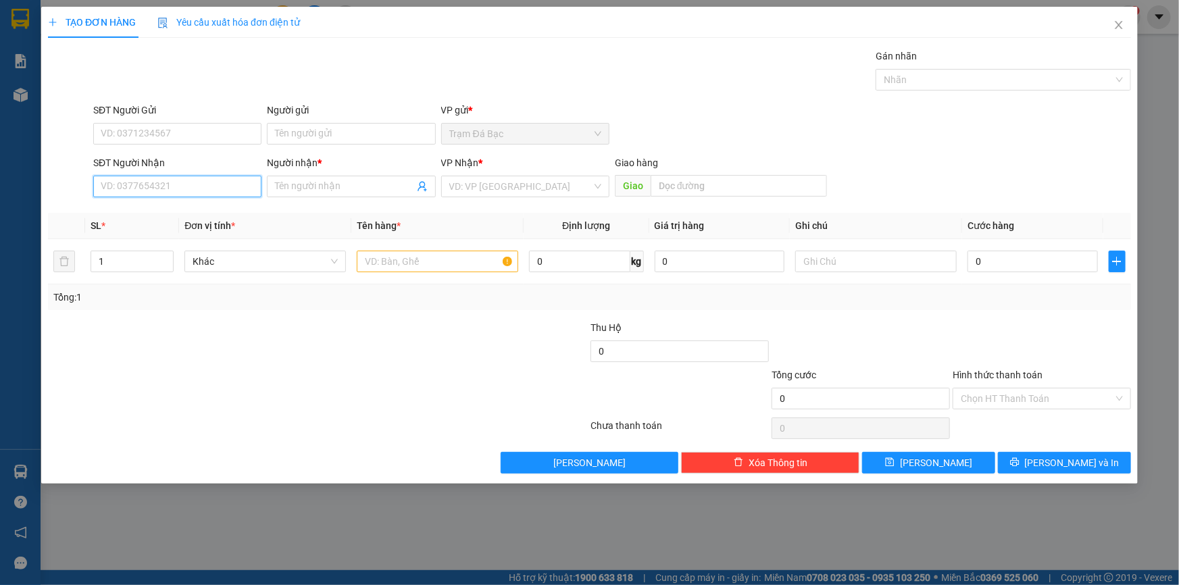
click at [219, 192] on input "SĐT Người Nhận" at bounding box center [177, 187] width 168 height 22
type input "0763877071"
click at [275, 184] on span at bounding box center [351, 187] width 168 height 22
type input "K TEN"
click at [466, 182] on input "search" at bounding box center [520, 186] width 143 height 20
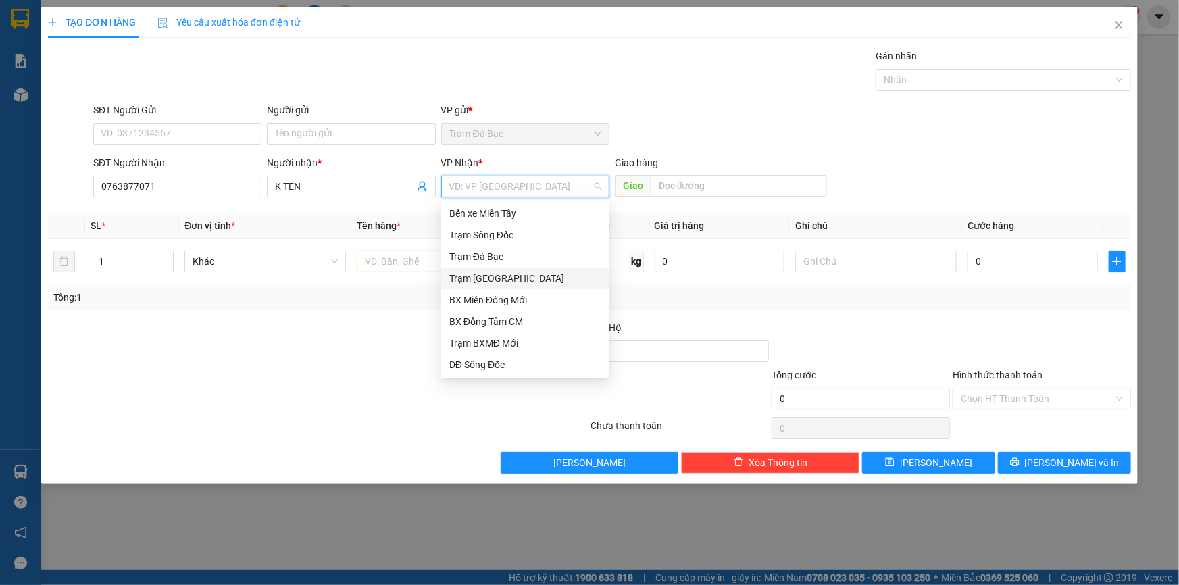
drag, startPoint x: 493, startPoint y: 278, endPoint x: 668, endPoint y: 214, distance: 186.4
click at [497, 278] on div "Trạm [GEOGRAPHIC_DATA]" at bounding box center [525, 278] width 152 height 15
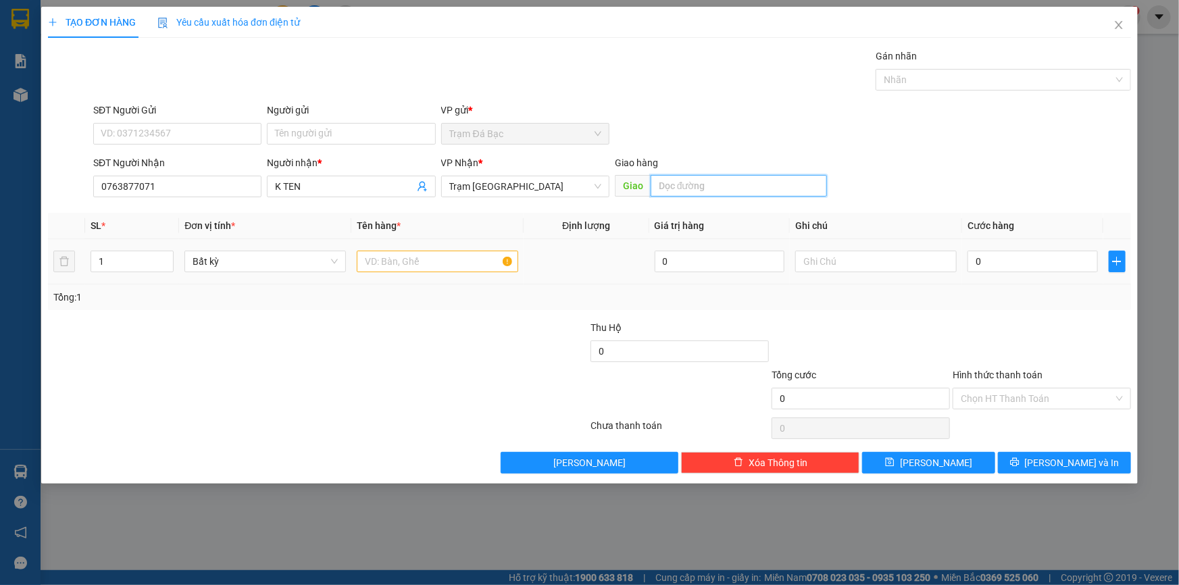
click at [686, 191] on input "text" at bounding box center [739, 186] width 176 height 22
type input "CAI BE"
click at [467, 268] on input "text" at bounding box center [437, 262] width 161 height 22
type input "1TH"
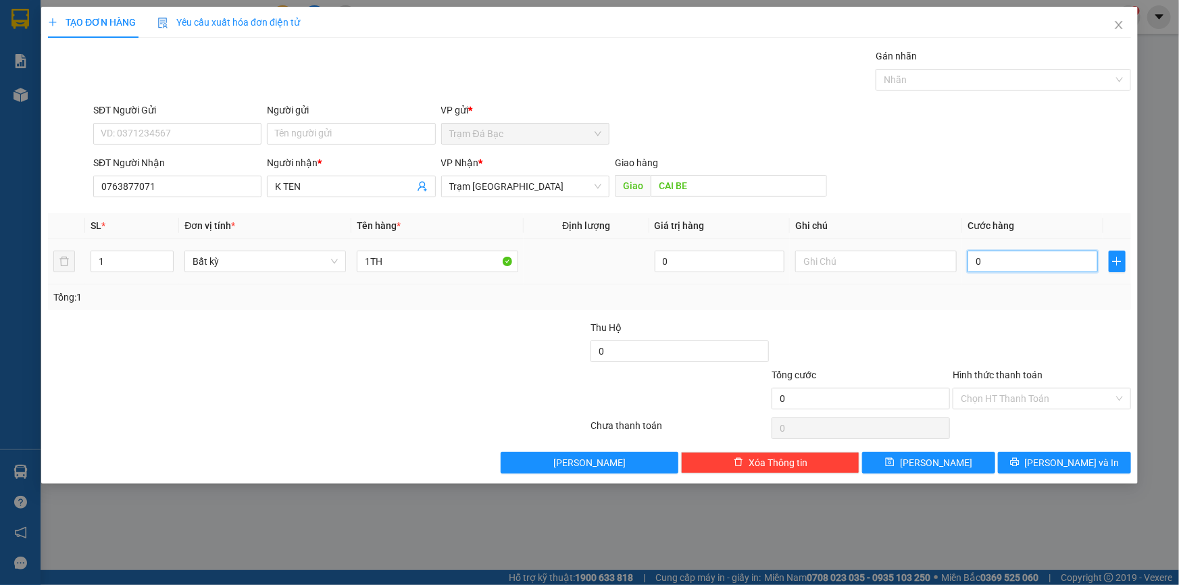
click at [985, 261] on input "0" at bounding box center [1032, 262] width 130 height 22
type input "1"
type input "10"
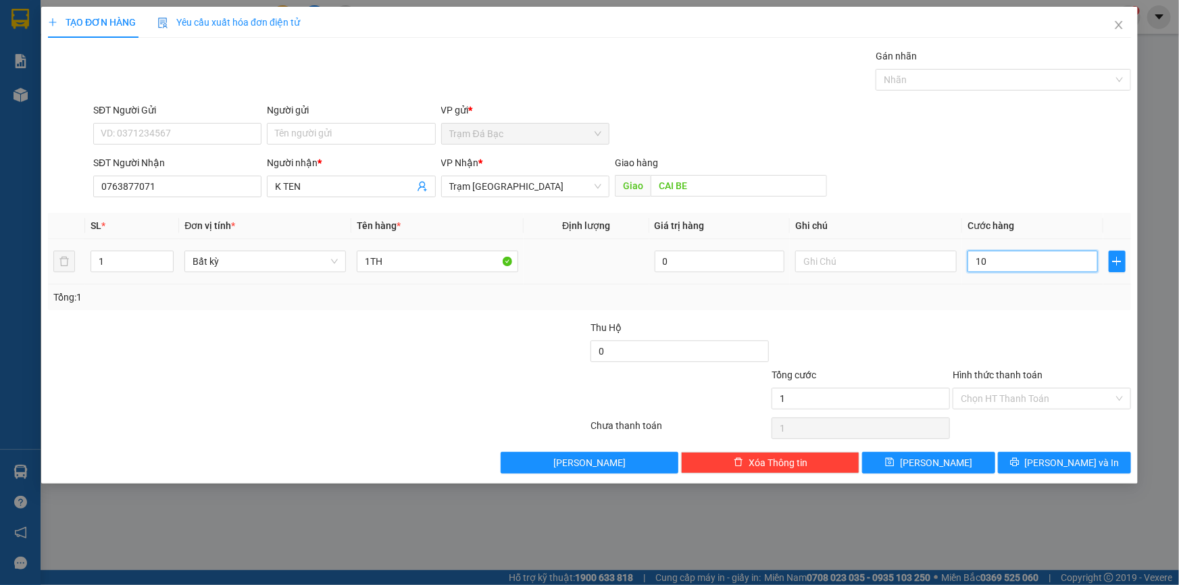
type input "10"
type input "100"
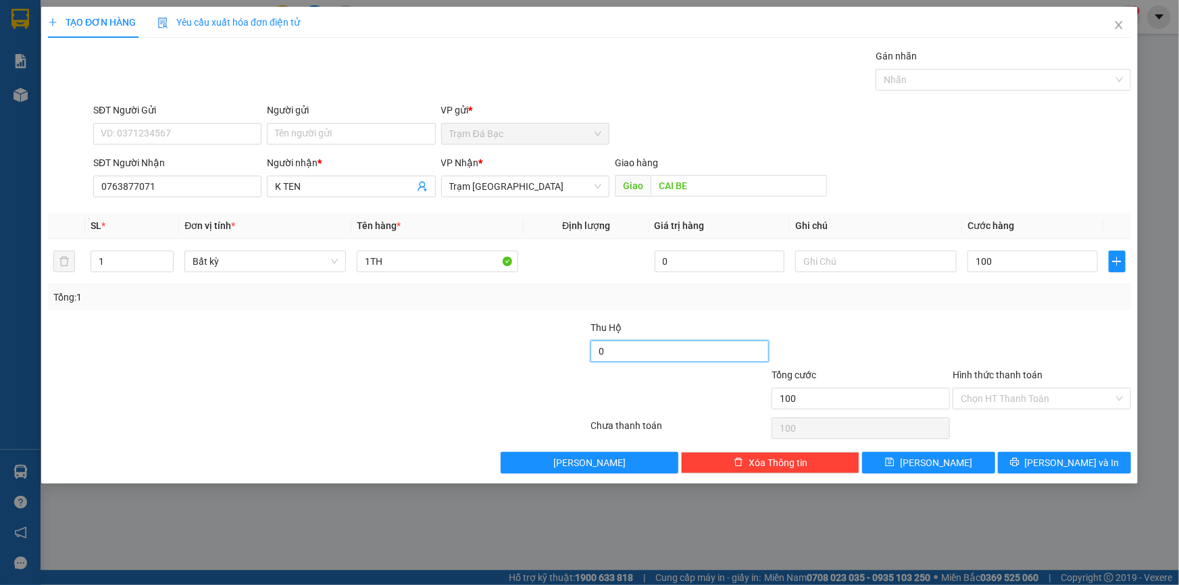
type input "100.000"
click at [675, 344] on input "0" at bounding box center [679, 351] width 178 height 22
type input "1.200.000"
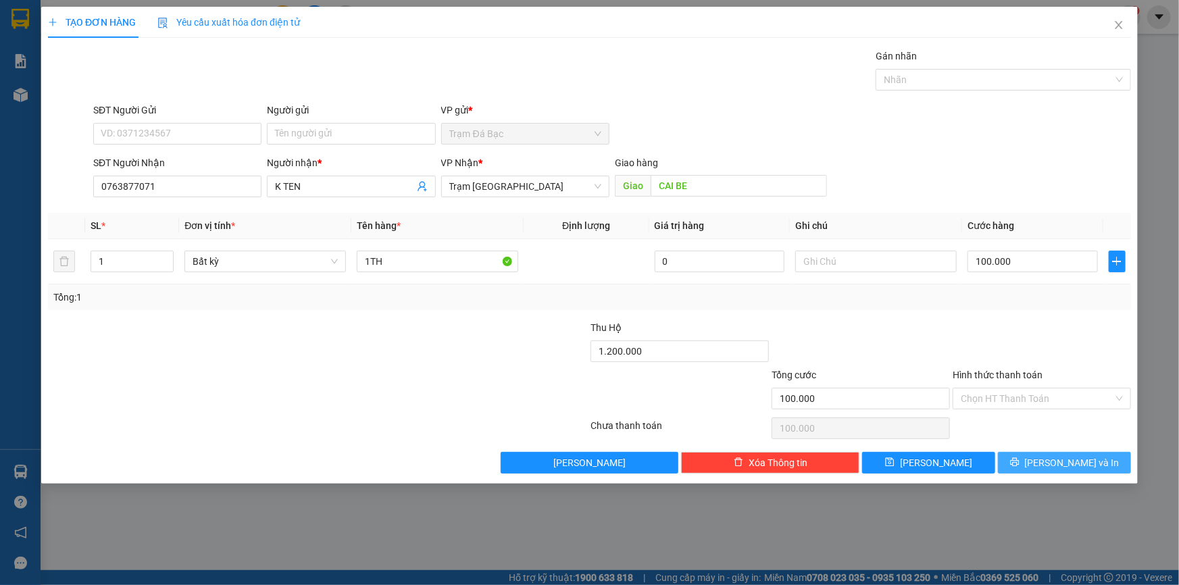
click at [1018, 464] on button "[PERSON_NAME] và In" at bounding box center [1064, 463] width 133 height 22
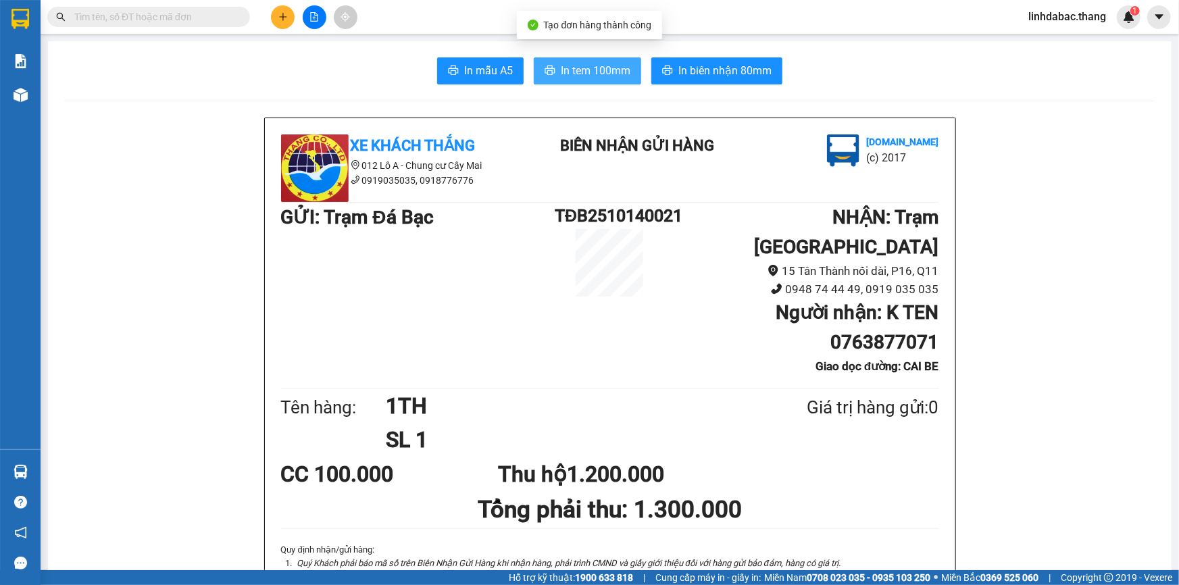
click at [601, 68] on span "In tem 100mm" at bounding box center [596, 70] width 70 height 17
click at [280, 16] on icon "plus" at bounding box center [282, 16] width 9 height 9
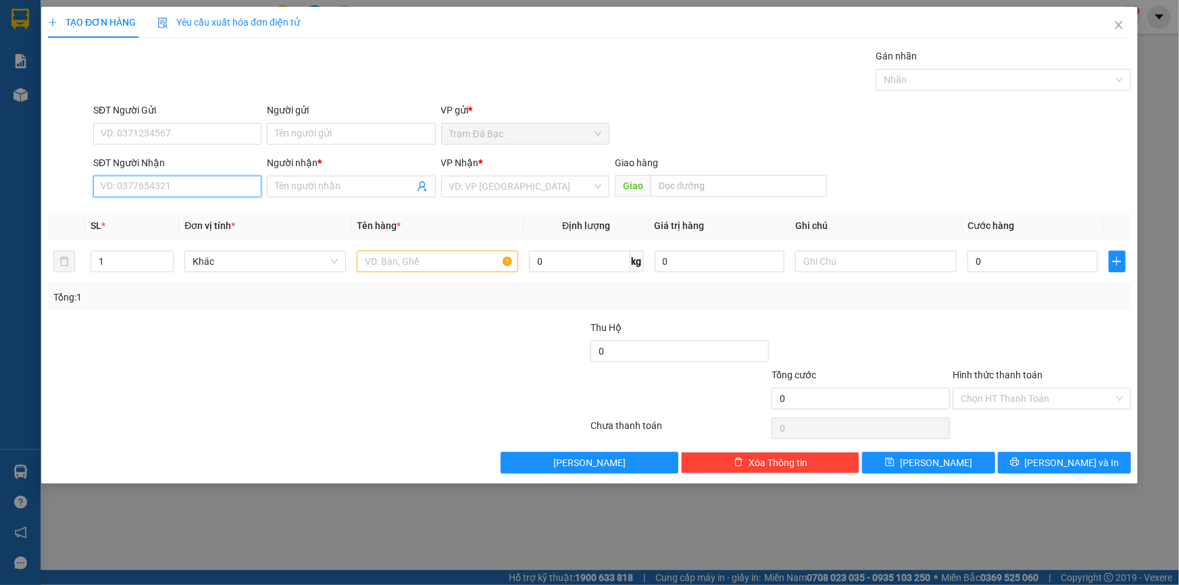
click at [221, 180] on input "SĐT Người Nhận" at bounding box center [177, 187] width 168 height 22
type input "0383712142"
click at [285, 190] on input "Người nhận *" at bounding box center [344, 186] width 138 height 15
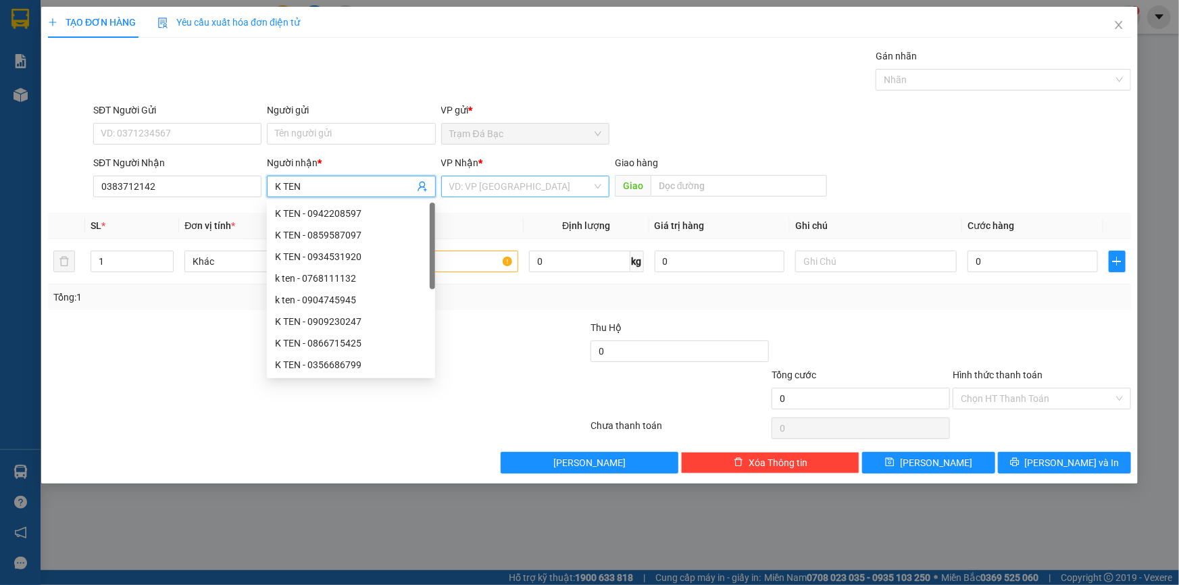
type input "K TEN"
click at [453, 183] on input "search" at bounding box center [520, 186] width 143 height 20
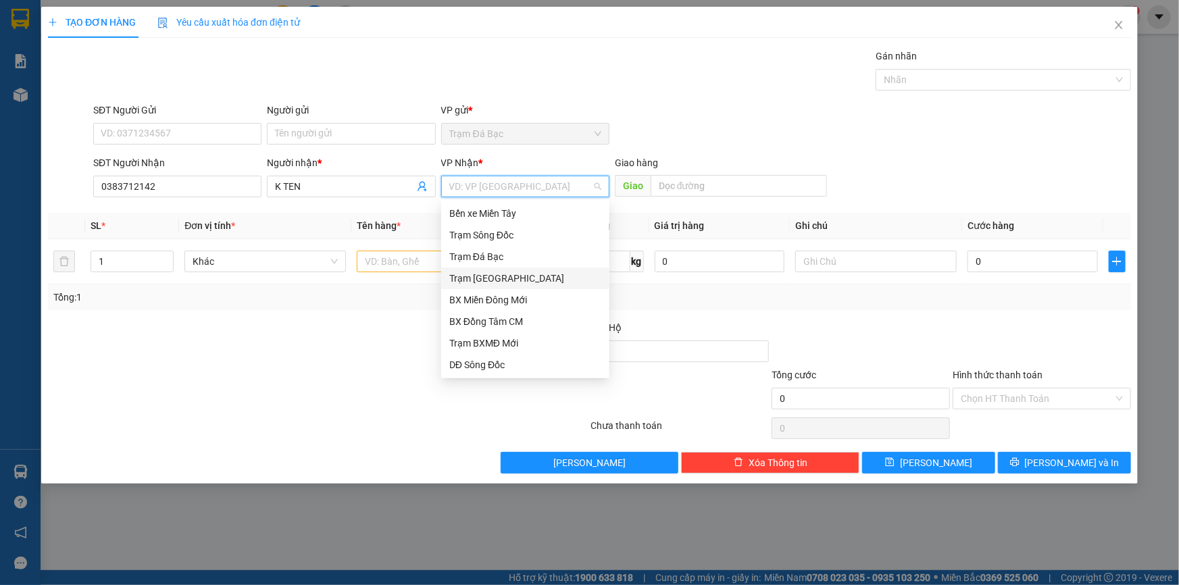
click at [487, 274] on div "Trạm [GEOGRAPHIC_DATA]" at bounding box center [525, 278] width 152 height 15
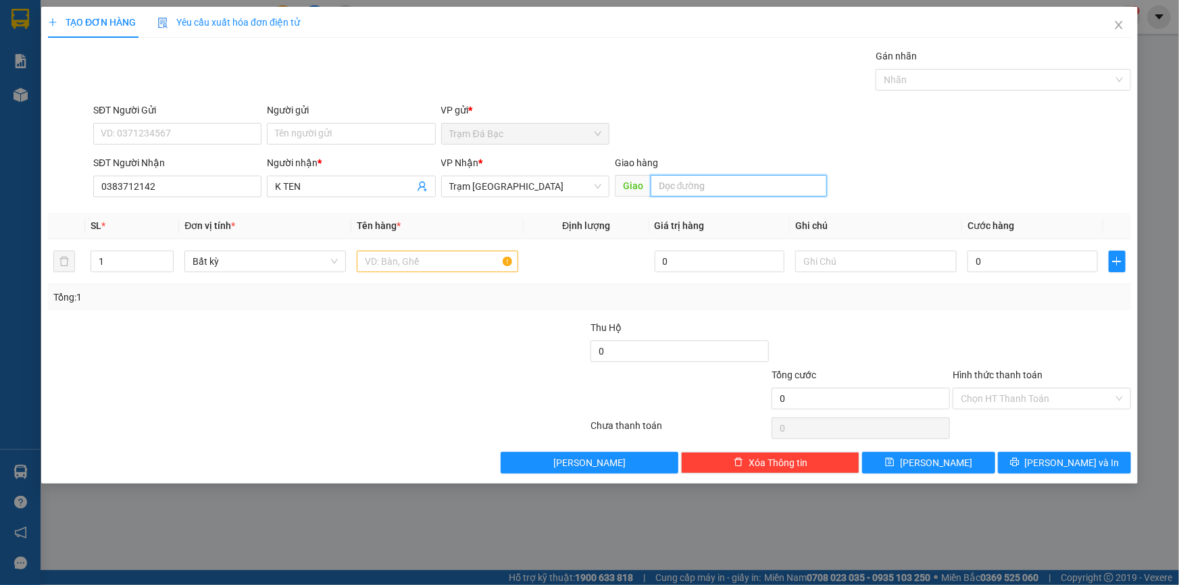
click at [669, 184] on input "text" at bounding box center [739, 186] width 176 height 22
type input "PHỞ 555"
click at [466, 261] on input "text" at bounding box center [437, 262] width 161 height 22
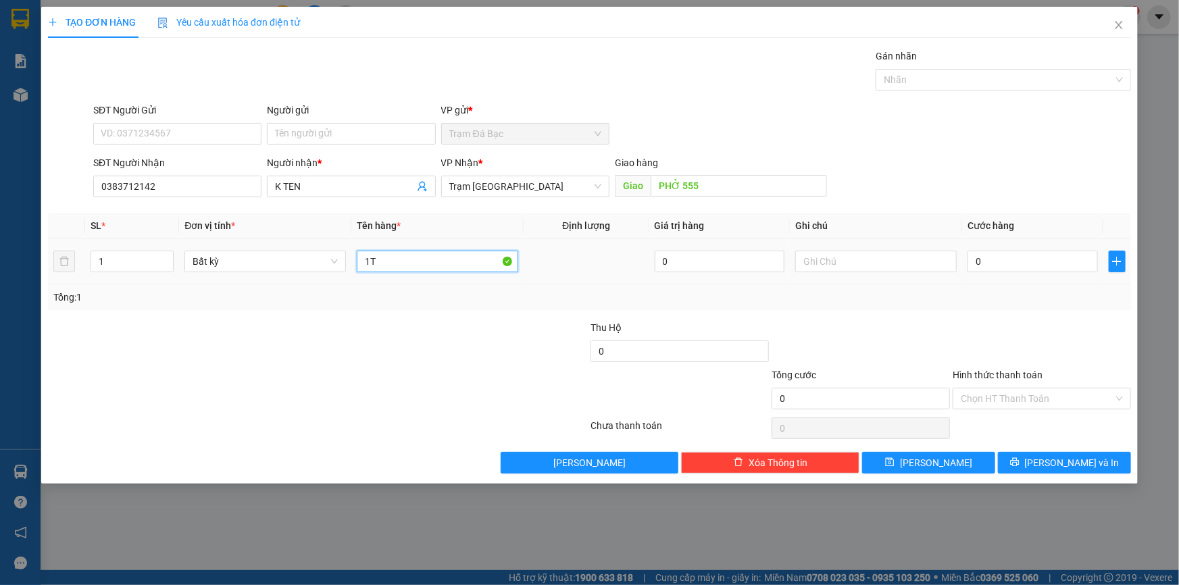
type input "1TH"
click at [993, 263] on input "0" at bounding box center [1032, 262] width 130 height 22
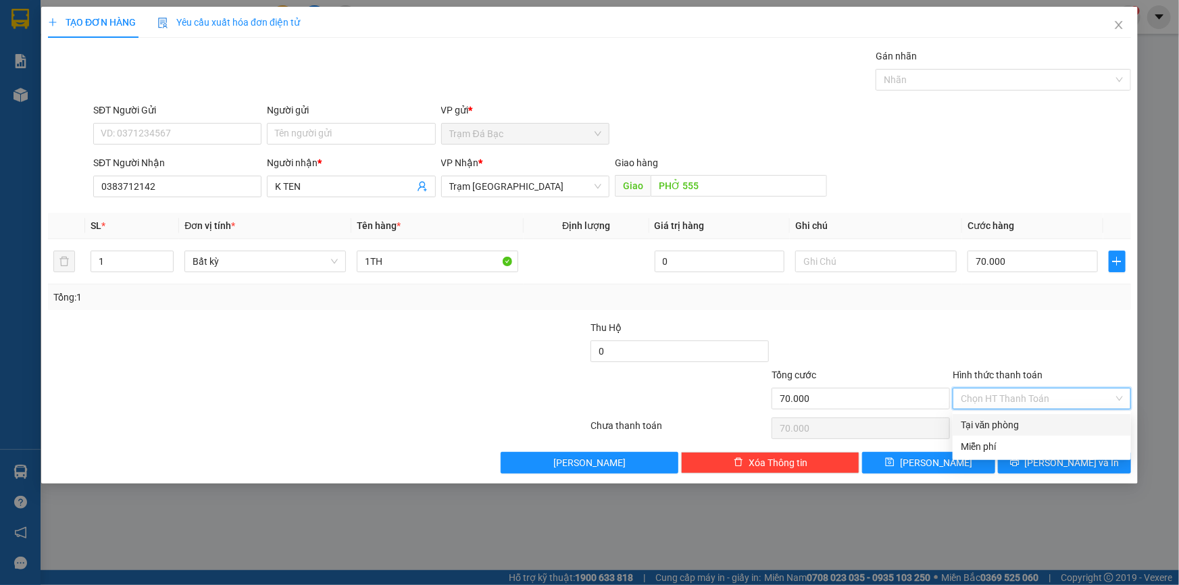
click at [998, 399] on input "Hình thức thanh toán" at bounding box center [1037, 398] width 153 height 20
drag, startPoint x: 998, startPoint y: 425, endPoint x: 1007, endPoint y: 455, distance: 31.5
click at [998, 426] on div "Tại văn phòng" at bounding box center [1042, 424] width 162 height 15
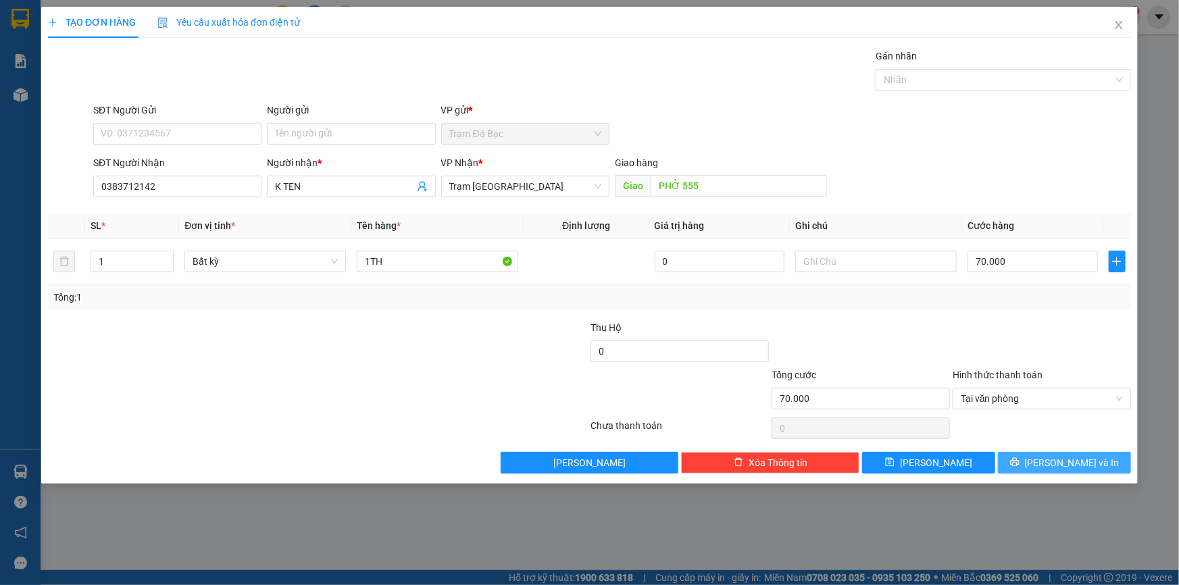
click at [1017, 459] on button "[PERSON_NAME] và In" at bounding box center [1064, 463] width 133 height 22
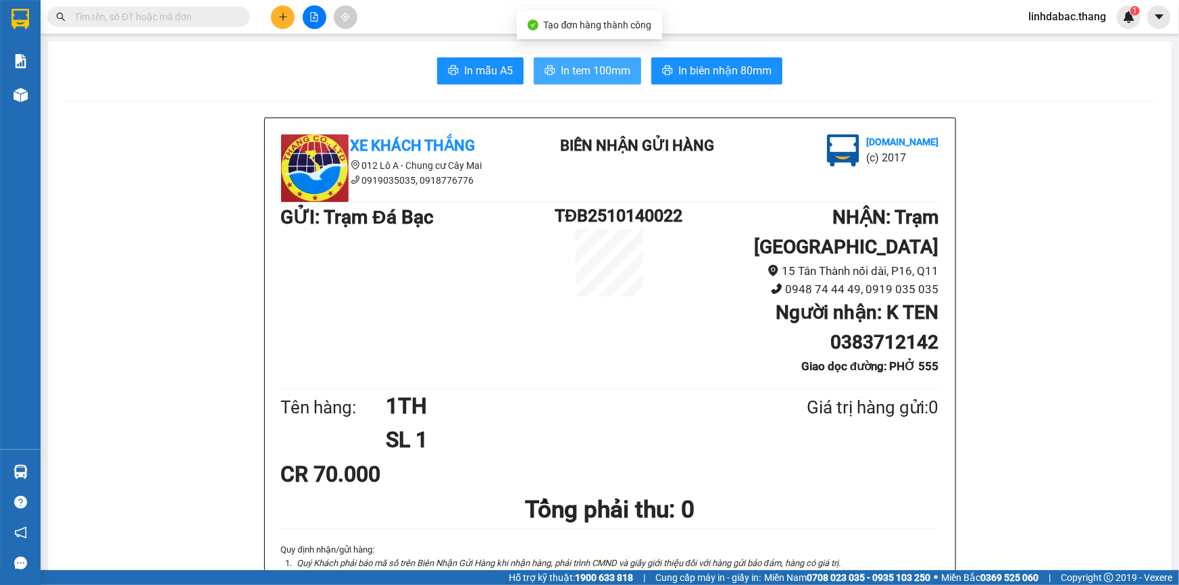
click at [584, 62] on span "In tem 100mm" at bounding box center [596, 70] width 70 height 17
click at [286, 16] on icon "plus" at bounding box center [282, 16] width 9 height 9
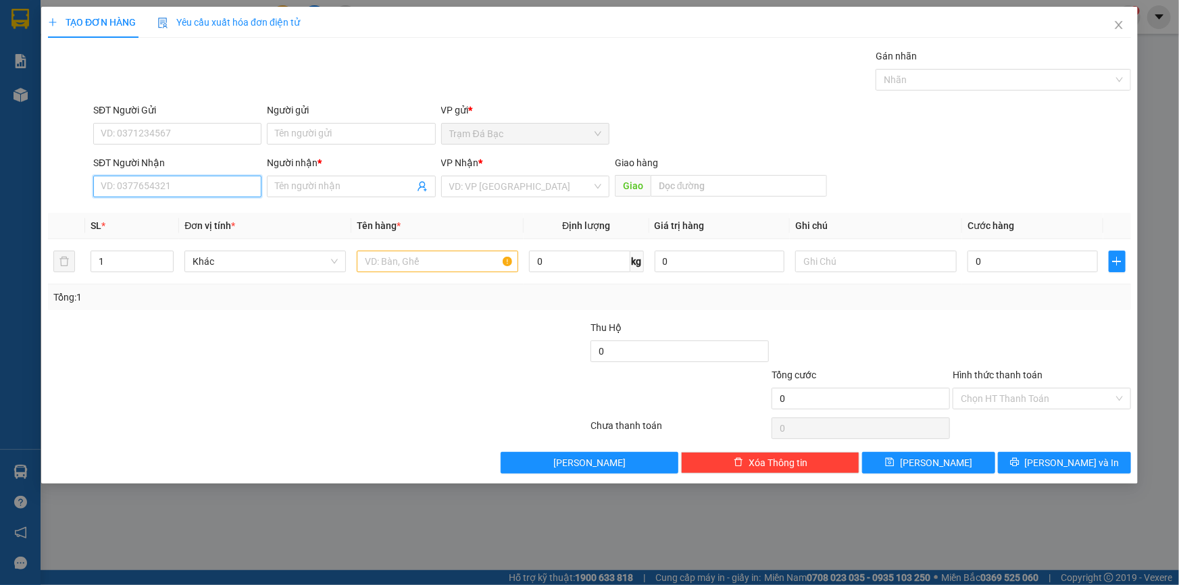
click at [218, 195] on input "SĐT Người Nhận" at bounding box center [177, 187] width 168 height 22
type input "0368987701"
click at [278, 190] on input "Người nhận *" at bounding box center [344, 186] width 138 height 15
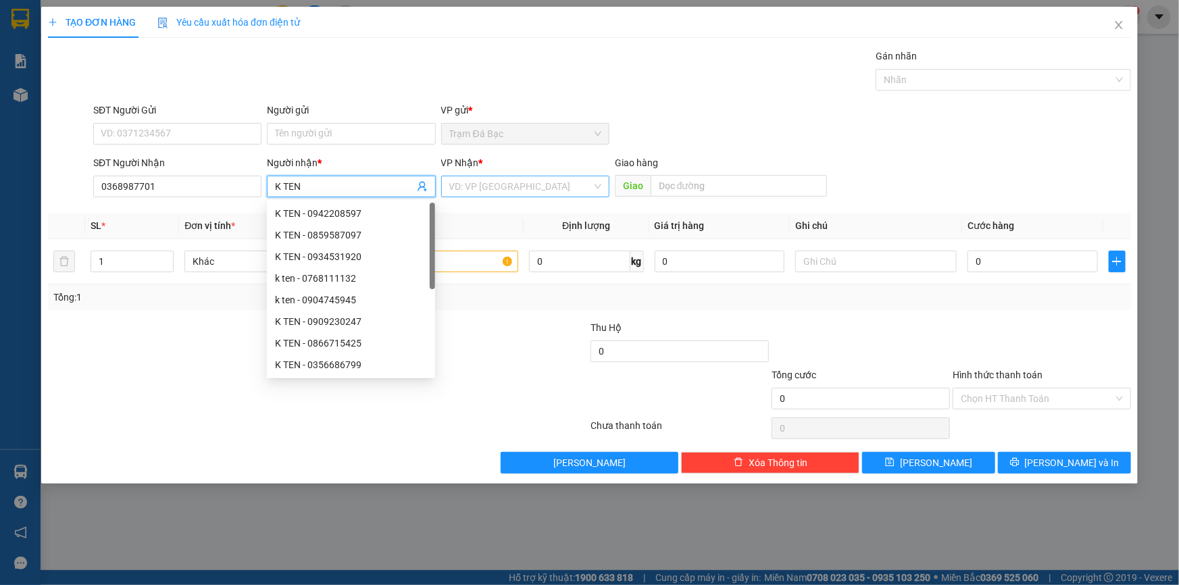
type input "K TEN"
drag, startPoint x: 466, startPoint y: 182, endPoint x: 485, endPoint y: 231, distance: 52.2
click at [466, 184] on input "search" at bounding box center [520, 186] width 143 height 20
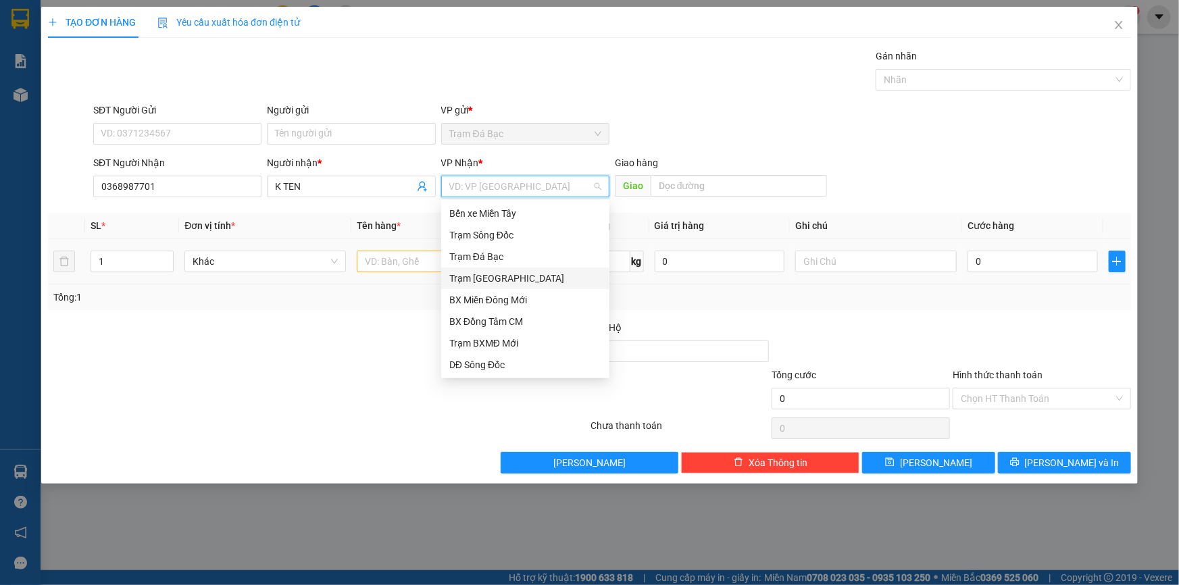
drag, startPoint x: 503, startPoint y: 286, endPoint x: 506, endPoint y: 280, distance: 7.0
click at [503, 285] on div "Trạm [GEOGRAPHIC_DATA]" at bounding box center [525, 279] width 168 height 22
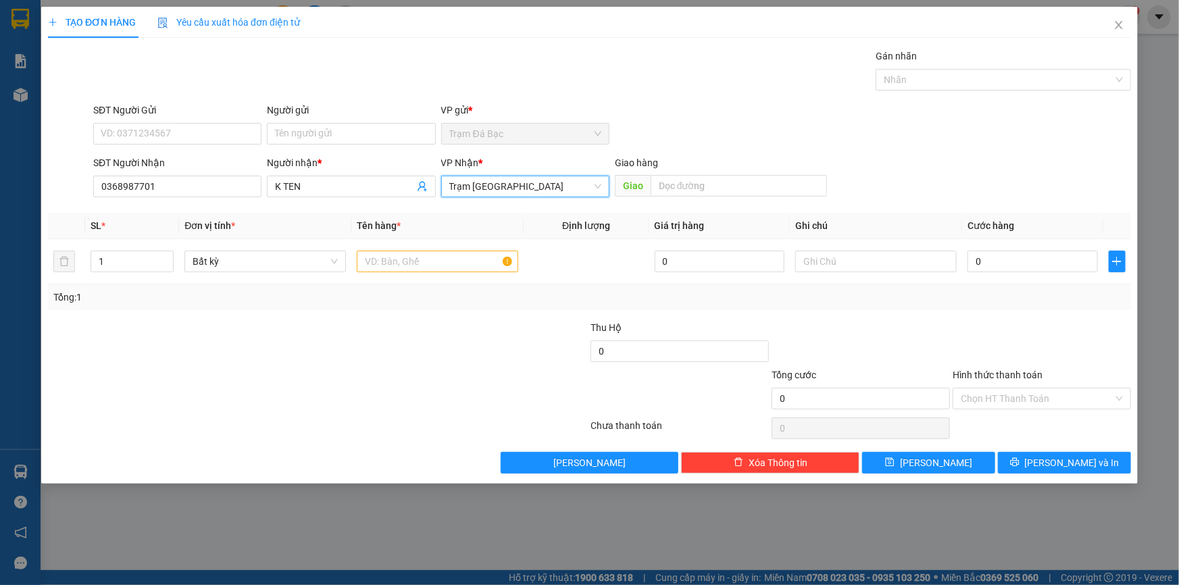
click at [703, 171] on div "Giao hàng" at bounding box center [721, 165] width 212 height 20
click at [692, 190] on input "text" at bounding box center [739, 186] width 176 height 22
type input "TIEN GIANG"
click at [487, 257] on input "text" at bounding box center [437, 262] width 161 height 22
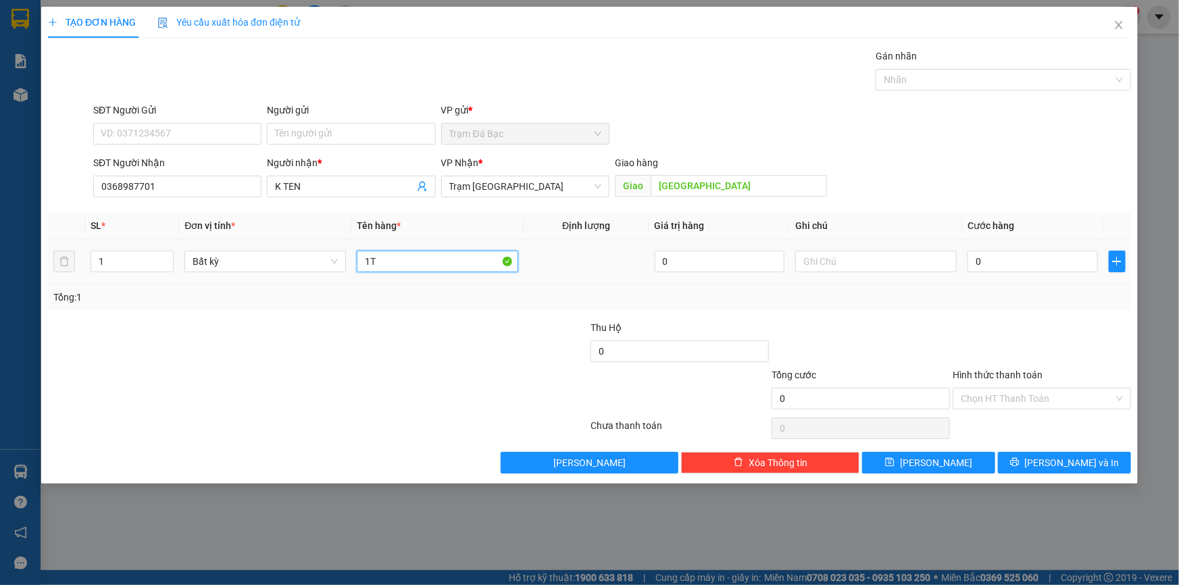
type input "1TH"
click at [1027, 266] on input "0" at bounding box center [1032, 262] width 130 height 22
click at [692, 351] on input "0" at bounding box center [679, 351] width 178 height 22
click at [1032, 460] on button "[PERSON_NAME] và In" at bounding box center [1064, 463] width 133 height 22
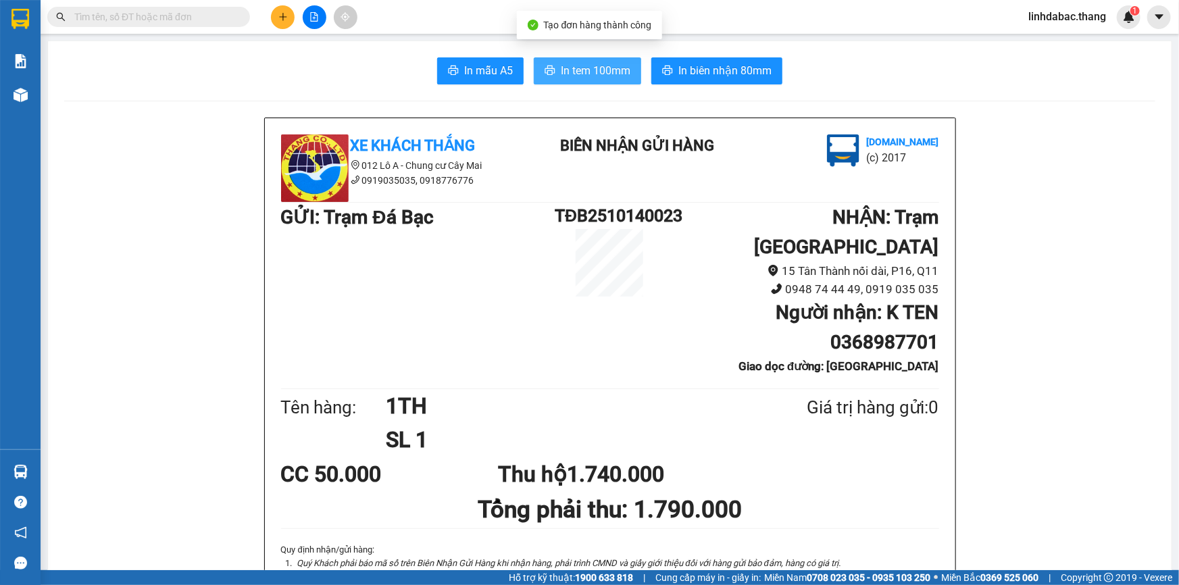
click at [622, 75] on span "In tem 100mm" at bounding box center [596, 70] width 70 height 17
click at [284, 24] on button at bounding box center [283, 17] width 24 height 24
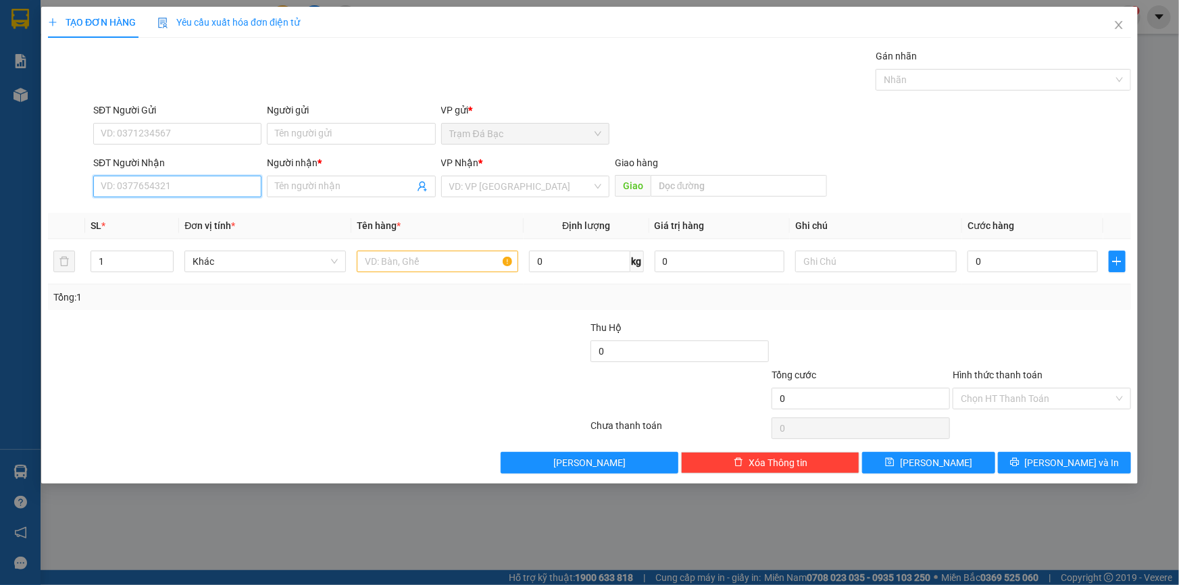
click at [228, 198] on div "SĐT Người Nhận VD: 0377654321" at bounding box center [177, 178] width 168 height 47
type input "0908819992"
click at [310, 186] on input "Người nhận *" at bounding box center [344, 186] width 138 height 15
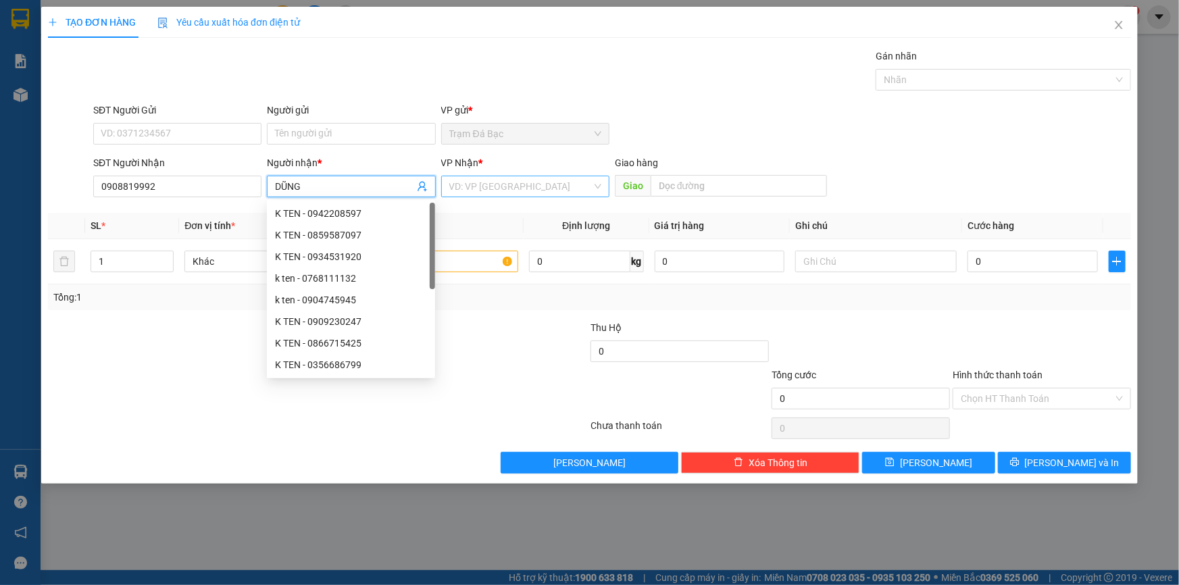
type input "DŨNG"
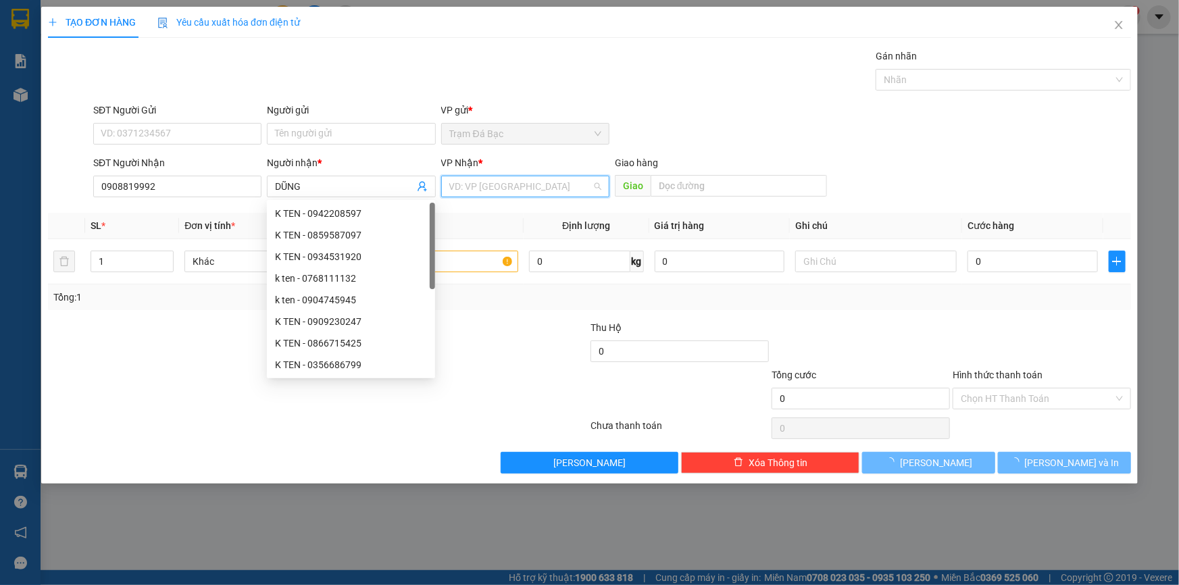
drag, startPoint x: 474, startPoint y: 182, endPoint x: 496, endPoint y: 247, distance: 67.7
click at [475, 182] on input "search" at bounding box center [520, 186] width 143 height 20
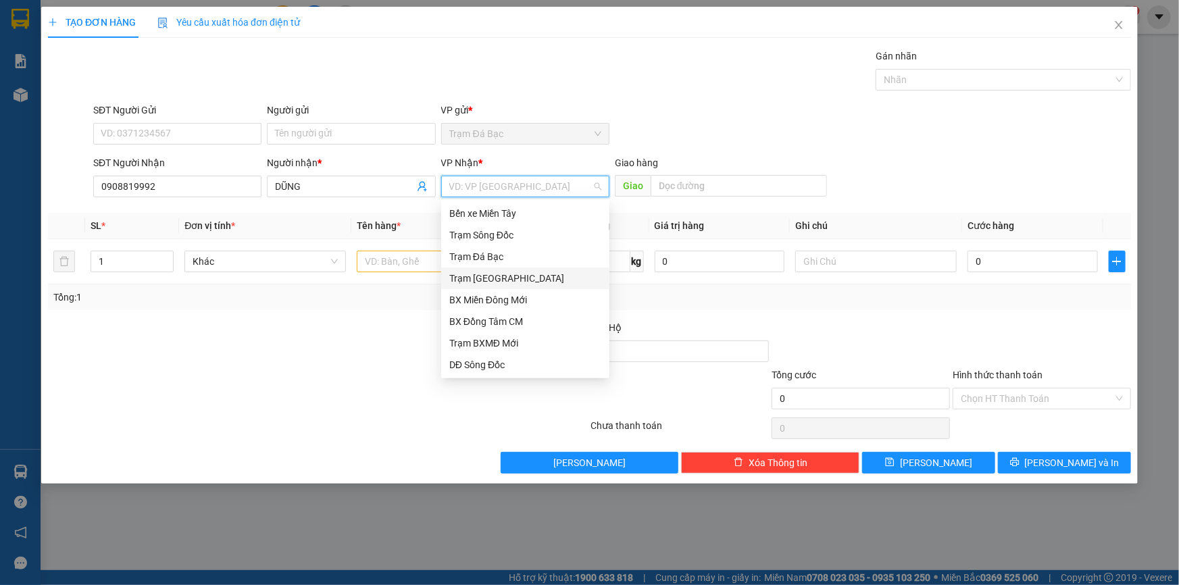
click at [500, 277] on div "Trạm [GEOGRAPHIC_DATA]" at bounding box center [525, 278] width 152 height 15
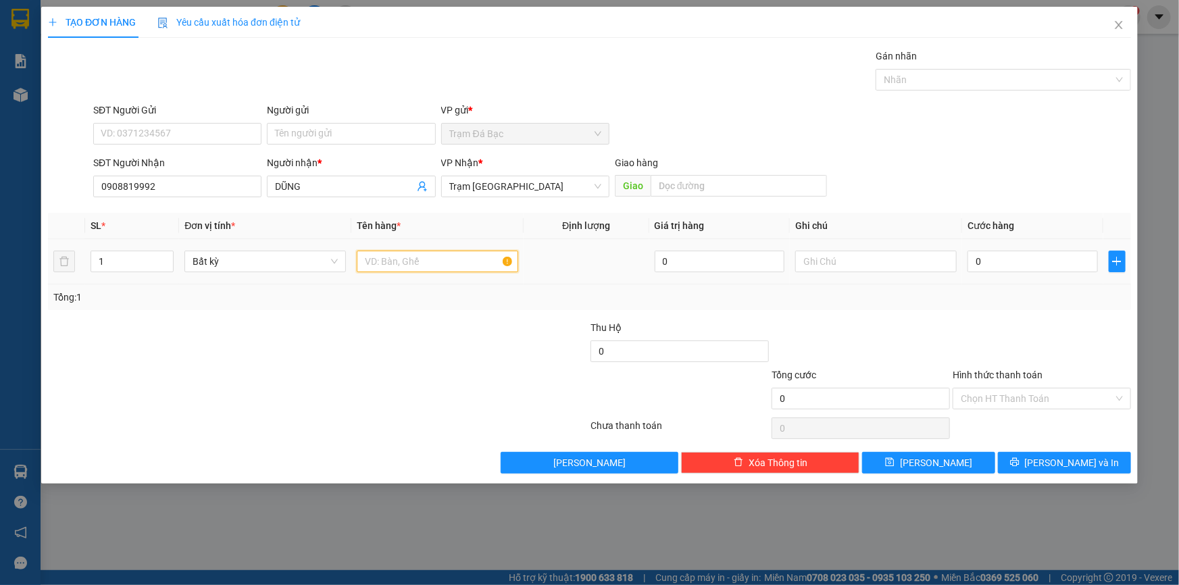
click at [482, 263] on input "text" at bounding box center [437, 262] width 161 height 22
type input "1 CUC"
click at [990, 254] on input "0" at bounding box center [1032, 262] width 130 height 22
type input "5"
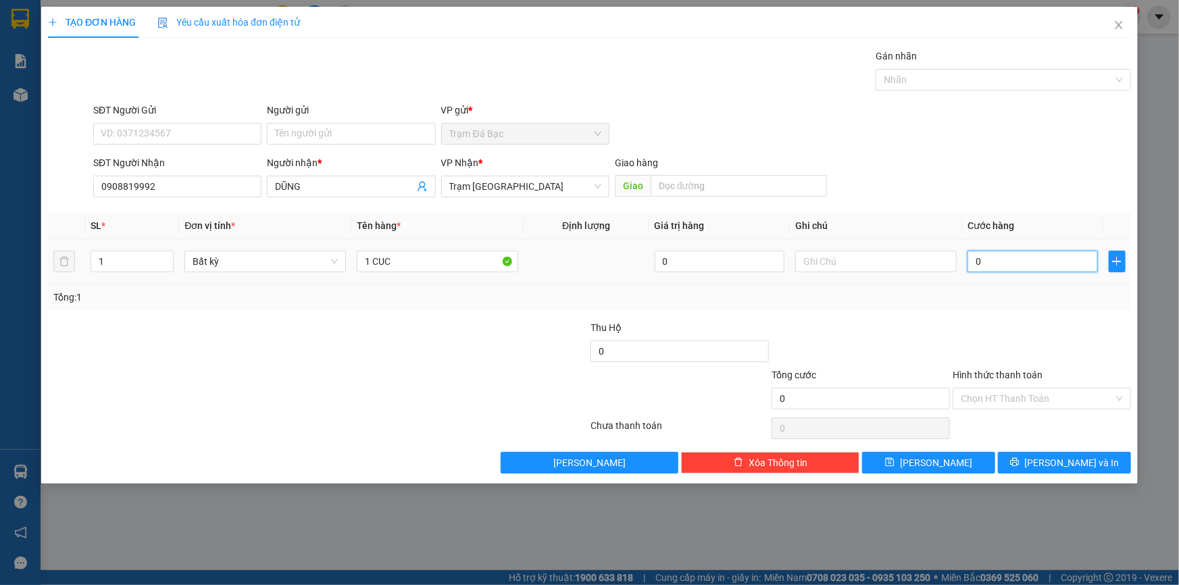
type input "5"
type input "50"
click at [1001, 399] on input "Hình thức thanh toán" at bounding box center [1037, 398] width 153 height 20
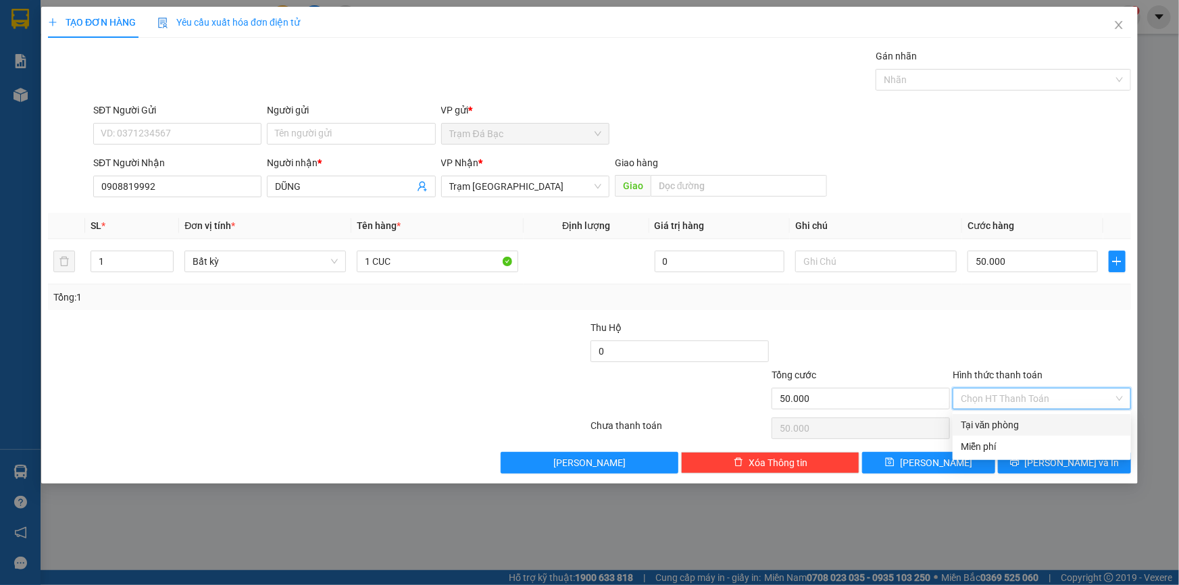
drag, startPoint x: 1001, startPoint y: 415, endPoint x: 1000, endPoint y: 430, distance: 14.9
click at [1001, 421] on div "Tại văn phòng" at bounding box center [1041, 425] width 178 height 22
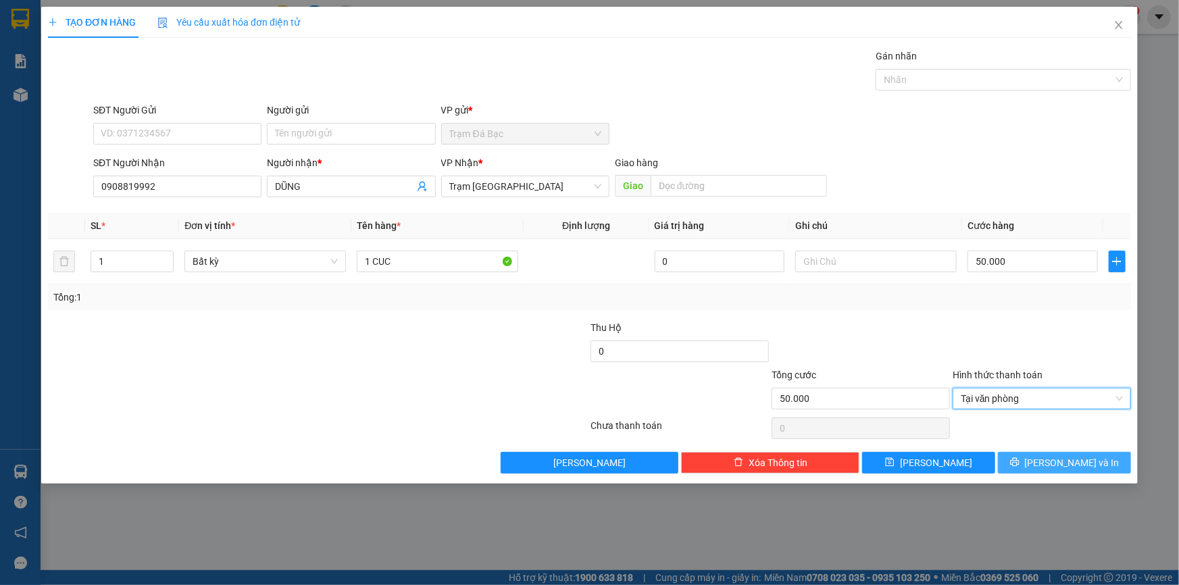
click at [1022, 459] on button "[PERSON_NAME] và In" at bounding box center [1064, 463] width 133 height 22
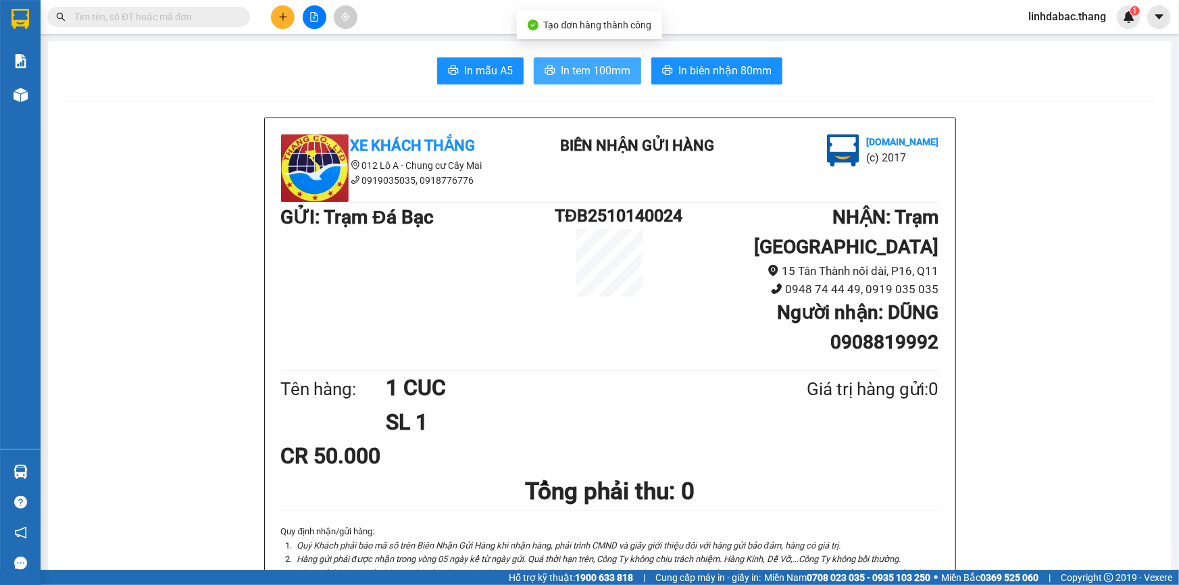
click at [596, 77] on span "In tem 100mm" at bounding box center [596, 70] width 70 height 17
click at [284, 21] on icon "plus" at bounding box center [282, 16] width 9 height 9
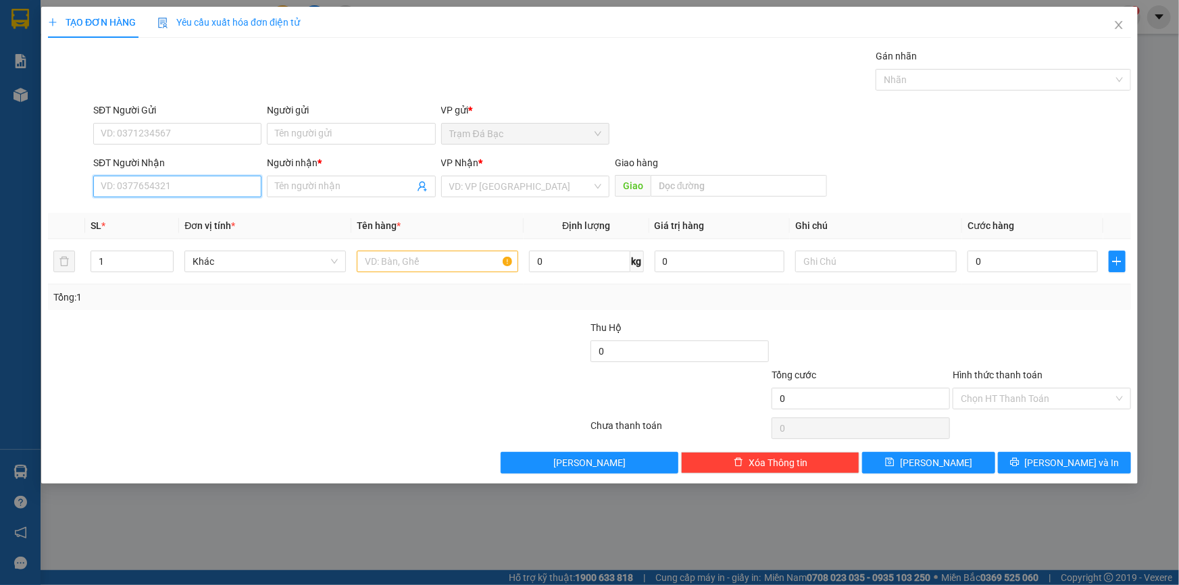
click at [237, 182] on input "SĐT Người Nhận" at bounding box center [177, 187] width 168 height 22
type input "0901930797"
click at [334, 186] on input "Người nhận *" at bounding box center [344, 186] width 138 height 15
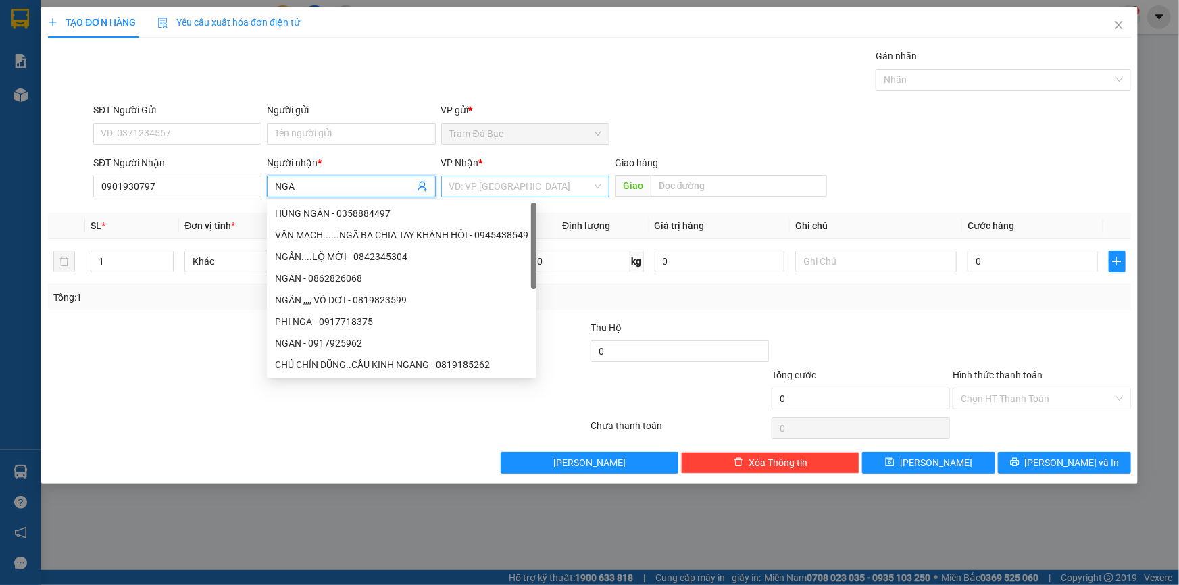
type input "NGA"
click at [462, 186] on input "search" at bounding box center [520, 186] width 143 height 20
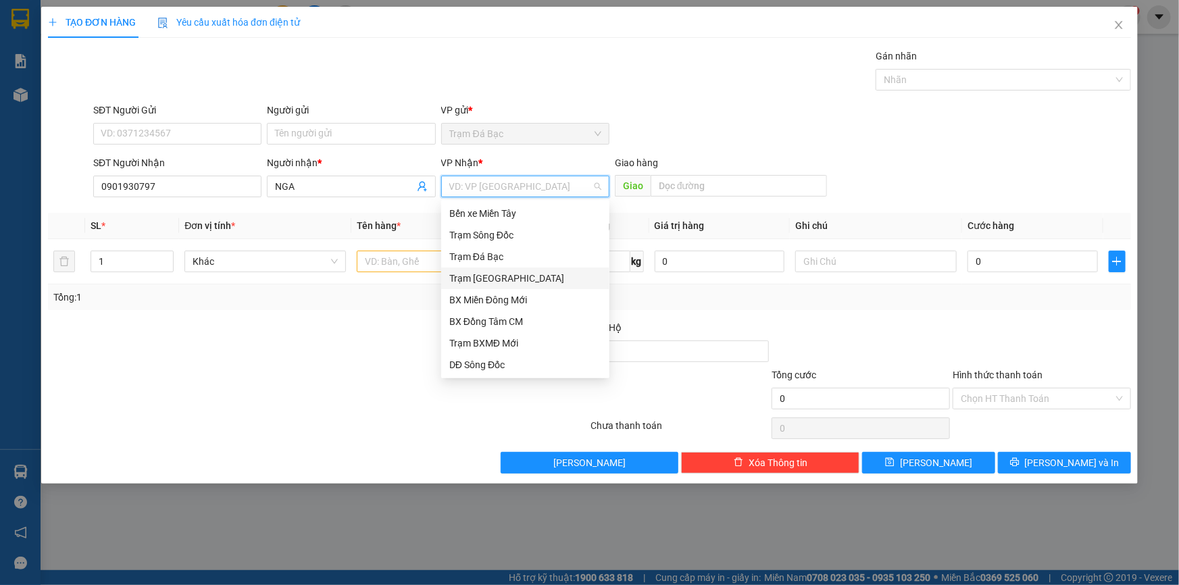
drag, startPoint x: 487, startPoint y: 282, endPoint x: 580, endPoint y: 199, distance: 124.9
click at [488, 282] on div "Trạm Sài Gòn" at bounding box center [525, 278] width 152 height 15
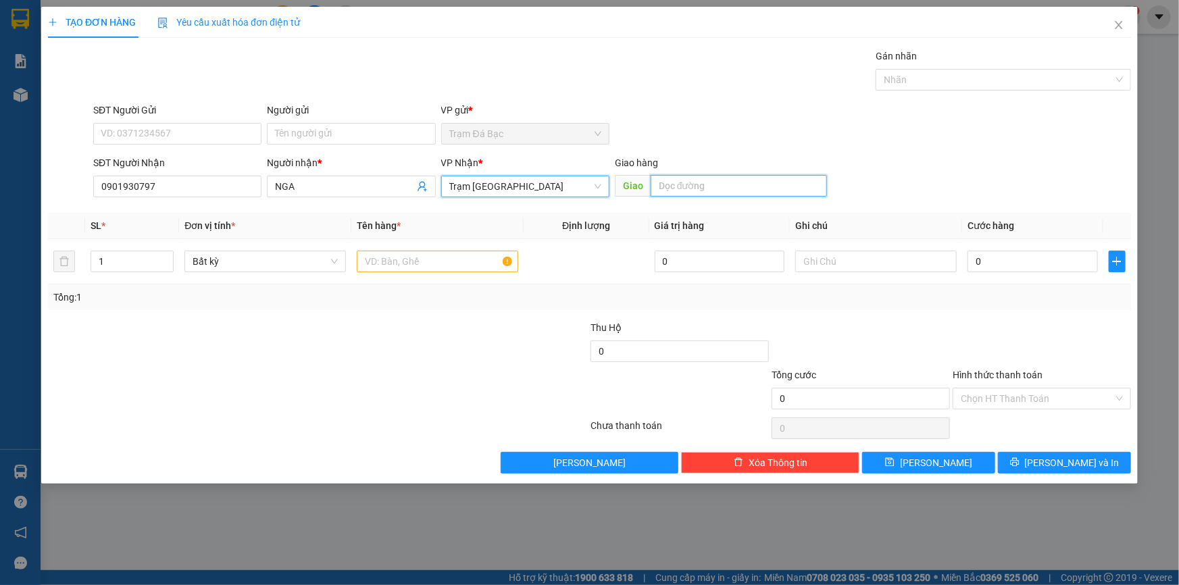
click at [670, 182] on input "text" at bounding box center [739, 186] width 176 height 22
click at [690, 184] on input "CF DUCHUY" at bounding box center [739, 186] width 176 height 22
type input "CF DUC HUY"
click at [453, 254] on input "text" at bounding box center [437, 262] width 161 height 22
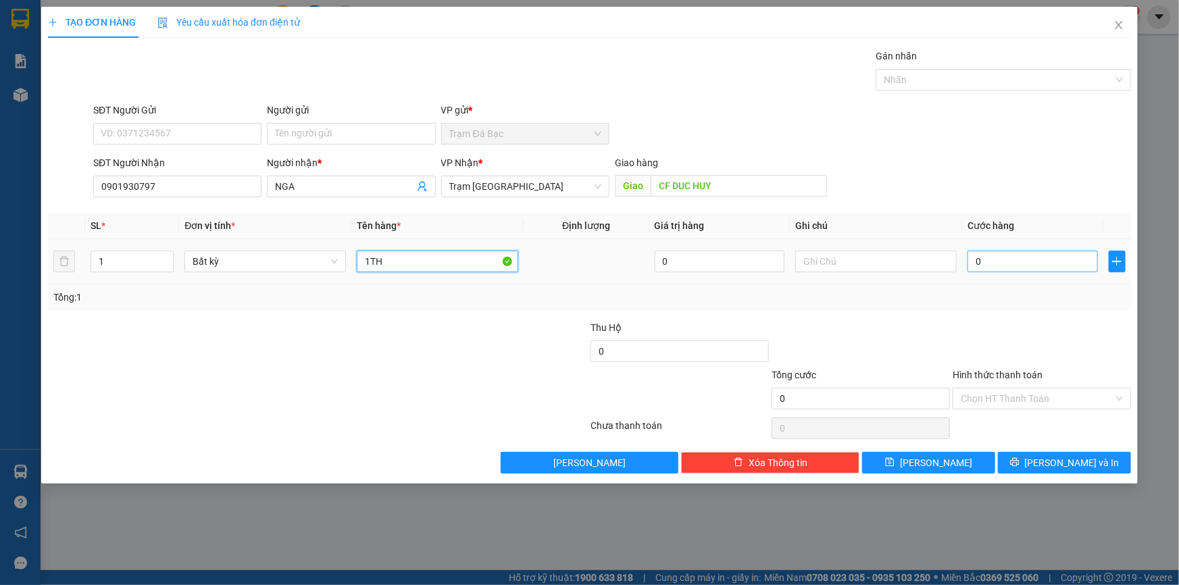
type input "1TH"
click at [997, 263] on input "0" at bounding box center [1032, 262] width 130 height 22
type input "1"
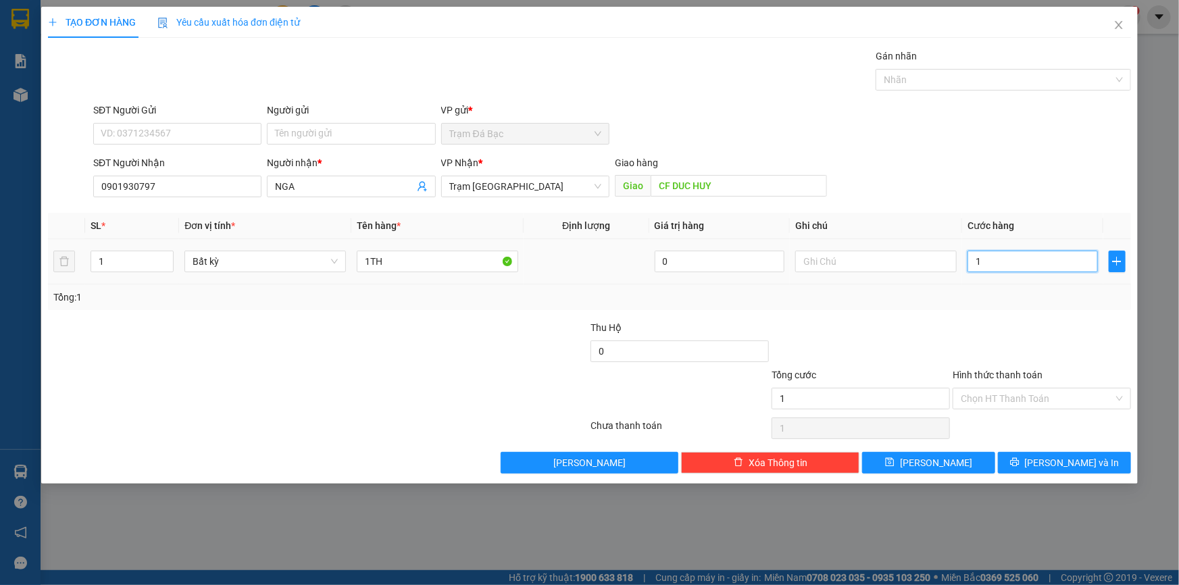
type input "10"
type input "100"
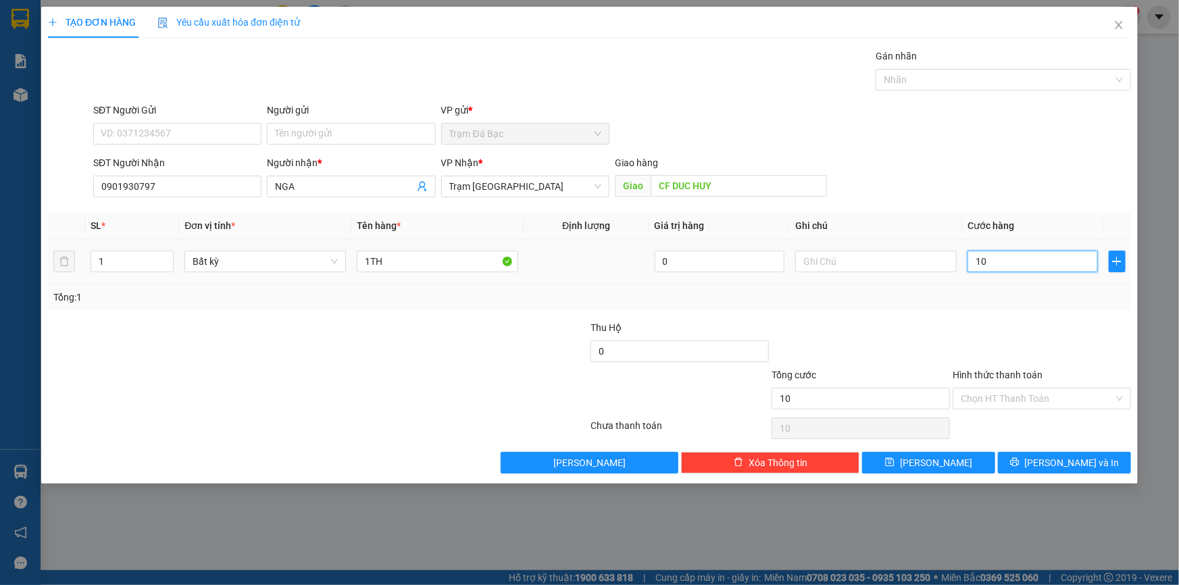
type input "100"
type input "100.000"
click at [697, 349] on input "0" at bounding box center [679, 351] width 178 height 22
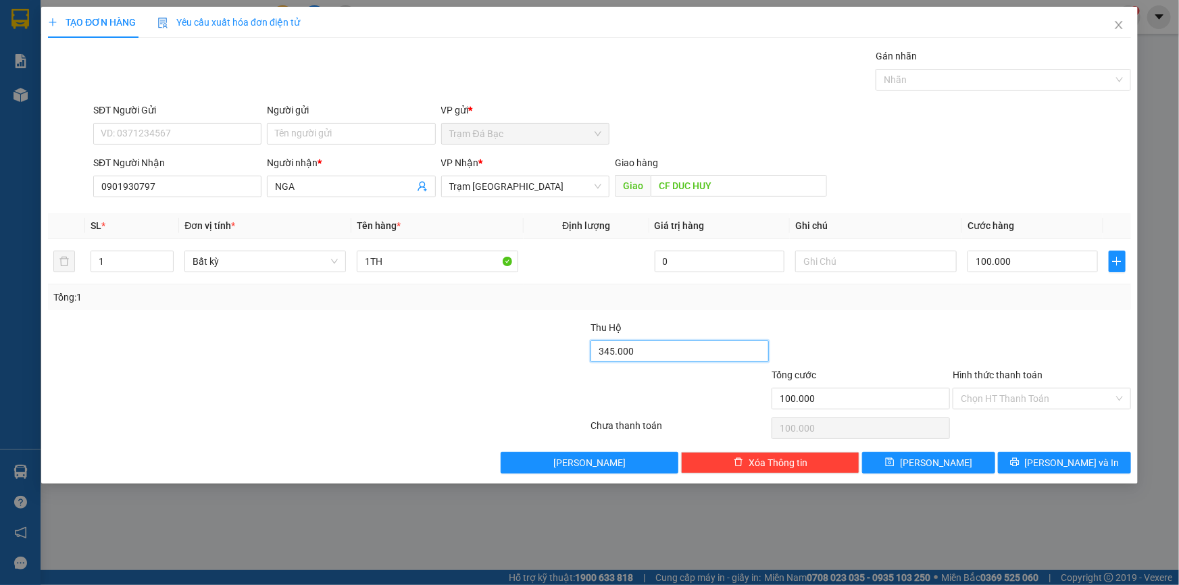
type input "3.450.000"
click at [1021, 463] on button "Lưu và In" at bounding box center [1064, 463] width 133 height 22
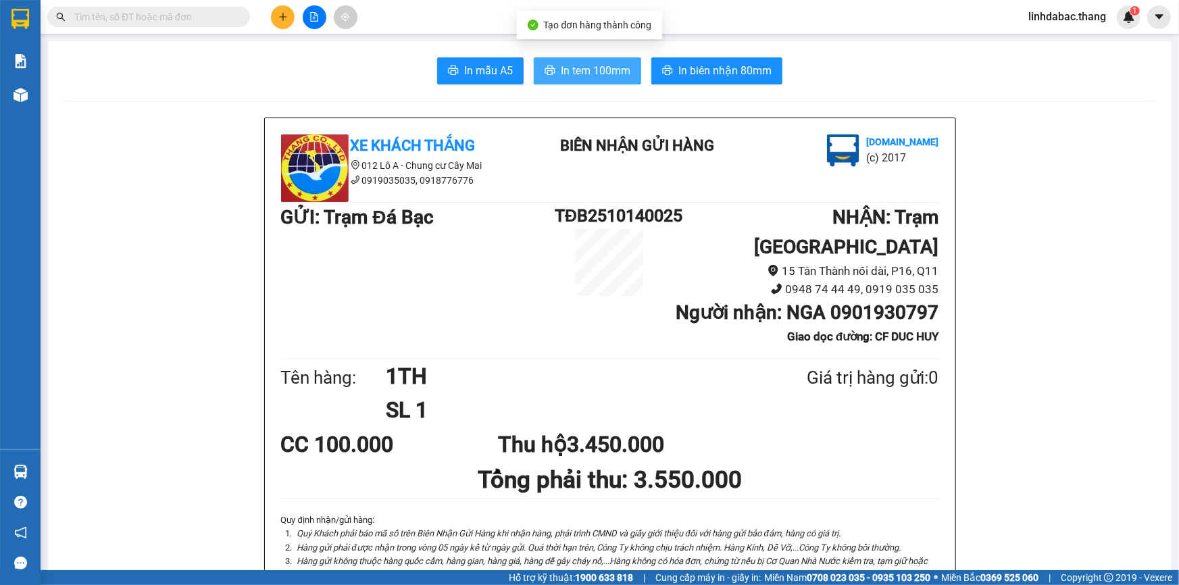
click at [622, 72] on span "In tem 100mm" at bounding box center [596, 70] width 70 height 17
drag, startPoint x: 284, startPoint y: 14, endPoint x: 280, endPoint y: 26, distance: 13.3
click at [280, 26] on button at bounding box center [283, 17] width 24 height 24
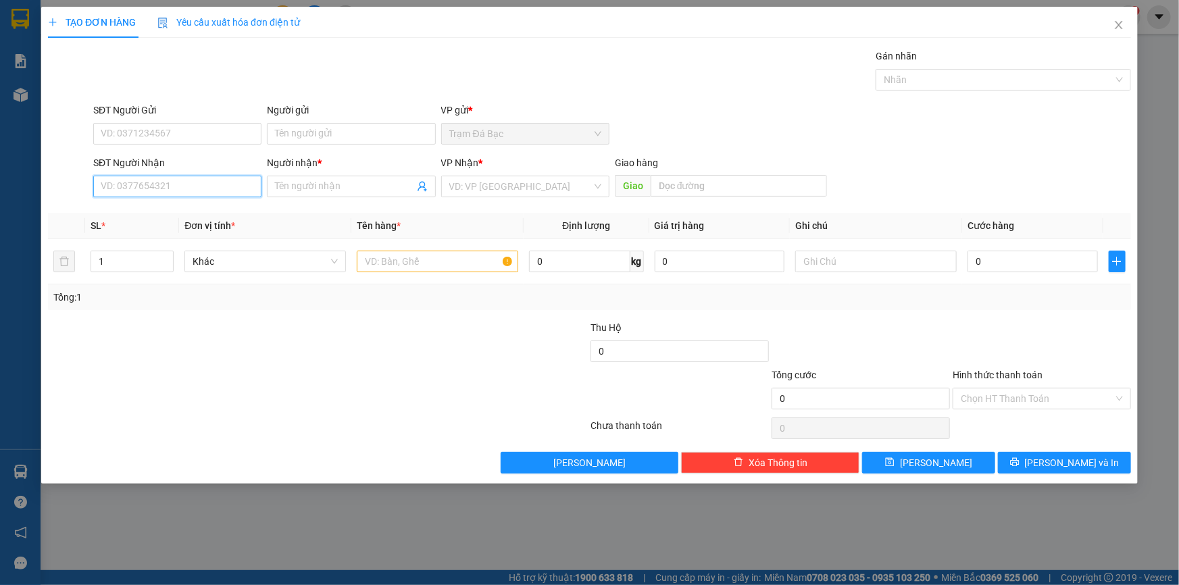
click at [184, 192] on input "SĐT Người Nhận" at bounding box center [177, 187] width 168 height 22
click at [189, 209] on div "0939674575 - ĐĂNG QUÂN" at bounding box center [177, 213] width 152 height 15
type input "0939674575"
type input "ĐĂNG QUÂN"
type input "CẦN THƠ"
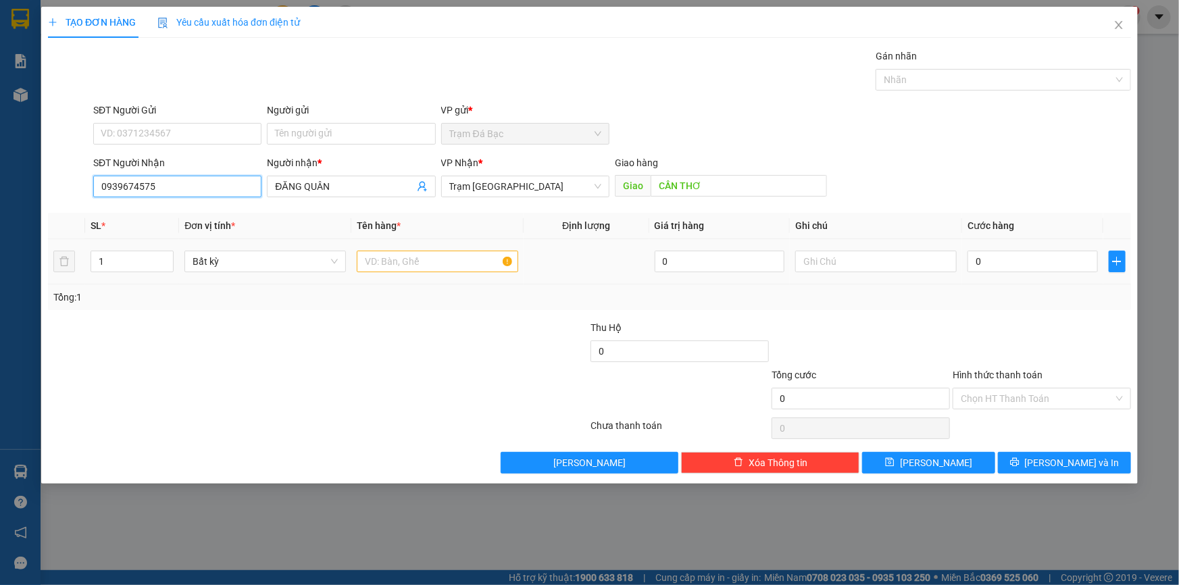
type input "0939674575"
click at [400, 262] on input "text" at bounding box center [437, 262] width 161 height 22
type input "1TH"
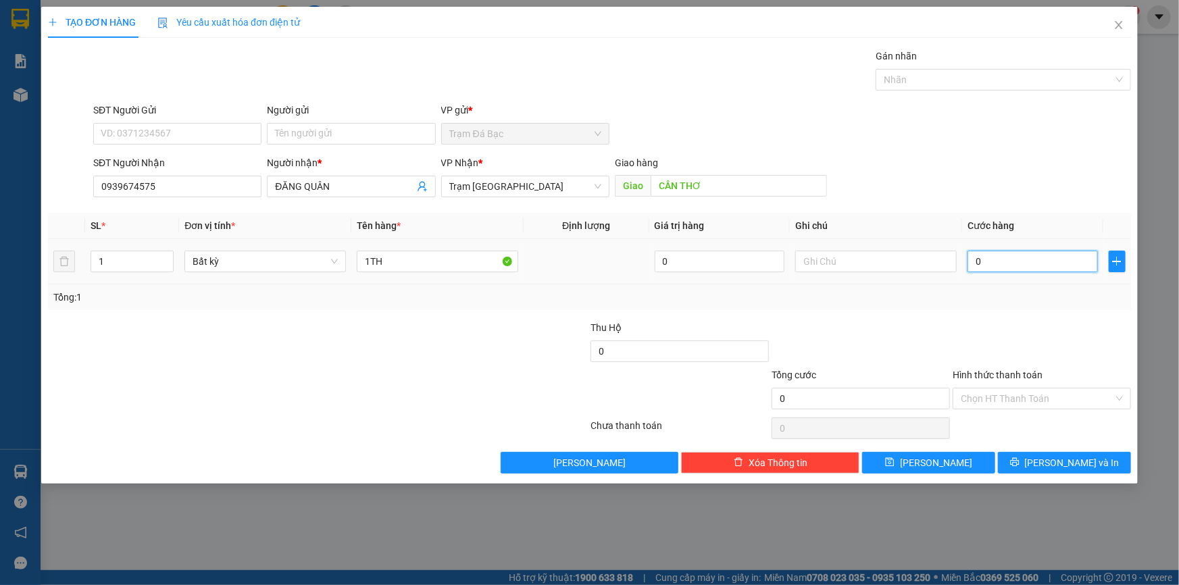
click at [1011, 261] on input "0" at bounding box center [1032, 262] width 130 height 22
type input "1"
type input "10"
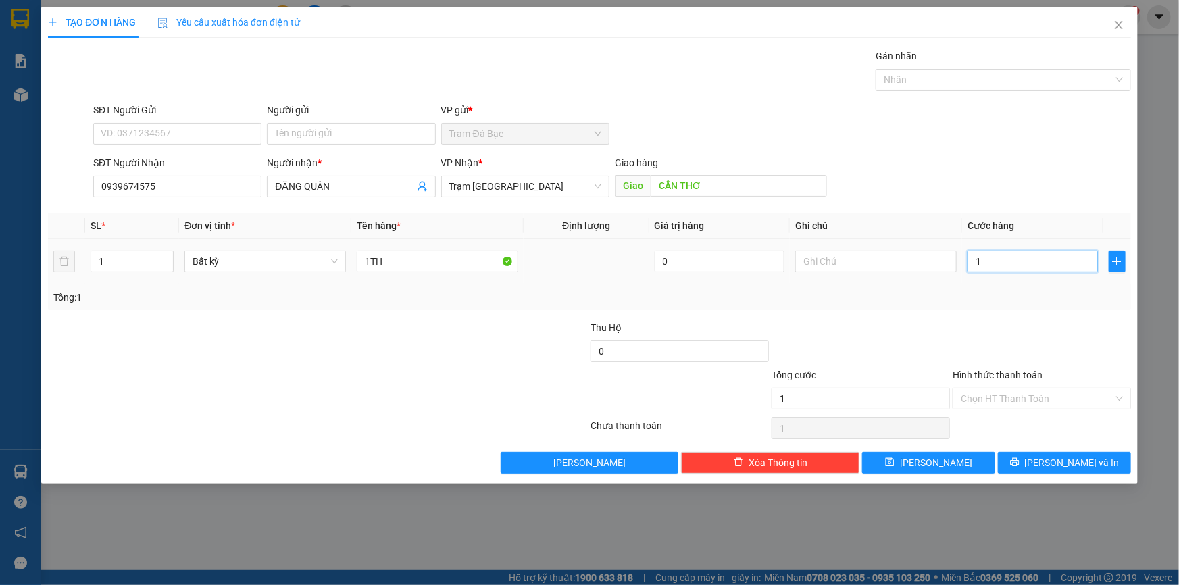
type input "10"
type input "100"
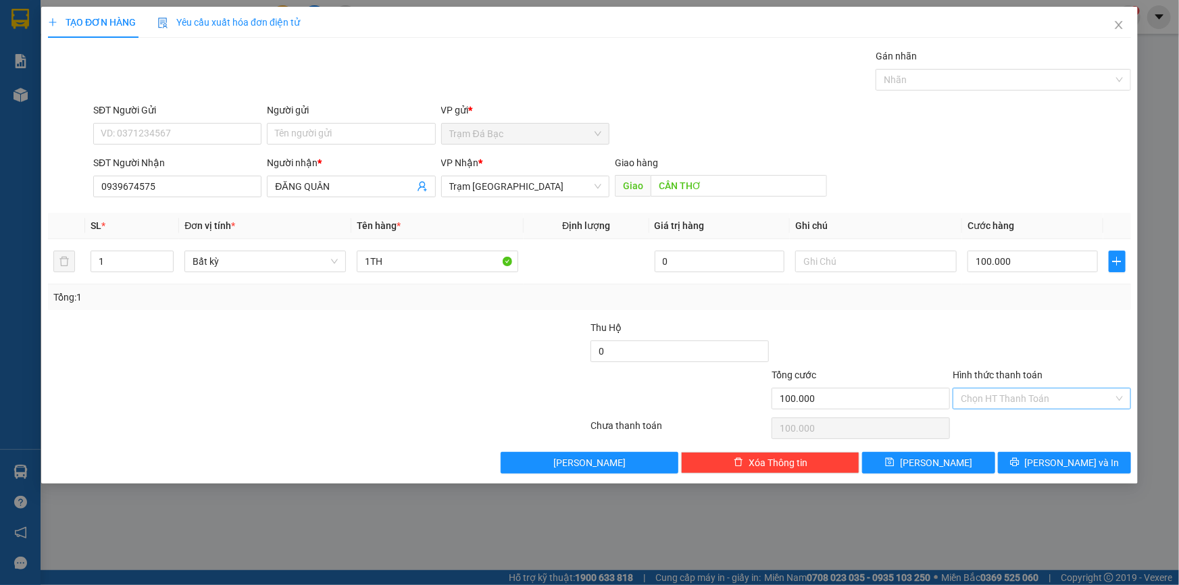
click at [1025, 407] on input "Hình thức thanh toán" at bounding box center [1037, 398] width 153 height 20
click at [1023, 432] on div "Tại văn phòng" at bounding box center [1041, 425] width 178 height 22
click at [1025, 461] on button "Lưu và In" at bounding box center [1064, 463] width 133 height 22
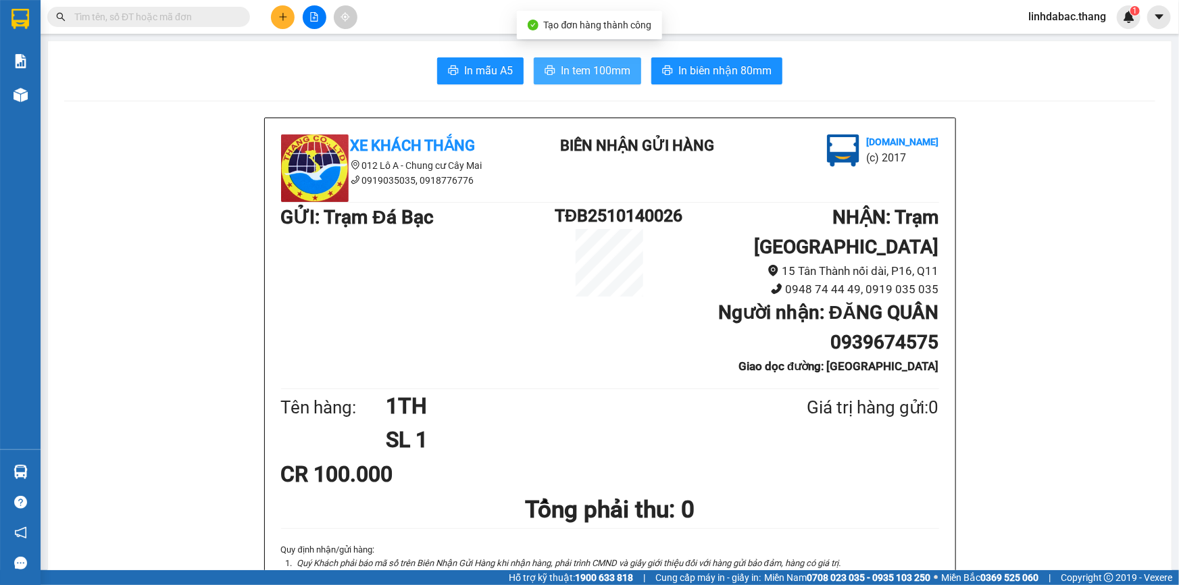
click at [571, 64] on span "In tem 100mm" at bounding box center [596, 70] width 70 height 17
click at [280, 14] on icon "plus" at bounding box center [282, 16] width 9 height 9
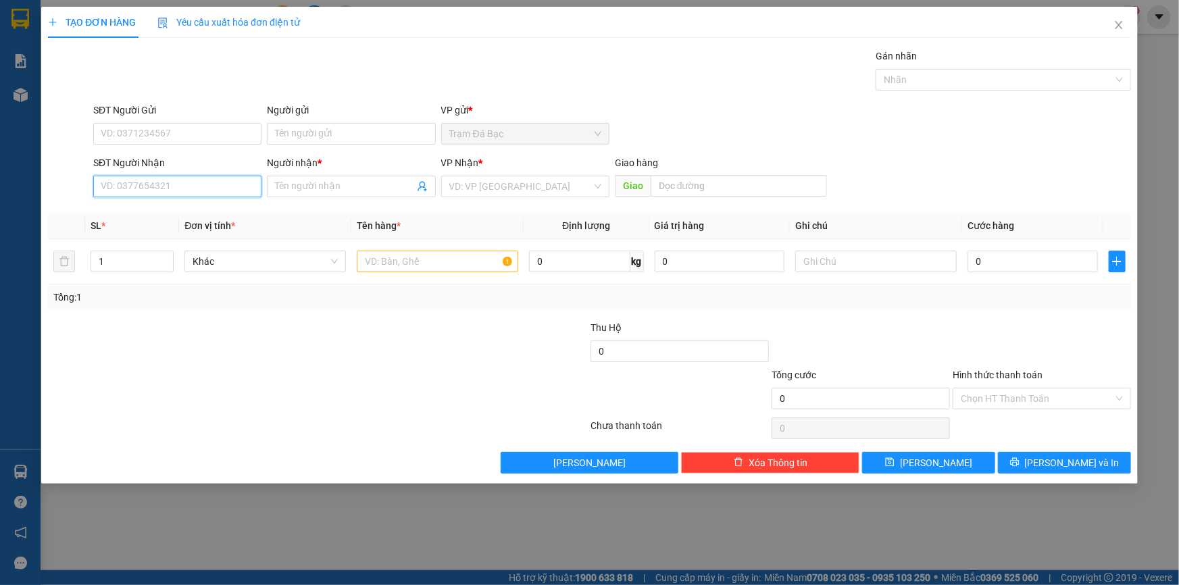
click at [222, 187] on input "SĐT Người Nhận" at bounding box center [177, 187] width 168 height 22
type input "0949407146"
click at [278, 184] on input "Người nhận *" at bounding box center [344, 186] width 138 height 15
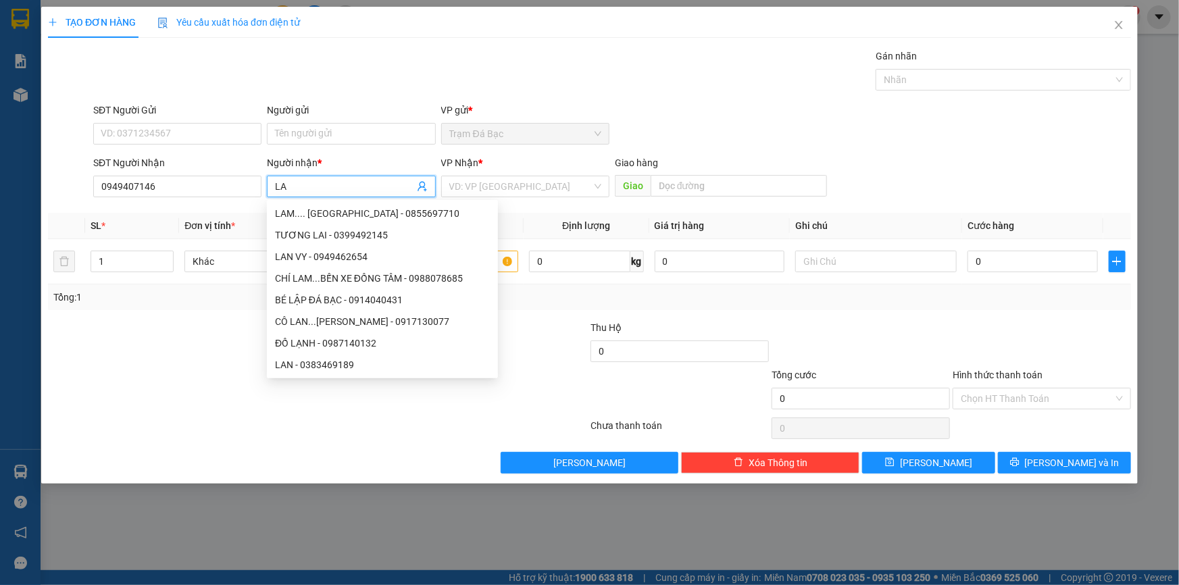
type input "L"
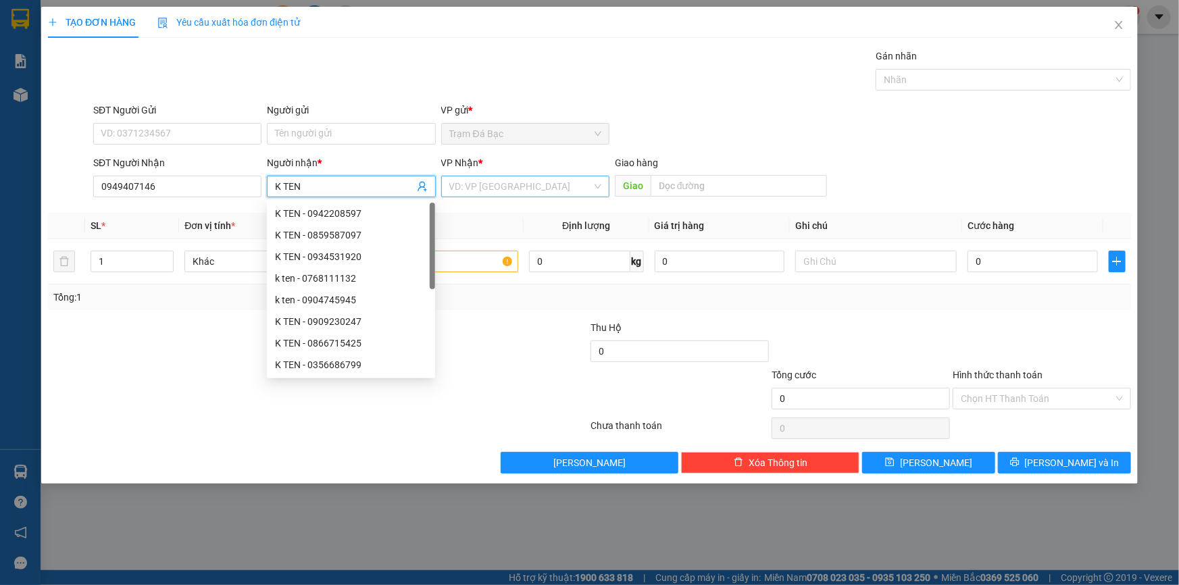
type input "K TEN"
click at [461, 186] on input "search" at bounding box center [520, 186] width 143 height 20
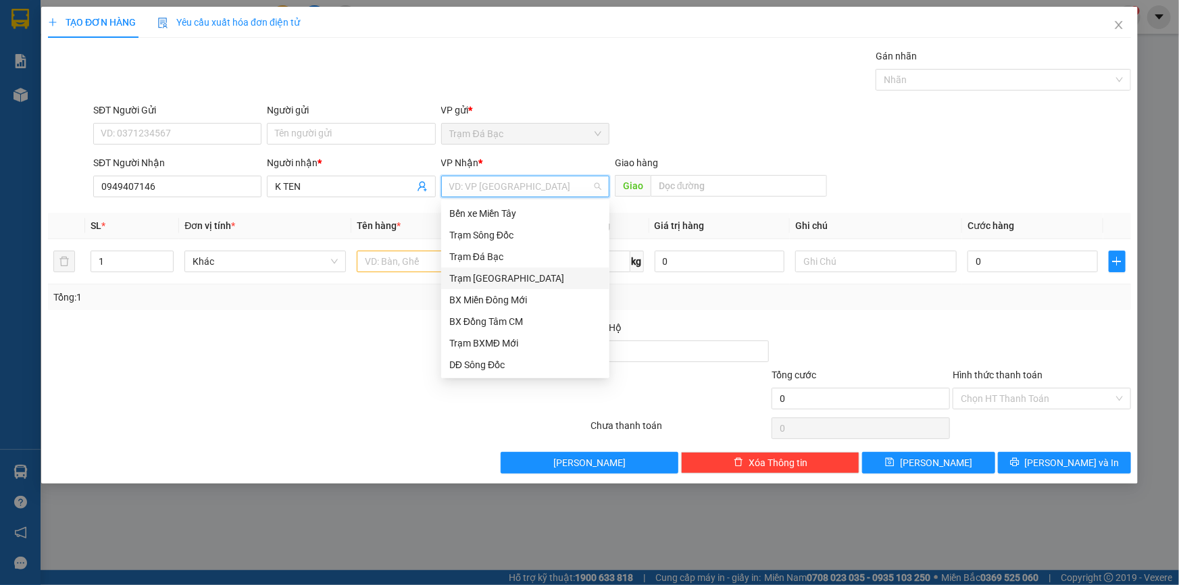
click at [499, 279] on div "Trạm Sài Gòn" at bounding box center [525, 278] width 152 height 15
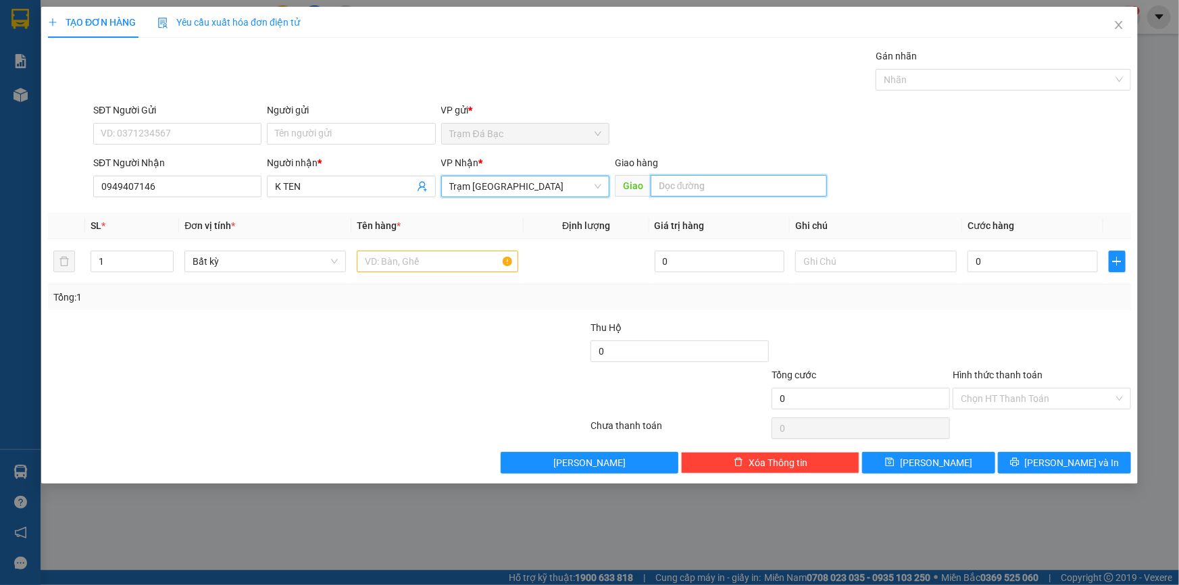
click at [683, 181] on input "text" at bounding box center [739, 186] width 176 height 22
type input "L"
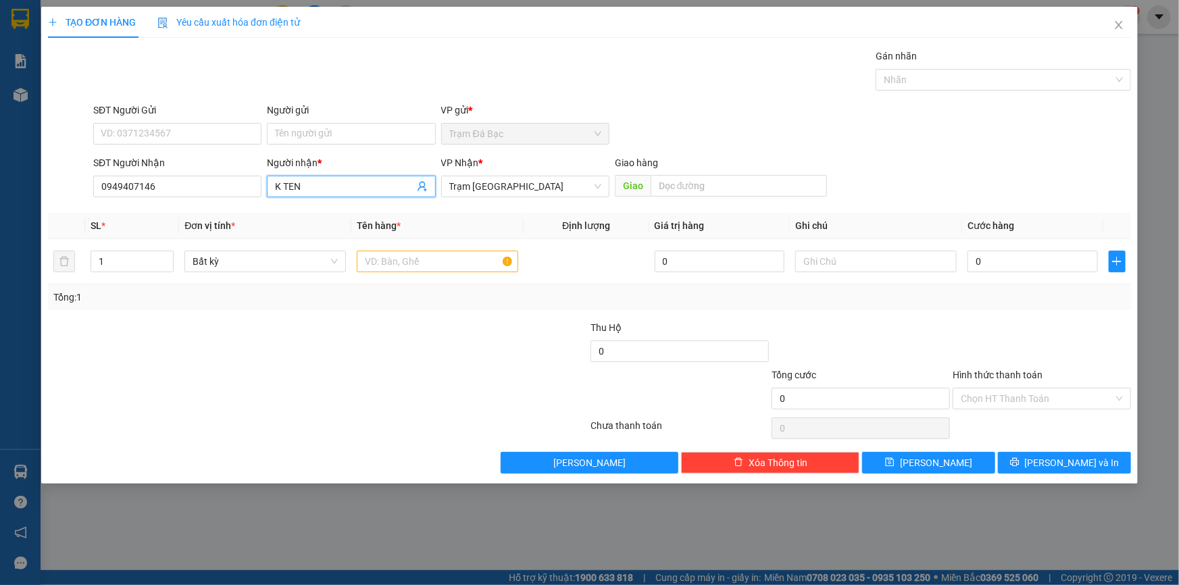
drag, startPoint x: 304, startPoint y: 185, endPoint x: 226, endPoint y: 197, distance: 79.3
click at [226, 197] on div "SĐT Người Nhận 0949407146 Người nhận * K TEN VP Nhận * Trạm Sài Gòn Giao hàng G…" at bounding box center [612, 178] width 1043 height 47
type input "LAM HUE"
click at [667, 189] on input "text" at bounding box center [739, 186] width 176 height 22
type input "VINH LONG"
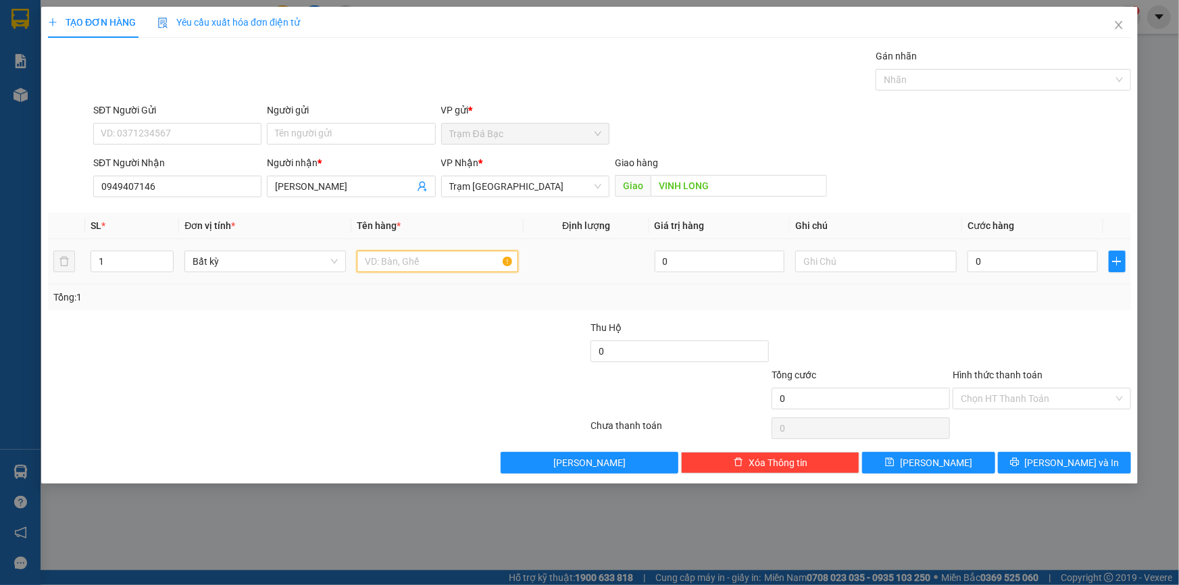
click at [473, 257] on input "text" at bounding box center [437, 262] width 161 height 22
click at [168, 259] on span "Decrease Value" at bounding box center [165, 265] width 15 height 12
type input "2TH"
type input "2"
click at [166, 256] on icon "up" at bounding box center [166, 258] width 5 height 5
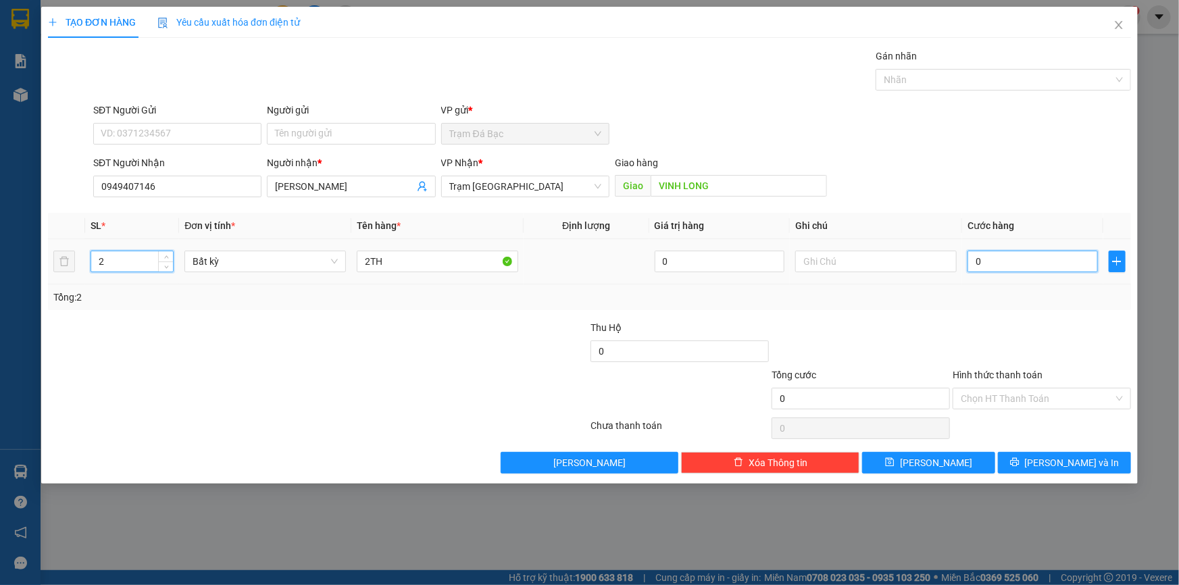
click at [996, 263] on input "0" at bounding box center [1032, 262] width 130 height 22
type input "1"
type input "10"
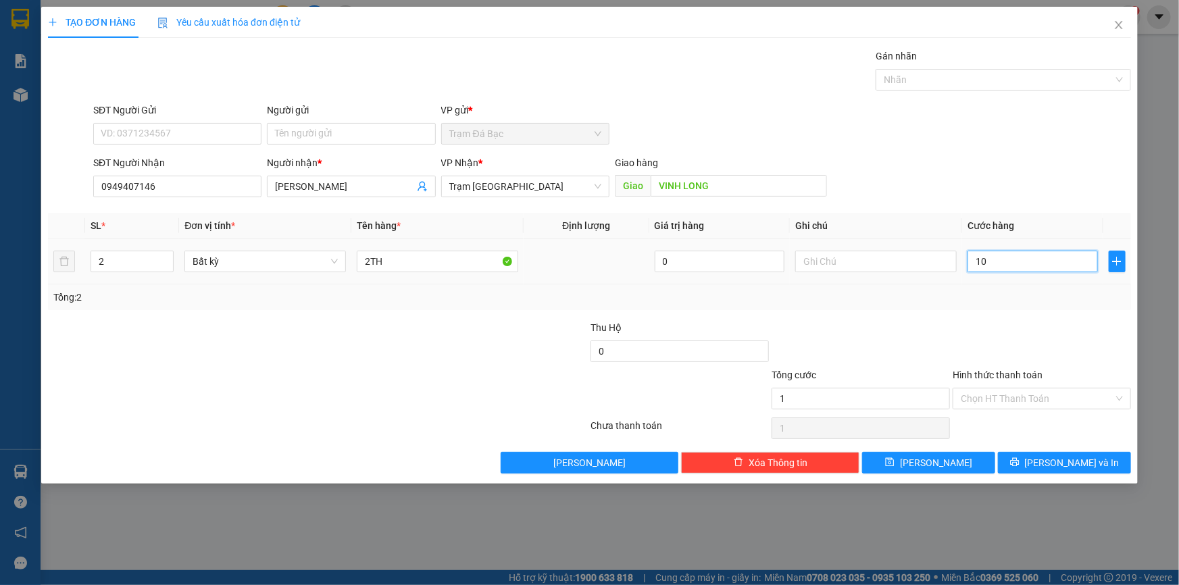
type input "10"
type input "100"
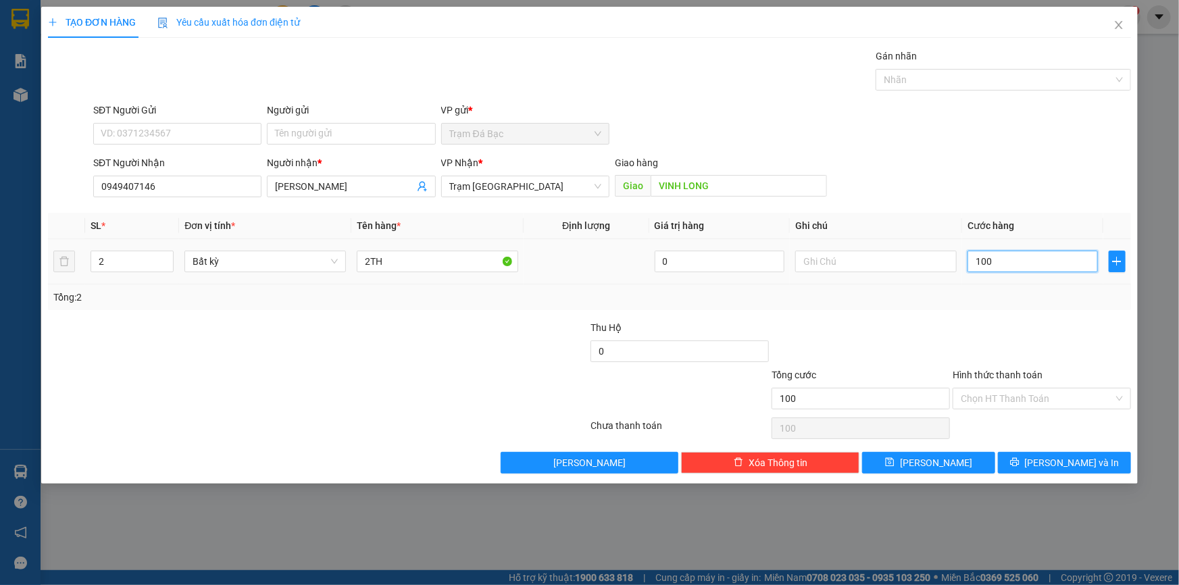
type input "1.000"
type input "100"
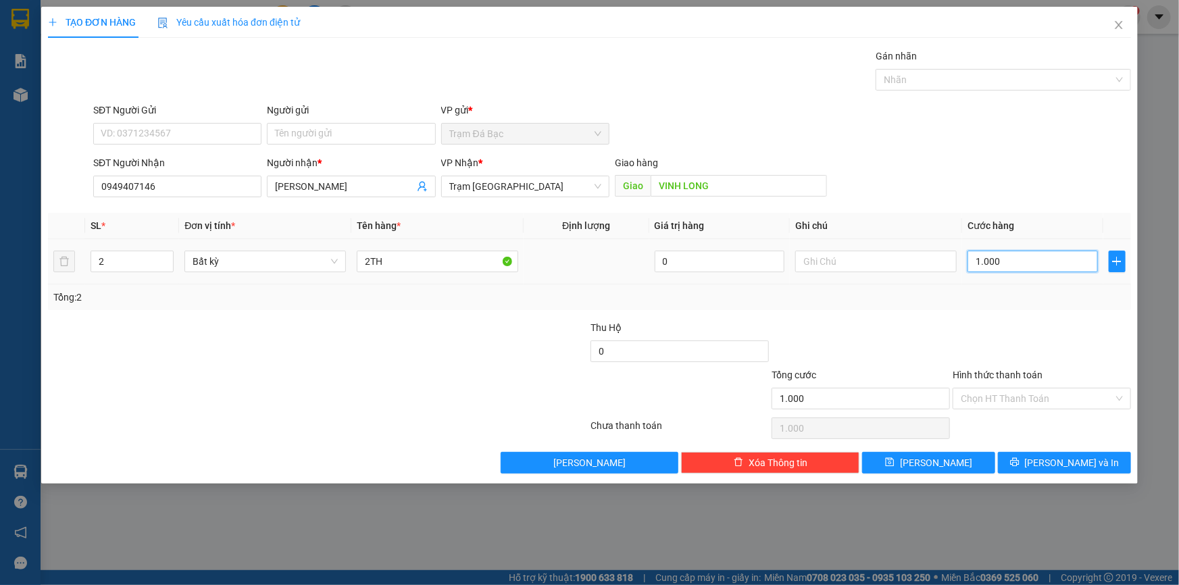
type input "100"
drag, startPoint x: 1038, startPoint y: 463, endPoint x: 1021, endPoint y: 447, distance: 23.4
click at [1019, 463] on icon "printer" at bounding box center [1014, 461] width 9 height 9
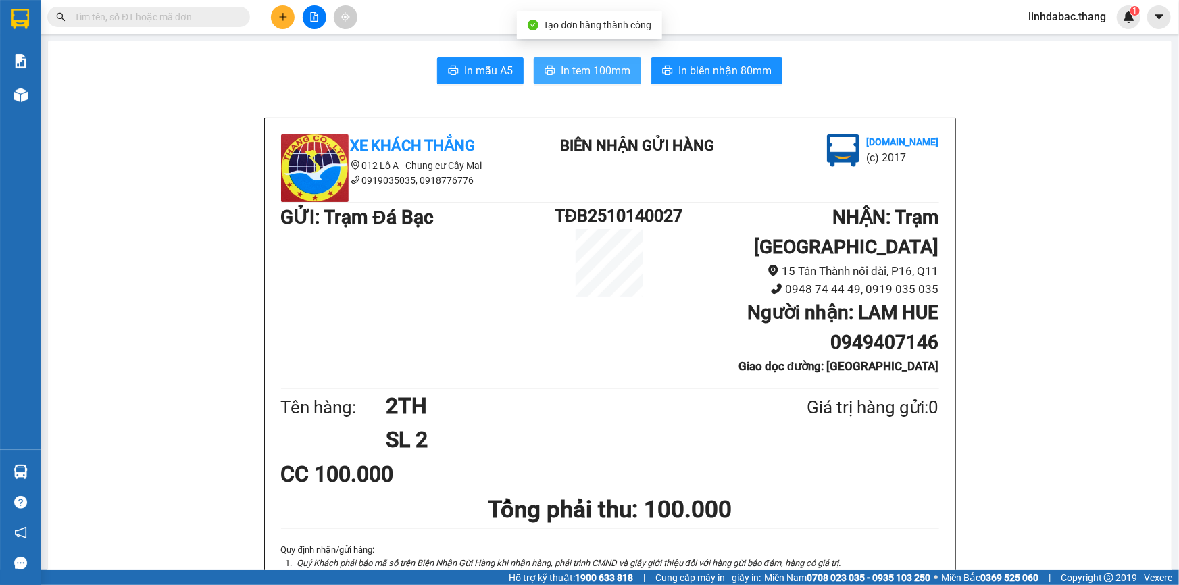
click at [590, 78] on span "In tem 100mm" at bounding box center [596, 70] width 70 height 17
click at [280, 16] on icon "plus" at bounding box center [282, 16] width 9 height 9
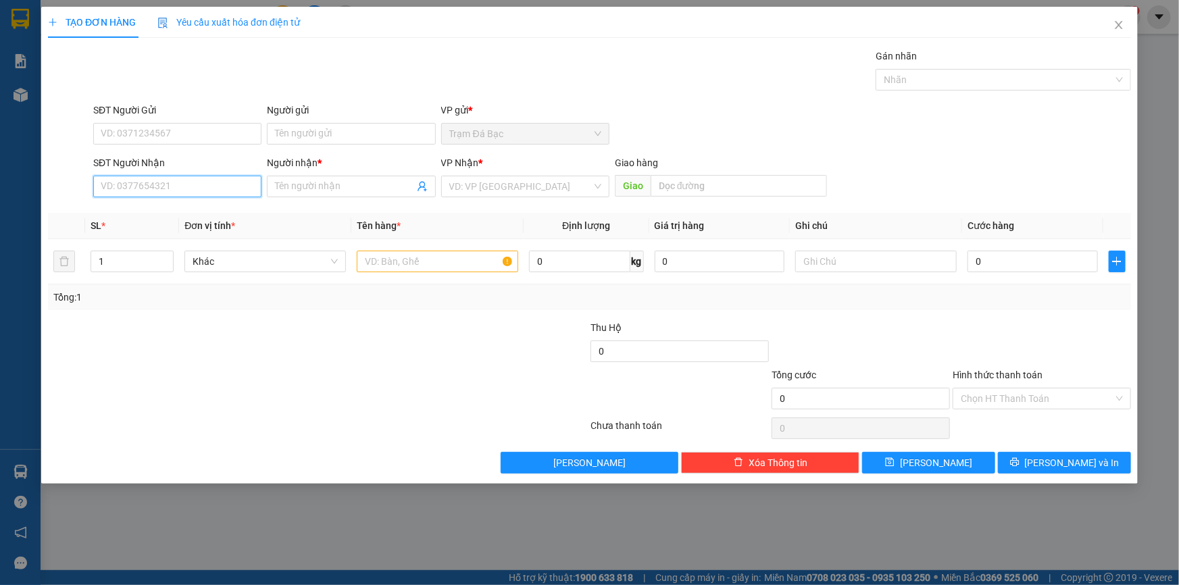
click at [176, 182] on input "SĐT Người Nhận" at bounding box center [177, 187] width 168 height 22
type input "0909948622"
click at [291, 184] on input "Người nhận *" at bounding box center [344, 186] width 138 height 15
type input "CÔNG"
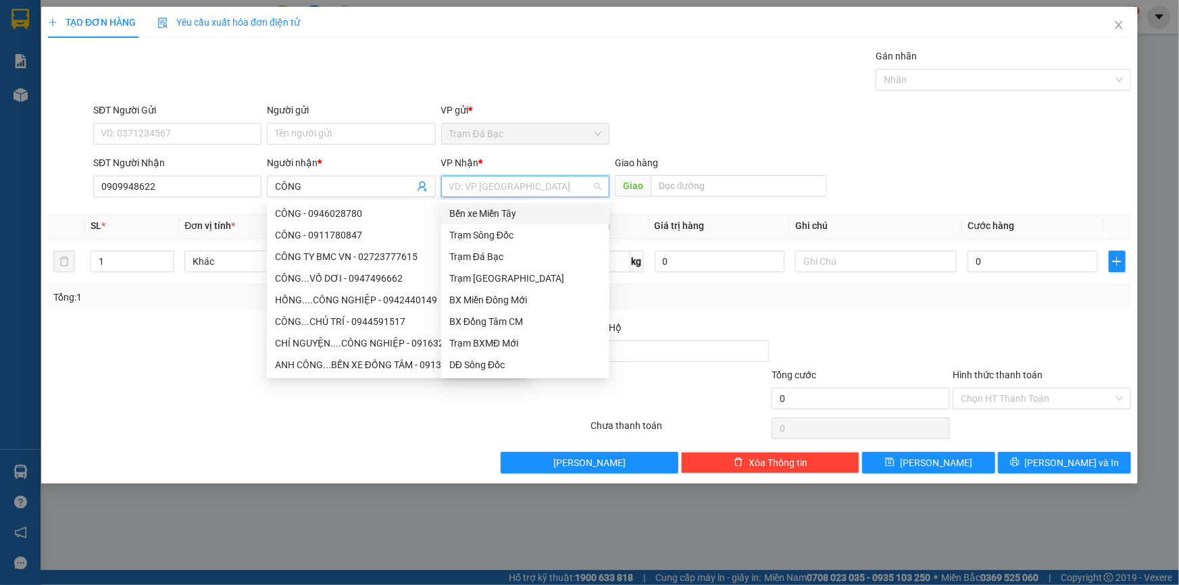
click at [482, 188] on input "search" at bounding box center [520, 186] width 143 height 20
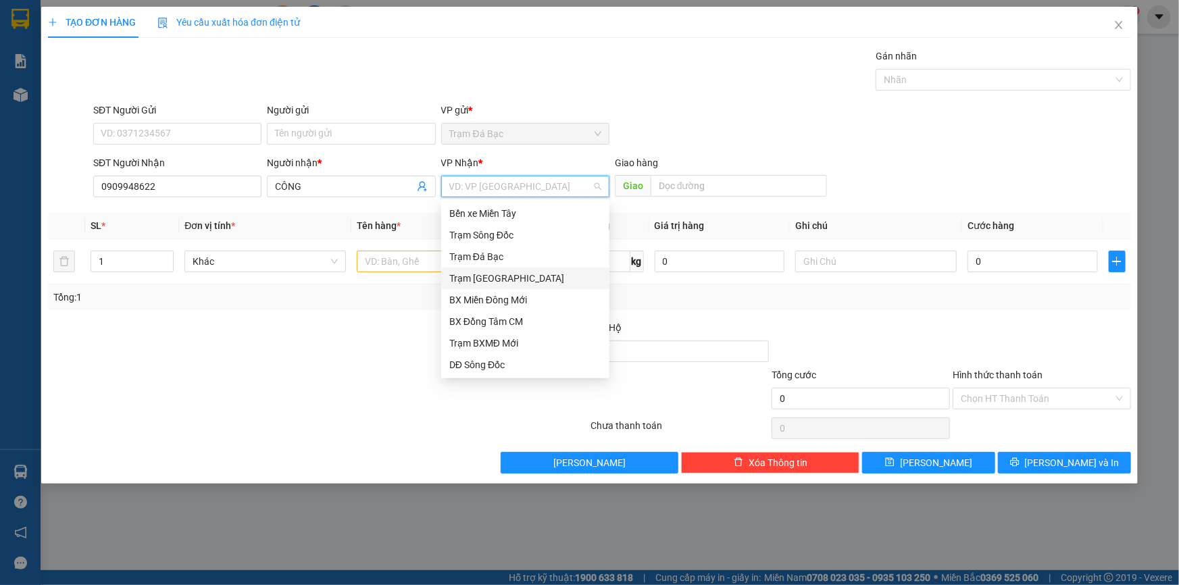
click at [504, 276] on div "Trạm Sài Gòn" at bounding box center [525, 278] width 152 height 15
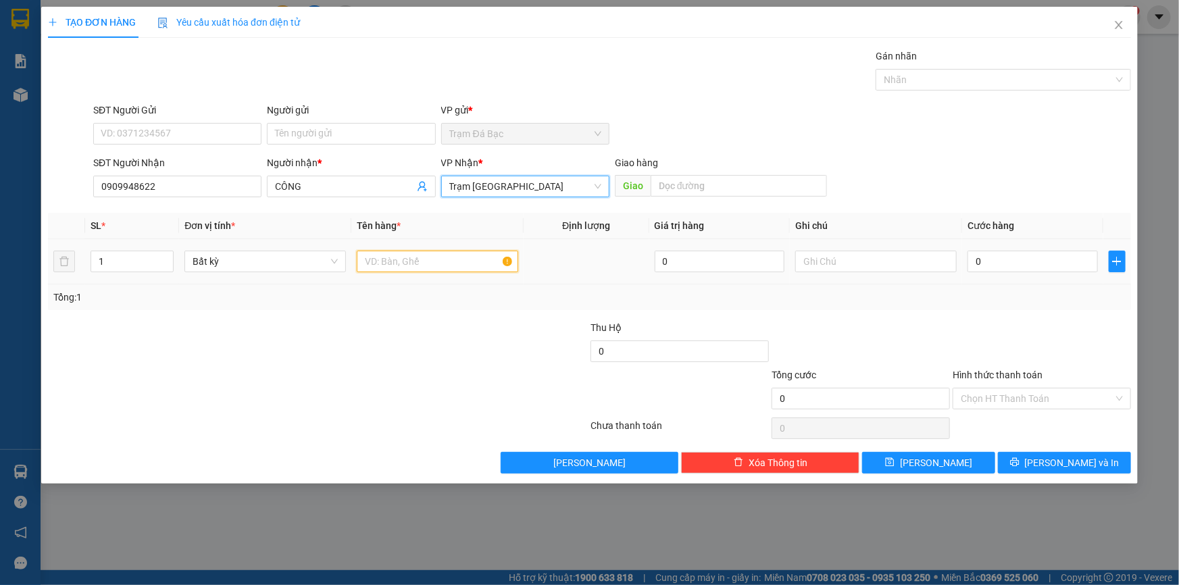
click at [439, 264] on input "text" at bounding box center [437, 262] width 161 height 22
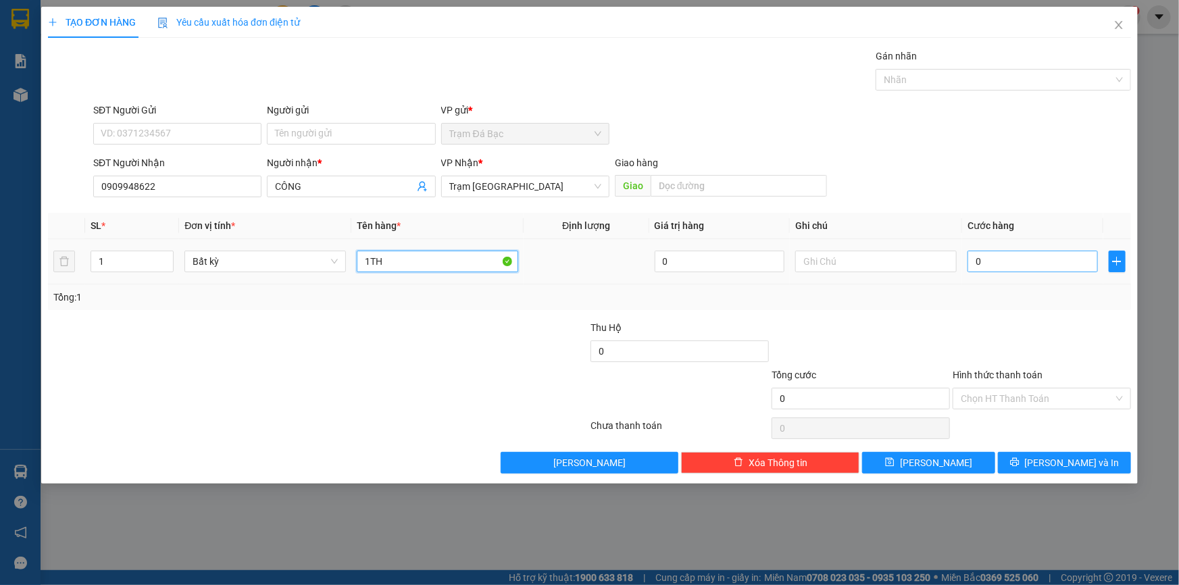
type input "1TH"
click at [975, 265] on input "0" at bounding box center [1032, 262] width 130 height 22
type input "1"
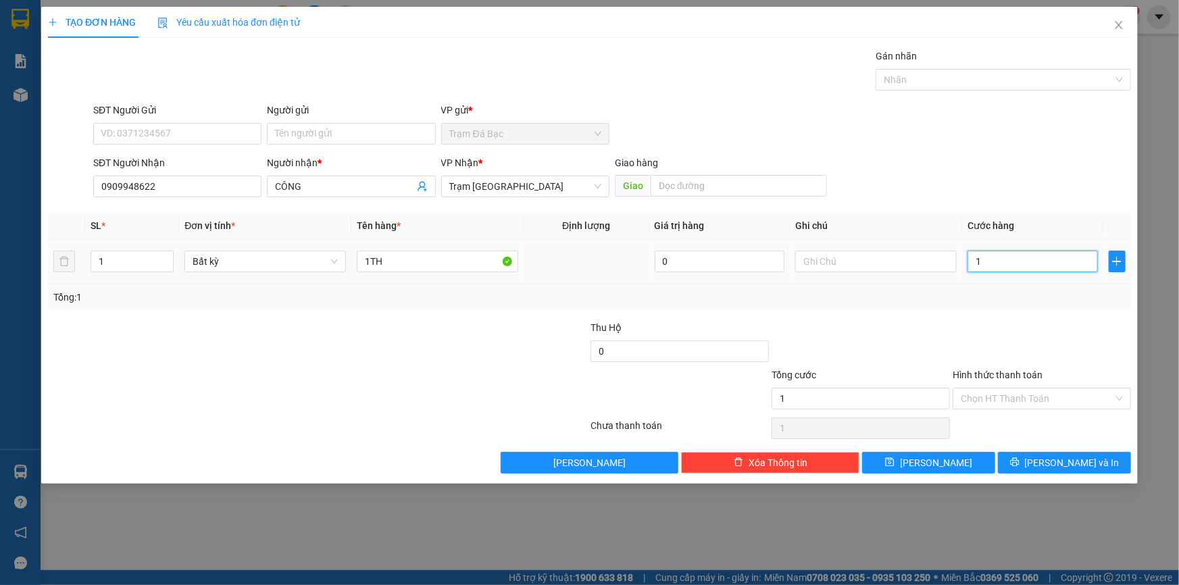
type input "10"
type input "100"
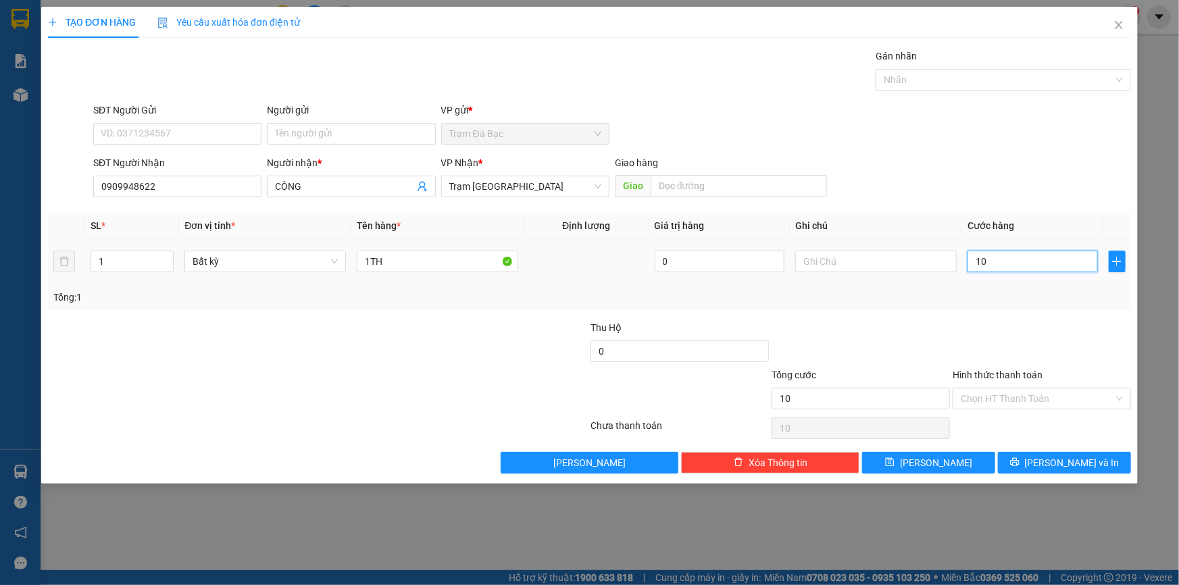
type input "100"
click at [1029, 468] on button "Lưu và In" at bounding box center [1064, 463] width 133 height 22
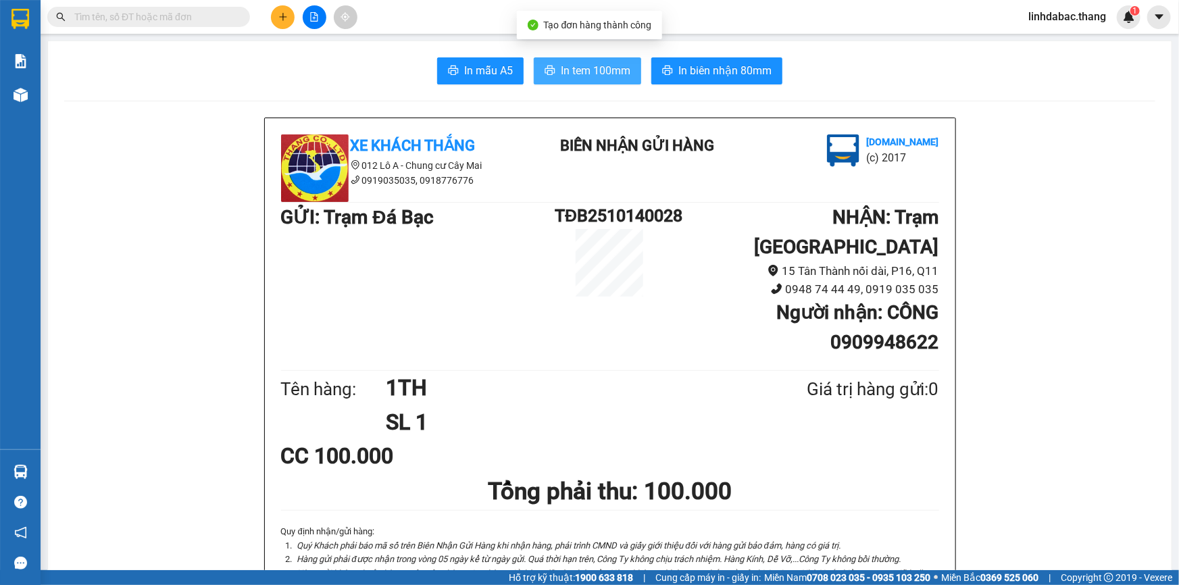
drag, startPoint x: 574, startPoint y: 59, endPoint x: 571, endPoint y: 66, distance: 7.3
click at [572, 64] on button "In tem 100mm" at bounding box center [587, 70] width 107 height 27
click at [571, 66] on span "In tem 100mm" at bounding box center [596, 70] width 70 height 17
click at [284, 14] on icon "plus" at bounding box center [282, 16] width 9 height 9
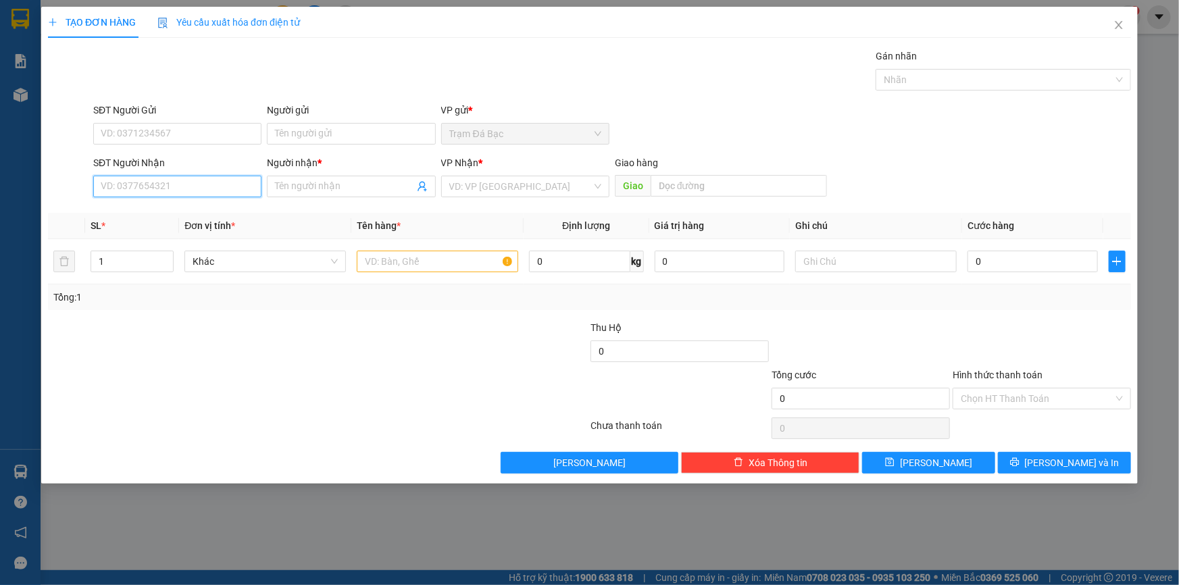
click at [185, 193] on input "SĐT Người Nhận" at bounding box center [177, 187] width 168 height 22
type input "0386456654"
click at [205, 211] on div "0386456654 - KH TÊN" at bounding box center [177, 213] width 152 height 15
type input "KH TÊN"
type input "0386456654"
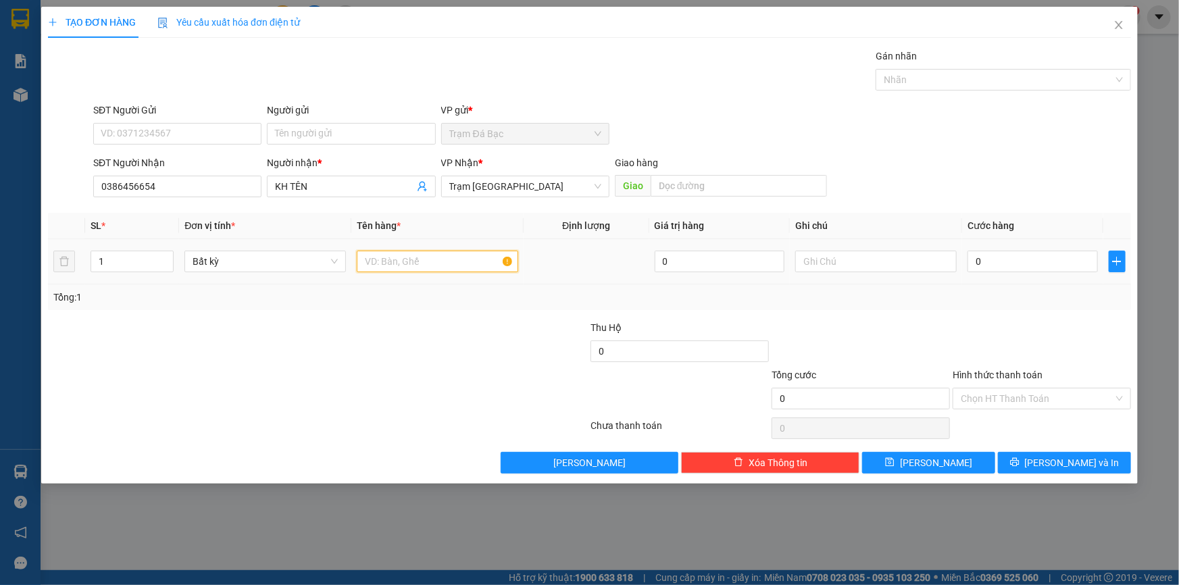
click at [397, 263] on input "text" at bounding box center [437, 262] width 161 height 22
type input "1TH"
click at [1010, 258] on input "0" at bounding box center [1032, 262] width 130 height 22
click at [1025, 467] on button "Lưu và In" at bounding box center [1064, 463] width 133 height 22
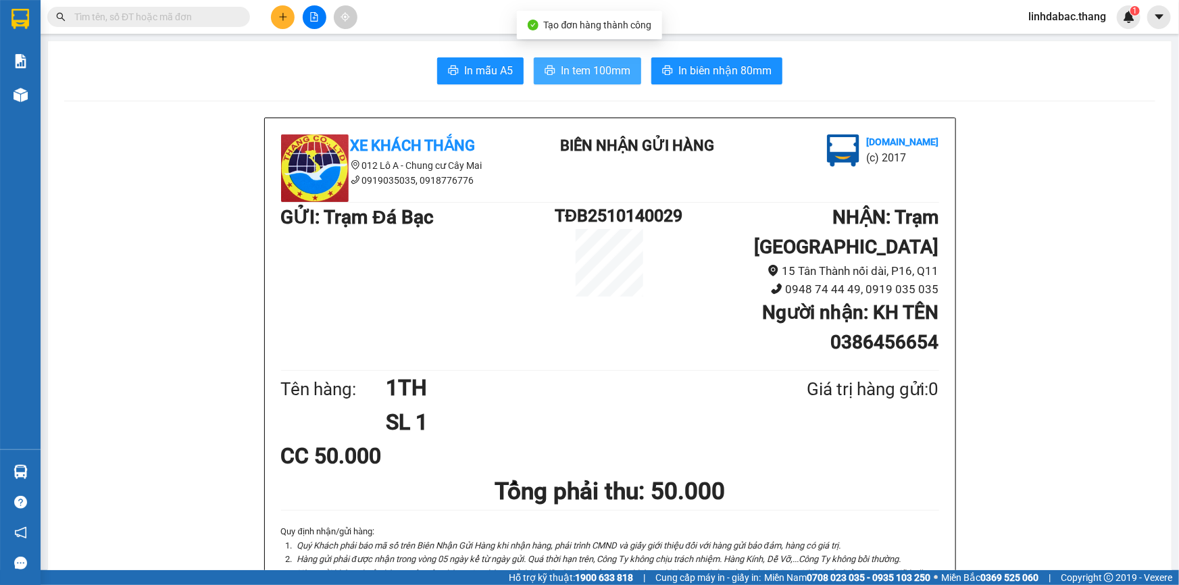
click at [585, 63] on span "In tem 100mm" at bounding box center [596, 70] width 70 height 17
click at [276, 15] on button at bounding box center [283, 17] width 24 height 24
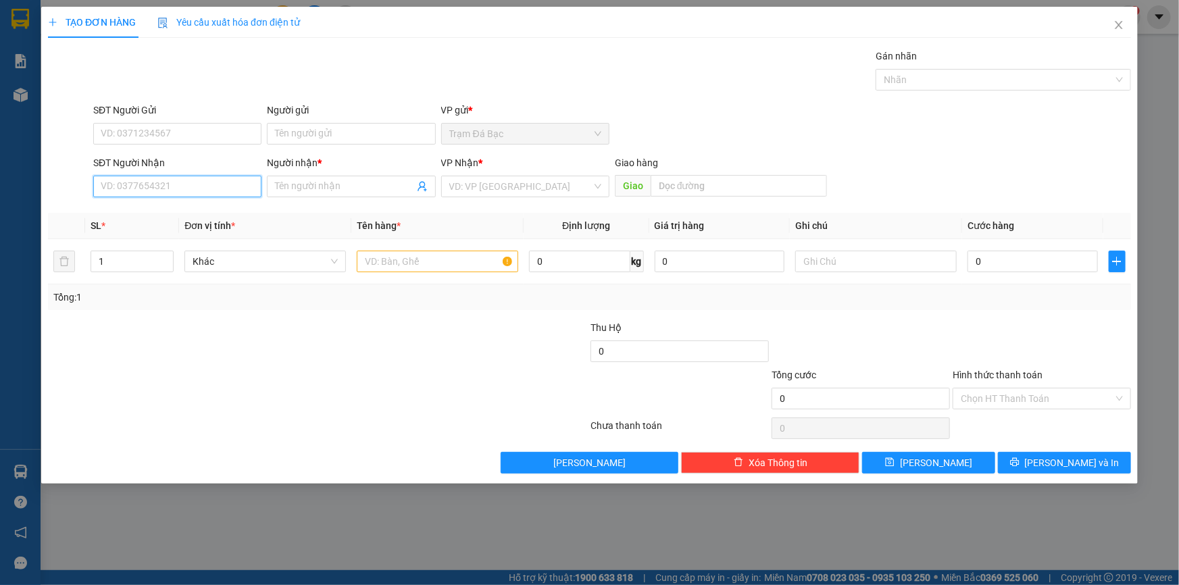
click at [126, 188] on input "SĐT Người Nhận" at bounding box center [177, 187] width 168 height 22
type input "0358884497"
click at [149, 217] on div "0358884497 - HÙNG NGÂN" at bounding box center [177, 213] width 152 height 15
type input "HÙNG NGÂN"
type input "LONG AN"
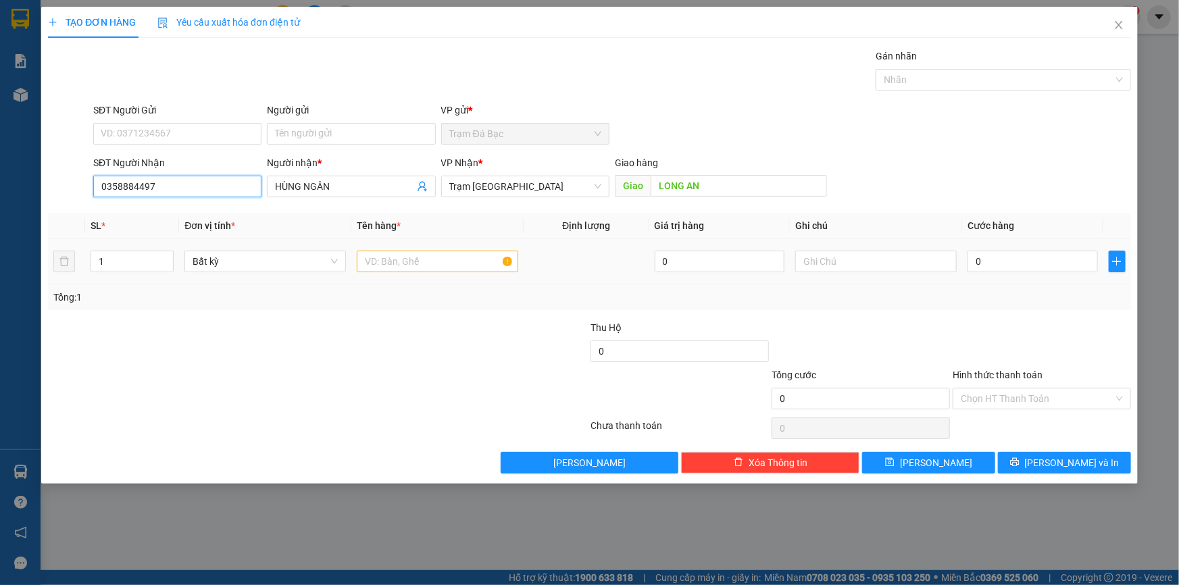
type input "0358884497"
click at [390, 261] on input "text" at bounding box center [437, 262] width 161 height 22
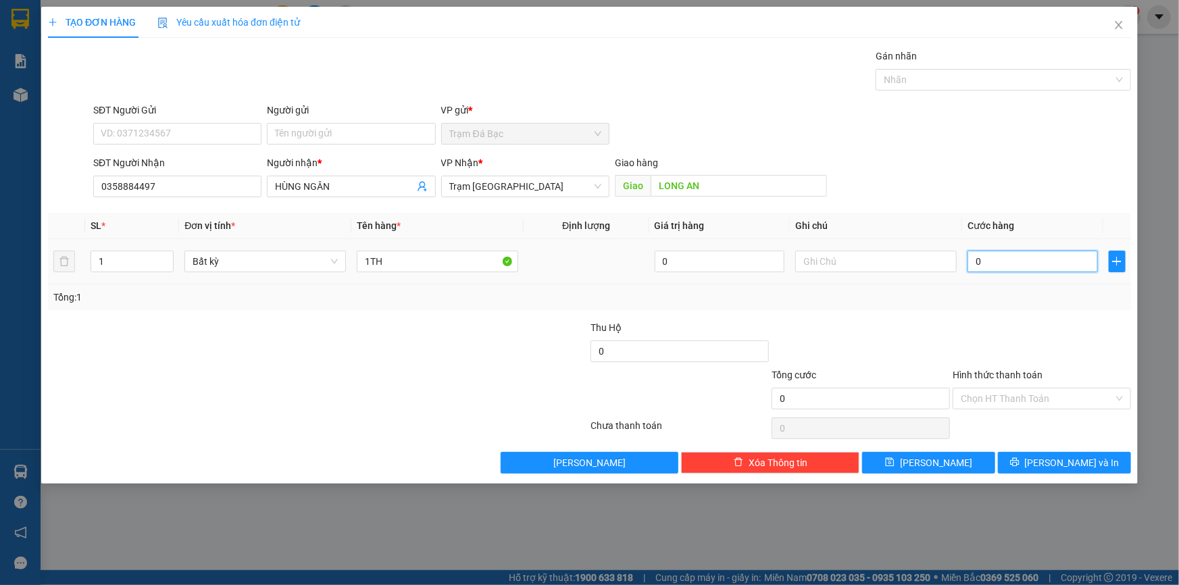
click at [987, 263] on input "0" at bounding box center [1032, 262] width 130 height 22
click at [436, 270] on input "1TH" at bounding box center [437, 262] width 161 height 22
type input "1B"
click at [984, 265] on input "0" at bounding box center [1032, 262] width 130 height 22
type input "6"
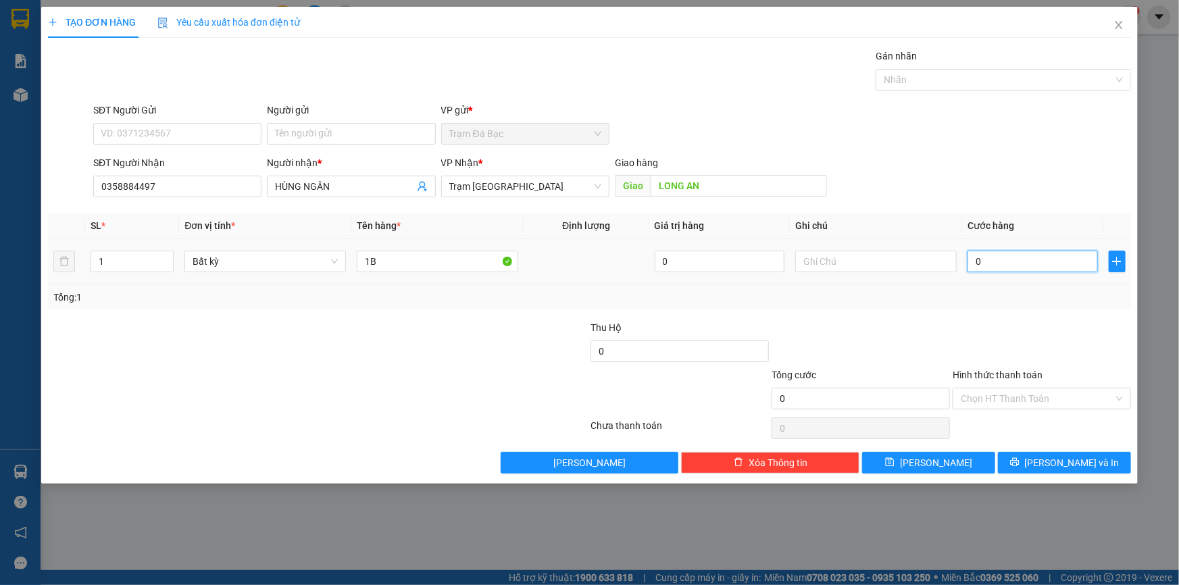
type input "6"
type input "60"
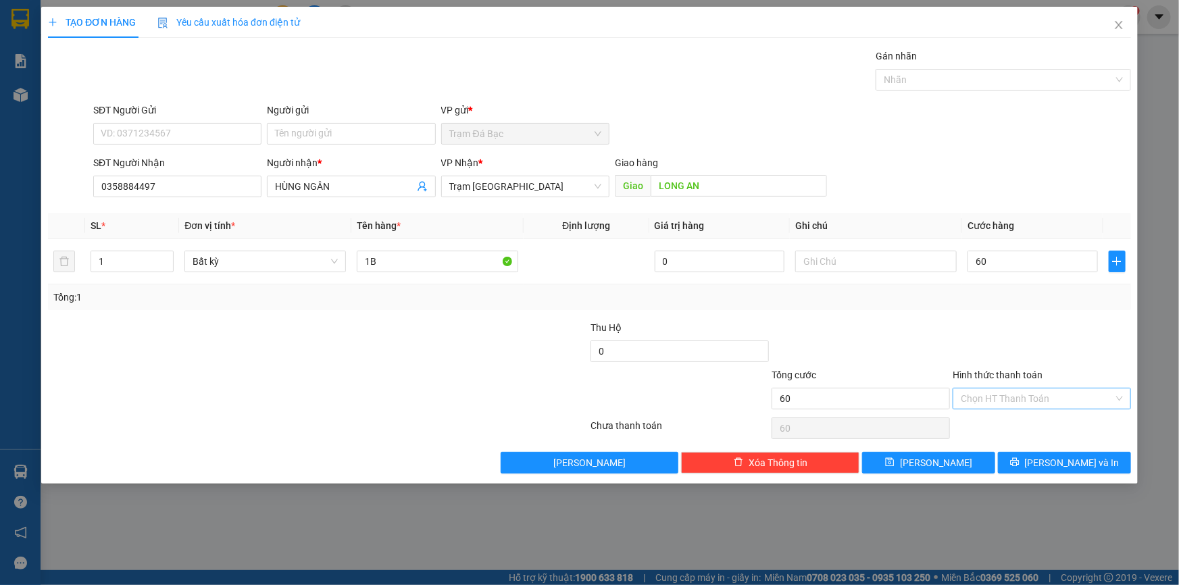
type input "60.000"
click at [1012, 401] on input "Hình thức thanh toán" at bounding box center [1037, 398] width 153 height 20
click at [1019, 419] on div "Tại văn phòng" at bounding box center [1042, 424] width 162 height 15
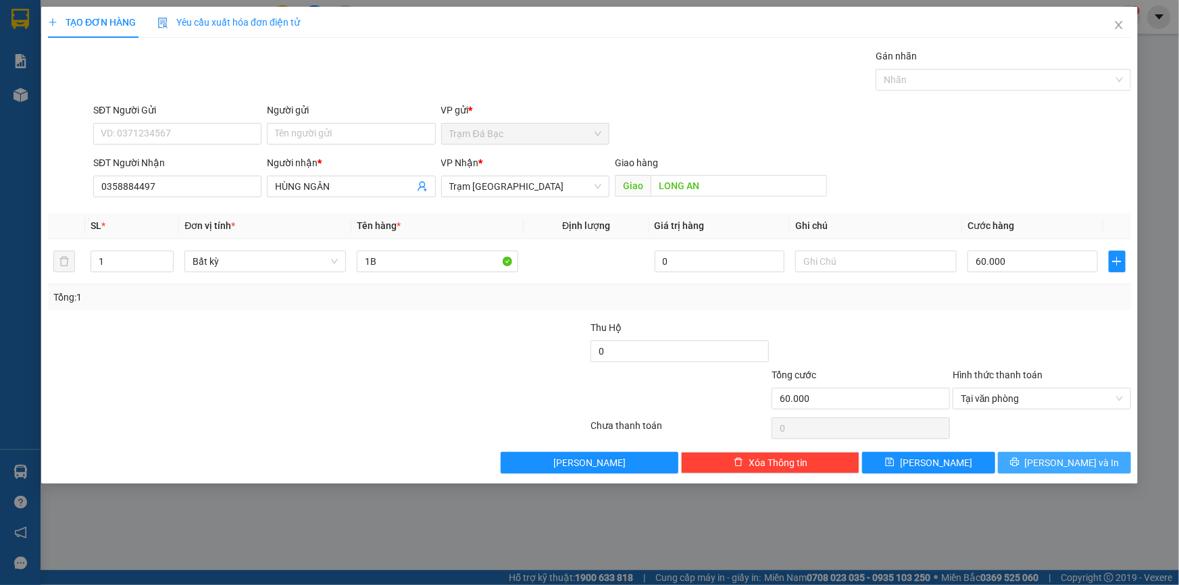
click at [1025, 463] on button "Lưu và In" at bounding box center [1064, 463] width 133 height 22
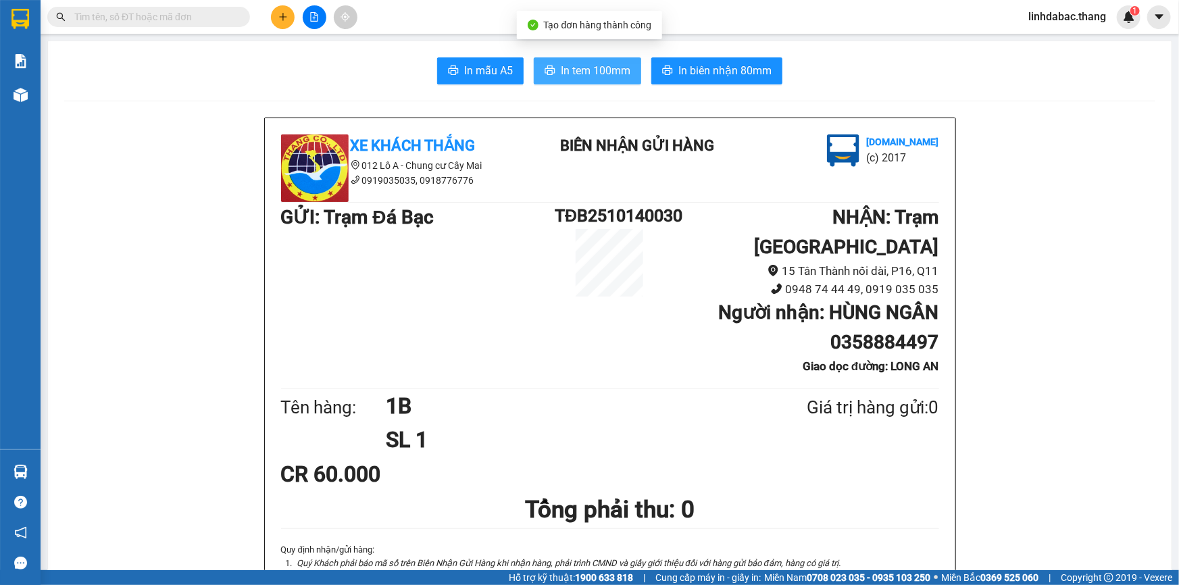
click at [609, 69] on span "In tem 100mm" at bounding box center [596, 70] width 70 height 17
click at [284, 24] on button at bounding box center [283, 17] width 24 height 24
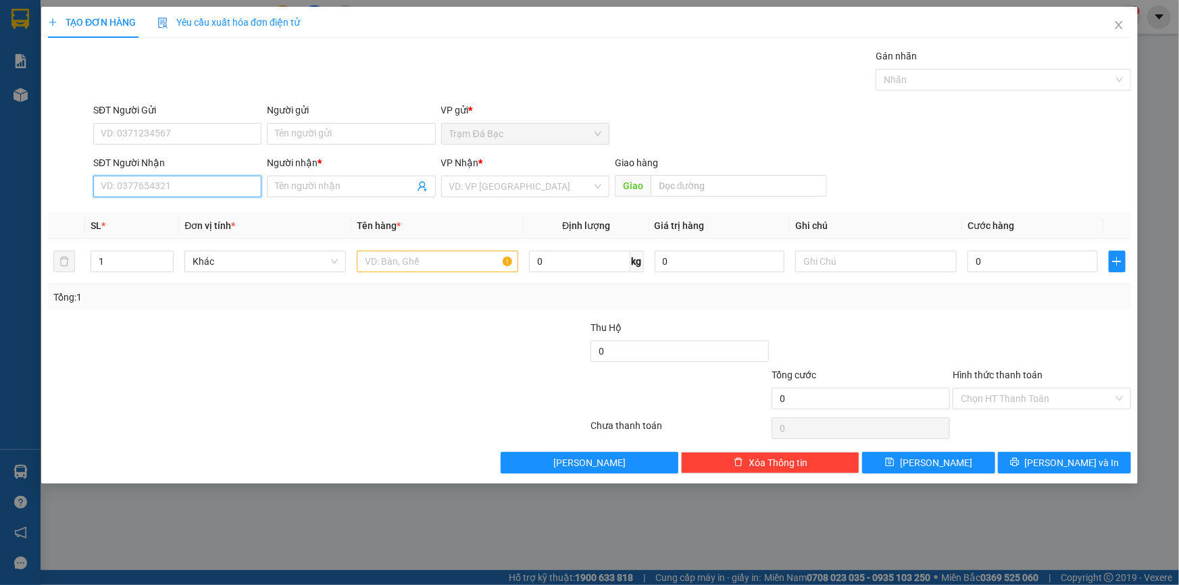
click at [228, 189] on input "SĐT Người Nhận" at bounding box center [177, 187] width 168 height 22
type input "0909293825"
click at [310, 185] on input "Người nhận *" at bounding box center [344, 186] width 138 height 15
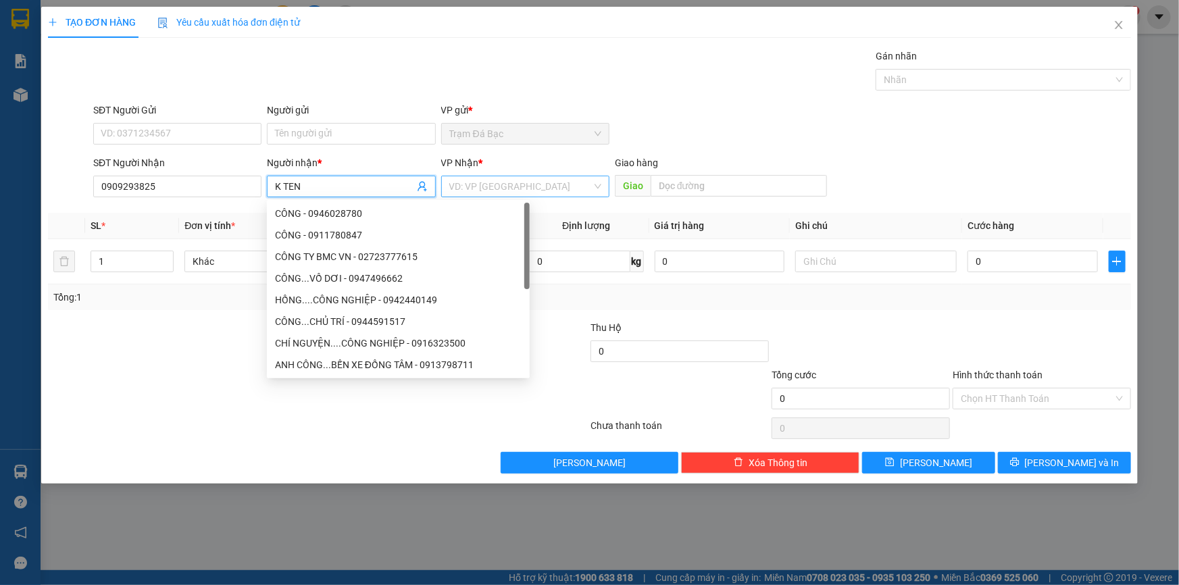
type input "K TEN"
click at [495, 186] on input "search" at bounding box center [520, 186] width 143 height 20
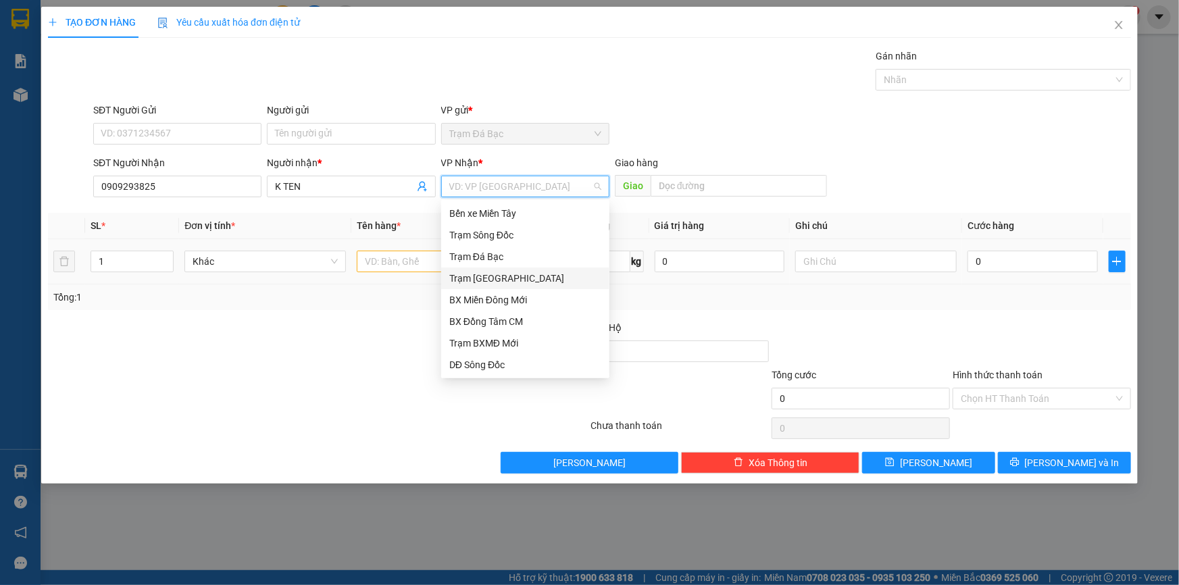
drag, startPoint x: 524, startPoint y: 282, endPoint x: 421, endPoint y: 267, distance: 104.4
click at [517, 282] on div "Trạm Sài Gòn" at bounding box center [525, 278] width 152 height 15
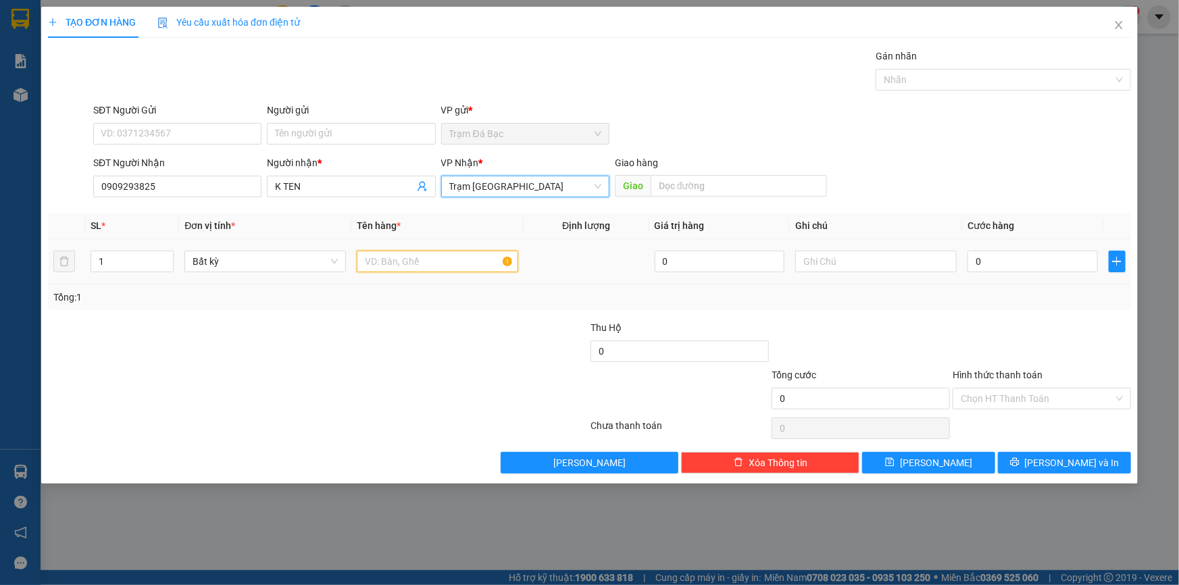
click at [414, 258] on input "text" at bounding box center [437, 262] width 161 height 22
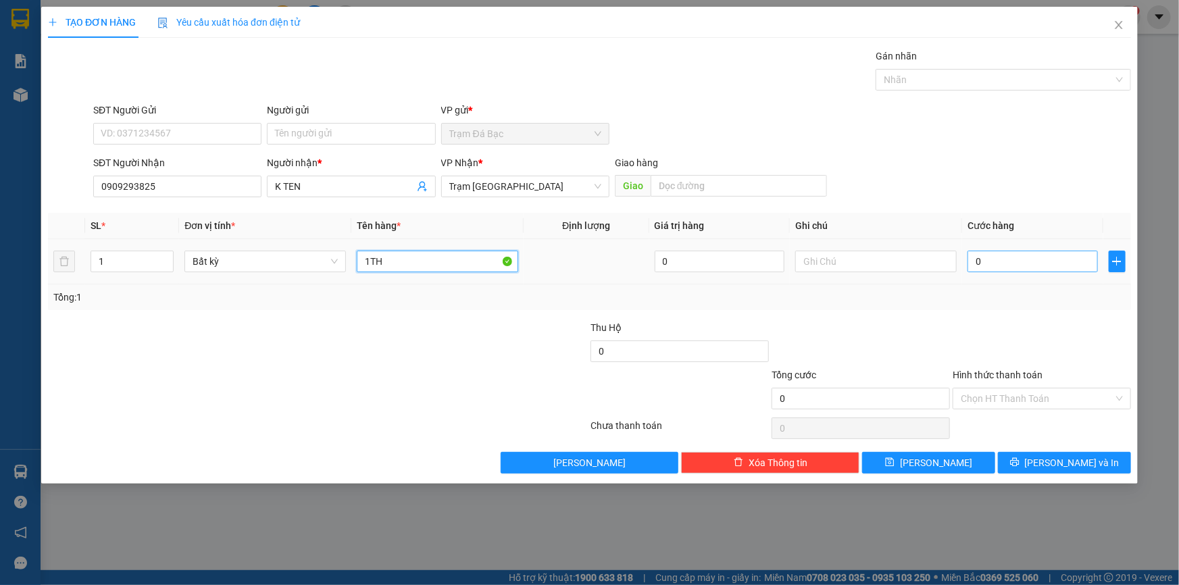
type input "1TH"
click at [1013, 253] on input "0" at bounding box center [1032, 262] width 130 height 22
click at [985, 392] on input "Hình thức thanh toán" at bounding box center [1037, 398] width 153 height 20
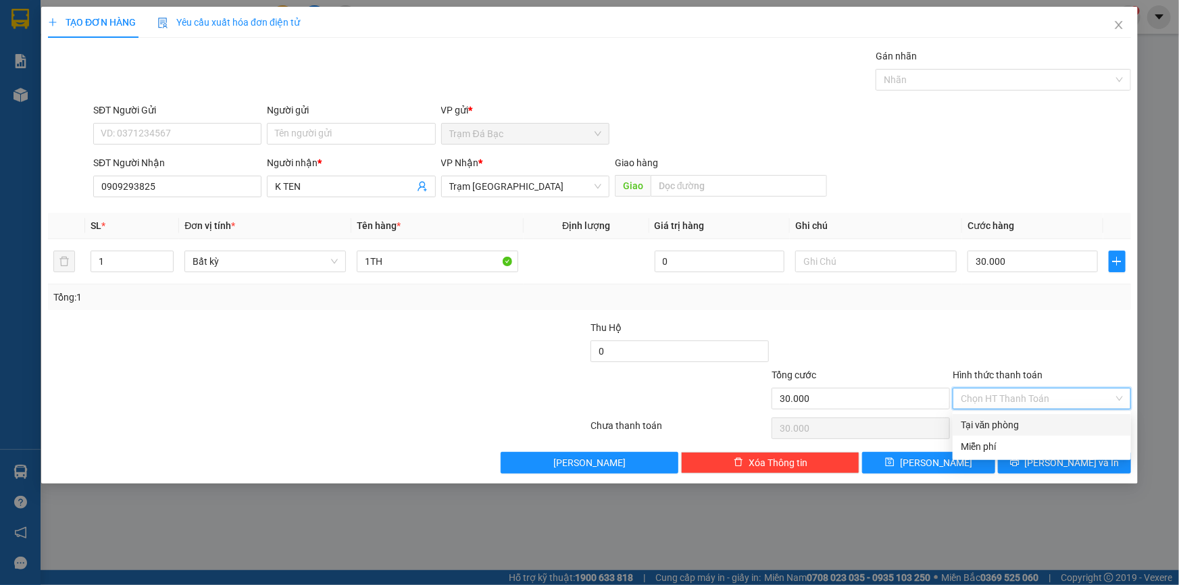
click at [984, 425] on div "Tại văn phòng" at bounding box center [1042, 424] width 162 height 15
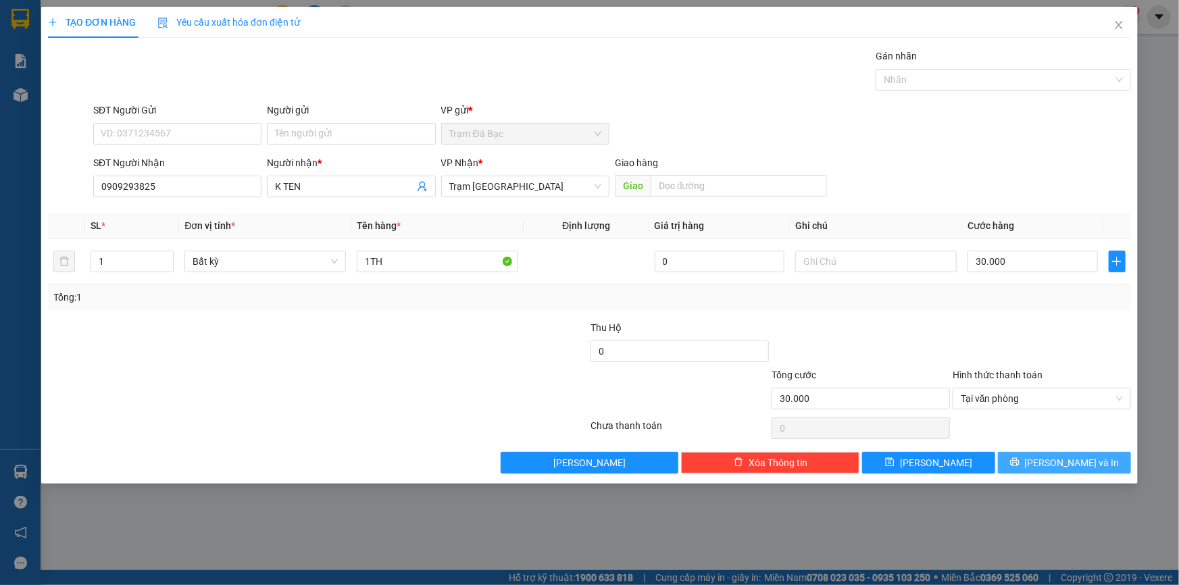
click at [1034, 465] on button "Lưu và In" at bounding box center [1064, 463] width 133 height 22
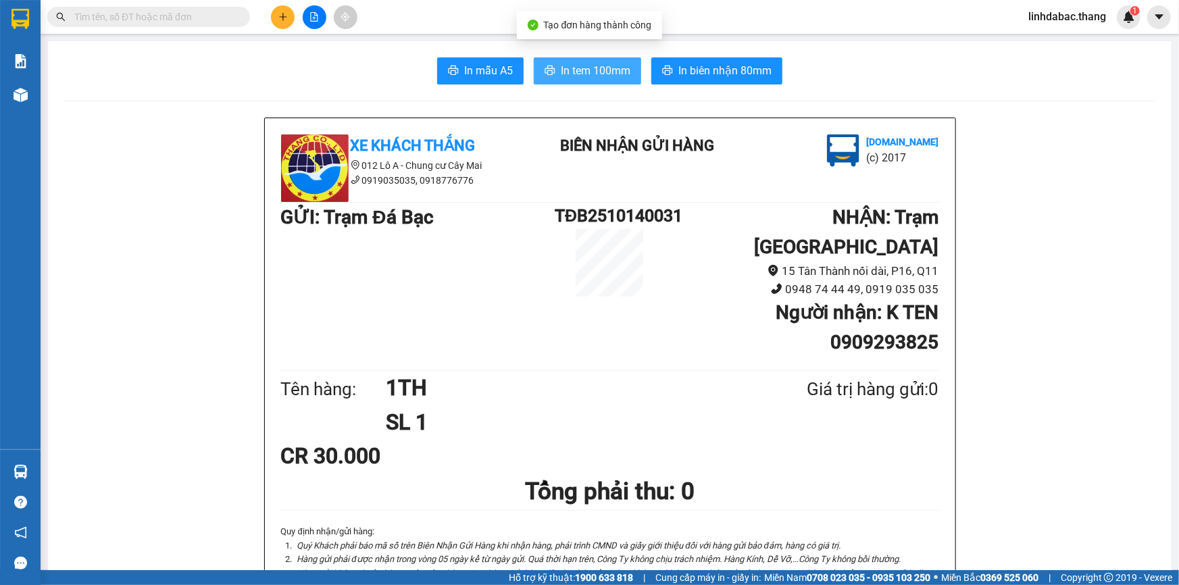
click at [608, 77] on span "In tem 100mm" at bounding box center [596, 70] width 70 height 17
click at [285, 14] on icon "plus" at bounding box center [282, 16] width 9 height 9
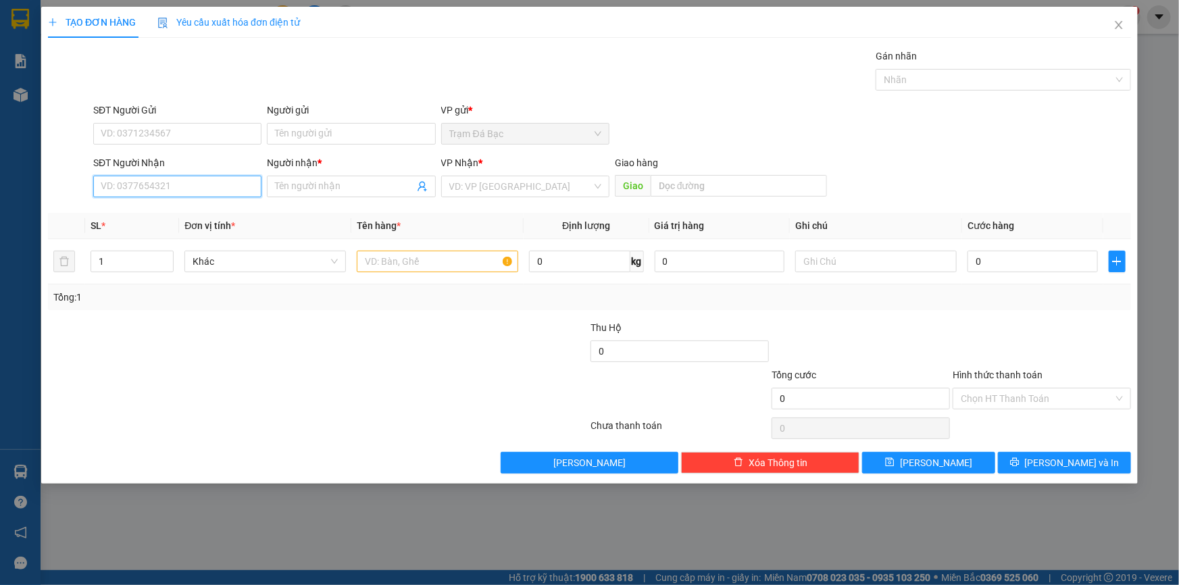
click at [211, 186] on input "SĐT Người Nhận" at bounding box center [177, 187] width 168 height 22
type input "0862924632"
click at [311, 193] on input "Người nhận *" at bounding box center [344, 186] width 138 height 15
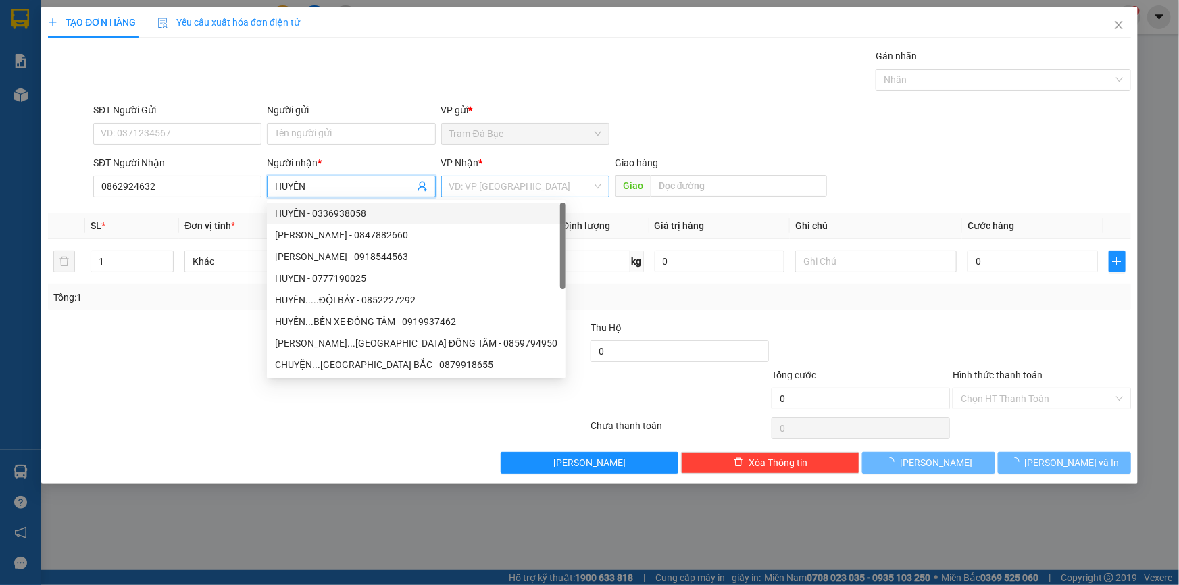
type input "HUYỀN"
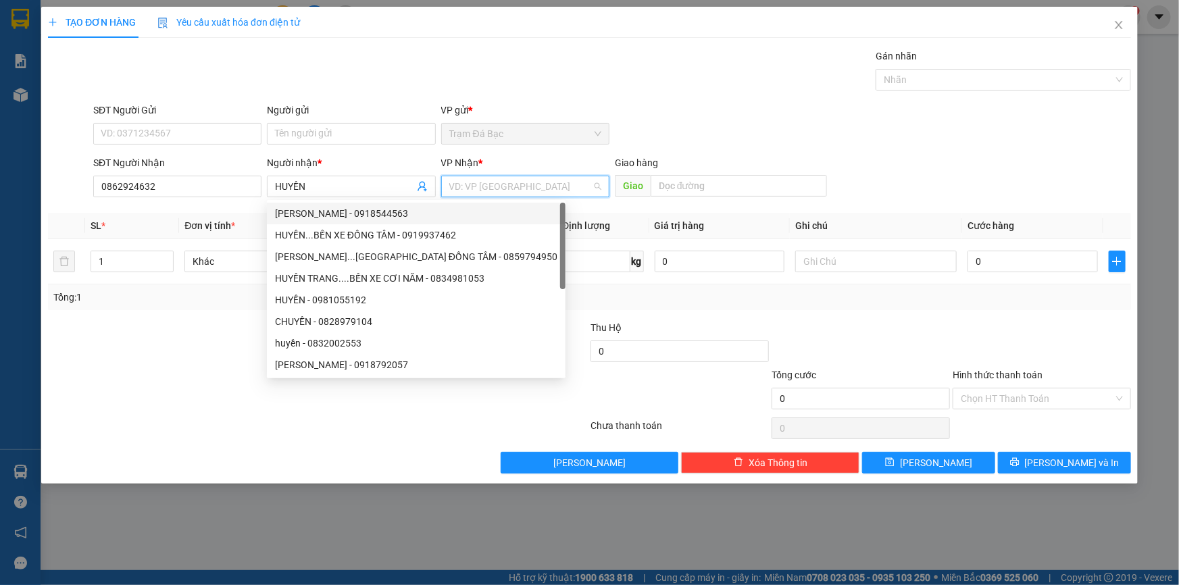
drag, startPoint x: 517, startPoint y: 181, endPoint x: 515, endPoint y: 236, distance: 54.8
click at [517, 188] on input "search" at bounding box center [520, 186] width 143 height 20
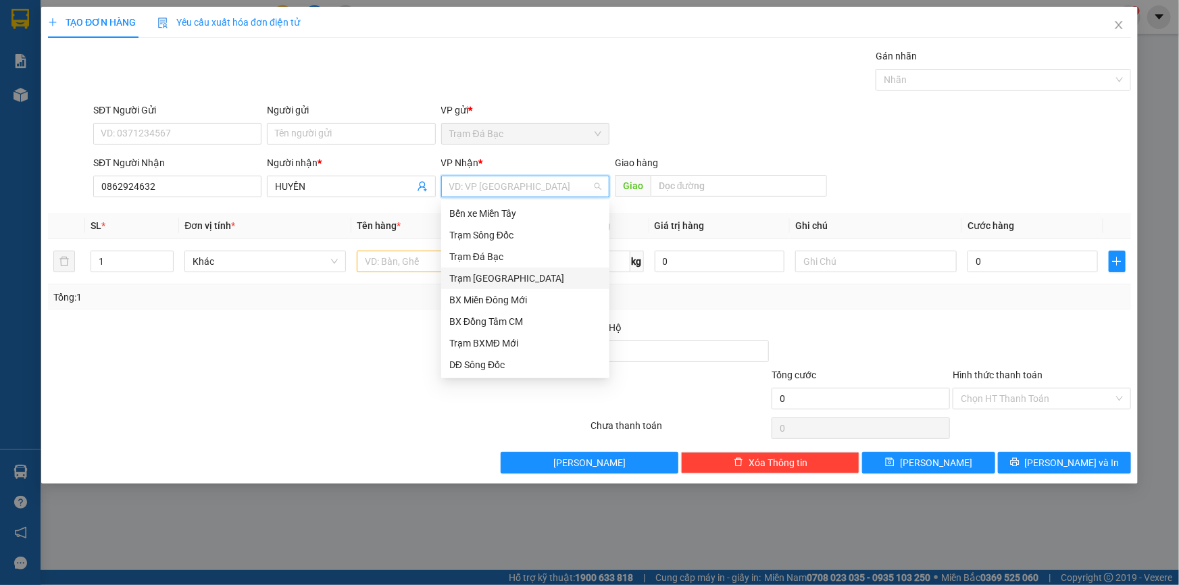
click at [513, 274] on div "Trạm Sài Gòn" at bounding box center [525, 278] width 152 height 15
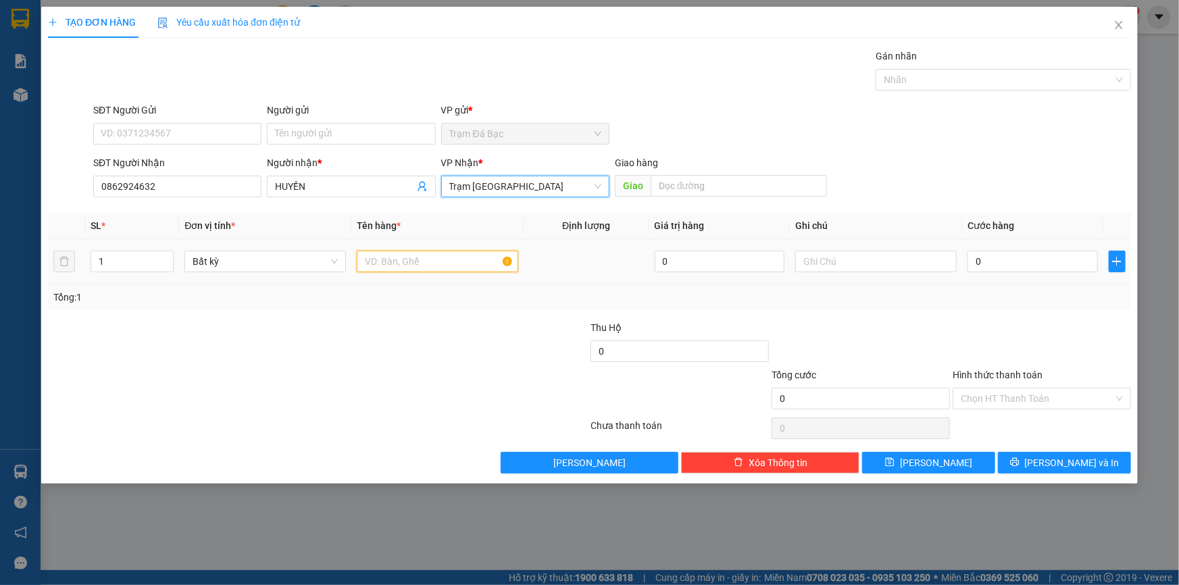
click at [409, 265] on input "text" at bounding box center [437, 262] width 161 height 22
click at [168, 258] on icon "up" at bounding box center [166, 258] width 4 height 3
type input "3"
click at [168, 258] on icon "up" at bounding box center [166, 258] width 4 height 3
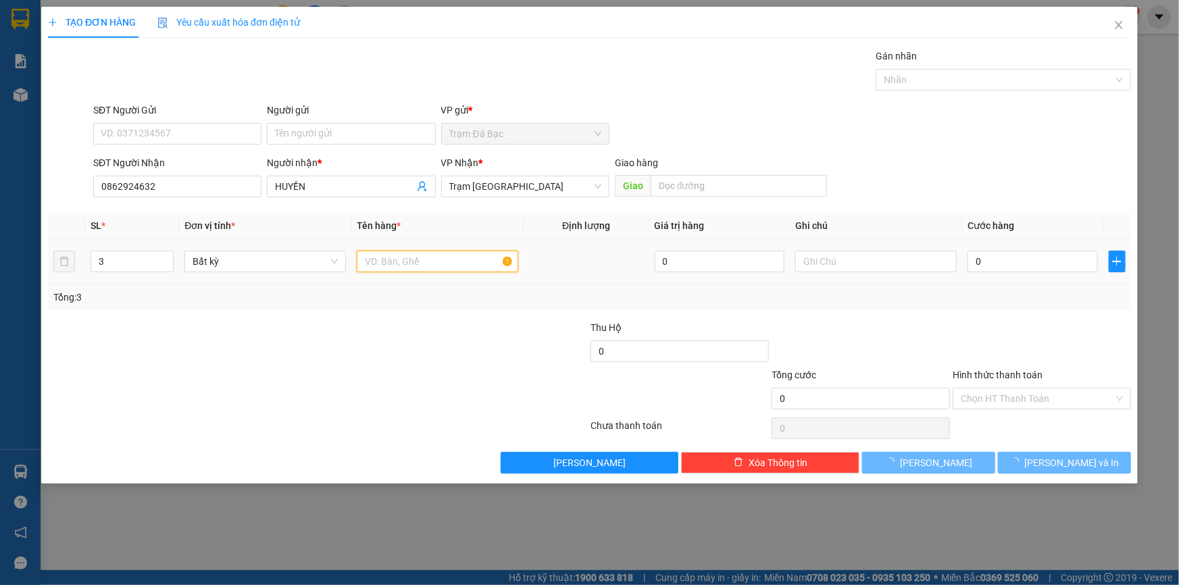
click at [405, 261] on input "text" at bounding box center [437, 262] width 161 height 22
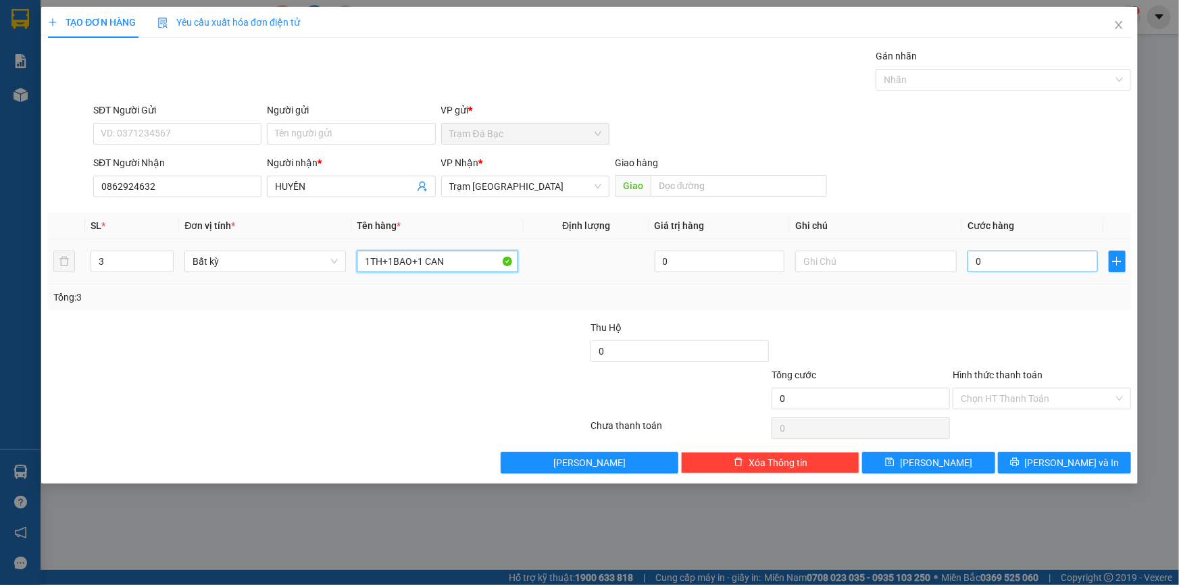
type input "1TH+1BAO+1 CAN"
click at [1030, 263] on input "0" at bounding box center [1032, 262] width 130 height 22
type input "1"
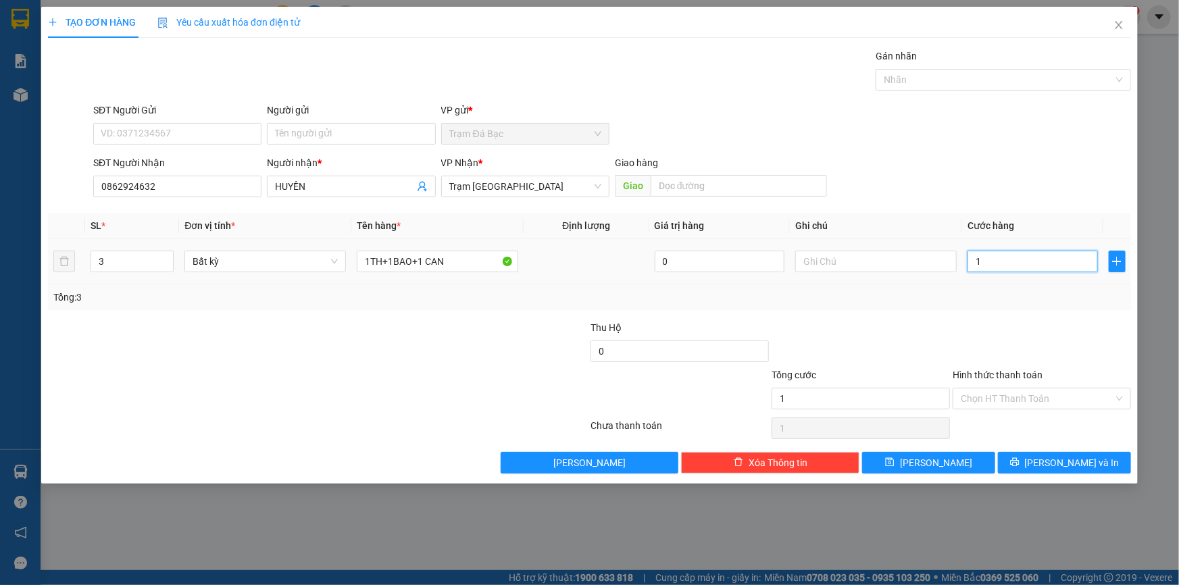
type input "15"
type input "150"
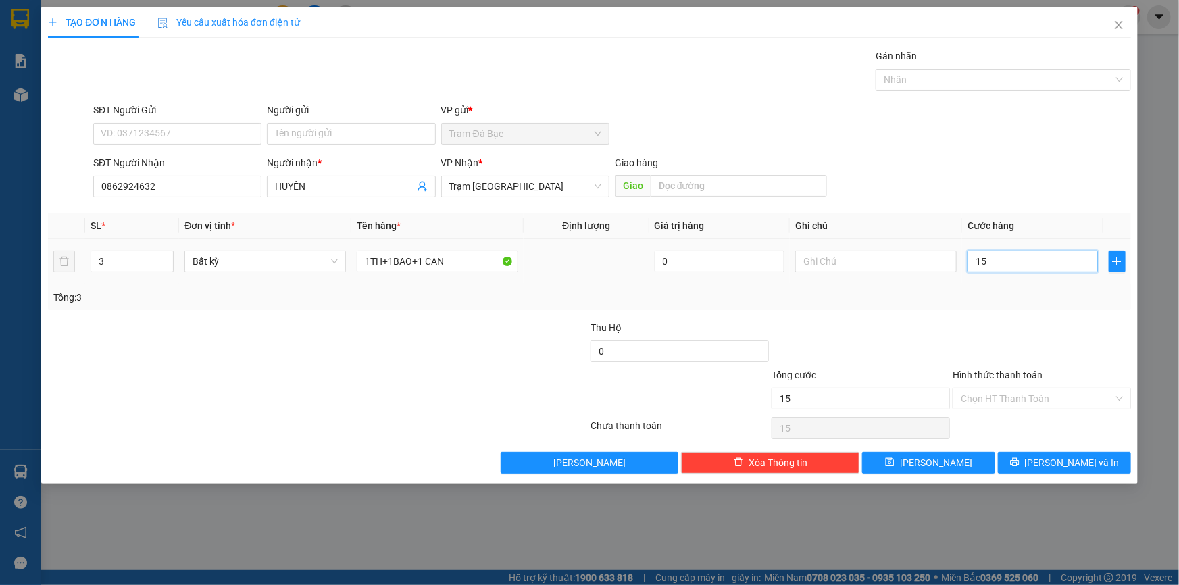
type input "150"
type input "150.000"
drag, startPoint x: 1082, startPoint y: 467, endPoint x: 1015, endPoint y: 459, distance: 68.0
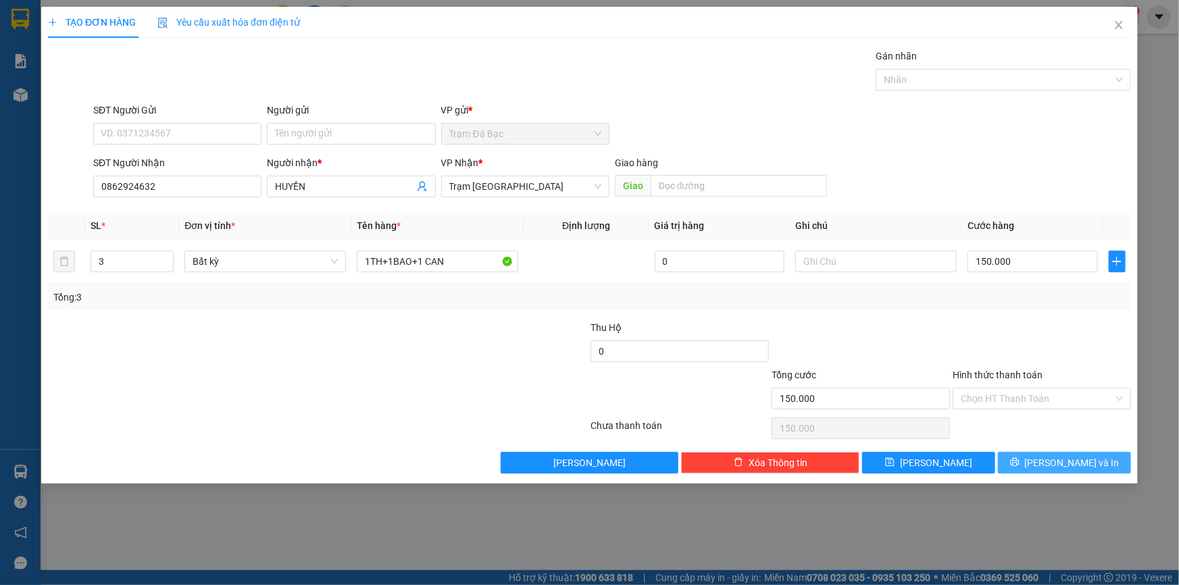
click at [1081, 467] on span "Lưu và In" at bounding box center [1072, 462] width 95 height 15
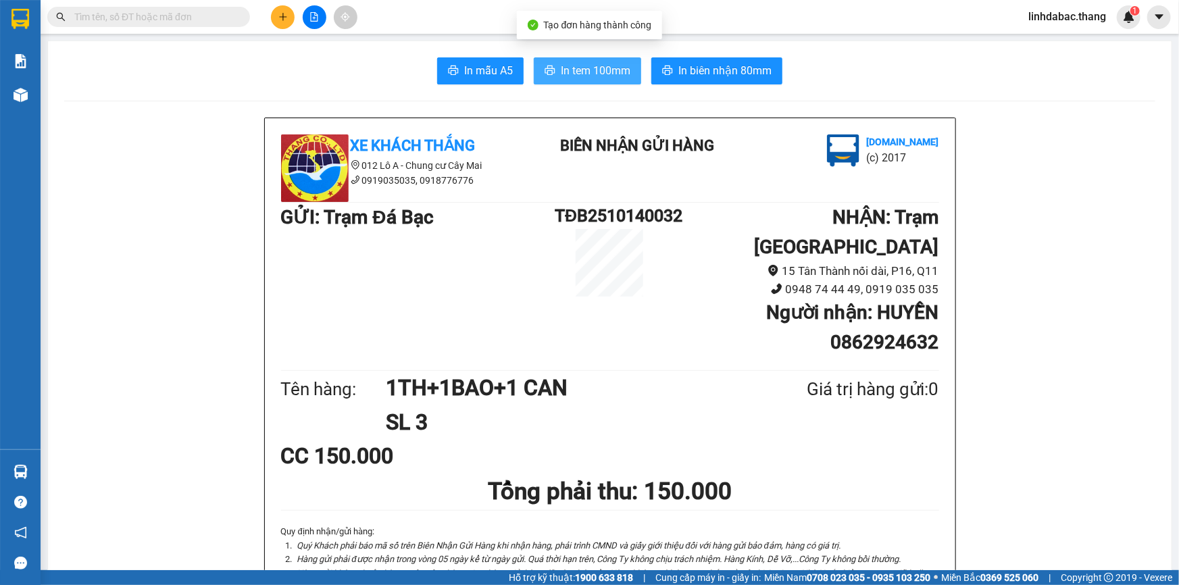
click at [577, 66] on span "In tem 100mm" at bounding box center [596, 70] width 70 height 17
click at [1044, 584] on html "Kết quả tìm kiếm ( 0 ) Bộ lọc No Data linhdabac.thang 1 Báo cáo Báo cáo dòng ti…" at bounding box center [589, 292] width 1179 height 585
click at [278, 9] on button at bounding box center [283, 17] width 24 height 24
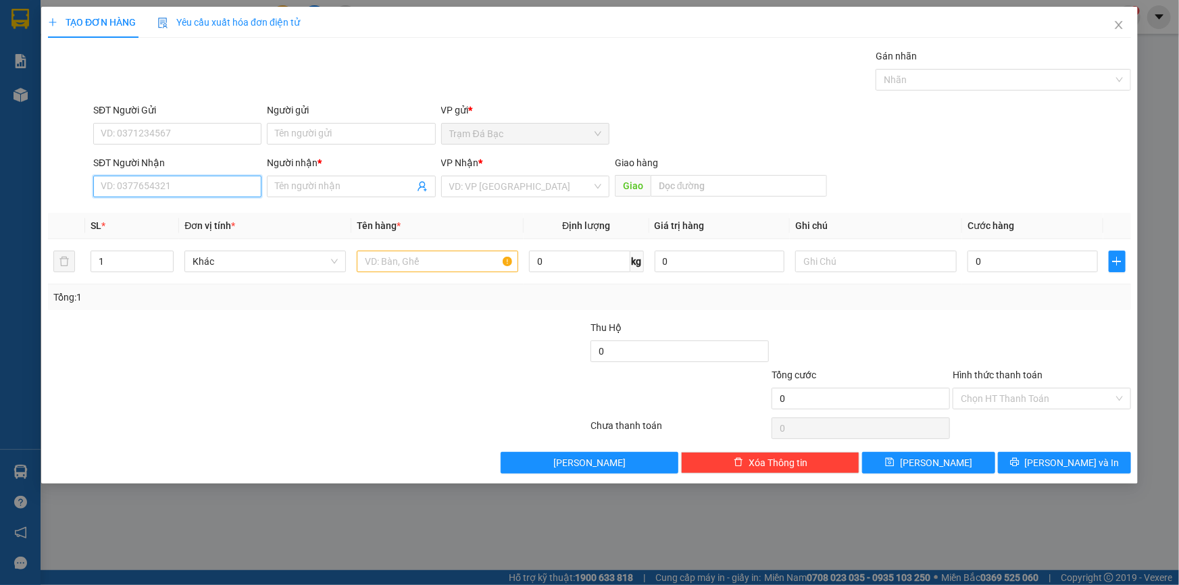
click at [176, 193] on input "SĐT Người Nhận" at bounding box center [177, 187] width 168 height 22
click at [222, 218] on div "0909517292 - YẾN" at bounding box center [177, 213] width 152 height 15
type input "0909517292"
type input "YẾN"
type input "0909517292"
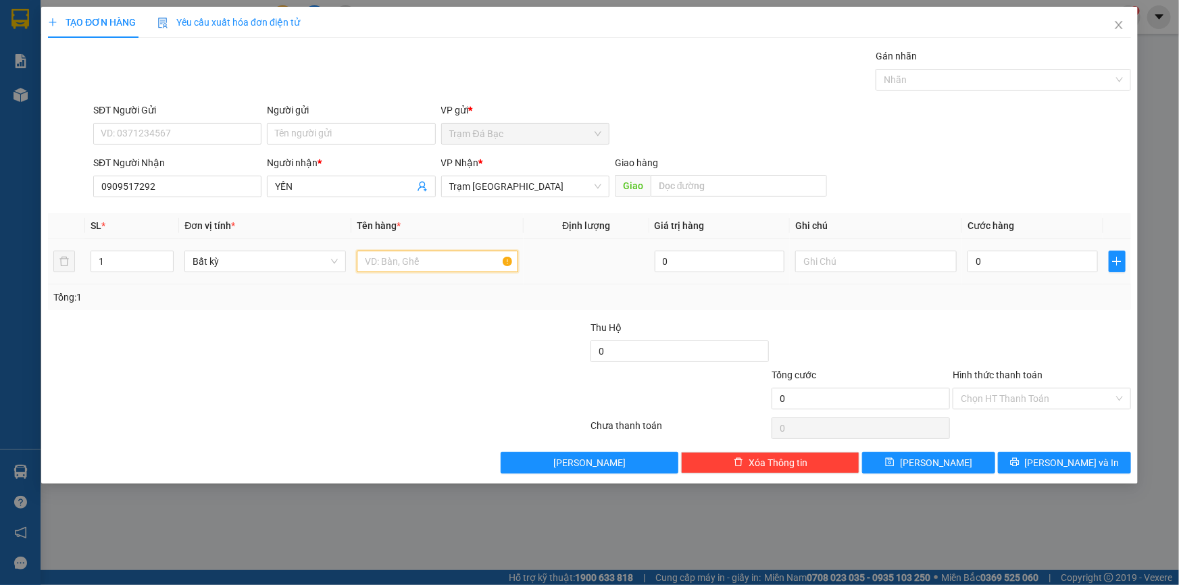
click at [415, 263] on input "text" at bounding box center [437, 262] width 161 height 22
type input "1TH"
click at [982, 261] on input "0" at bounding box center [1032, 262] width 130 height 22
type input "3"
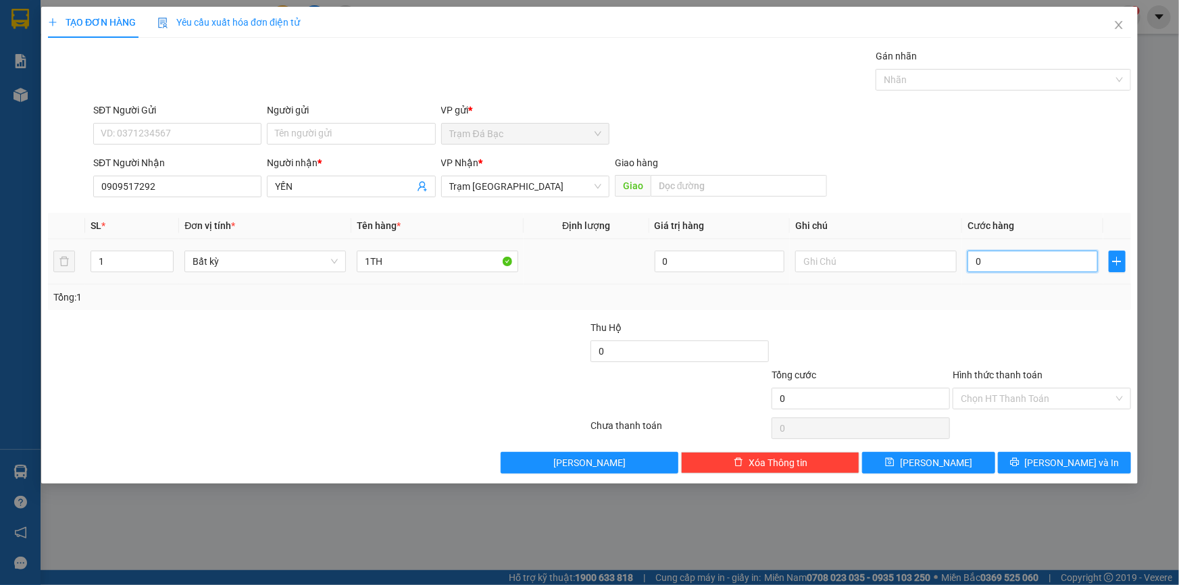
type input "3"
type input "30"
type input "30.000"
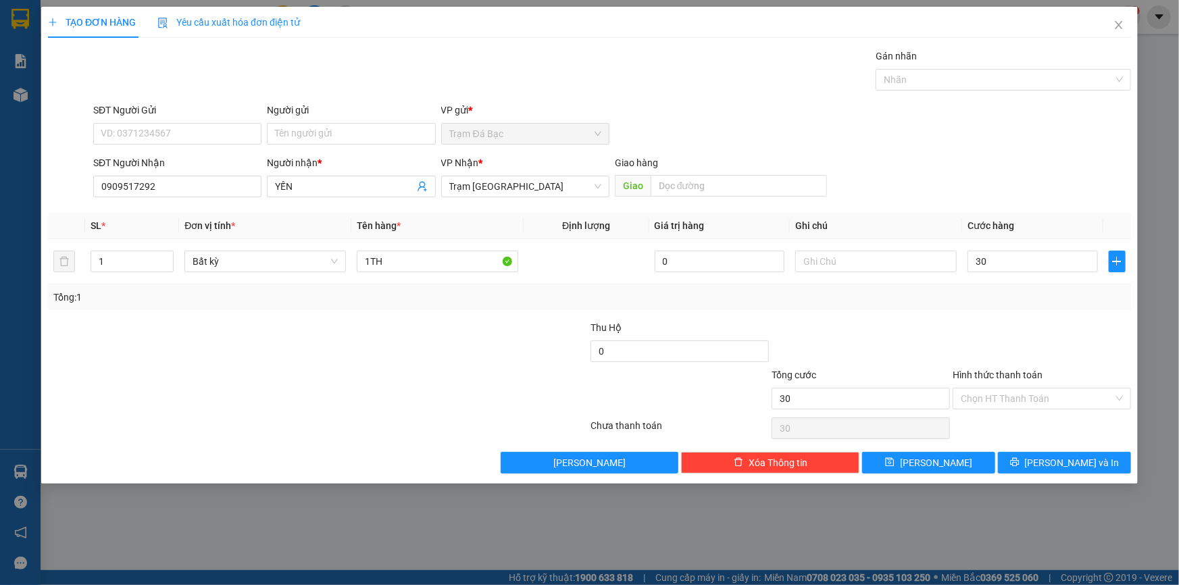
type input "30.000"
click at [1002, 314] on div "Transit Pickup Surcharge Ids Transit Deliver Surcharge Ids Transit Deliver Surc…" at bounding box center [589, 261] width 1083 height 425
click at [1102, 396] on input "Hình thức thanh toán" at bounding box center [1037, 398] width 153 height 20
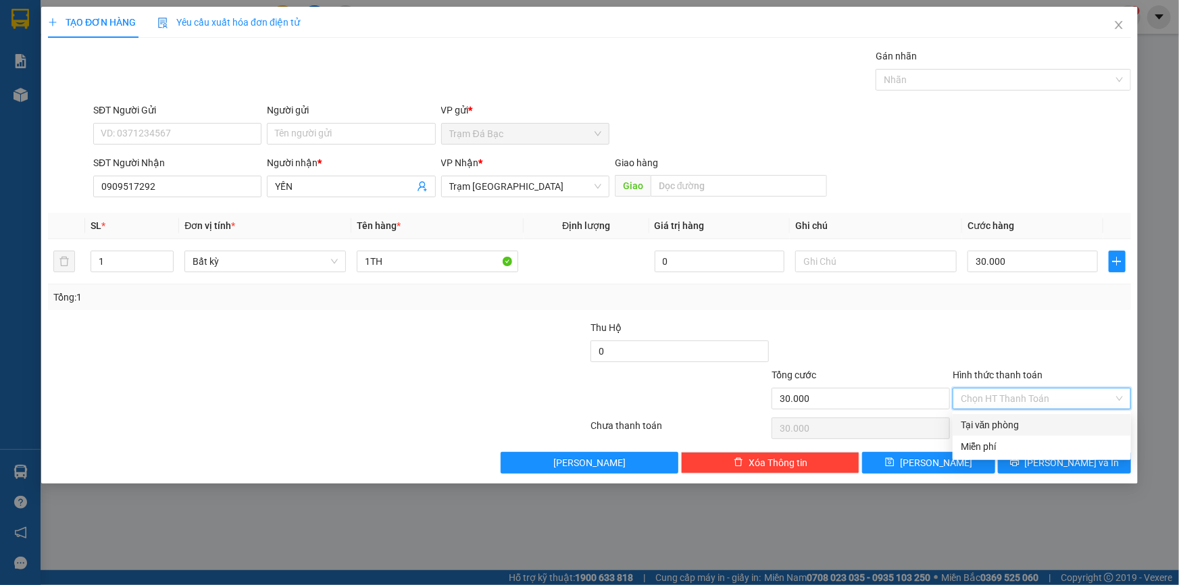
click at [1055, 419] on div "Tại văn phòng" at bounding box center [1042, 424] width 162 height 15
type input "0"
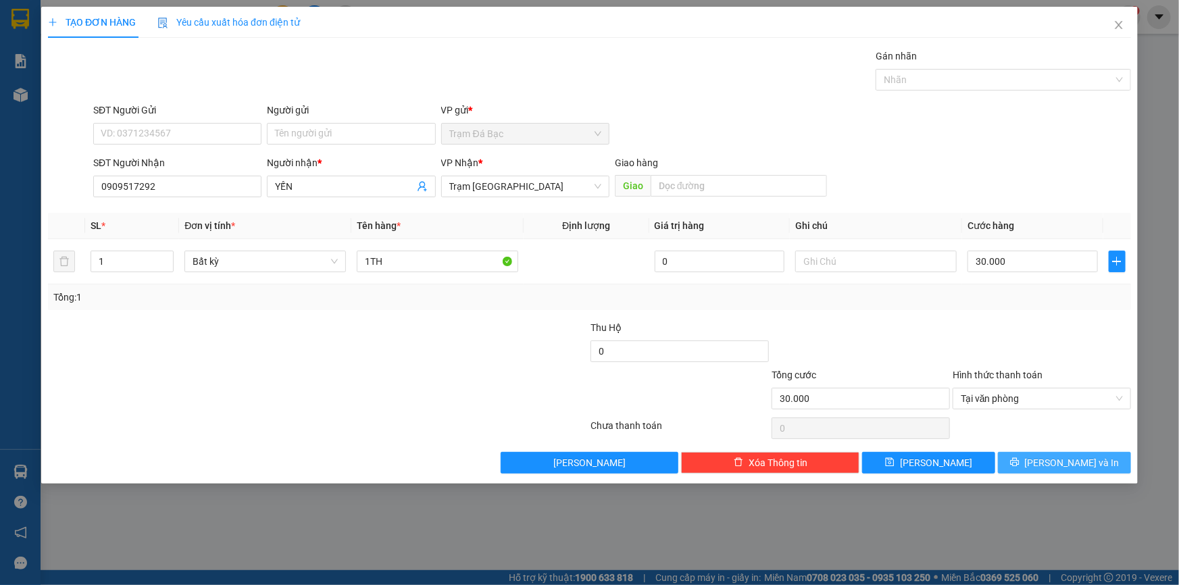
click at [1075, 467] on span "Lưu và In" at bounding box center [1072, 462] width 95 height 15
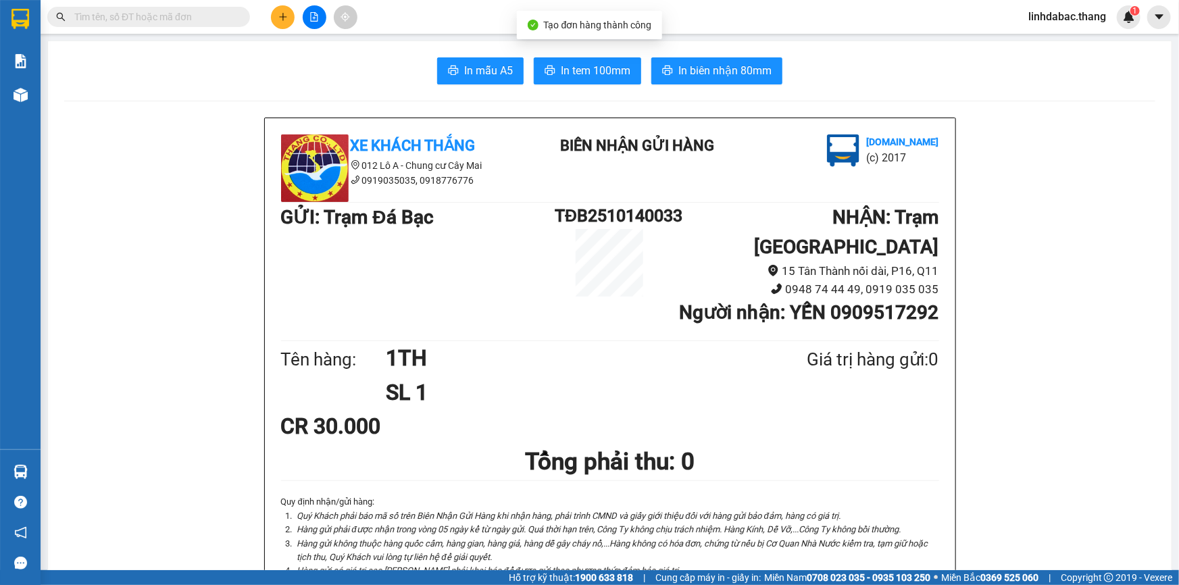
drag, startPoint x: 764, startPoint y: 451, endPoint x: 724, endPoint y: 360, distance: 98.9
click at [748, 426] on div "Xe Khách THẮNG 012 Lô A - Chung cư Cây Mai 0919035035, 0918776776 BIÊN NHẬN GỬI…" at bounding box center [610, 370] width 690 height 504
click at [596, 72] on span "In tem 100mm" at bounding box center [596, 70] width 70 height 17
click at [274, 14] on button at bounding box center [283, 17] width 24 height 24
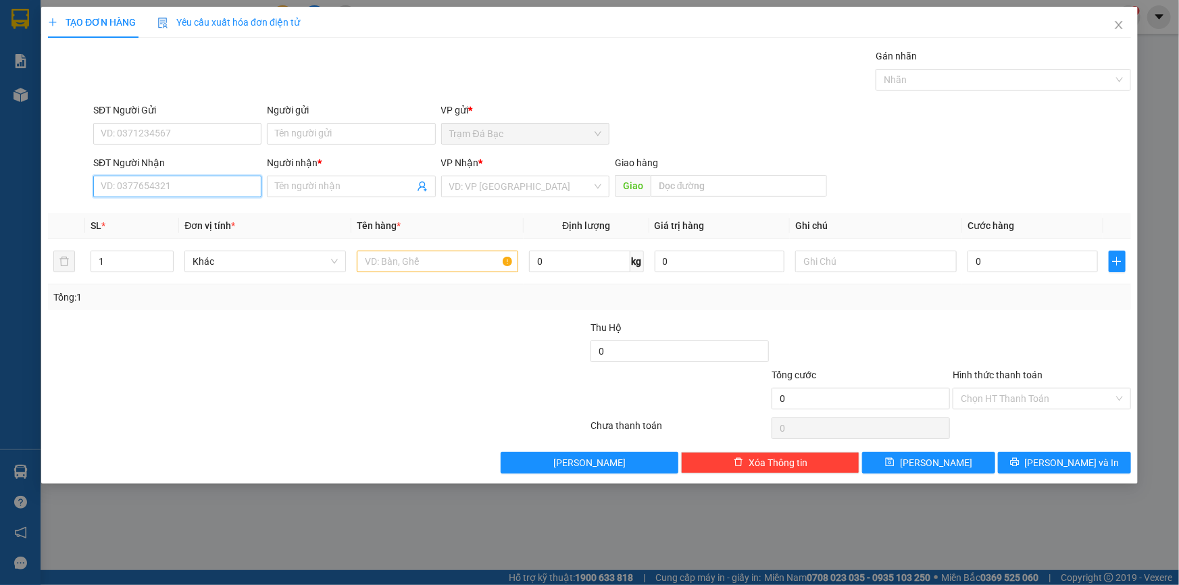
click at [182, 178] on input "SĐT Người Nhận" at bounding box center [177, 187] width 168 height 22
type input "0898439405"
click at [305, 189] on input "Người nhận *" at bounding box center [344, 186] width 138 height 15
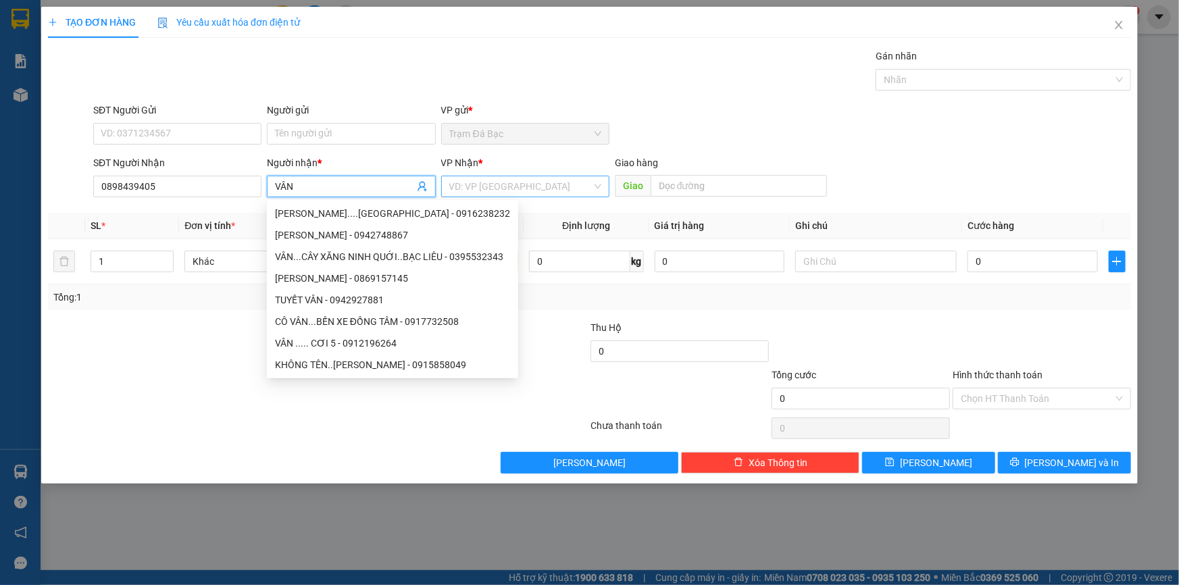
type input "VÂN"
click at [478, 182] on input "search" at bounding box center [520, 186] width 143 height 20
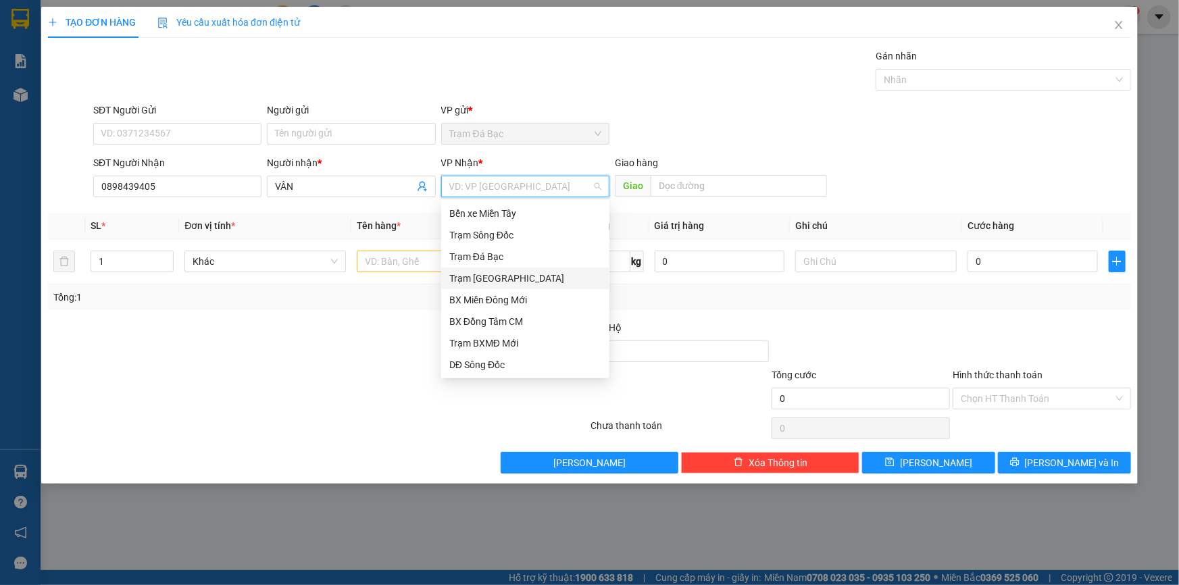
click at [486, 282] on div "Trạm Sài Gòn" at bounding box center [525, 278] width 152 height 15
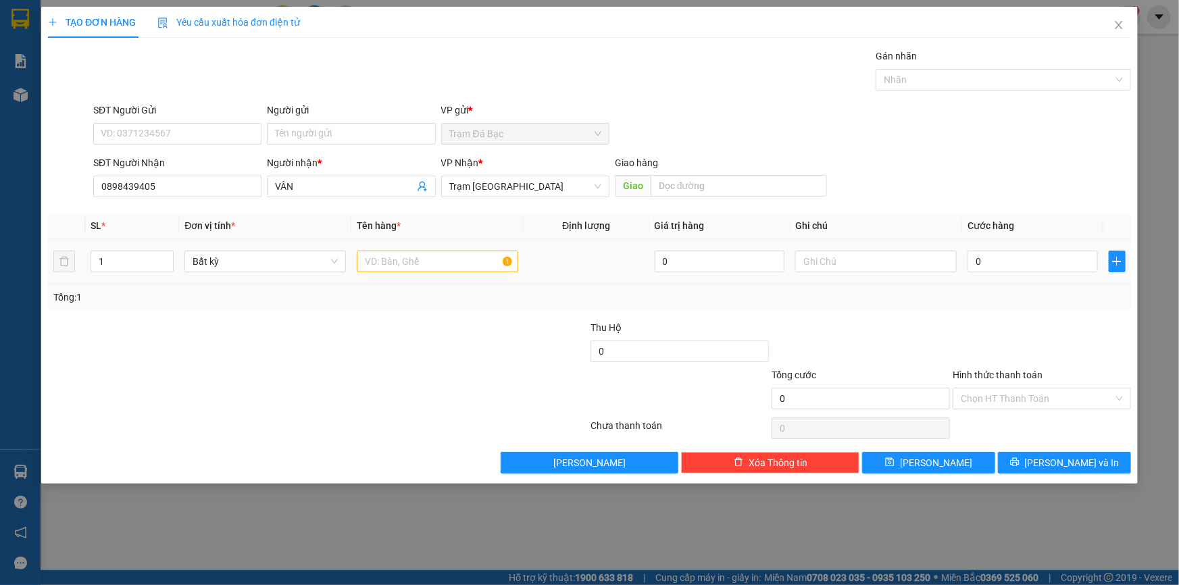
drag, startPoint x: 132, startPoint y: 248, endPoint x: 138, endPoint y: 251, distance: 7.0
click at [132, 249] on div "1" at bounding box center [132, 261] width 83 height 27
click at [168, 257] on icon "up" at bounding box center [166, 258] width 5 height 5
type input "3"
click at [168, 257] on icon "up" at bounding box center [166, 258] width 5 height 5
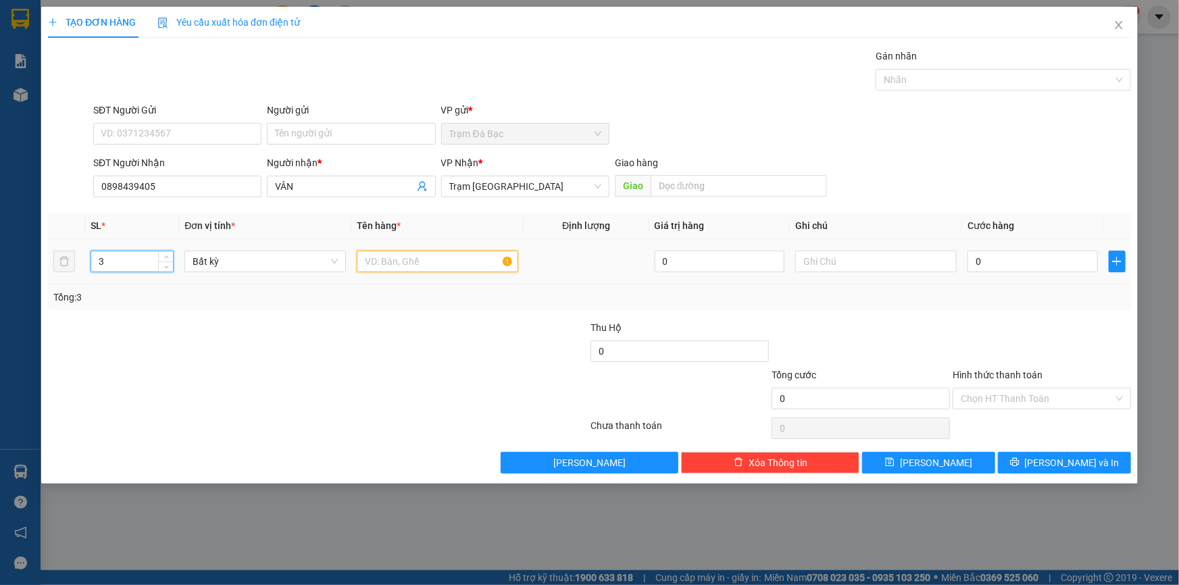
click at [399, 265] on input "text" at bounding box center [437, 262] width 161 height 22
type input "3 KIỆN"
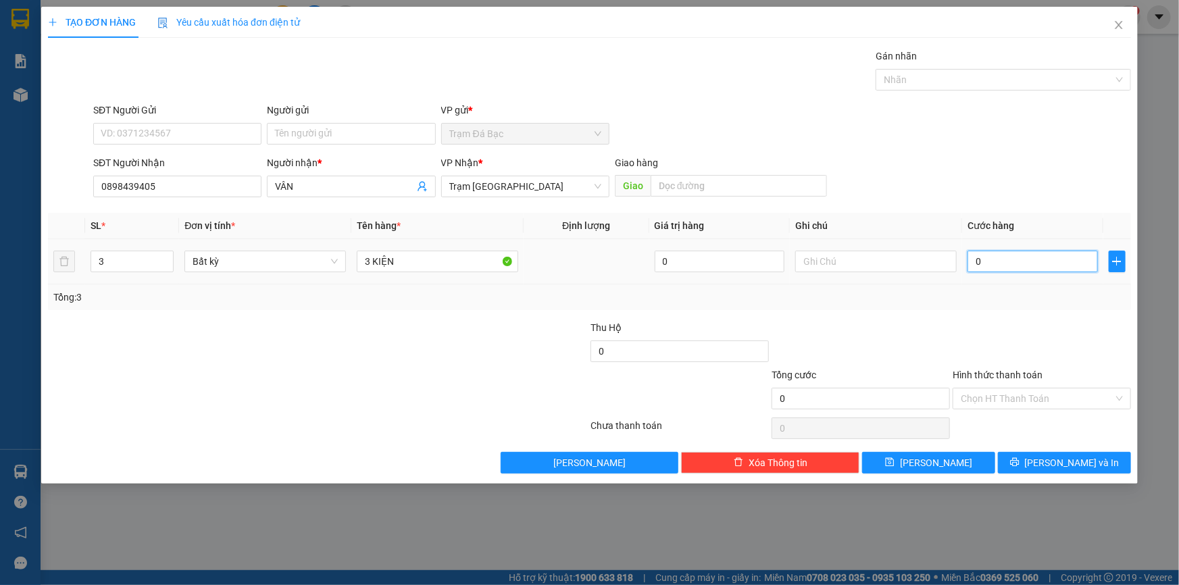
click at [1000, 263] on input "0" at bounding box center [1032, 262] width 130 height 22
type input "1"
type input "18"
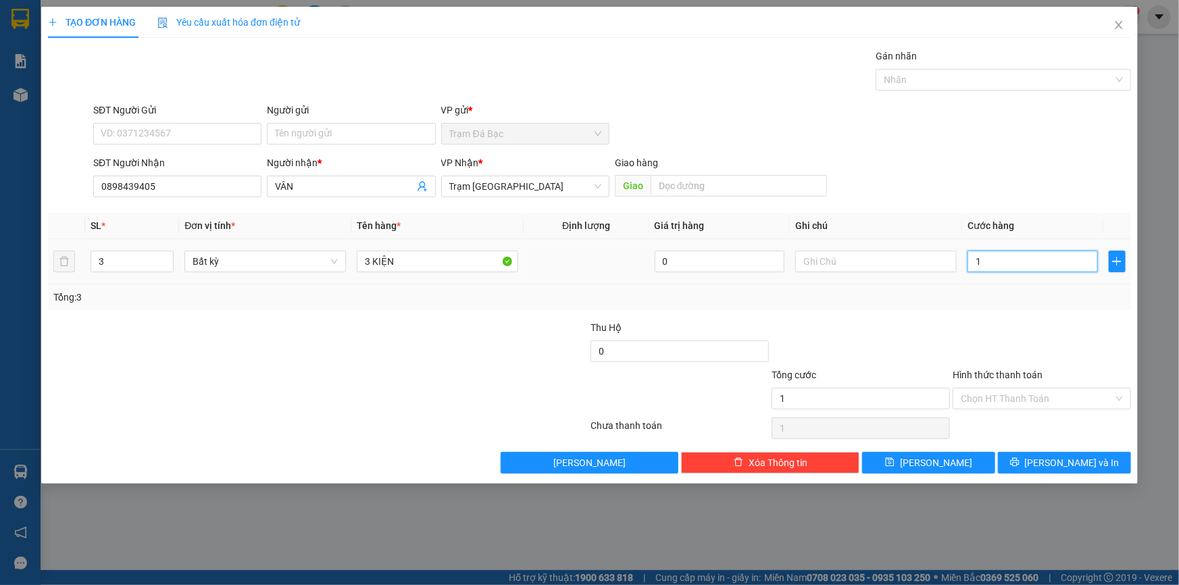
type input "18"
type input "180"
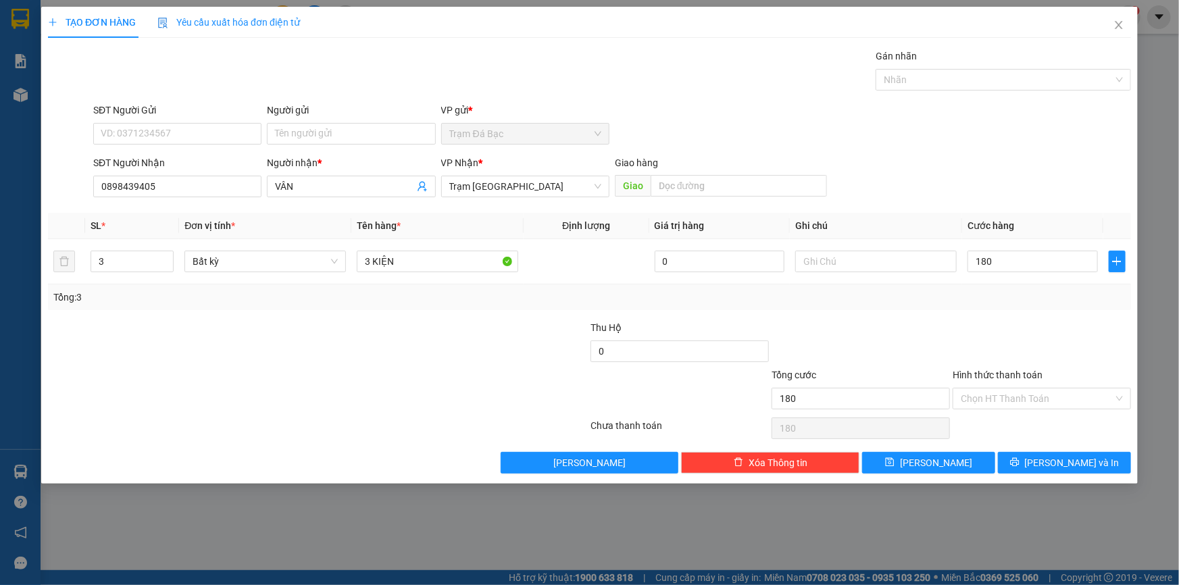
type input "180.000"
click at [993, 292] on div "Tổng: 3" at bounding box center [589, 297] width 1072 height 15
click at [1019, 459] on icon "printer" at bounding box center [1014, 461] width 9 height 9
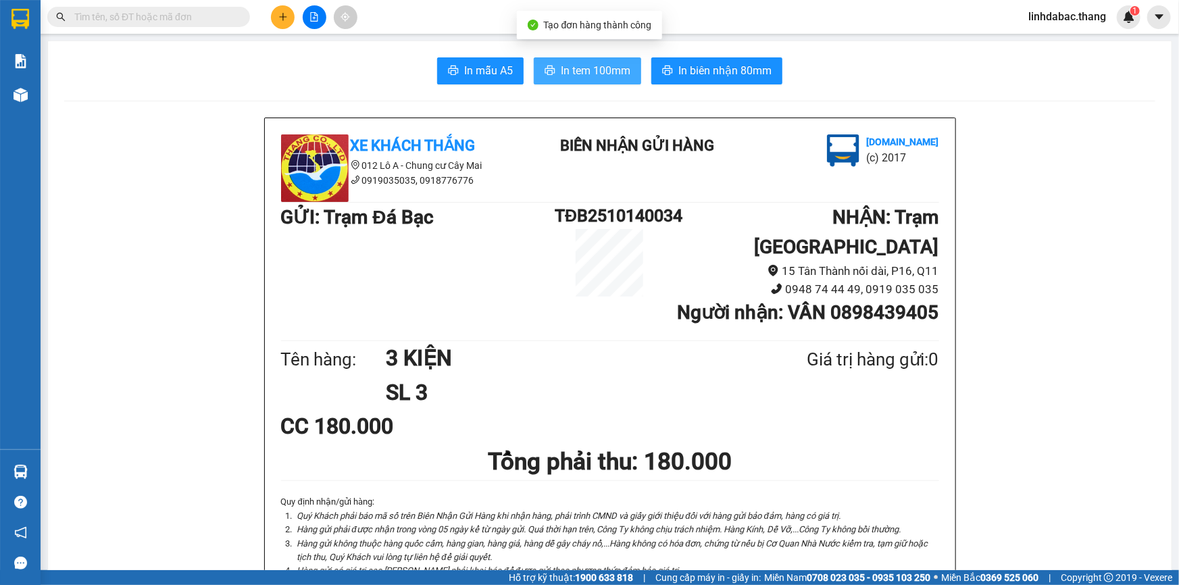
click at [567, 75] on span "In tem 100mm" at bounding box center [596, 70] width 70 height 17
click at [284, 20] on icon "plus" at bounding box center [282, 16] width 9 height 9
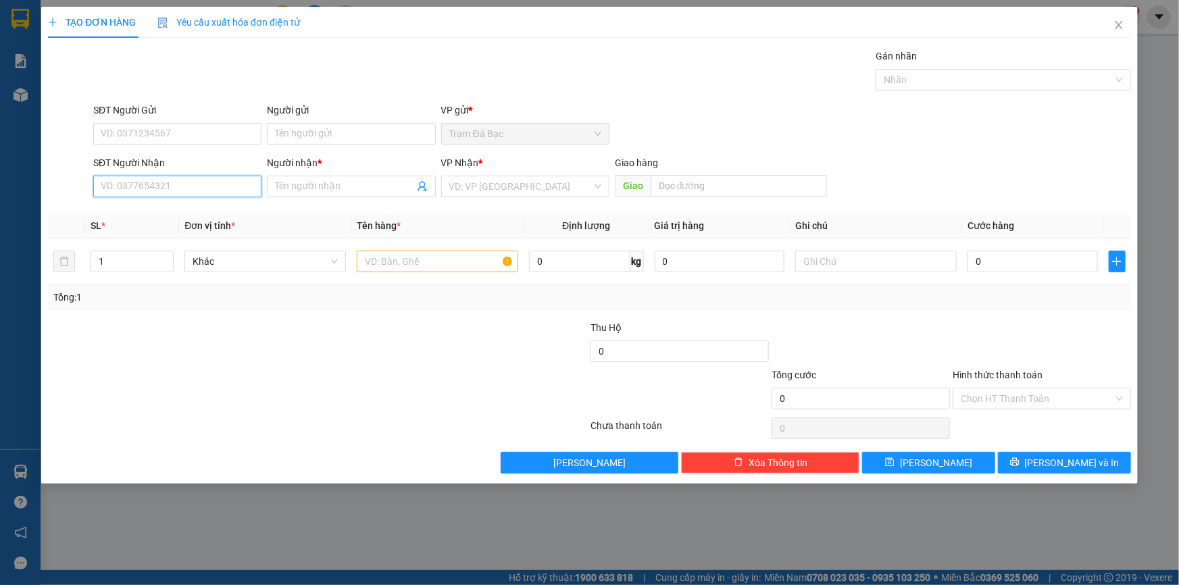
click at [202, 193] on input "SĐT Người Nhận" at bounding box center [177, 187] width 168 height 22
type input "0906844073"
click at [324, 186] on input "Người nhận *" at bounding box center [344, 186] width 138 height 15
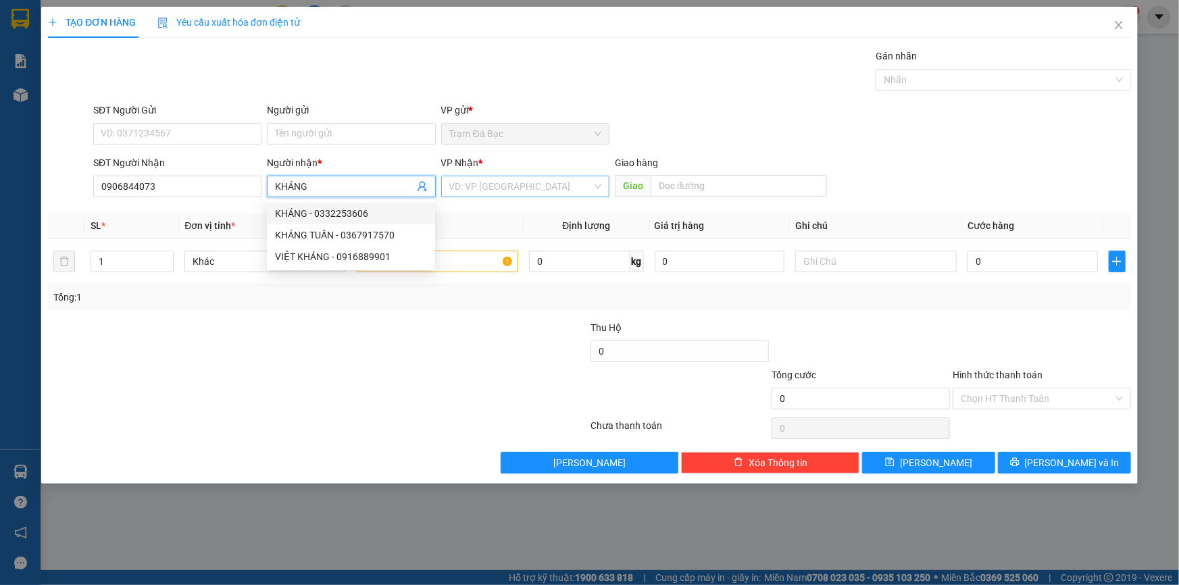
click at [475, 186] on input "search" at bounding box center [520, 186] width 143 height 20
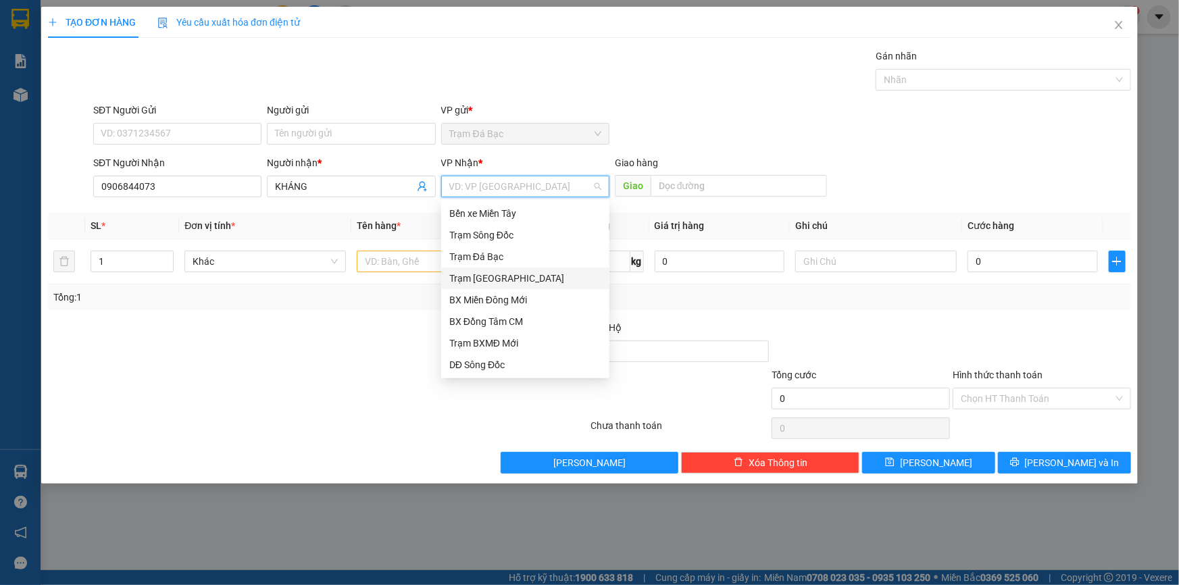
click at [487, 274] on div "Trạm Sài Gòn" at bounding box center [525, 278] width 152 height 15
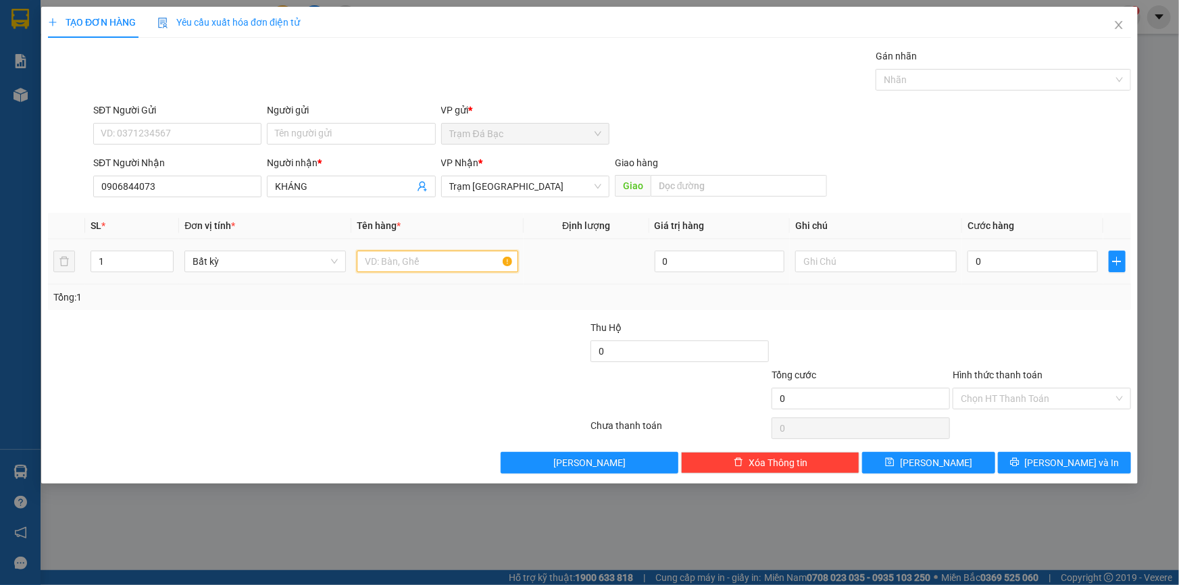
click at [463, 265] on input "text" at bounding box center [437, 262] width 161 height 22
click at [1034, 260] on input "0" at bounding box center [1032, 262] width 130 height 22
click at [1000, 279] on td "40.000" at bounding box center [1032, 261] width 141 height 45
click at [1034, 458] on button "Lưu và In" at bounding box center [1064, 463] width 133 height 22
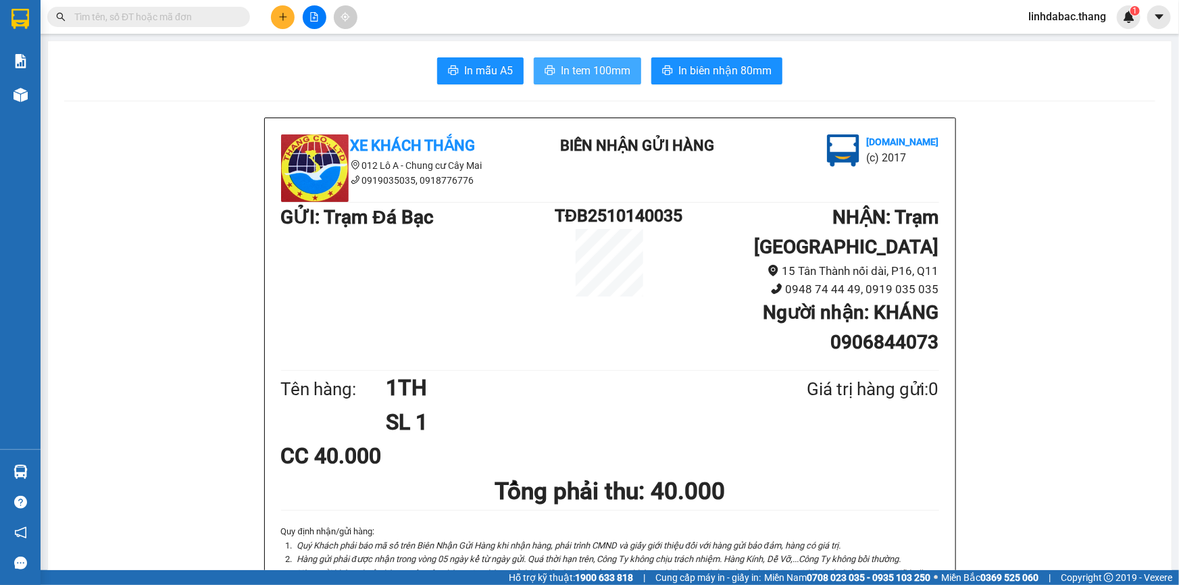
click at [596, 74] on span "In tem 100mm" at bounding box center [596, 70] width 70 height 17
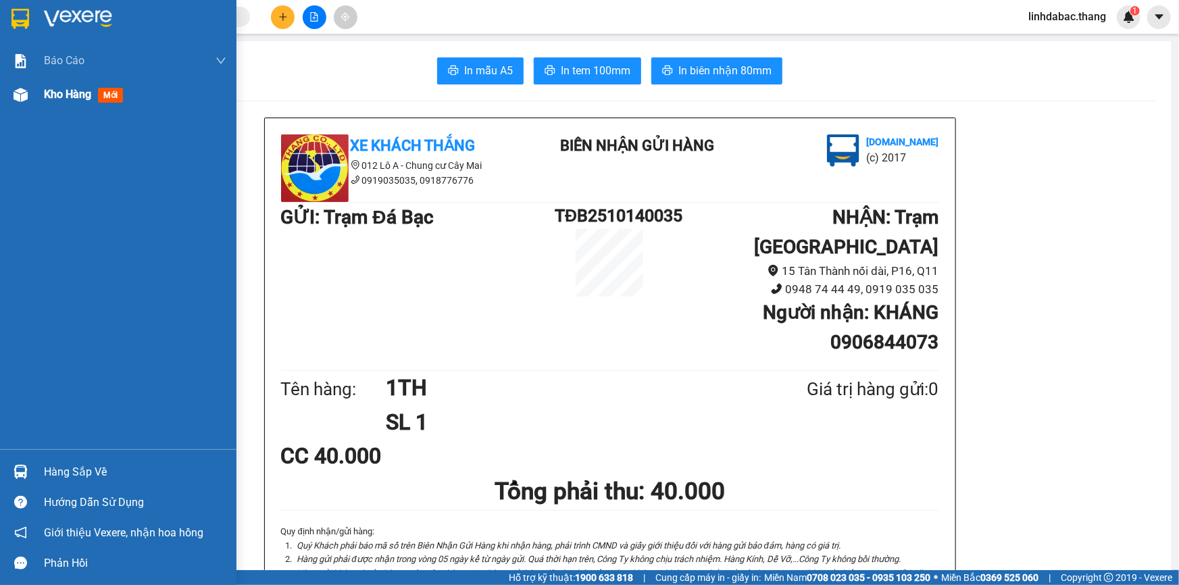
click at [34, 94] on div "Kho hàng mới" at bounding box center [118, 95] width 236 height 34
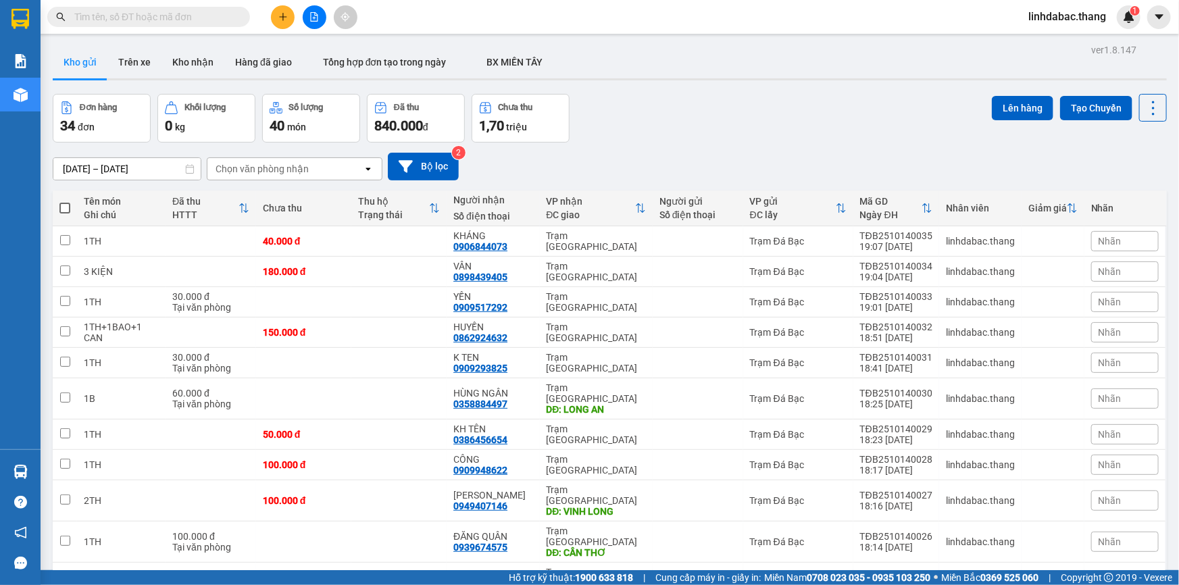
click at [61, 209] on span at bounding box center [64, 208] width 11 height 11
click at [65, 201] on input "checkbox" at bounding box center [65, 201] width 0 height 0
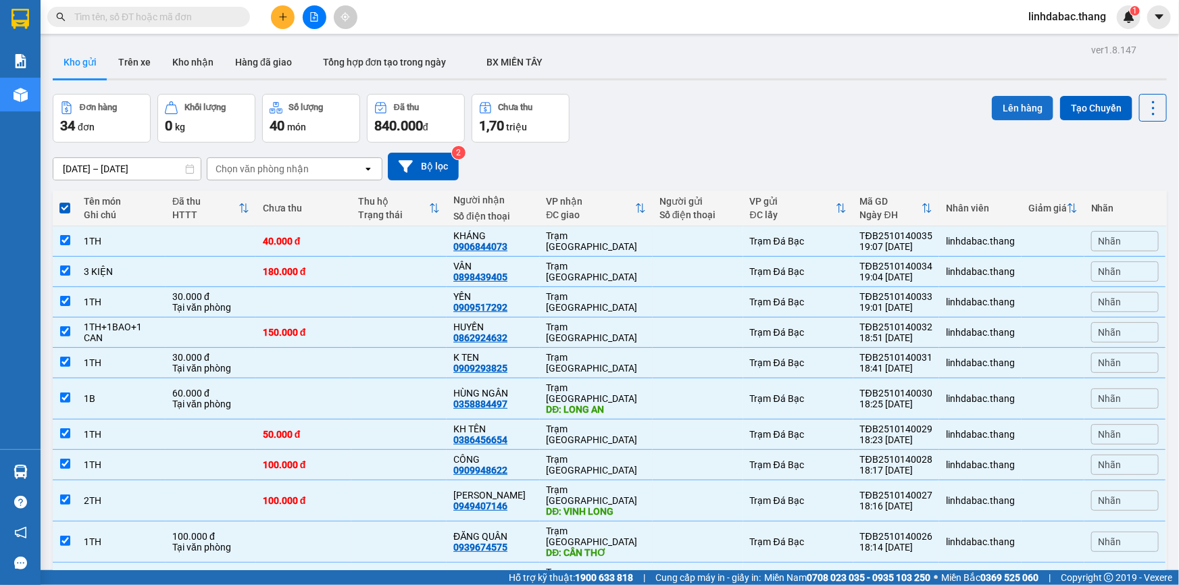
click at [1013, 111] on button "Lên hàng" at bounding box center [1022, 108] width 61 height 24
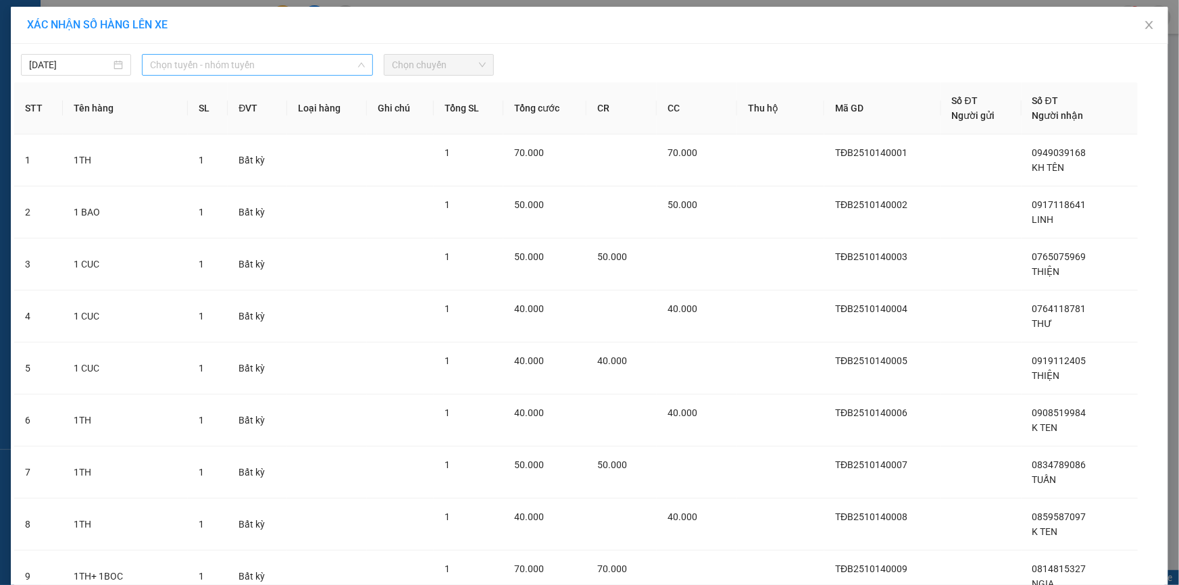
click at [315, 68] on span "Chọn tuyến - nhóm tuyến" at bounding box center [257, 65] width 215 height 20
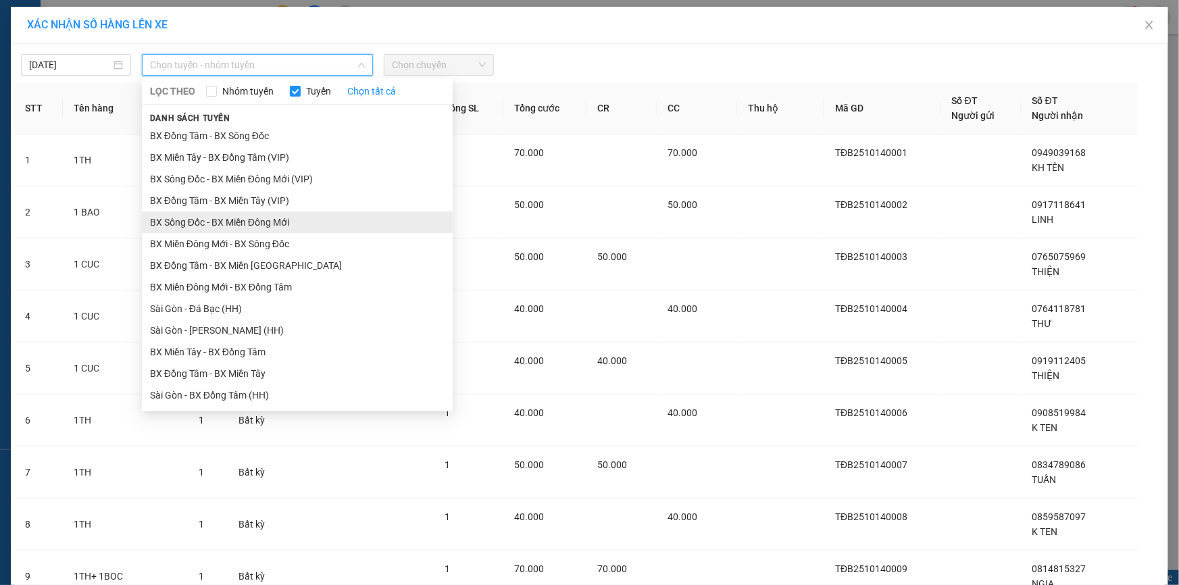
click at [168, 218] on li "BX Sông Đốc - BX Miền Đông Mới" at bounding box center [297, 222] width 311 height 22
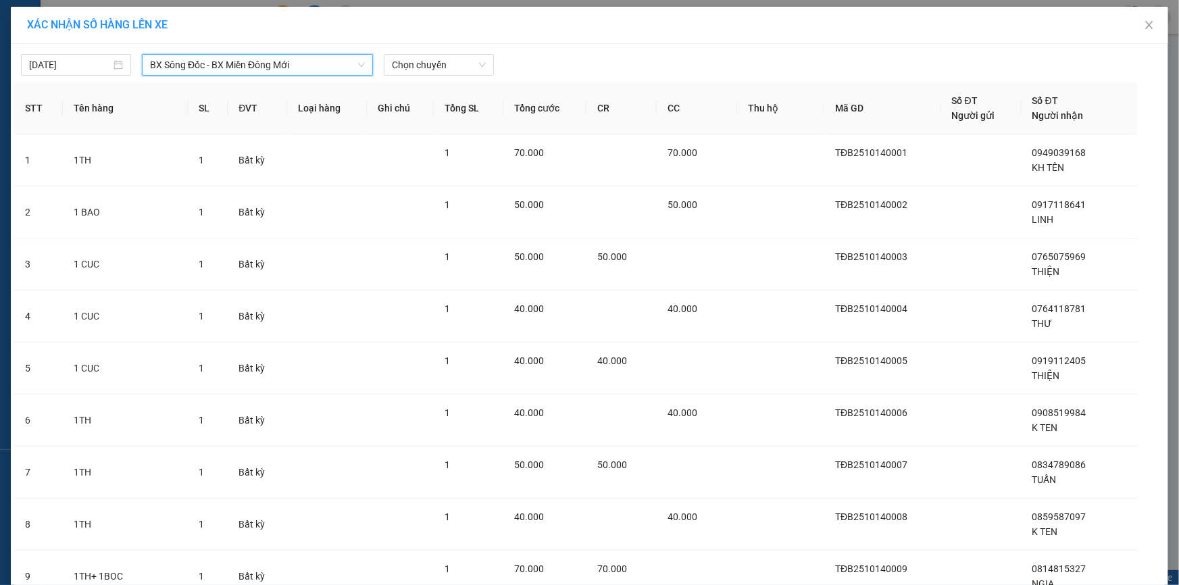
click at [211, 55] on span "BX Sông Đốc - BX Miền Đông Mới" at bounding box center [257, 65] width 215 height 20
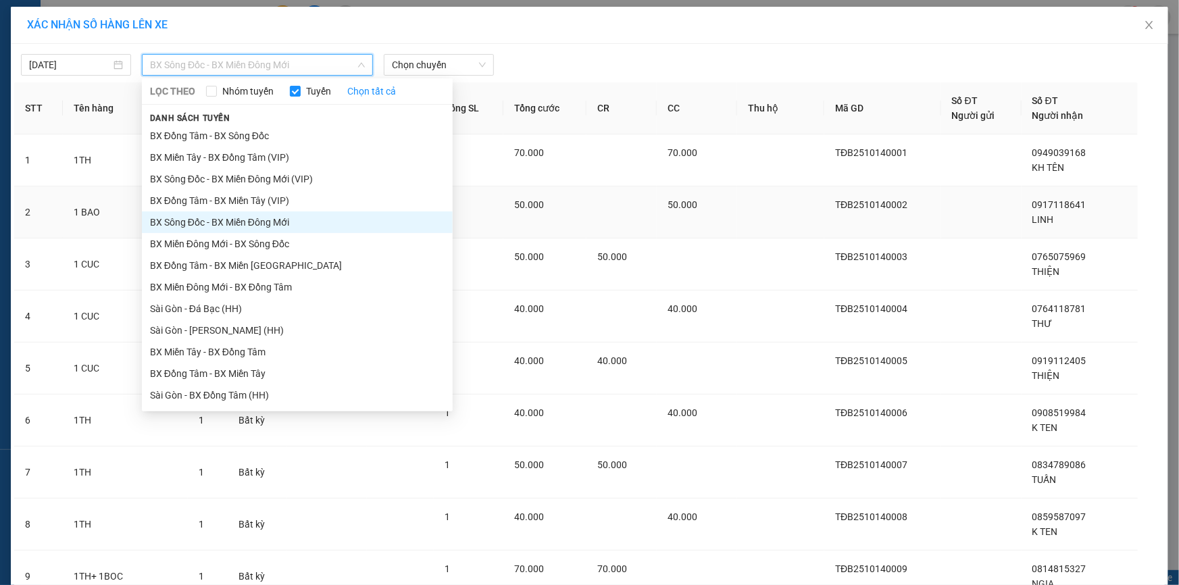
click at [202, 216] on li "BX Sông Đốc - BX Miền Đông Mới" at bounding box center [297, 222] width 311 height 22
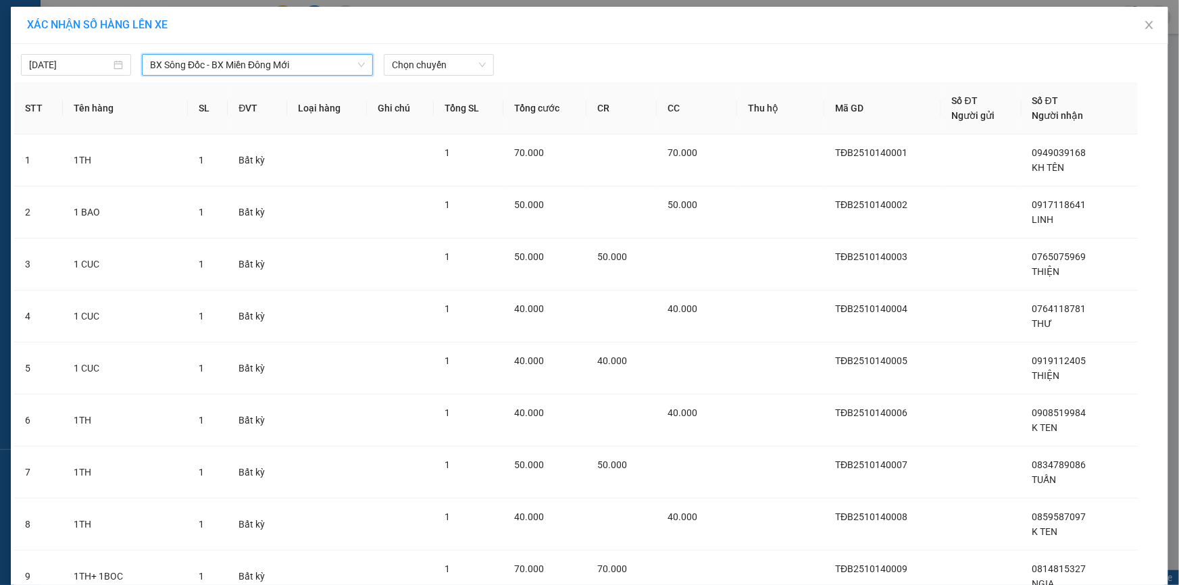
click at [426, 82] on th "Ghi chú" at bounding box center [400, 108] width 67 height 52
click at [426, 68] on span "Chọn chuyến" at bounding box center [439, 65] width 94 height 20
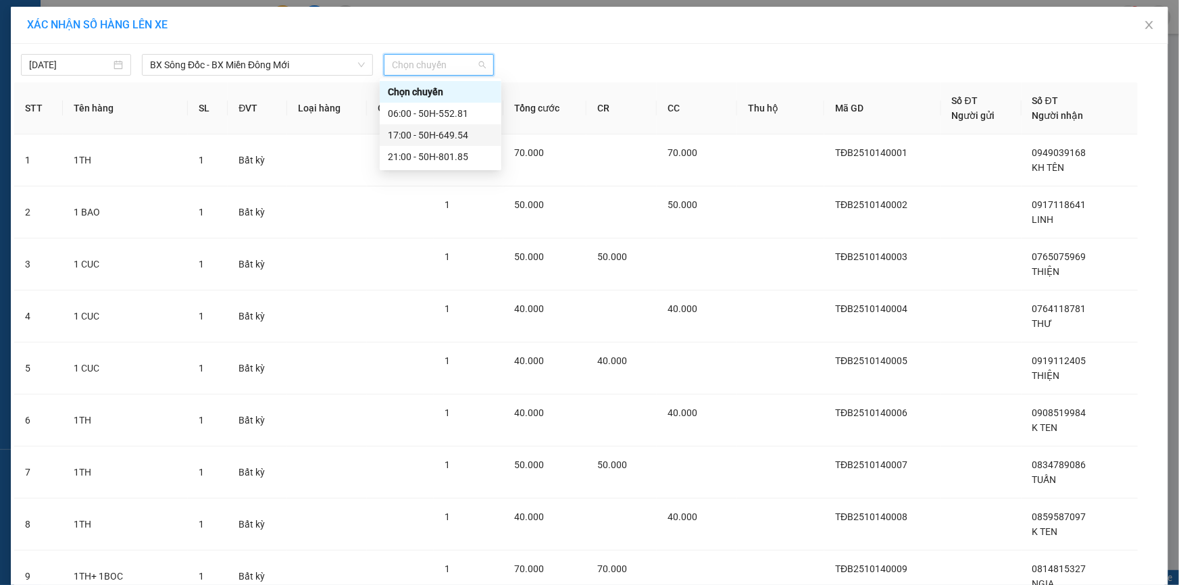
click at [411, 133] on div "17:00 - 50H-649.54" at bounding box center [440, 135] width 105 height 15
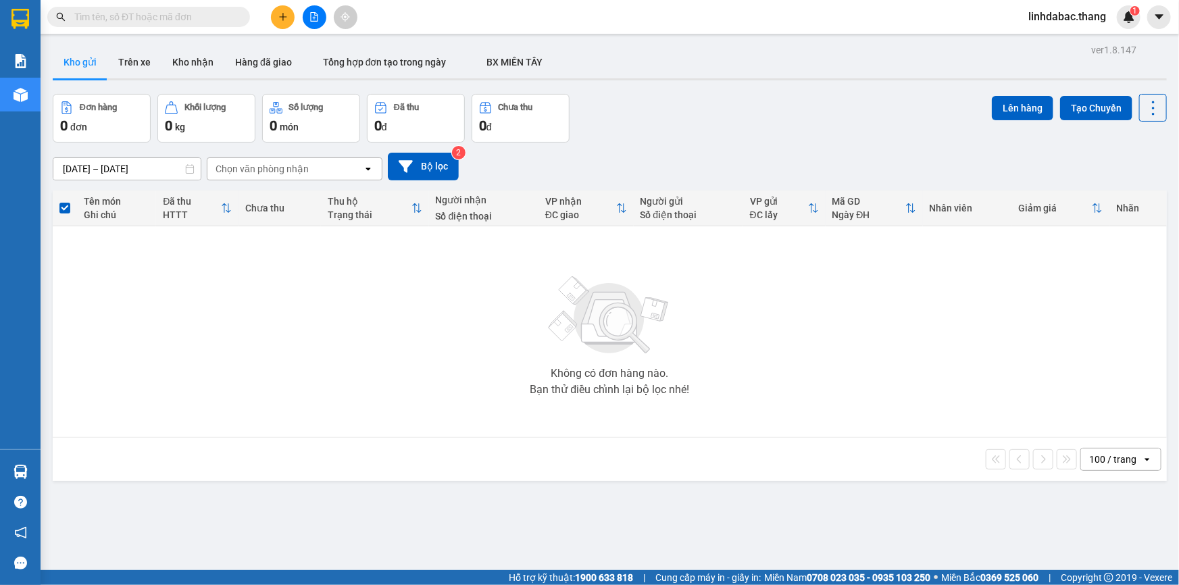
click at [1081, 17] on span "linhdabac.thang" at bounding box center [1066, 16] width 99 height 17
click at [1071, 41] on span "Đăng xuất" at bounding box center [1073, 41] width 71 height 15
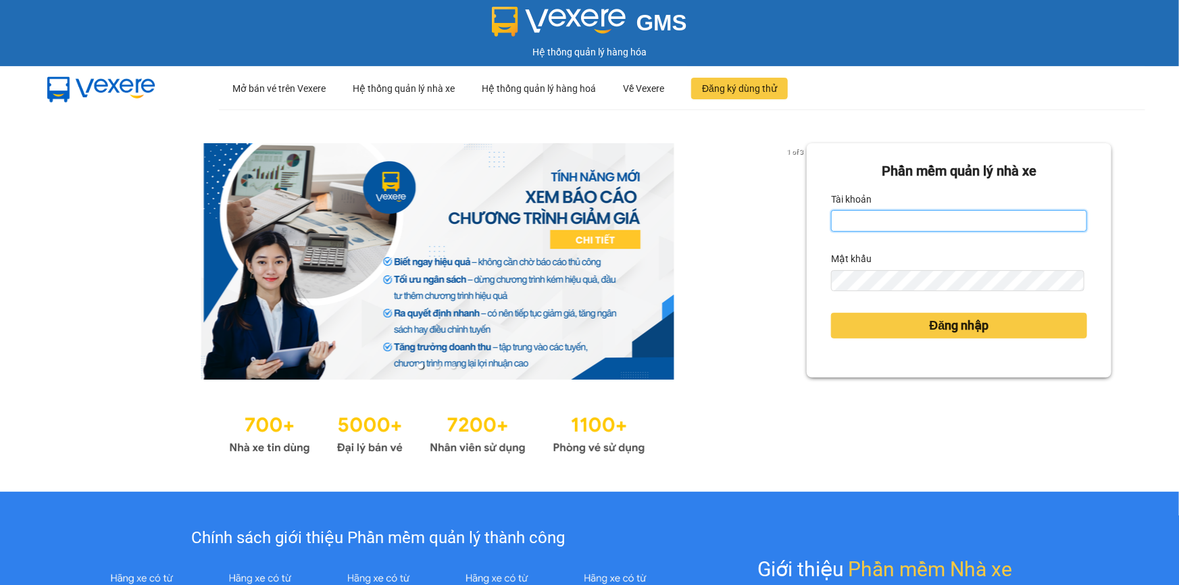
click at [871, 214] on input "Tài khoản" at bounding box center [959, 221] width 256 height 22
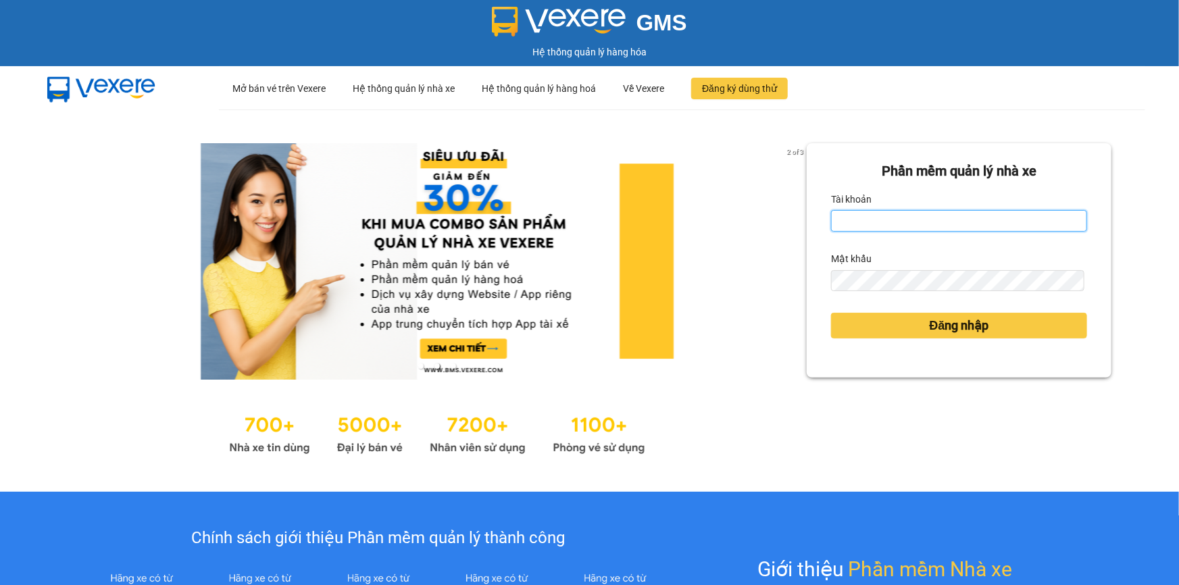
type input "ahan.thang"
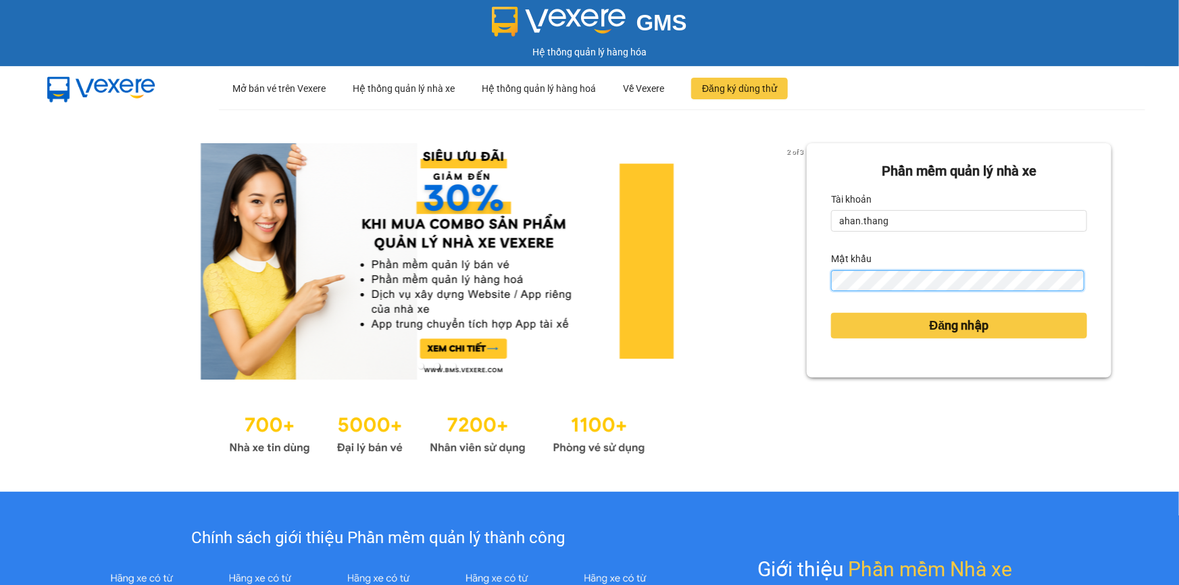
click at [885, 293] on form "Phần mềm quản lý nhà xe Tài khoản ahan.thang Mật khẩu Đăng nhập" at bounding box center [959, 260] width 256 height 199
click at [901, 343] on div "Đăng nhập" at bounding box center [959, 325] width 256 height 36
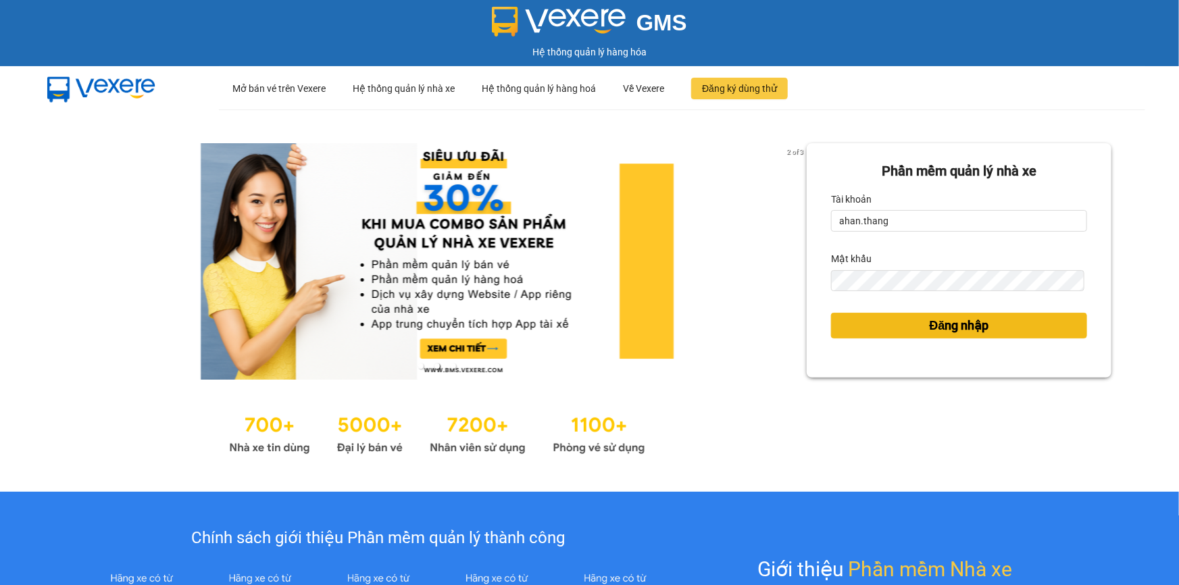
click at [905, 328] on button "Đăng nhập" at bounding box center [959, 326] width 256 height 26
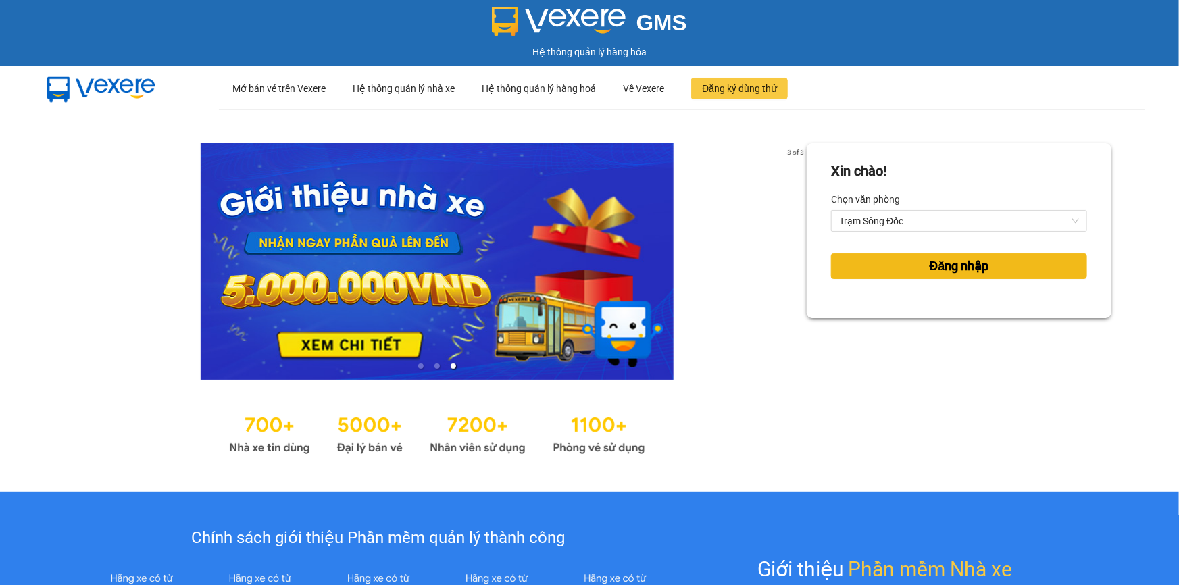
click at [866, 269] on button "Đăng nhập" at bounding box center [959, 266] width 256 height 26
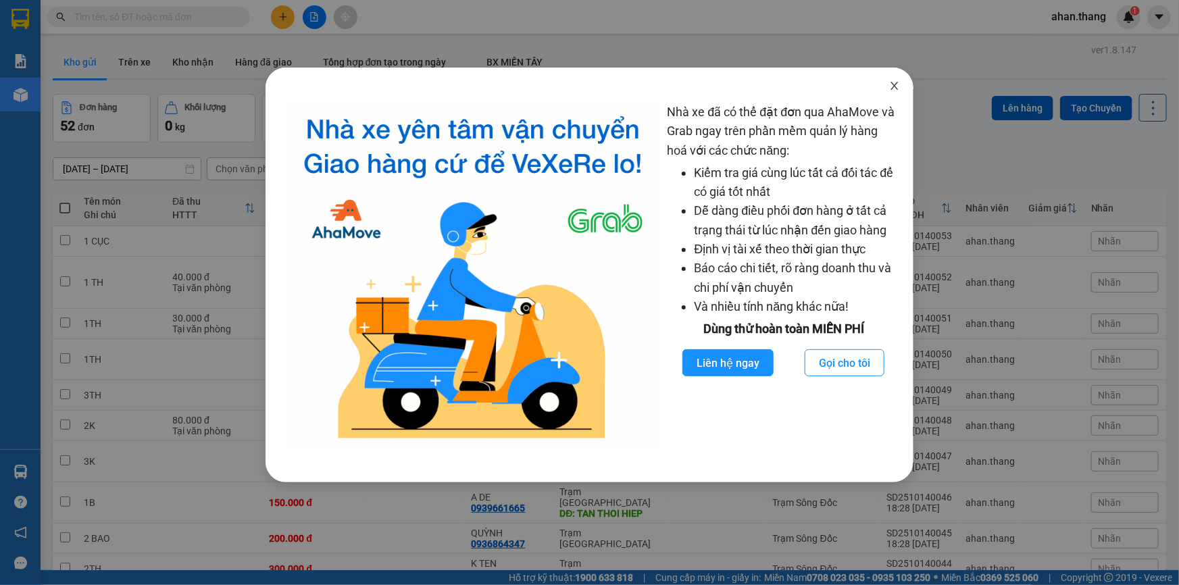
click at [890, 87] on icon "close" at bounding box center [894, 85] width 11 height 11
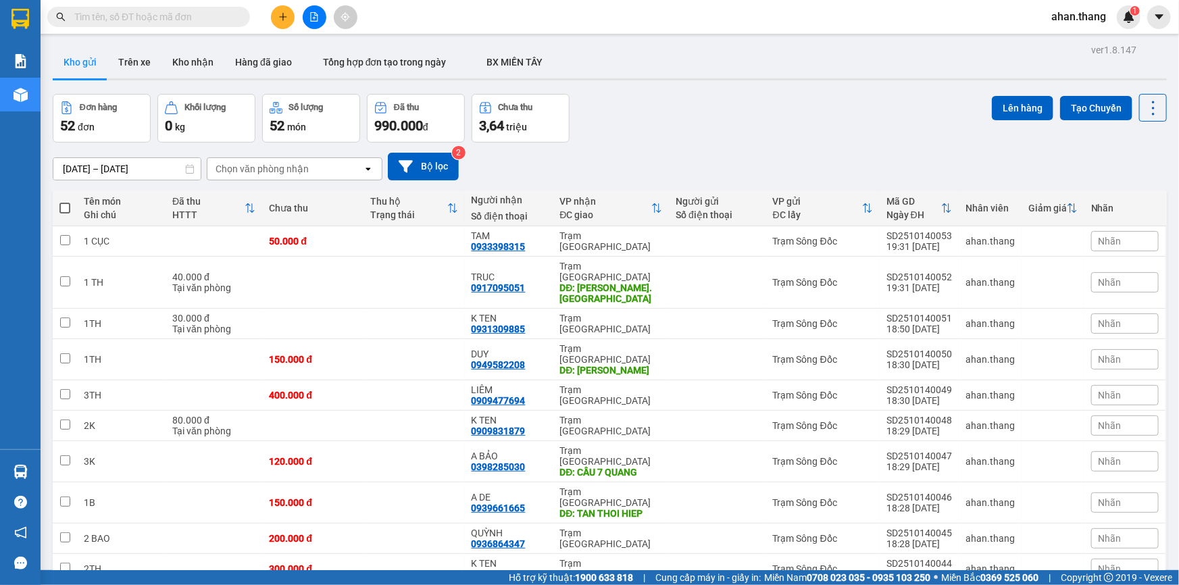
scroll to position [61, 0]
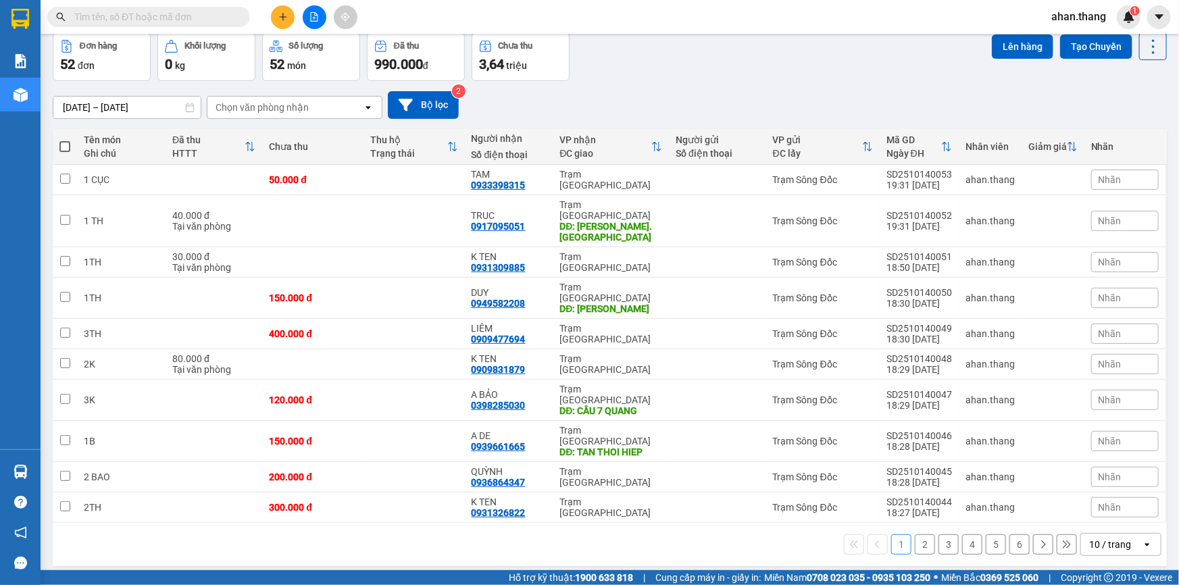
click at [1123, 534] on div "10 / trang" at bounding box center [1111, 545] width 61 height 22
click at [1116, 464] on span "100 / trang" at bounding box center [1105, 471] width 49 height 14
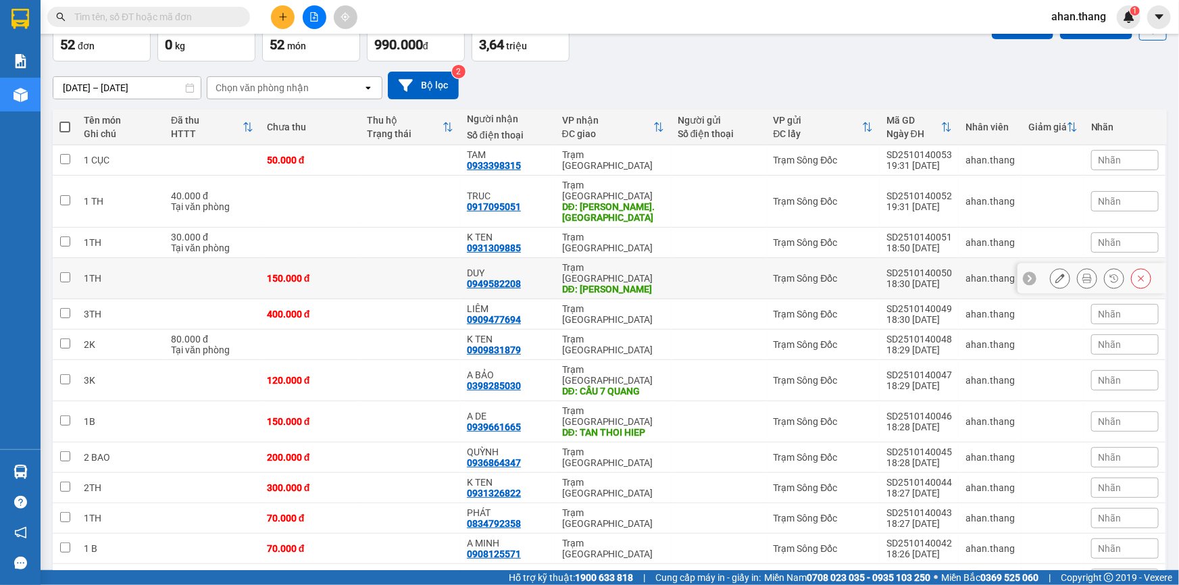
scroll to position [0, 0]
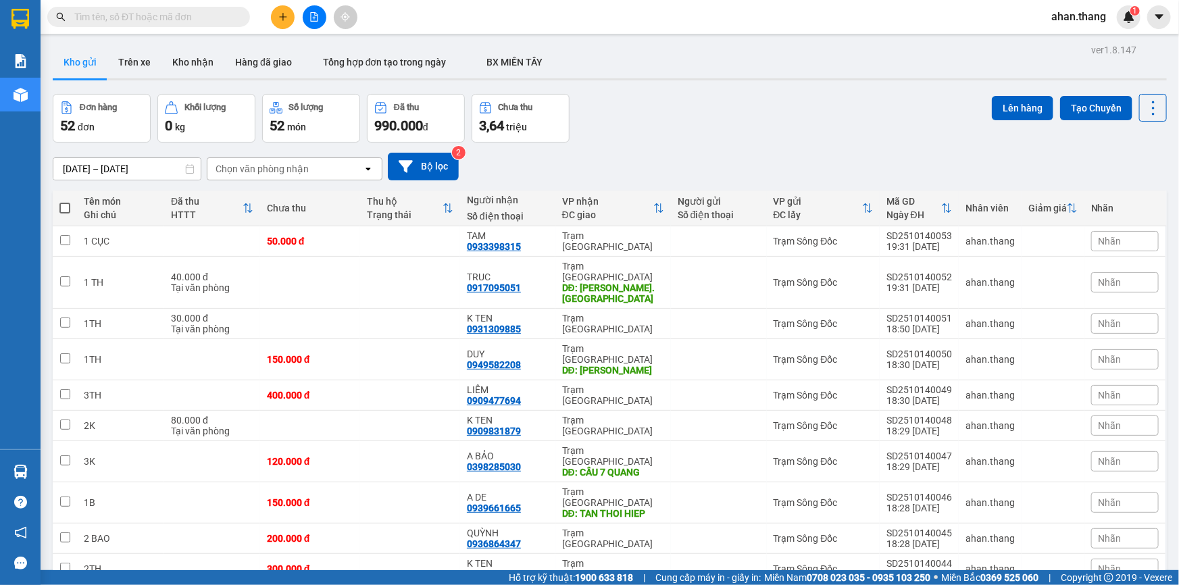
click at [315, 5] on button at bounding box center [315, 17] width 24 height 24
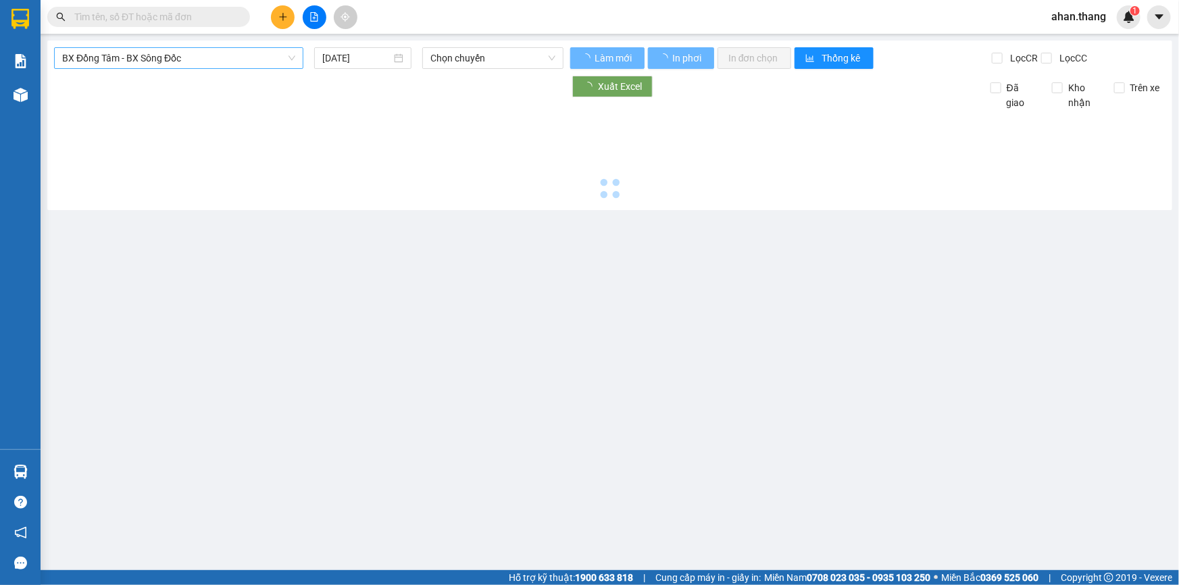
click at [211, 59] on span "BX Đồng Tâm - BX Sông Đốc" at bounding box center [178, 58] width 233 height 20
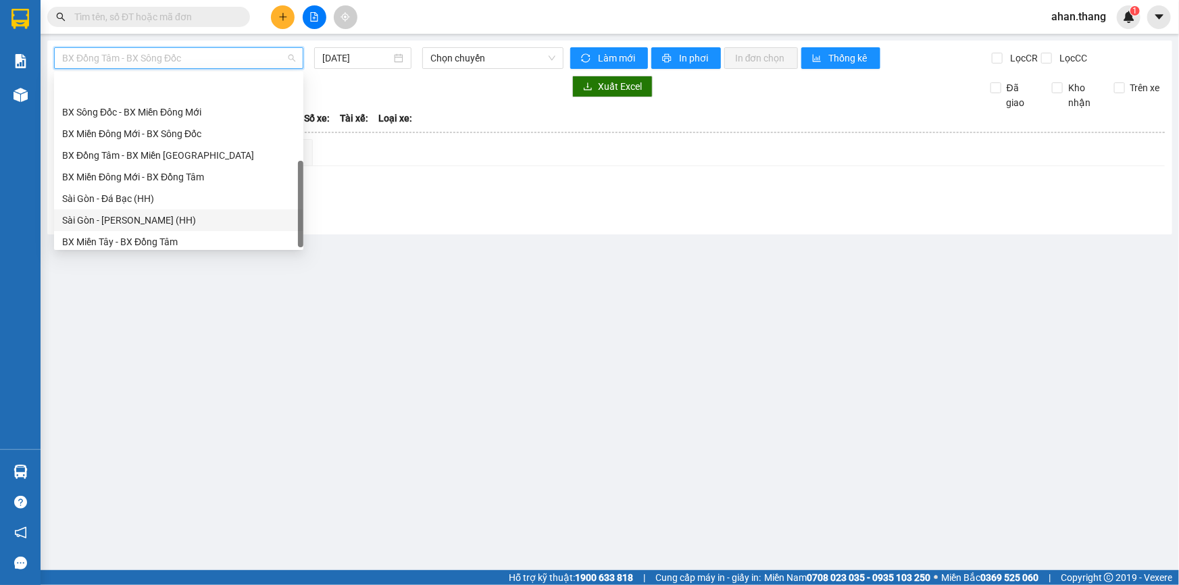
scroll to position [129, 0]
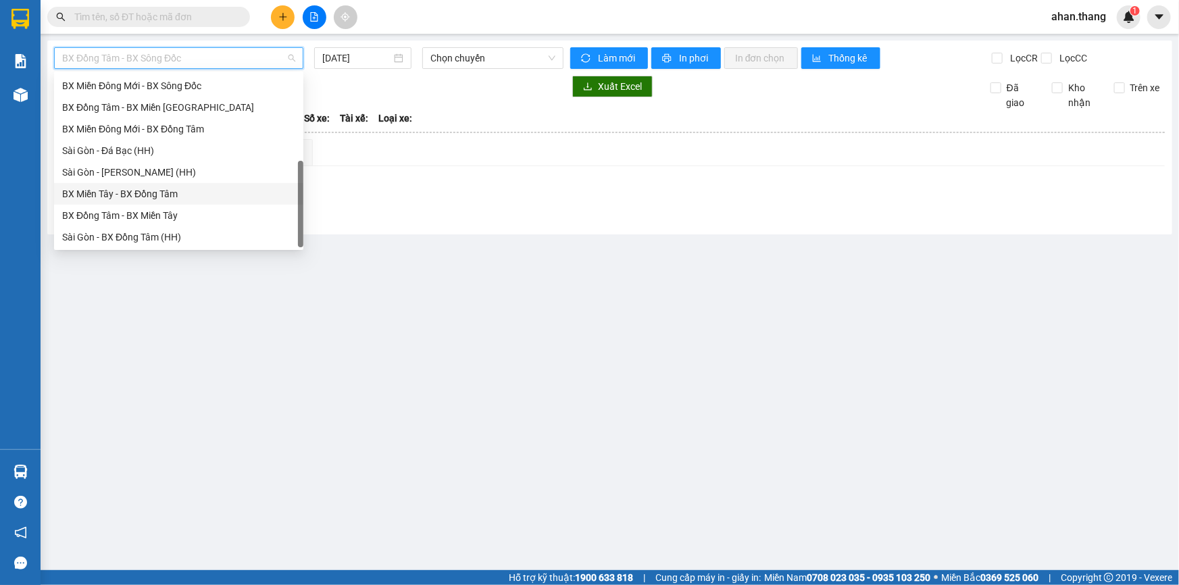
click at [135, 192] on div "BX Miền Tây - BX Đồng Tâm" at bounding box center [178, 193] width 233 height 15
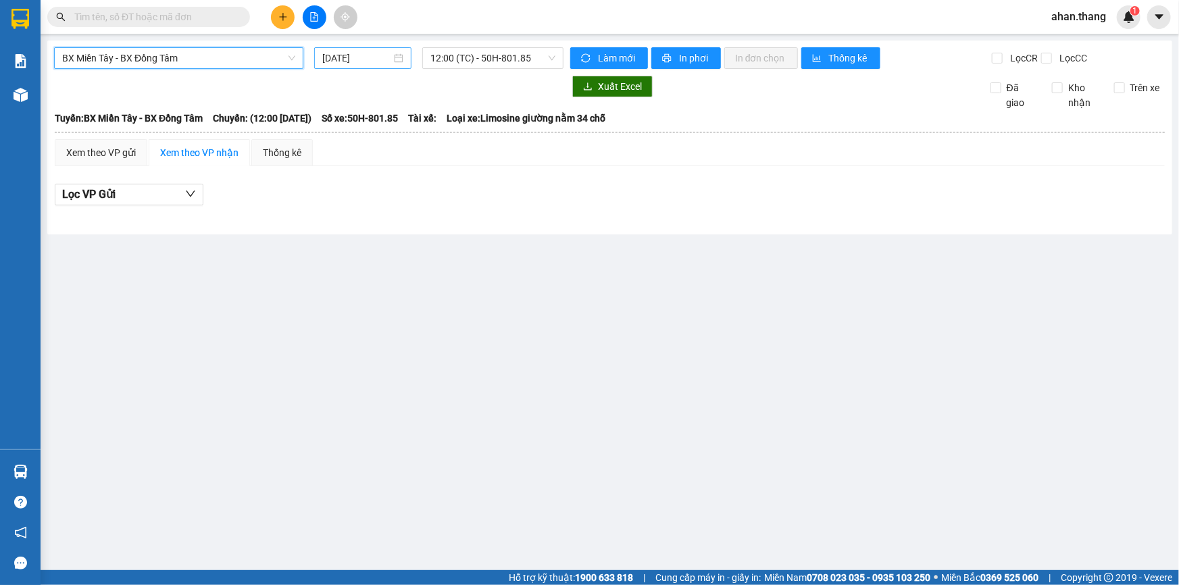
click at [331, 66] on div "[DATE]" at bounding box center [362, 58] width 97 height 22
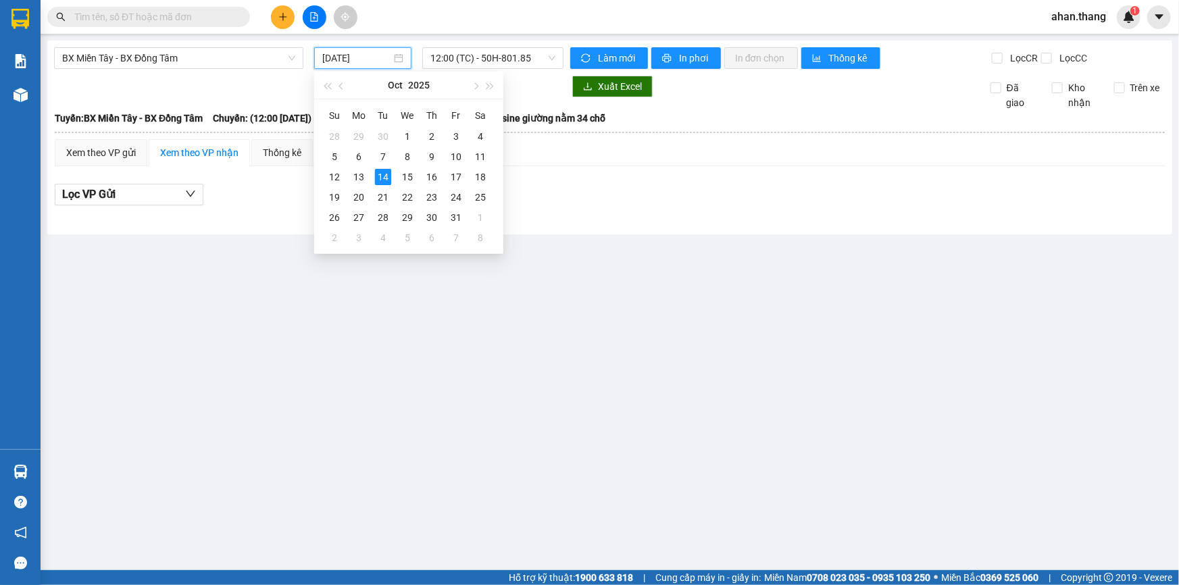
click at [363, 53] on input "[DATE]" at bounding box center [356, 58] width 69 height 15
click at [353, 182] on div "13" at bounding box center [359, 177] width 16 height 16
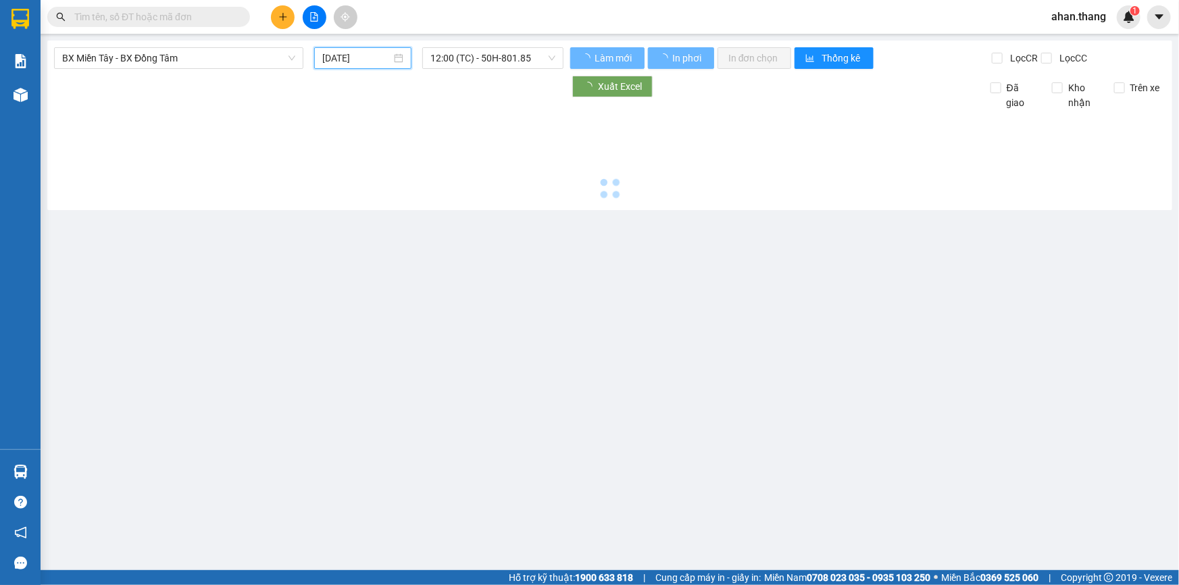
type input "13/10/2025"
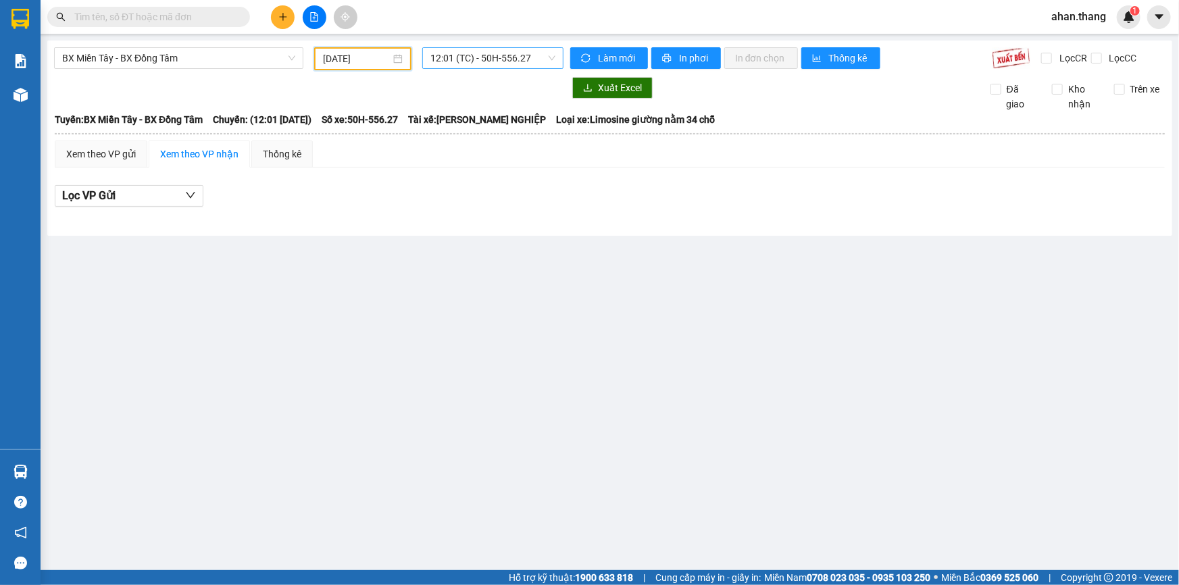
click at [436, 52] on span "12:01 (TC) - 50H-556.27" at bounding box center [492, 58] width 125 height 20
click at [458, 122] on div "20:00 - 50H-940.76" at bounding box center [483, 128] width 105 height 15
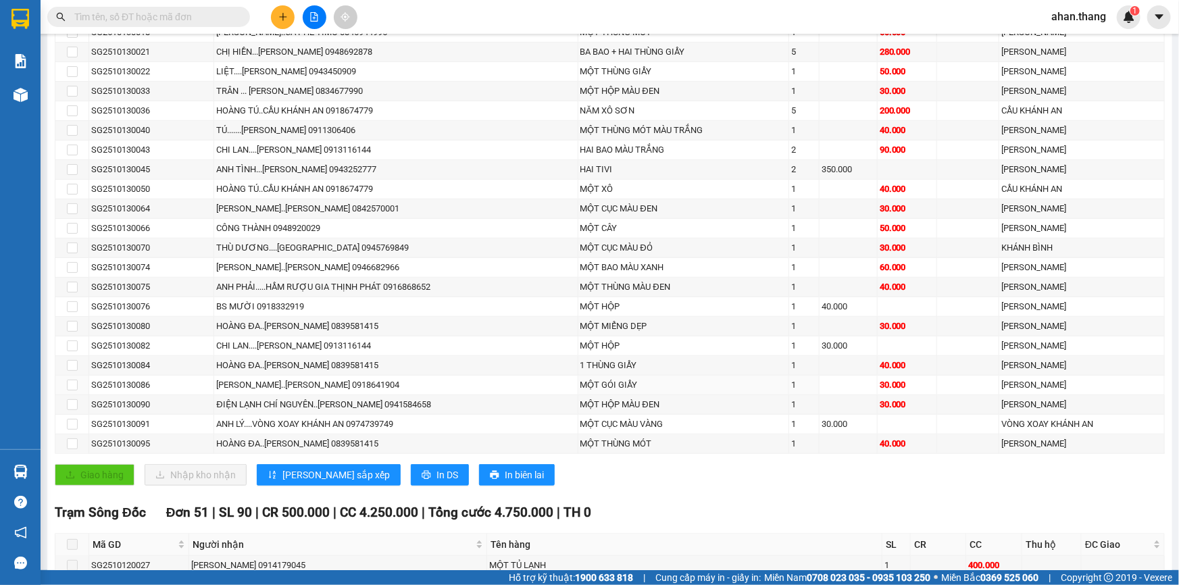
scroll to position [573, 0]
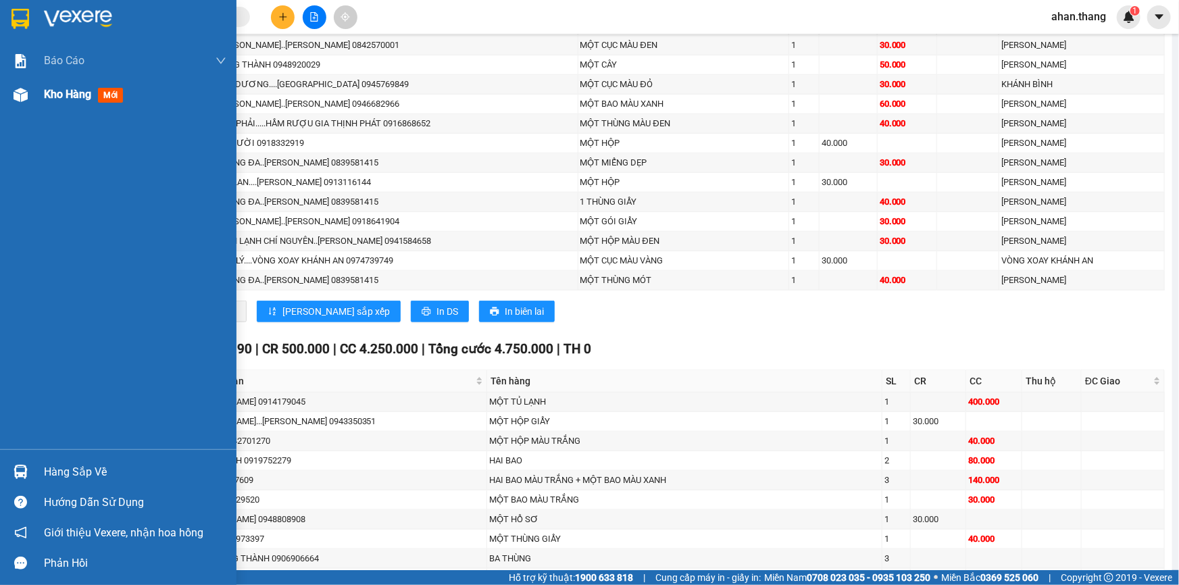
click at [66, 89] on span "Kho hàng" at bounding box center [67, 94] width 47 height 13
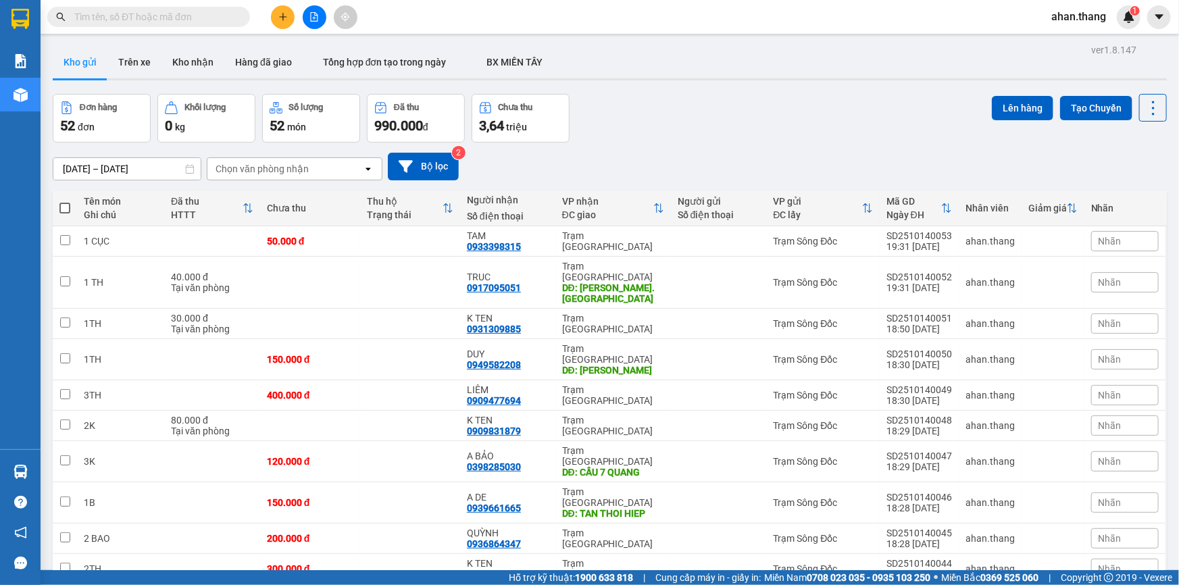
click at [63, 204] on span at bounding box center [64, 208] width 11 height 11
click at [65, 201] on input "checkbox" at bounding box center [65, 201] width 0 height 0
checkbox input "true"
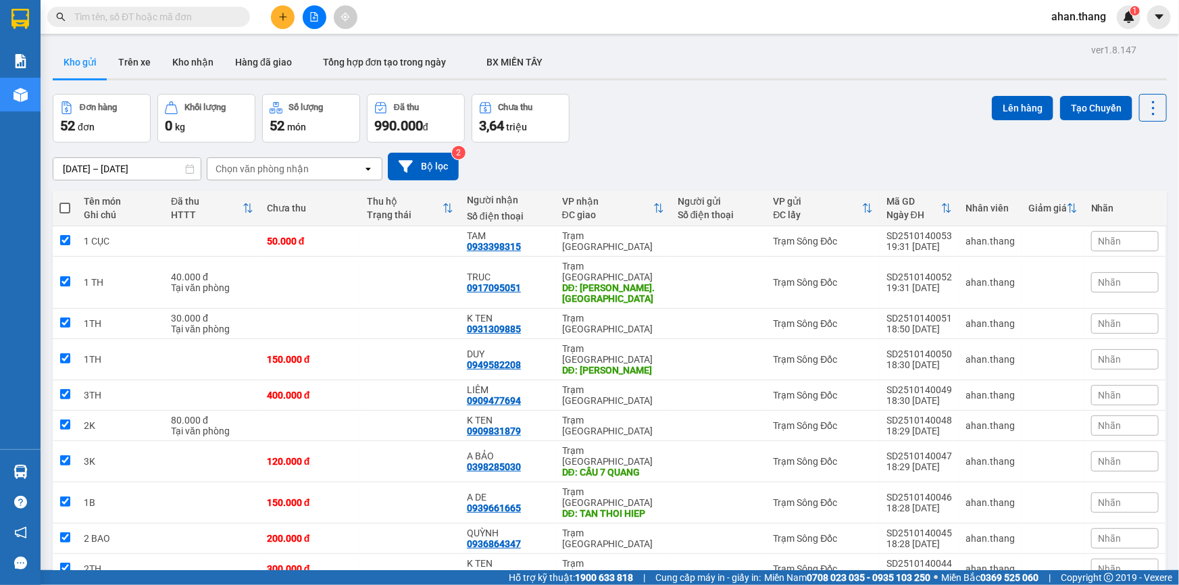
checkbox input "true"
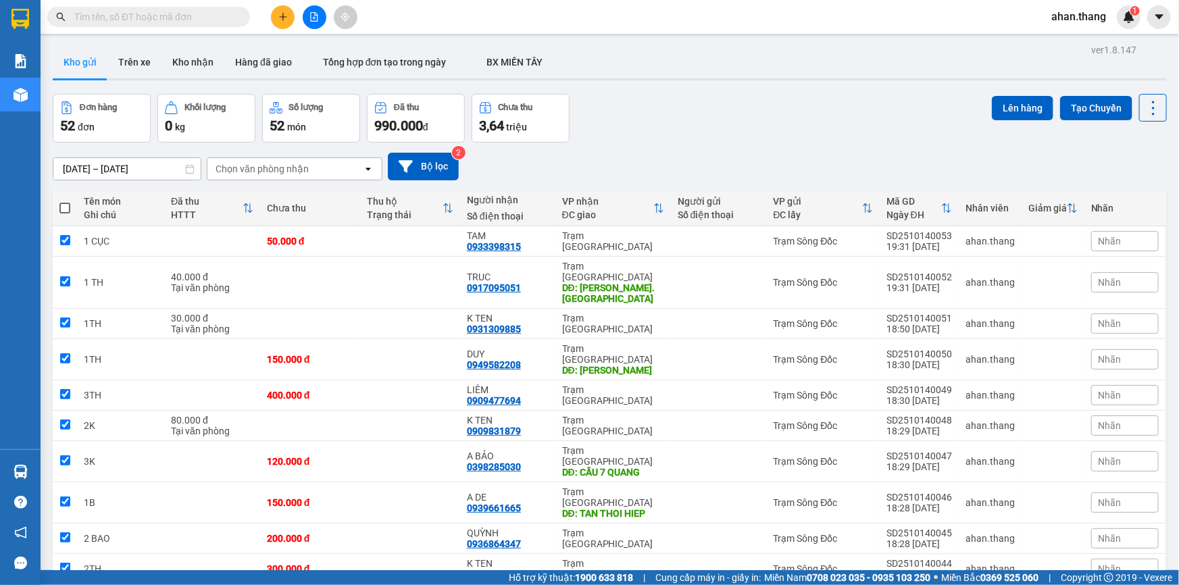
checkbox input "true"
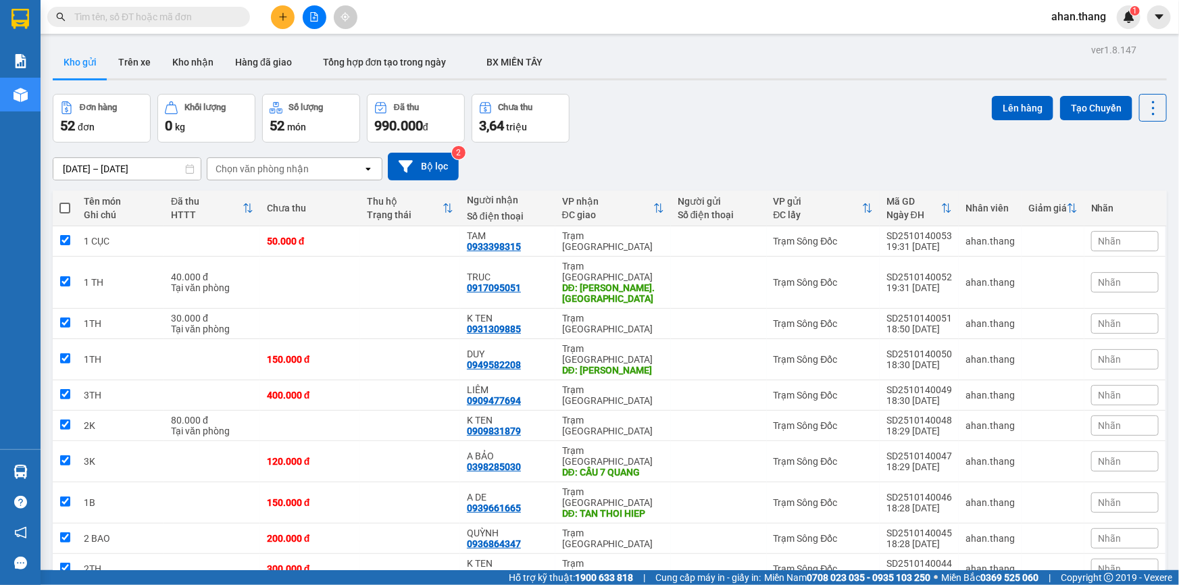
checkbox input "true"
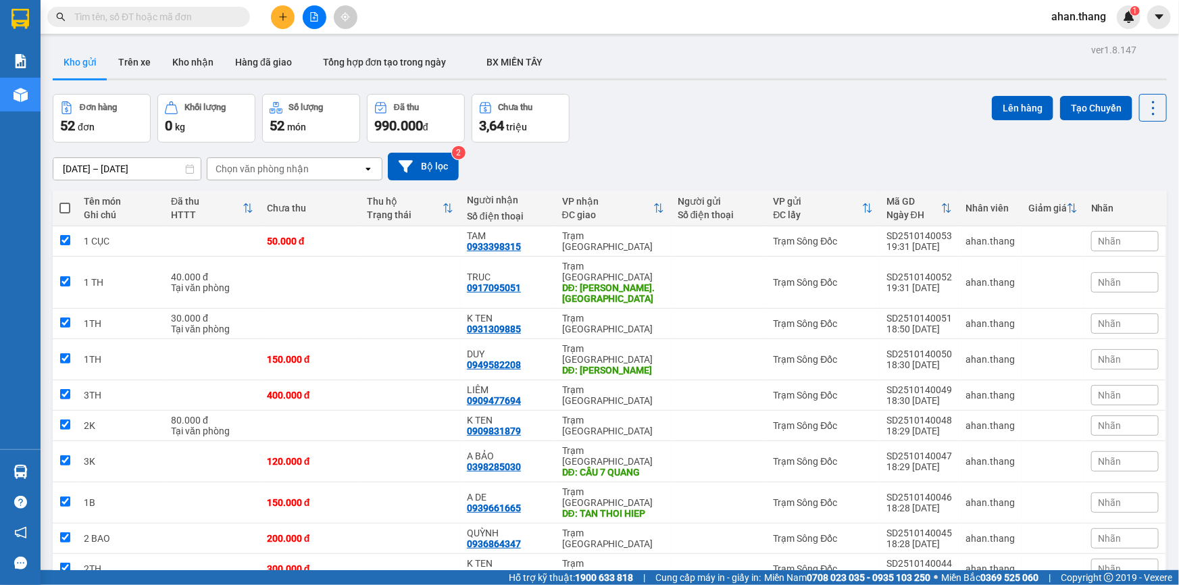
checkbox input "true"
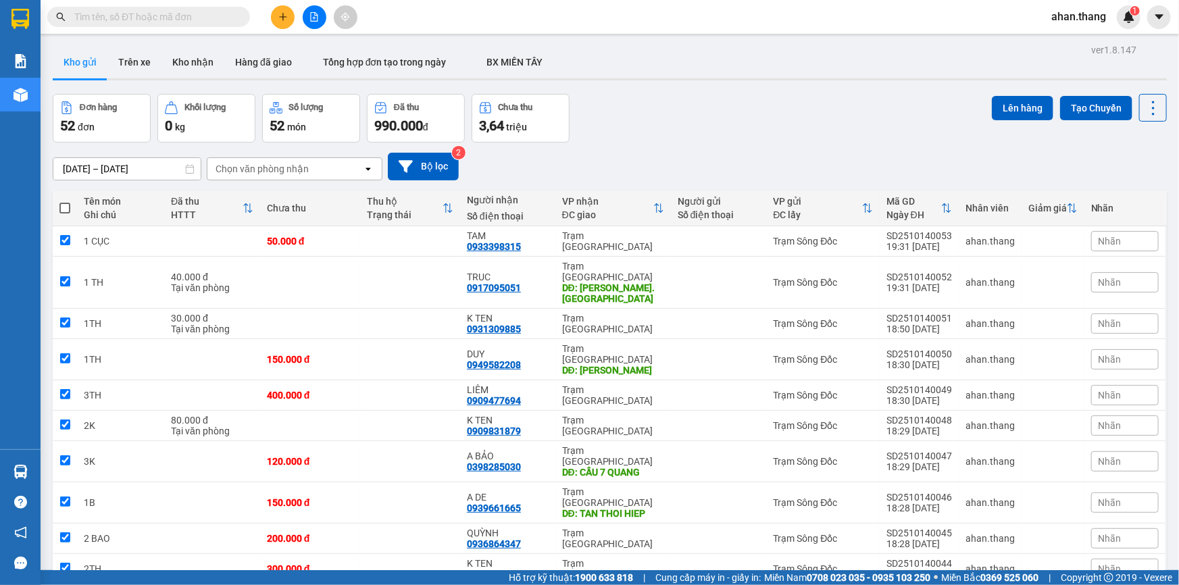
checkbox input "true"
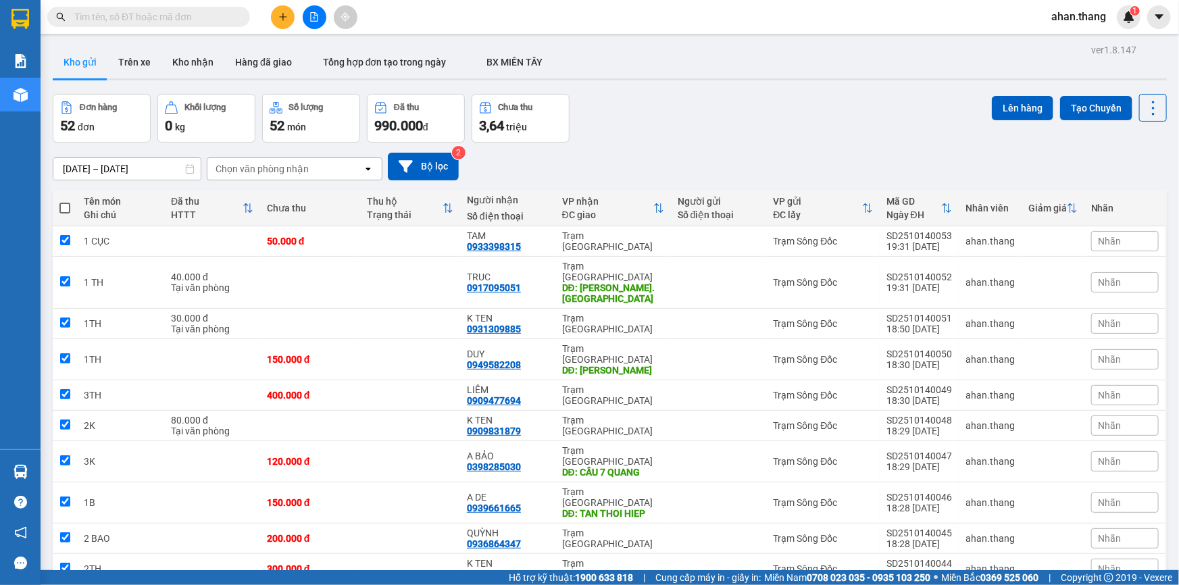
checkbox input "true"
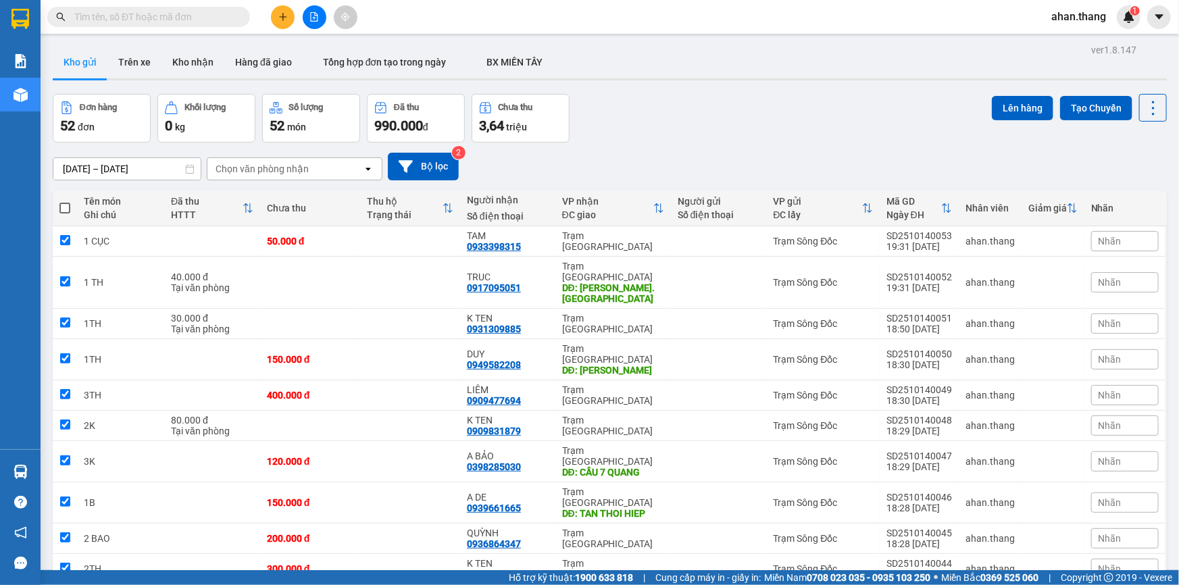
checkbox input "true"
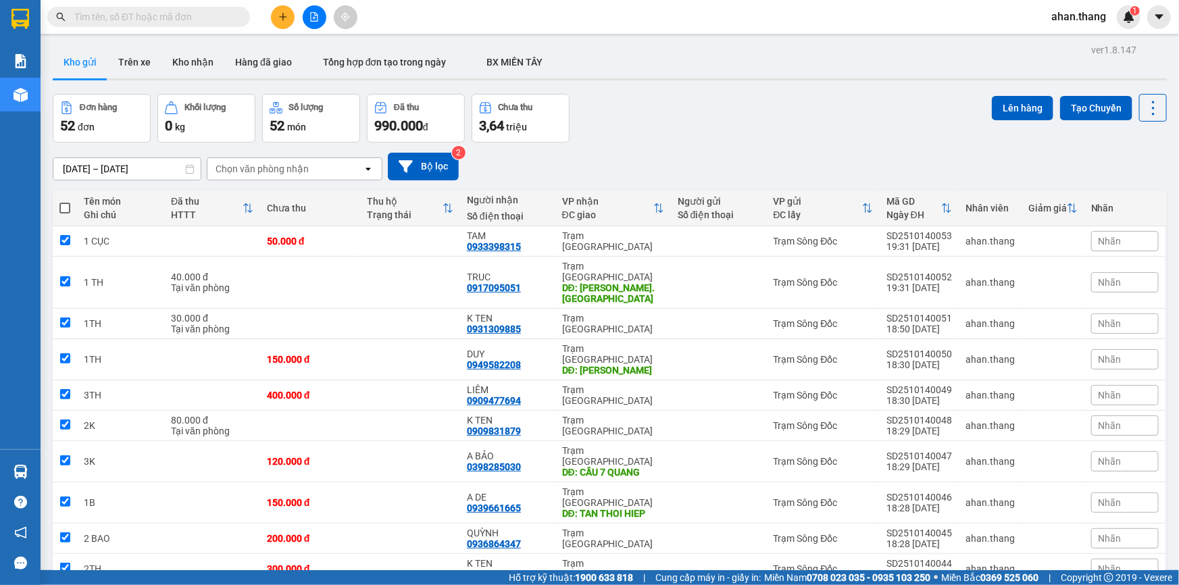
checkbox input "true"
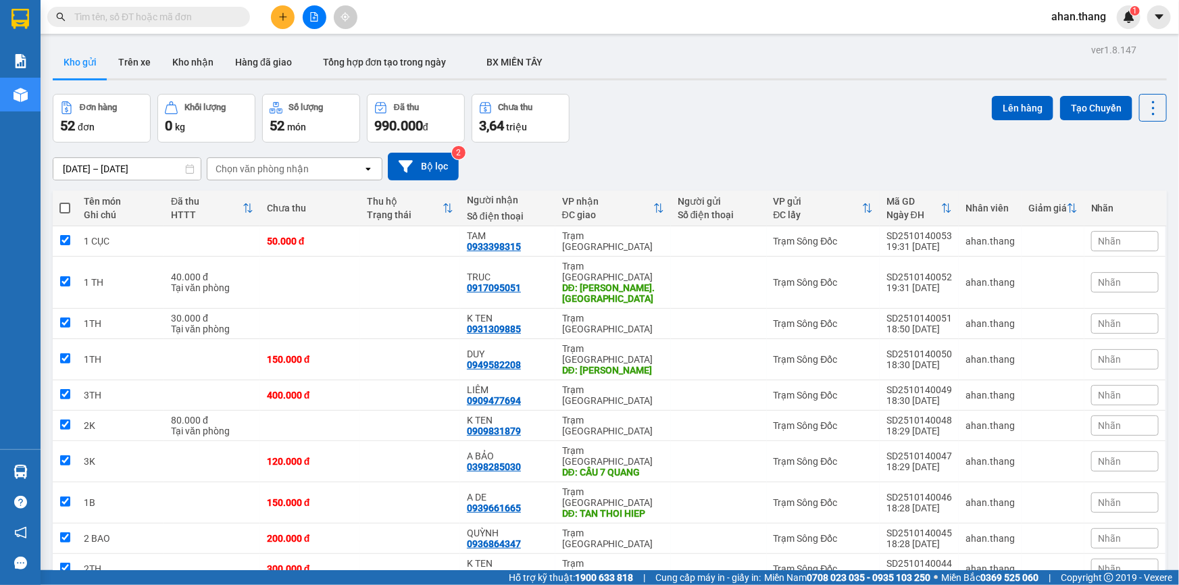
checkbox input "true"
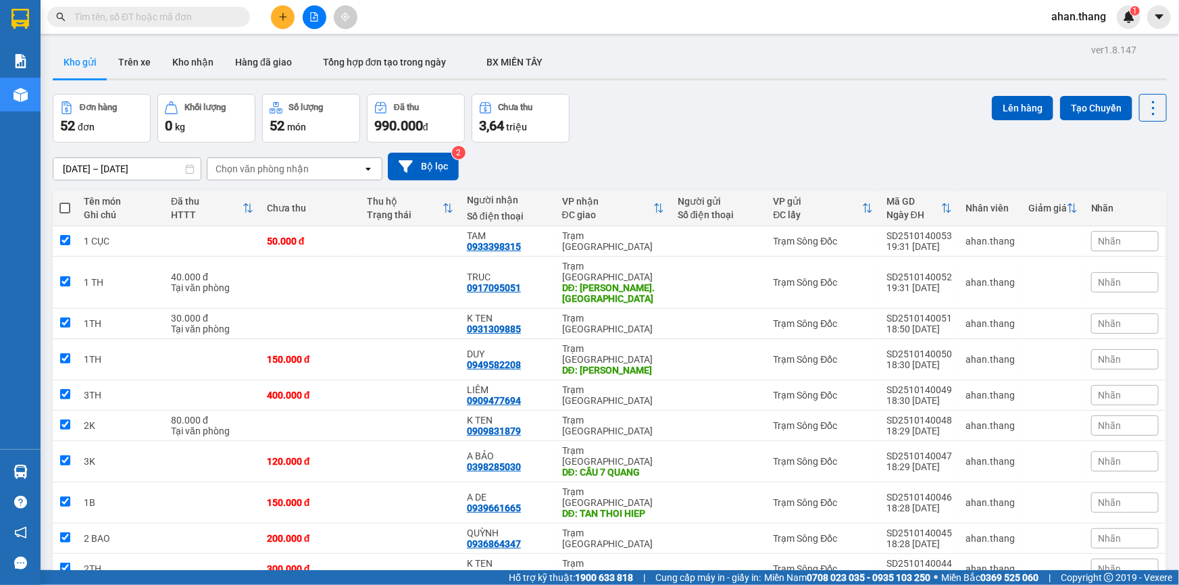
checkbox input "true"
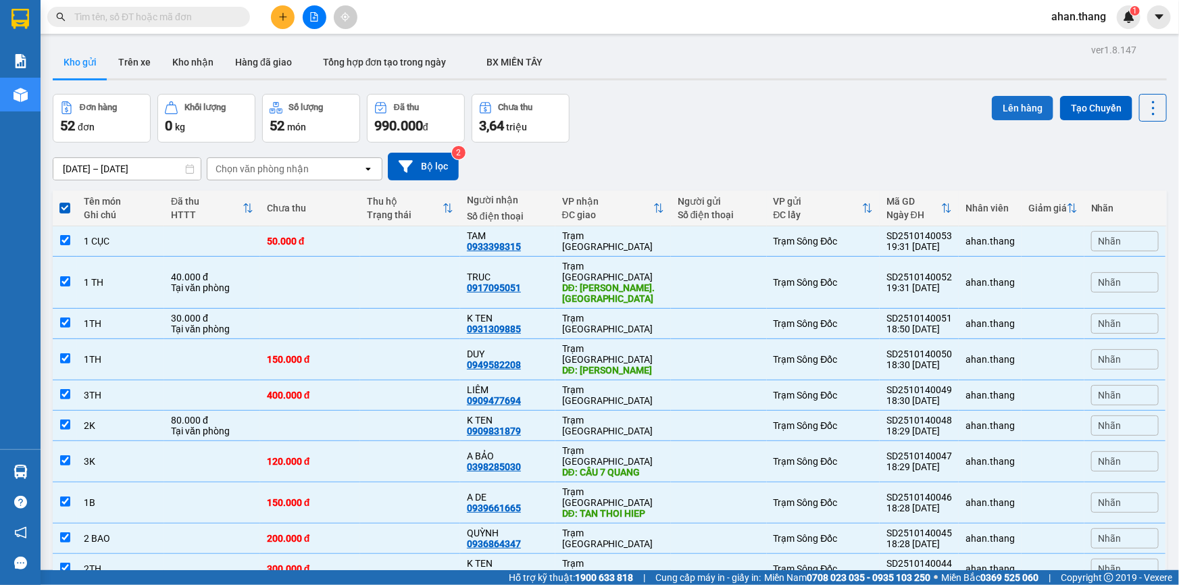
click at [1007, 114] on button "Lên hàng" at bounding box center [1022, 108] width 61 height 24
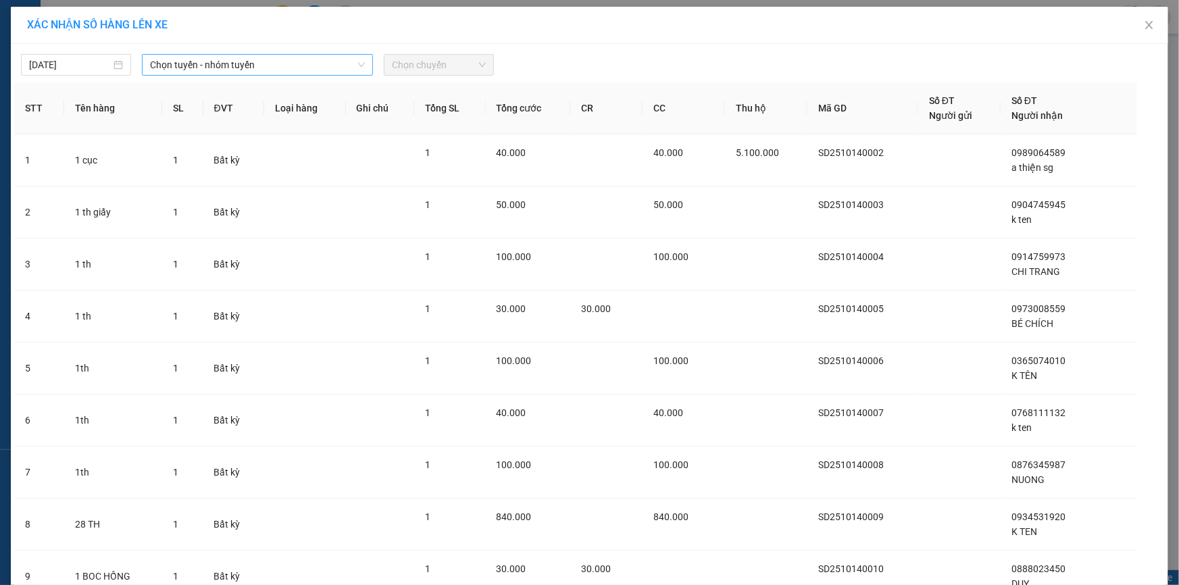
click at [263, 64] on span "Chọn tuyến - nhóm tuyến" at bounding box center [257, 65] width 215 height 20
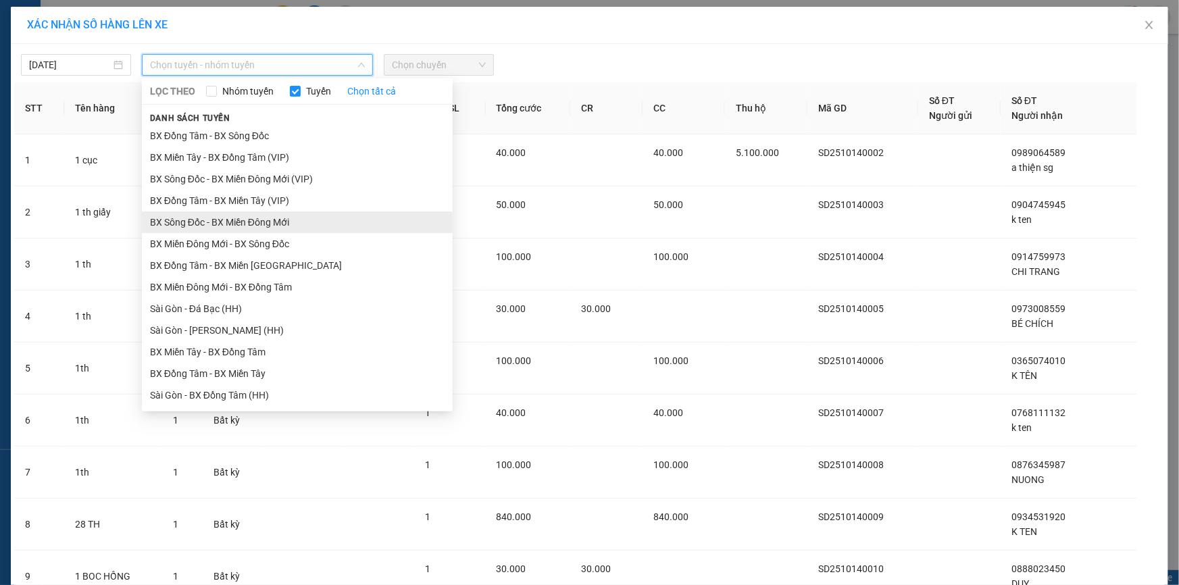
click at [174, 216] on li "BX Sông Đốc - BX Miền Đông Mới" at bounding box center [297, 222] width 311 height 22
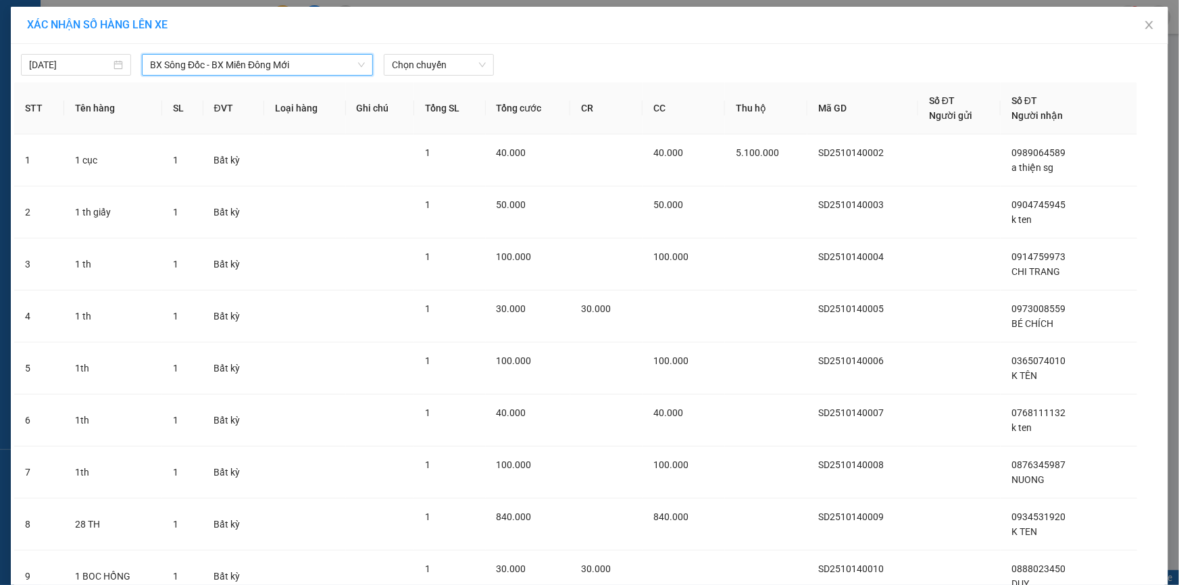
click at [257, 68] on span "BX Sông Đốc - BX Miền Đông Mới" at bounding box center [257, 65] width 215 height 20
click at [228, 61] on span "BX Sông Đốc - BX Miền Đông Mới" at bounding box center [257, 65] width 215 height 20
click at [226, 65] on span "BX Sông Đốc - BX Miền Đông Mới" at bounding box center [257, 65] width 215 height 20
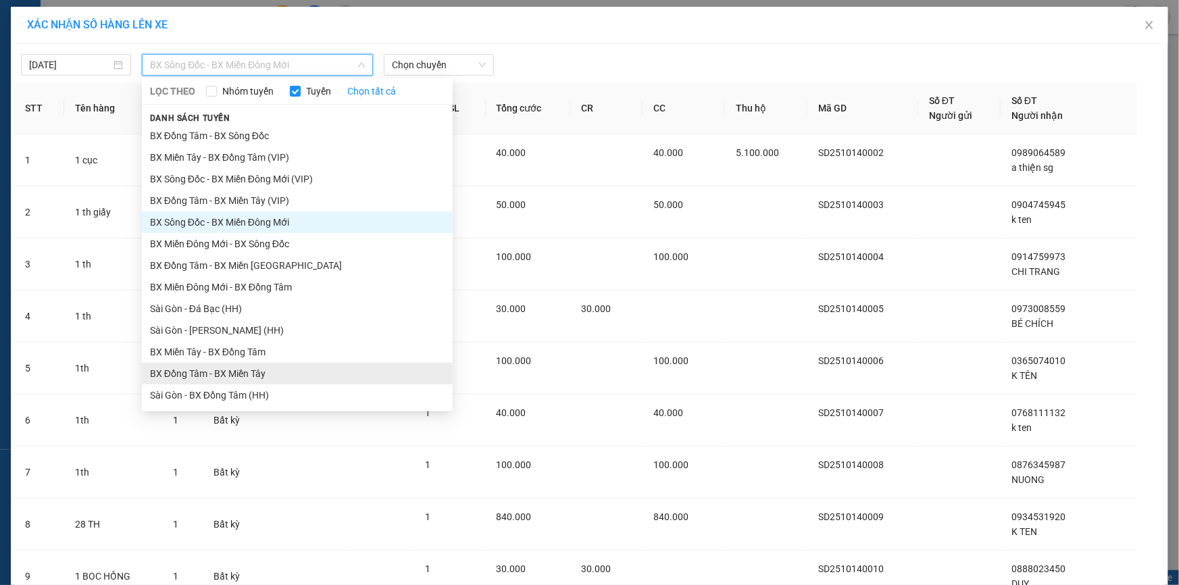
click at [211, 371] on li "BX Đồng Tâm - BX Miền Tây" at bounding box center [297, 374] width 311 height 22
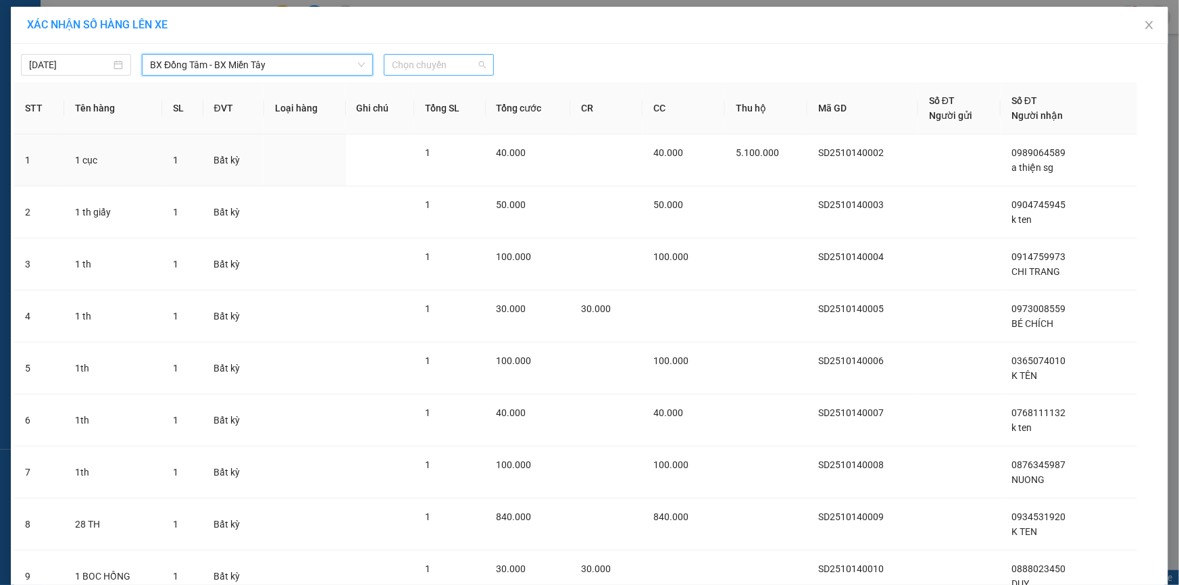
click at [422, 68] on span "Chọn chuyến" at bounding box center [439, 65] width 94 height 20
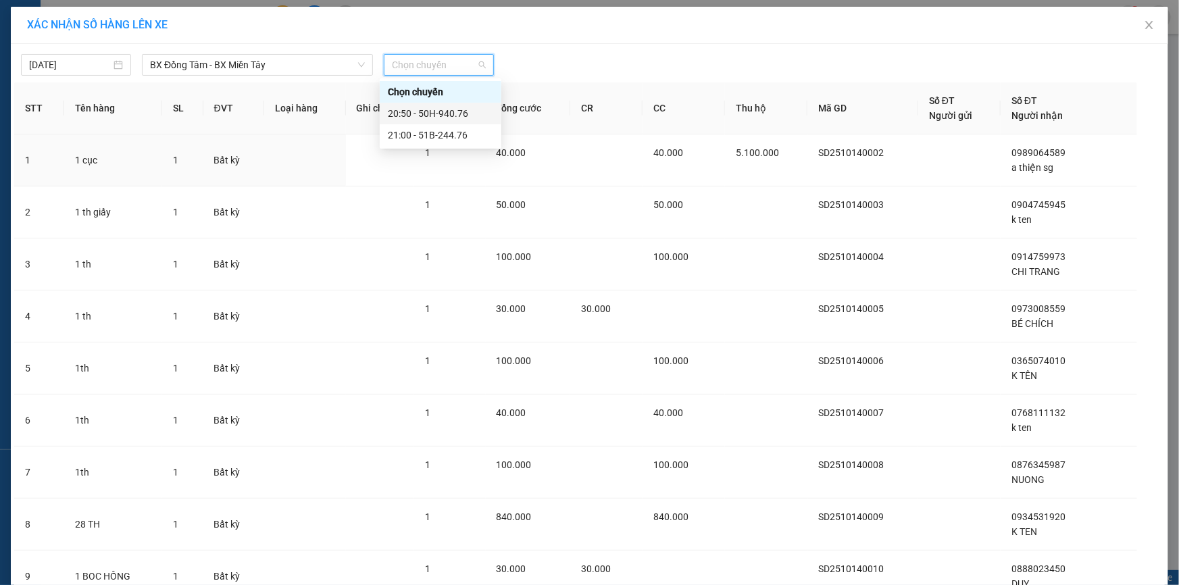
click at [413, 112] on div "20:50 - 50H-940.76" at bounding box center [440, 113] width 105 height 15
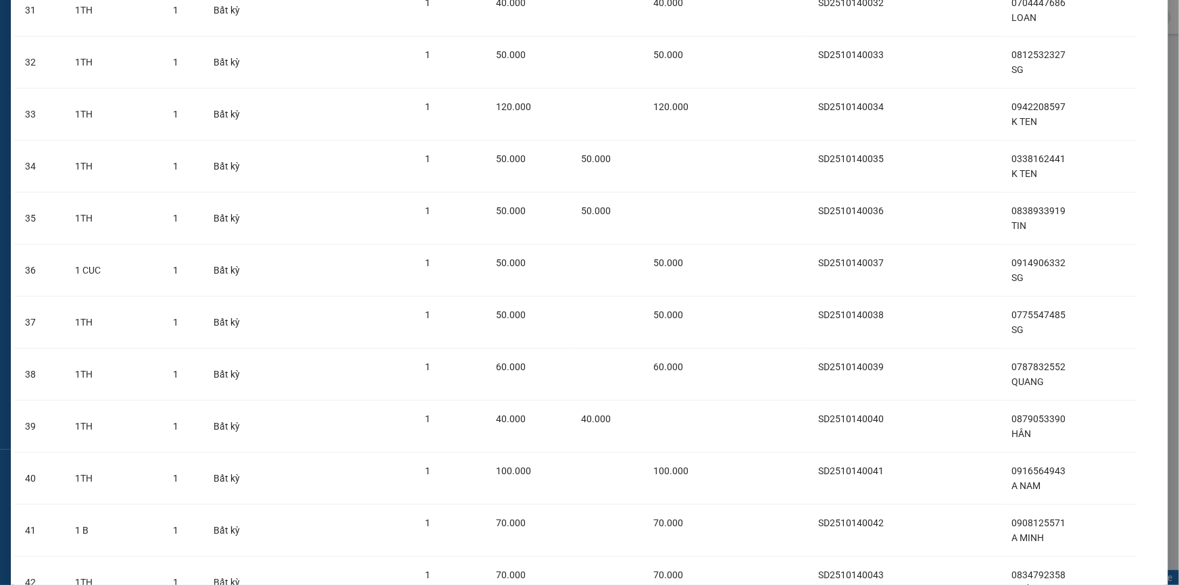
scroll to position [2357, 0]
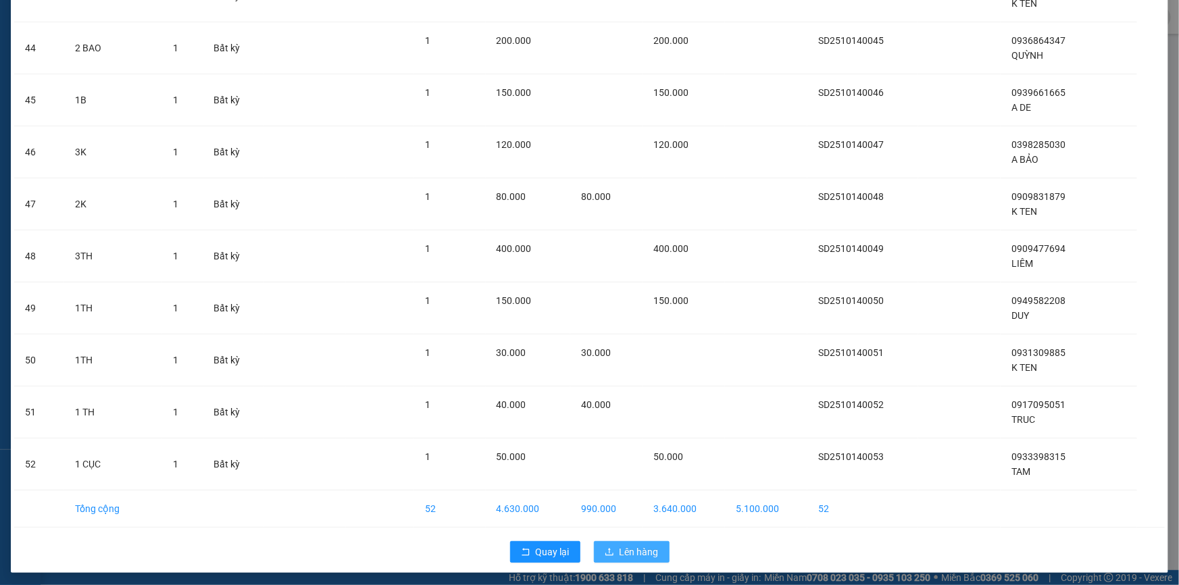
click at [646, 551] on span "Lên hàng" at bounding box center [638, 551] width 39 height 15
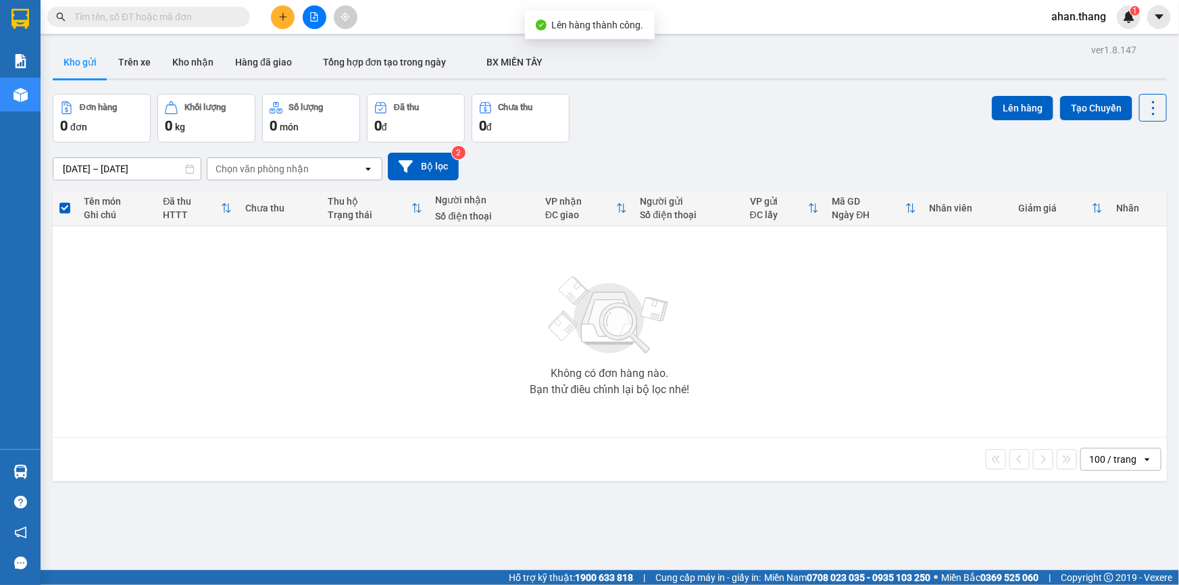
click at [1079, 14] on span "ahan.thang" at bounding box center [1078, 16] width 76 height 17
click at [1090, 38] on span "Đăng xuất" at bounding box center [1090, 41] width 57 height 15
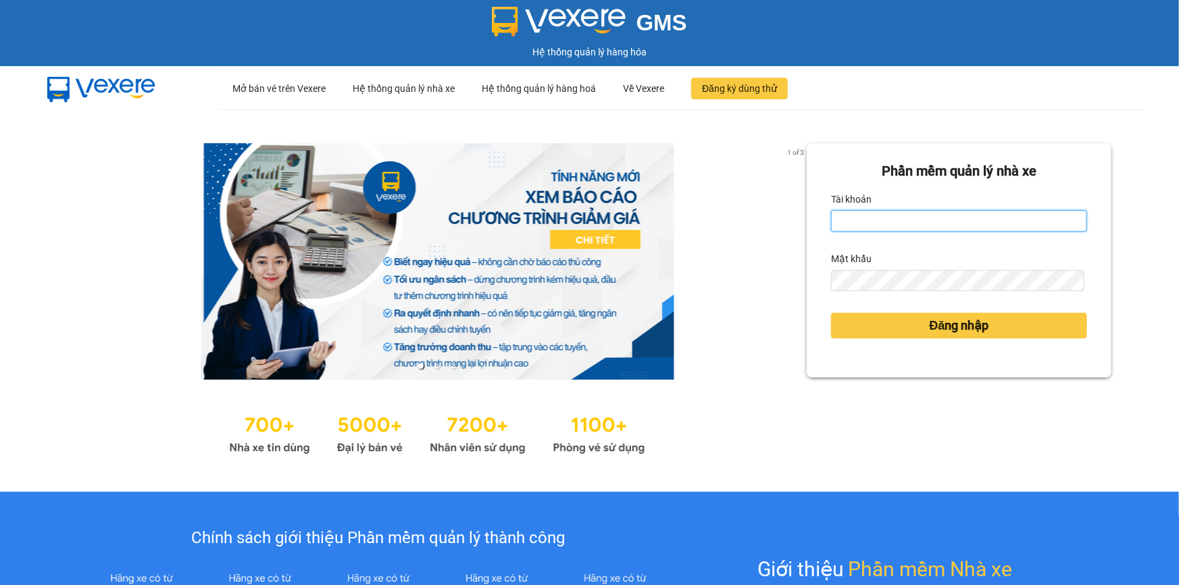
click at [891, 213] on input "Tài khoản" at bounding box center [959, 221] width 256 height 22
